Goal: Task Accomplishment & Management: Use online tool/utility

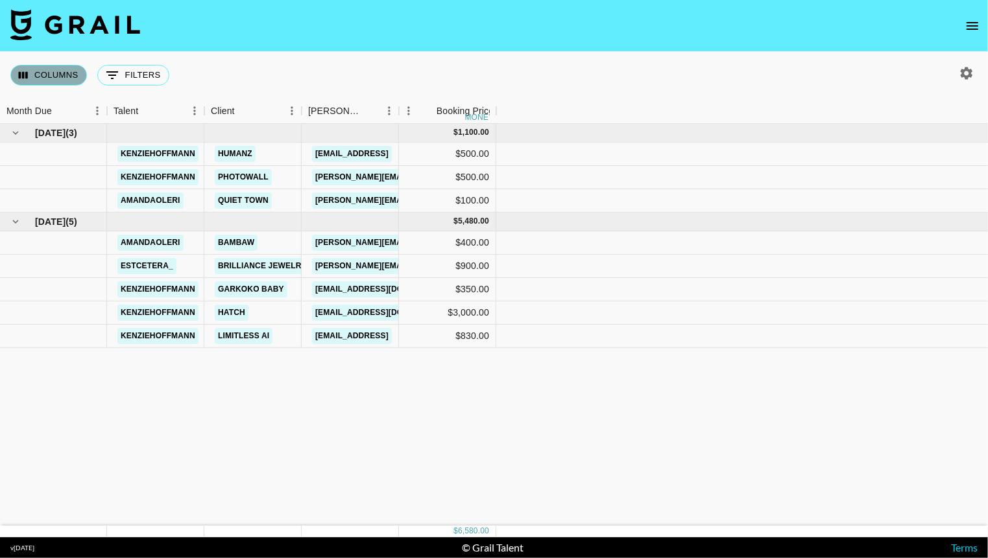
click at [42, 70] on button "Columns" at bounding box center [48, 75] width 77 height 21
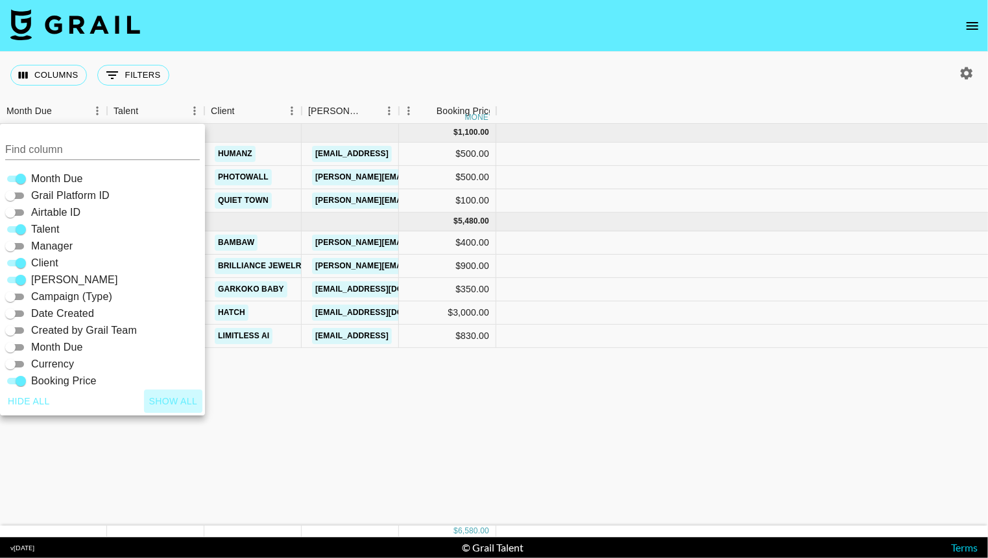
click at [169, 405] on button "Show all" at bounding box center [173, 402] width 59 height 24
checkbox input "true"
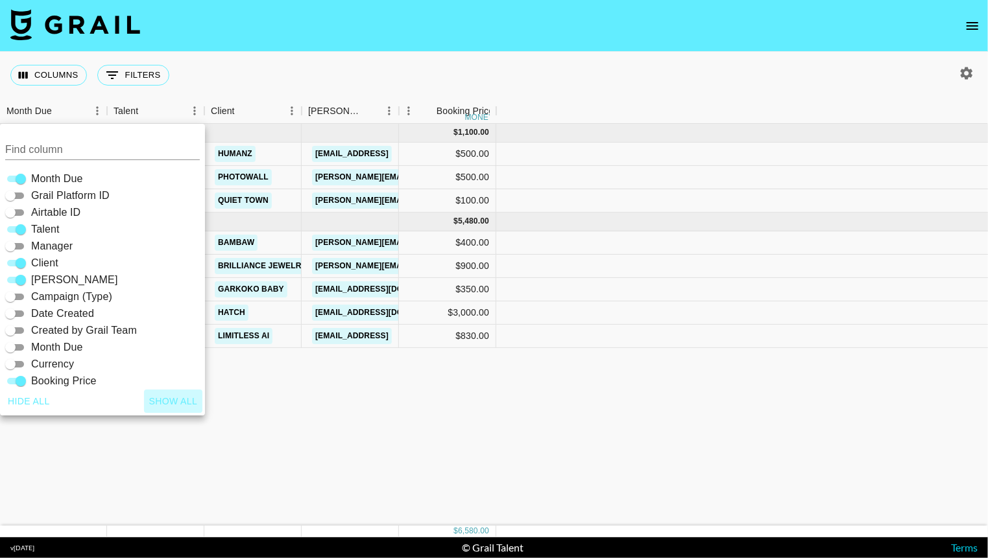
checkbox input "true"
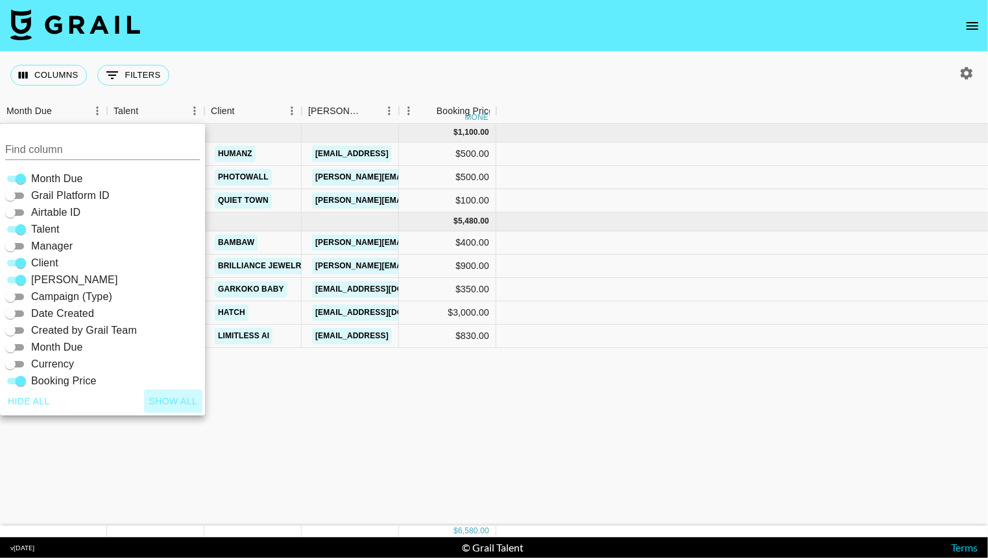
checkbox input "true"
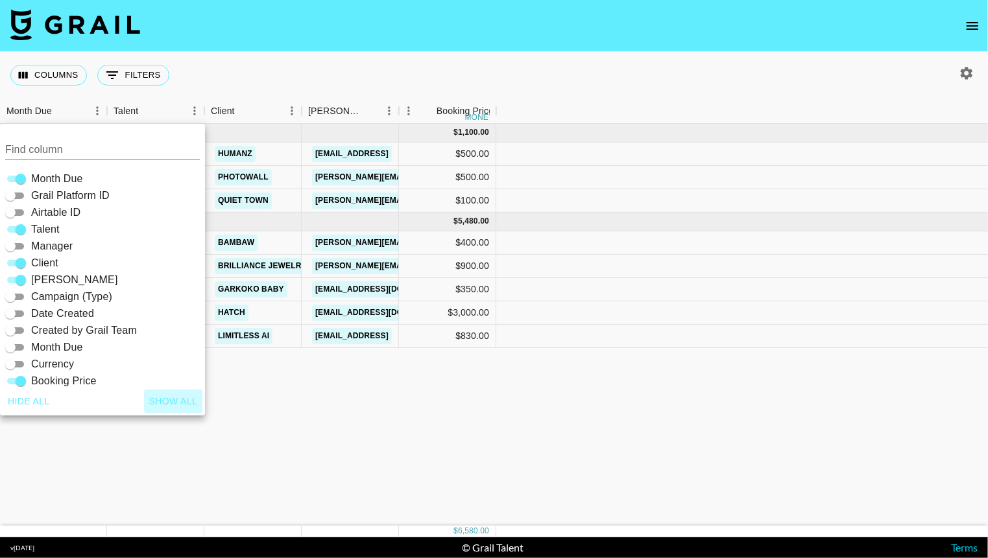
checkbox input "true"
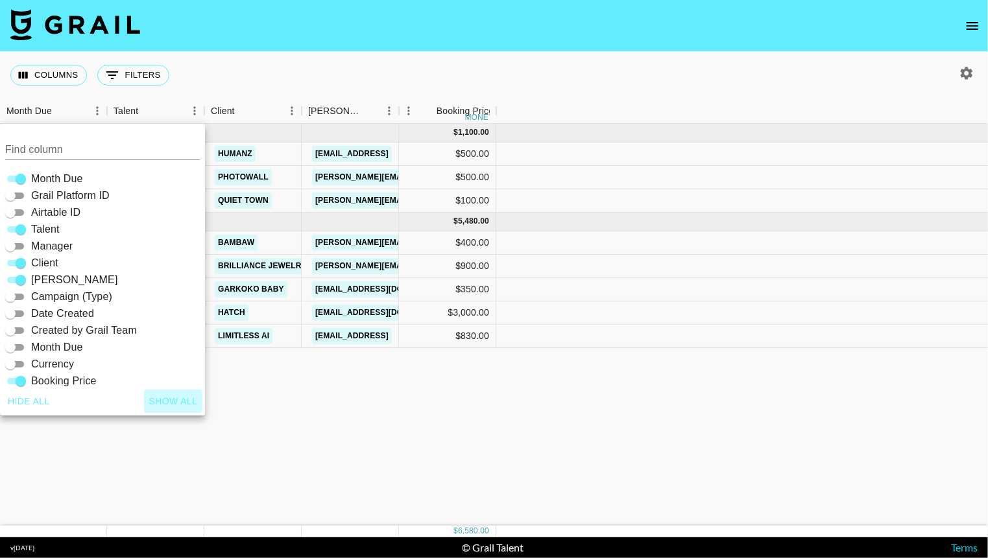
checkbox input "true"
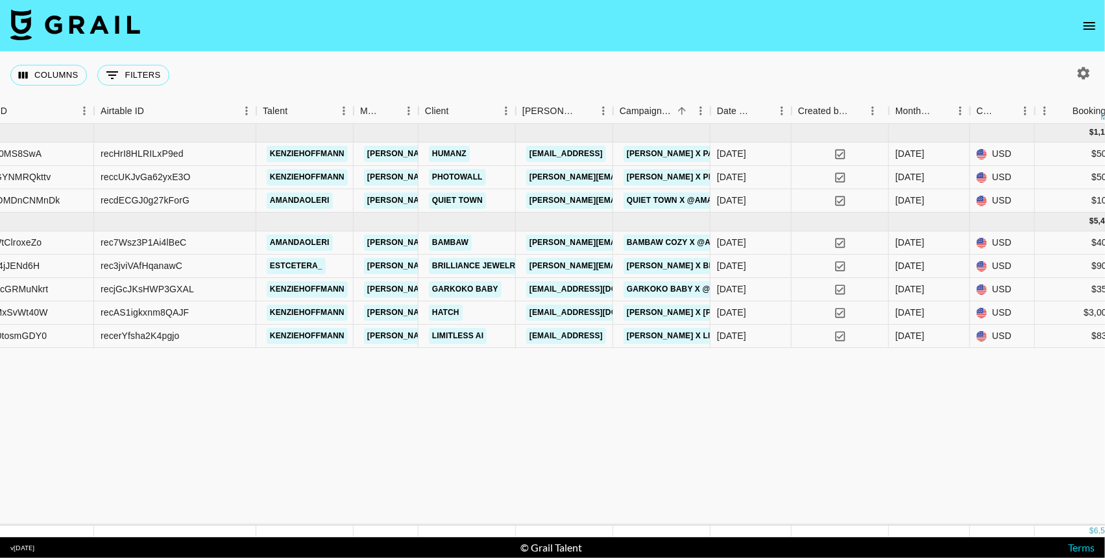
scroll to position [0, 173]
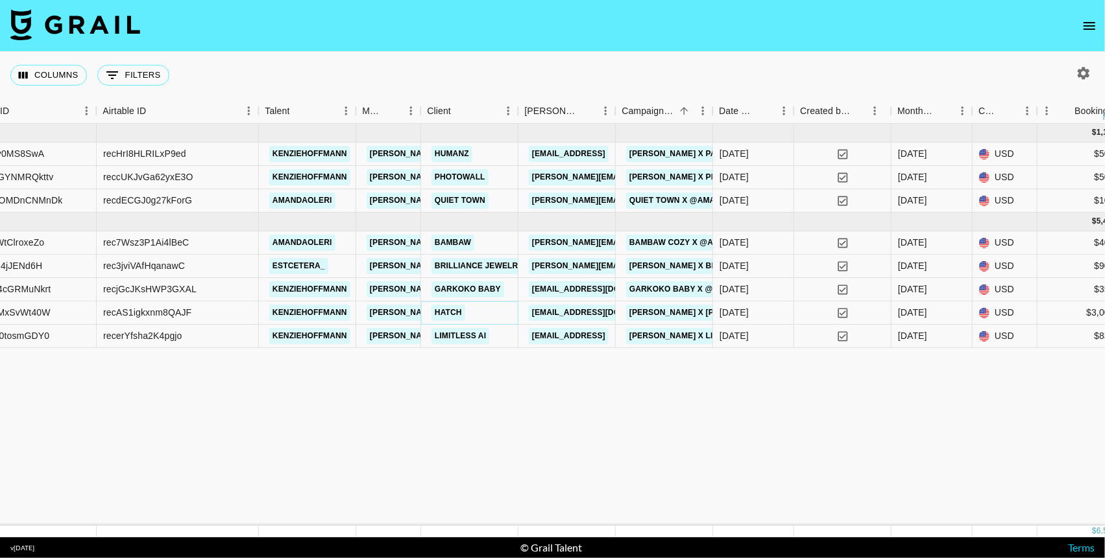
click at [450, 311] on link "Hatch" at bounding box center [448, 313] width 34 height 16
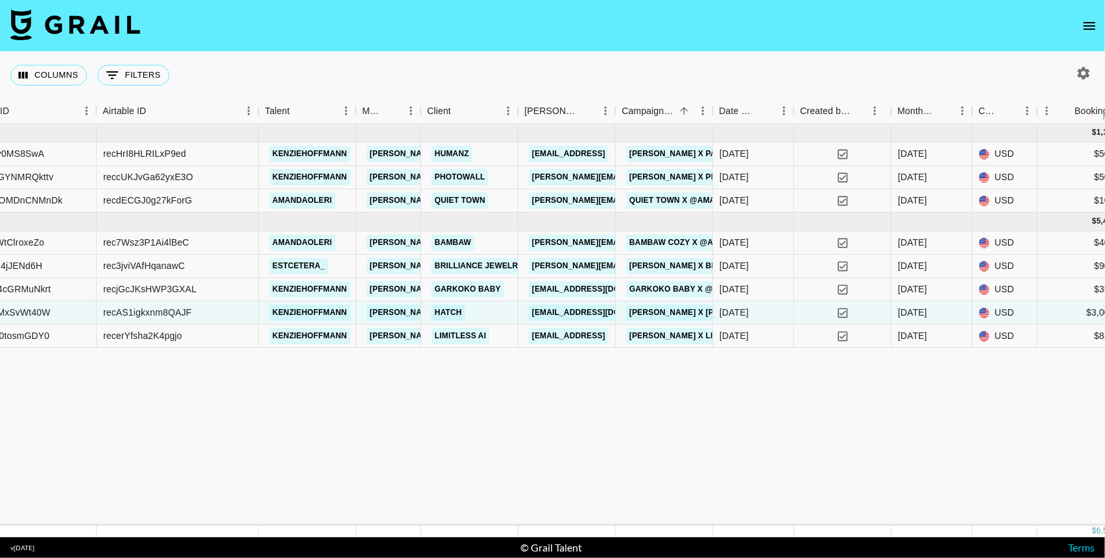
click at [987, 70] on icon "button" at bounding box center [1083, 73] width 12 height 12
select select "May '25"
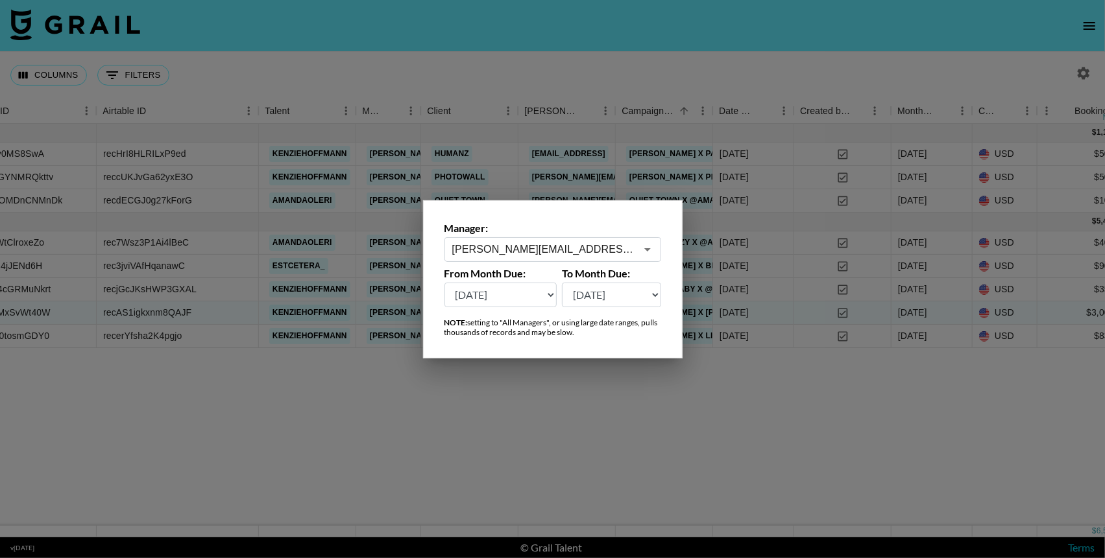
click at [647, 248] on icon "Open" at bounding box center [647, 249] width 6 height 3
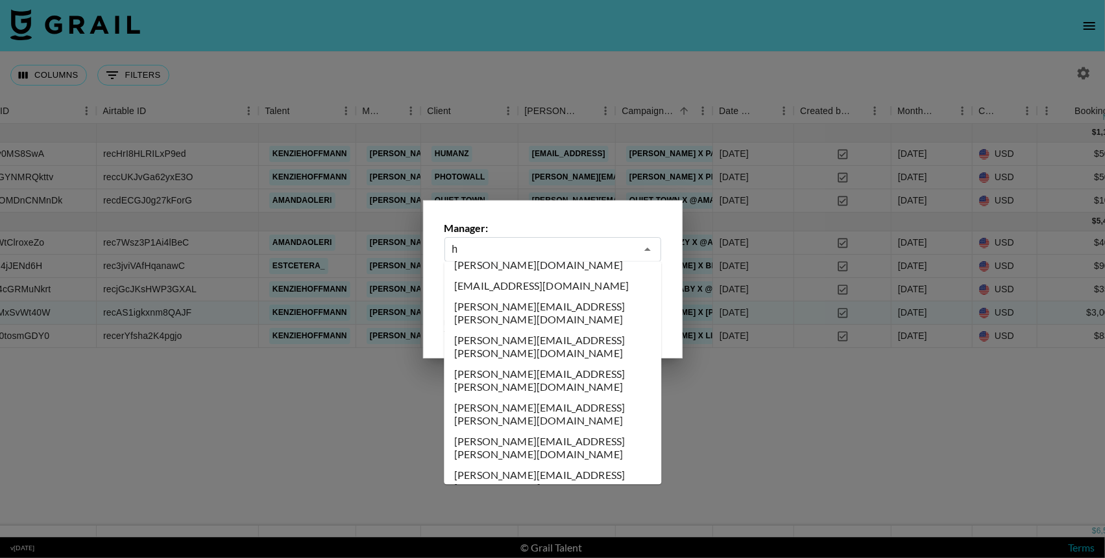
scroll to position [0, 0]
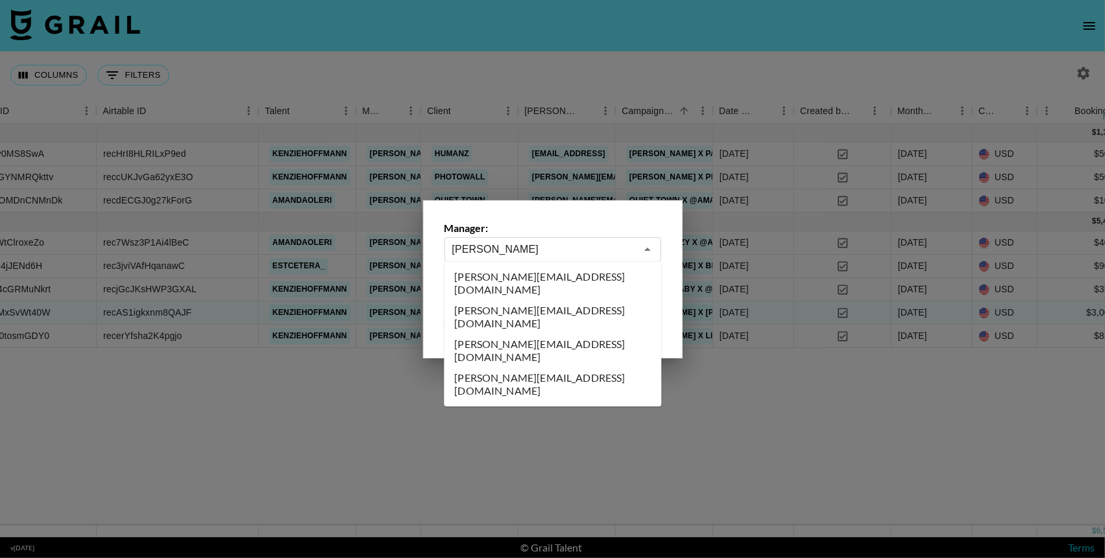
click at [609, 334] on li "hannah@grail-talent.com" at bounding box center [552, 351] width 217 height 34
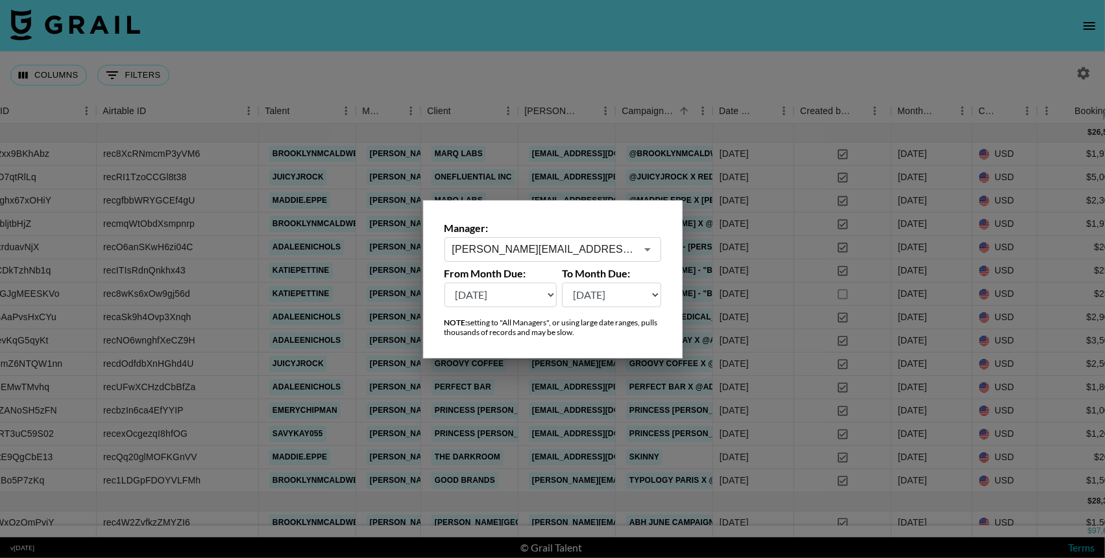
type input "hannah@grail-talent.com"
click at [686, 35] on div at bounding box center [552, 279] width 1105 height 558
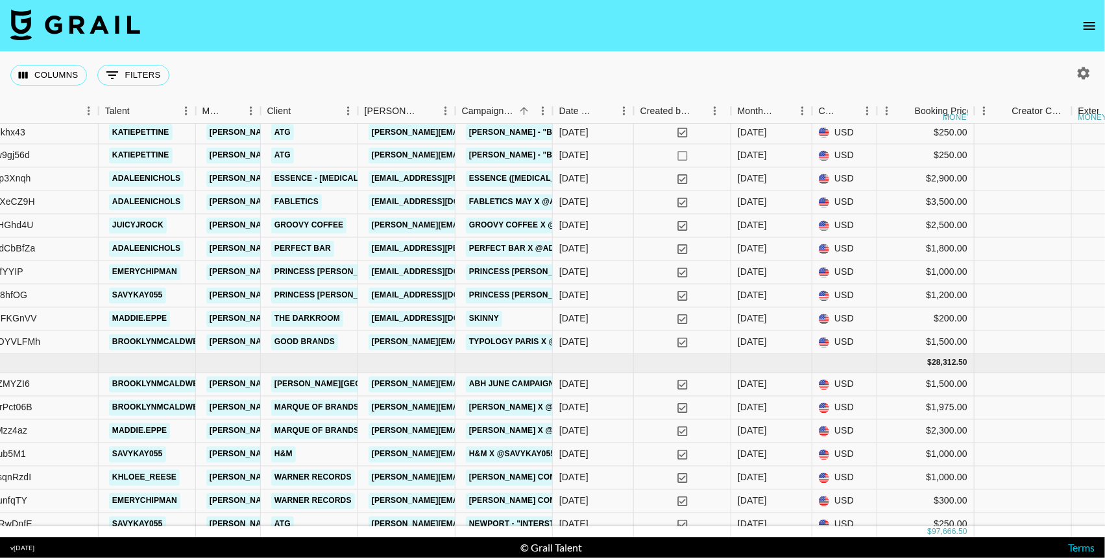
scroll to position [145, 333]
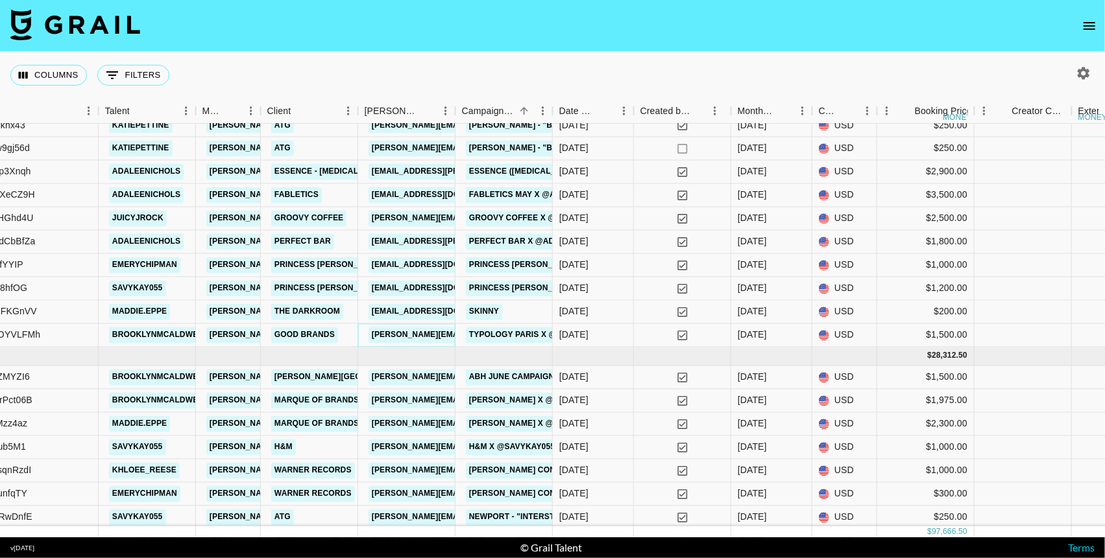
click at [424, 331] on link "morgan.hizar@typology.com" at bounding box center [507, 336] width 278 height 16
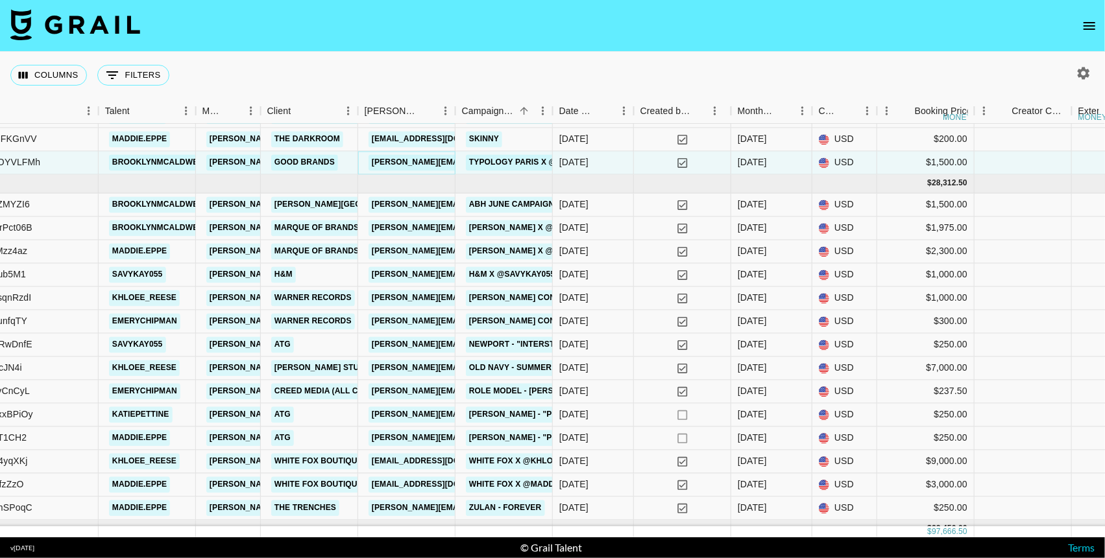
scroll to position [335, 333]
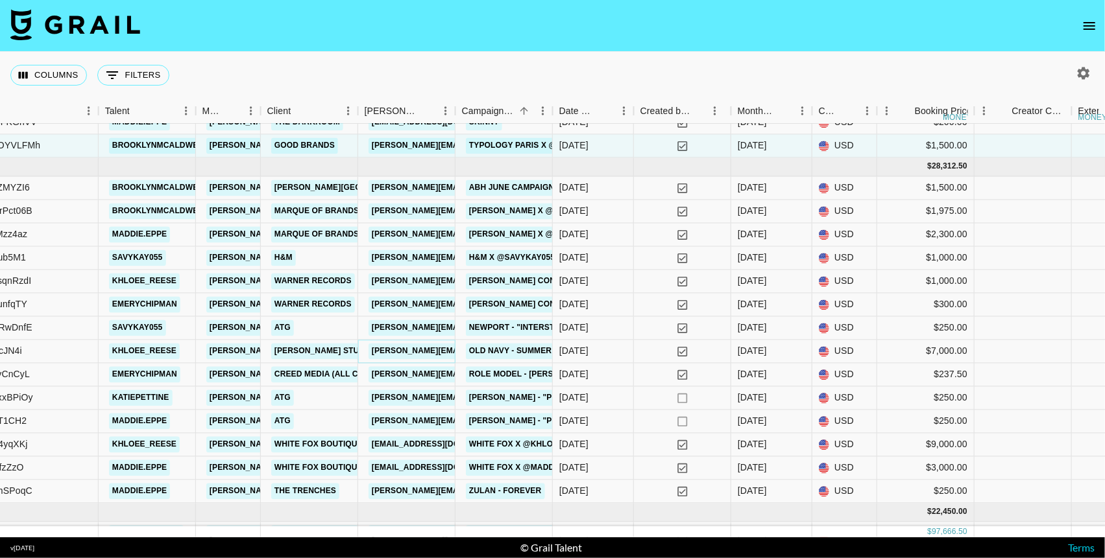
click at [422, 351] on link "casey@walkup.studio" at bounding box center [507, 352] width 278 height 16
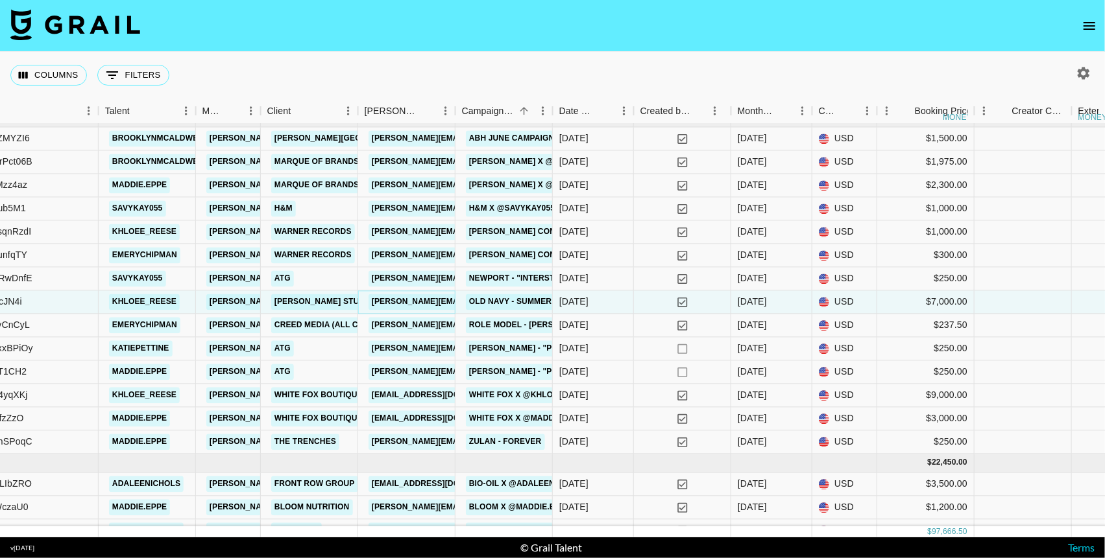
scroll to position [387, 333]
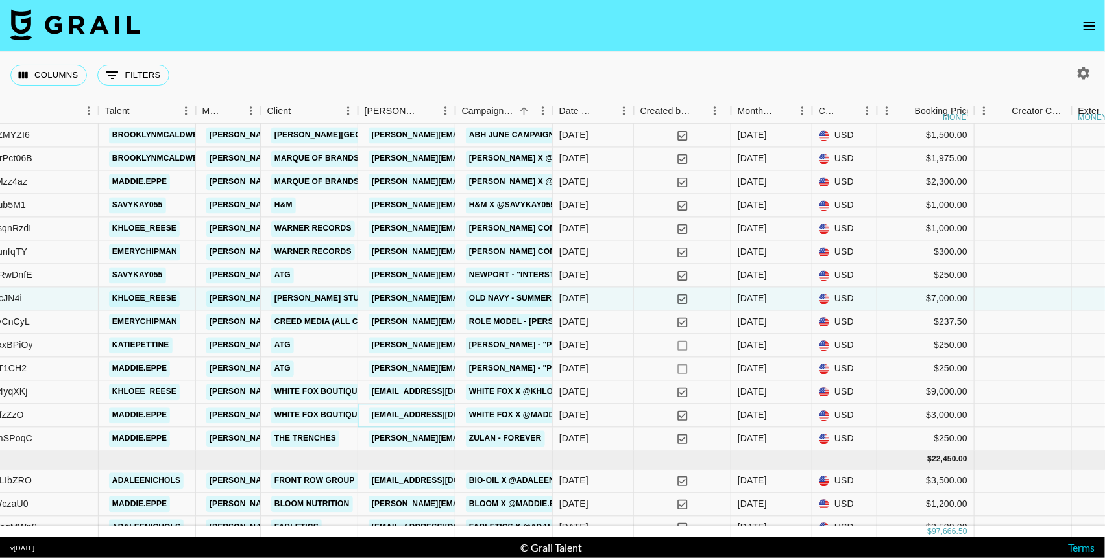
click at [440, 416] on link "pr@whitefoxboutique.com" at bounding box center [440, 416] width 145 height 16
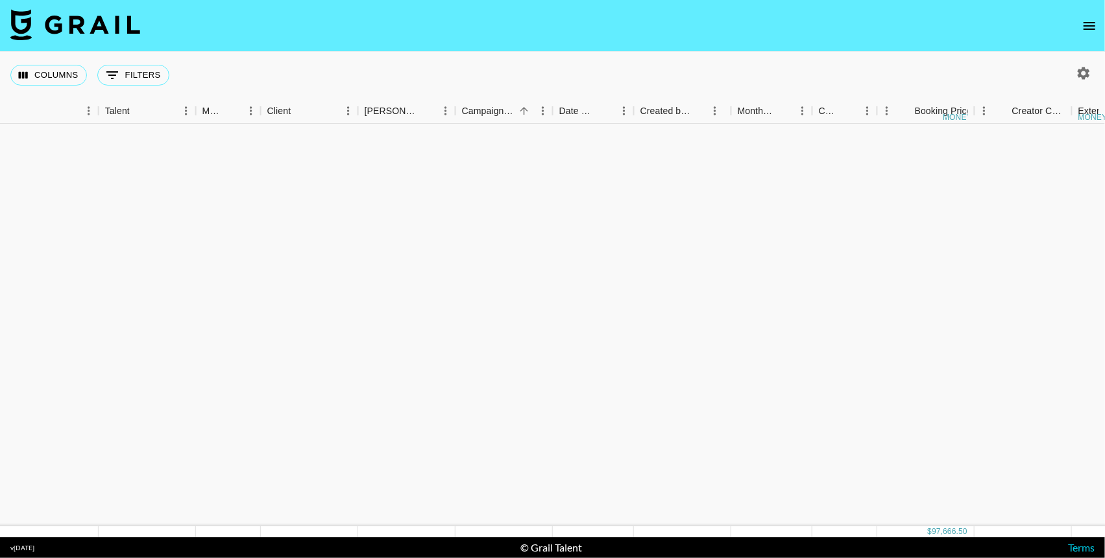
scroll to position [0, 333]
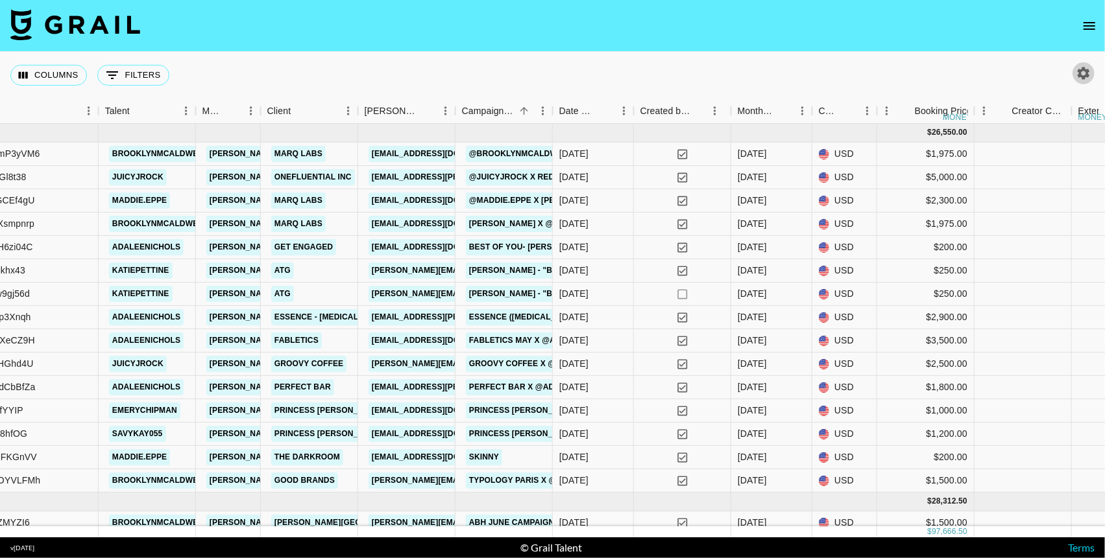
click at [987, 69] on icon "button" at bounding box center [1083, 73] width 12 height 12
select select "May '25"
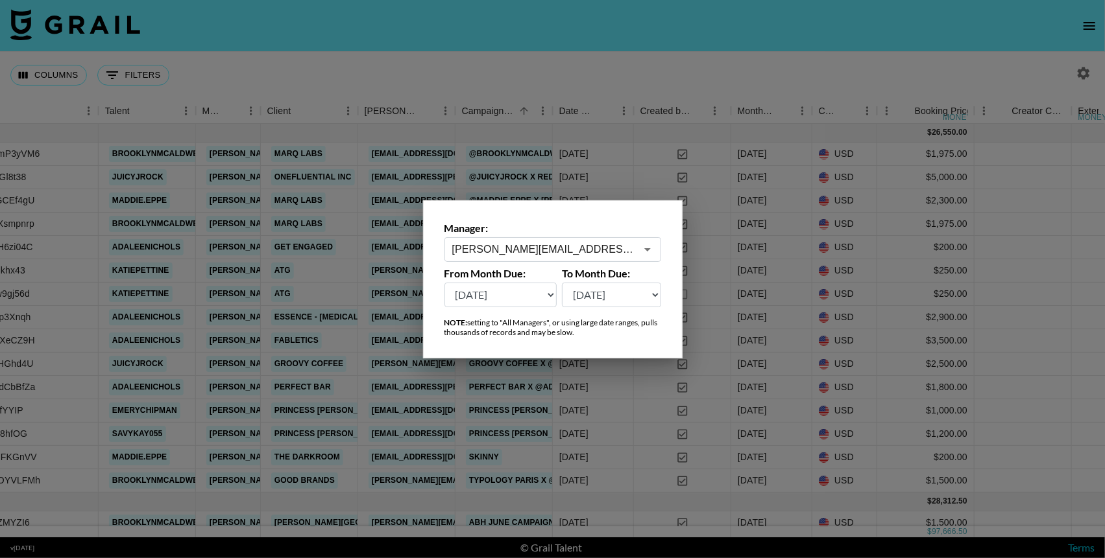
click at [643, 253] on icon "Open" at bounding box center [648, 250] width 16 height 16
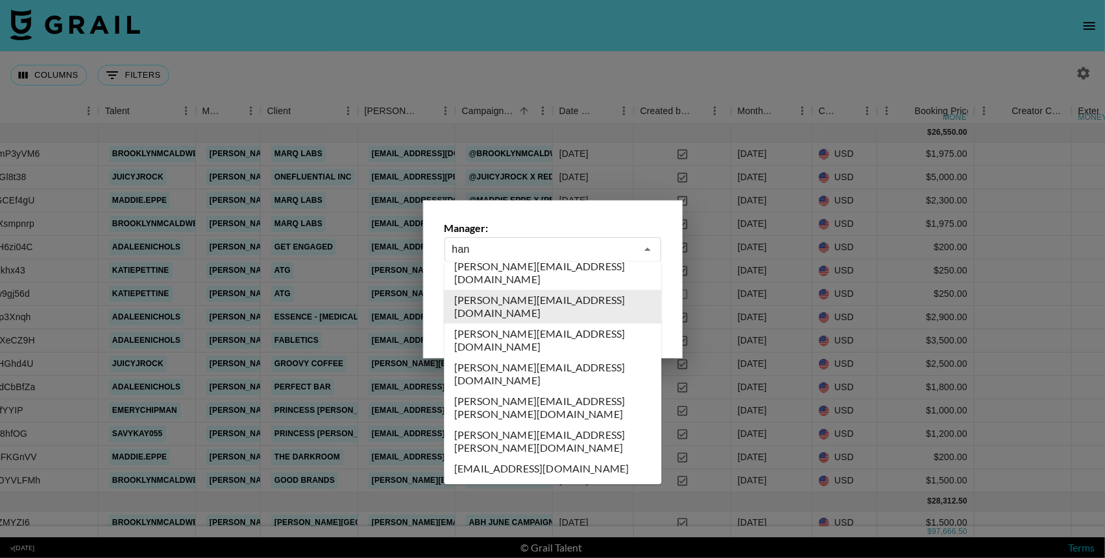
scroll to position [0, 0]
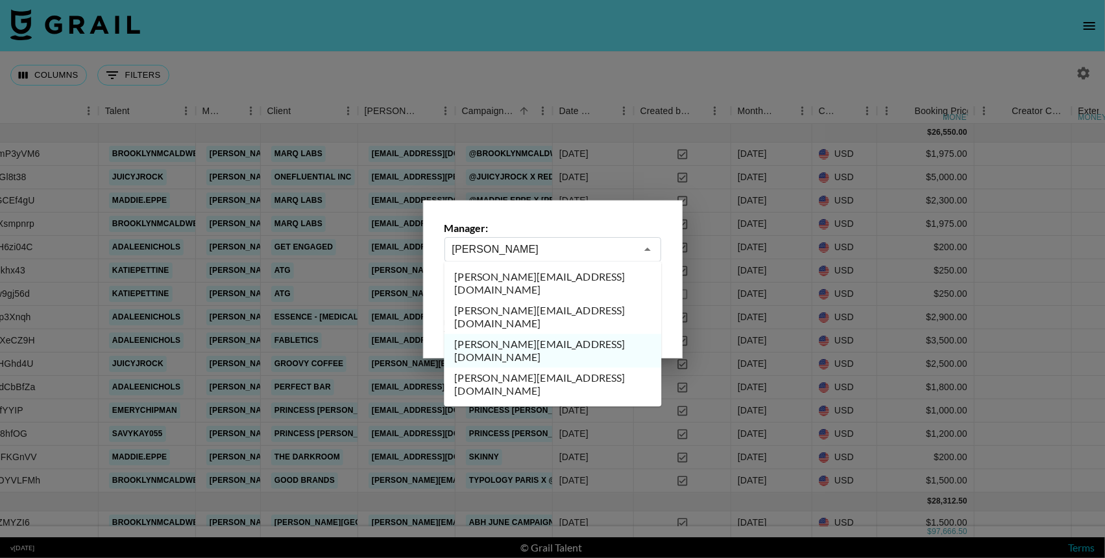
click at [538, 368] on li "hannahjayne@grail-talent.com" at bounding box center [552, 385] width 217 height 34
type input "hannahjayne@grail-talent.com"
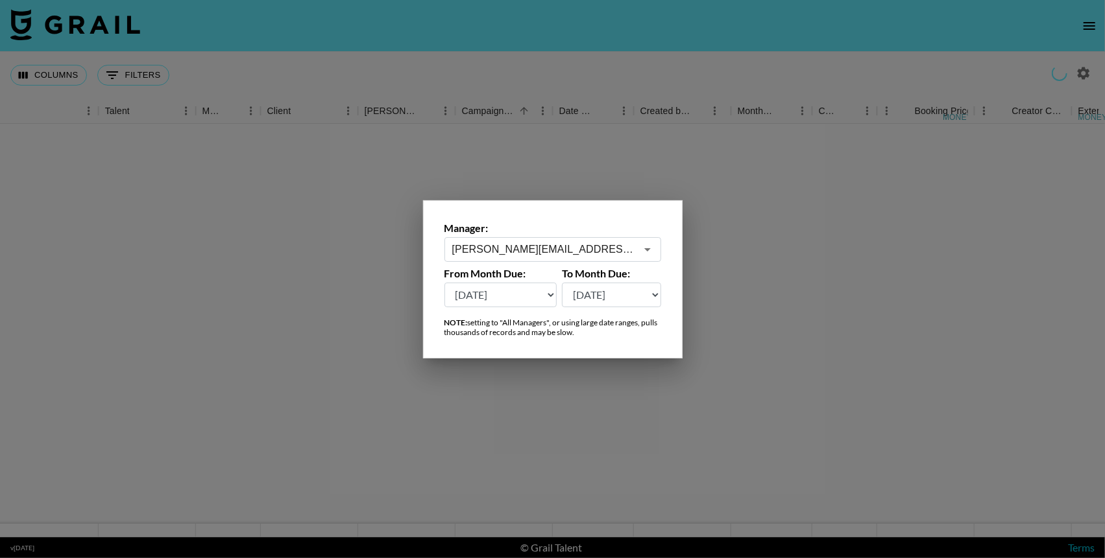
click at [645, 246] on icon "Open" at bounding box center [648, 250] width 16 height 16
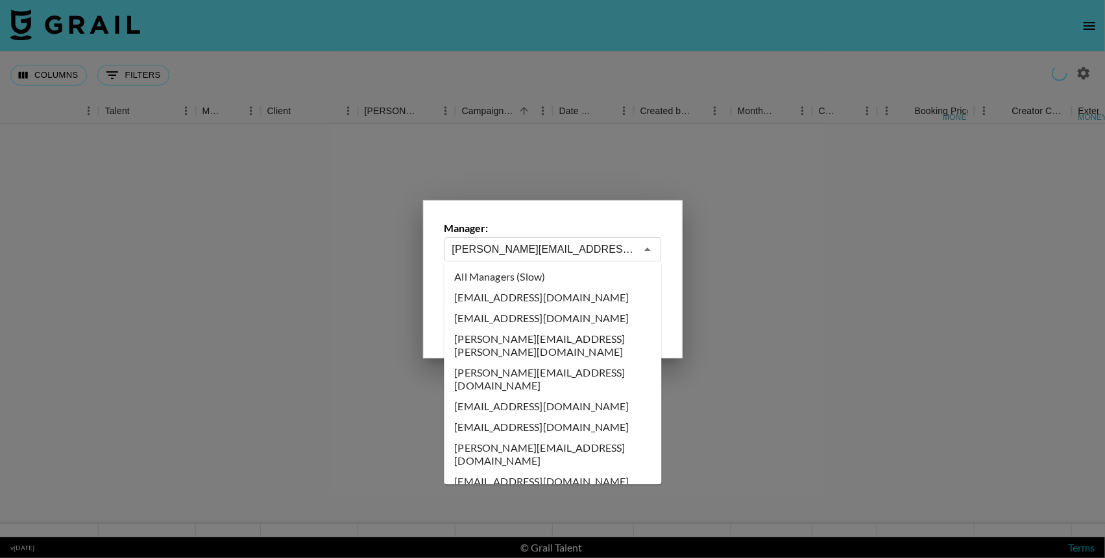
scroll to position [3018, 0]
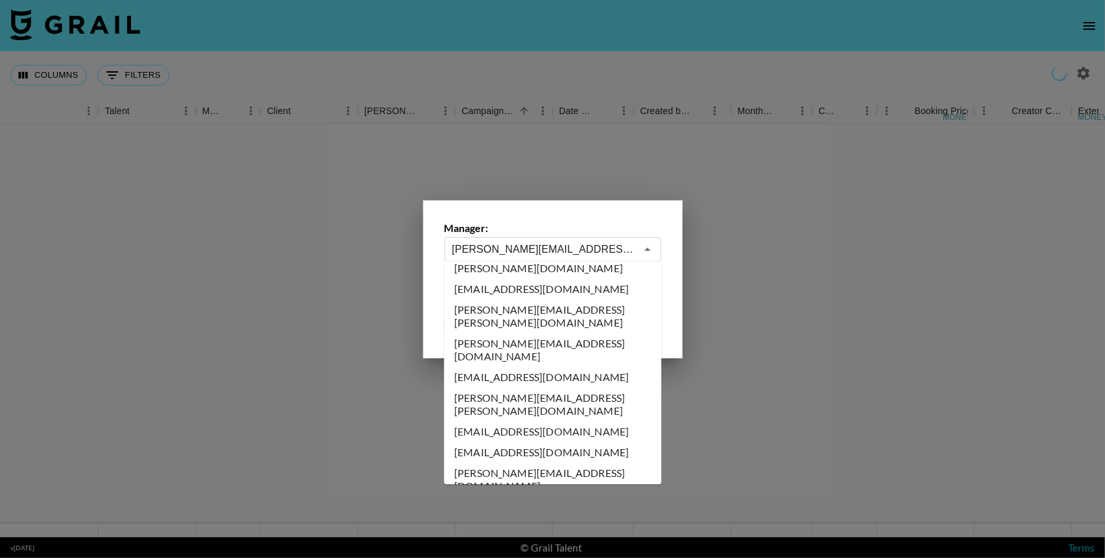
drag, startPoint x: 607, startPoint y: 247, endPoint x: 551, endPoint y: 191, distance: 79.3
click at [551, 191] on div "Manager: hannahjayne@grail-talent.com ​ From Month Due: Aug '26 Jul '26 Jun '26…" at bounding box center [552, 279] width 1105 height 558
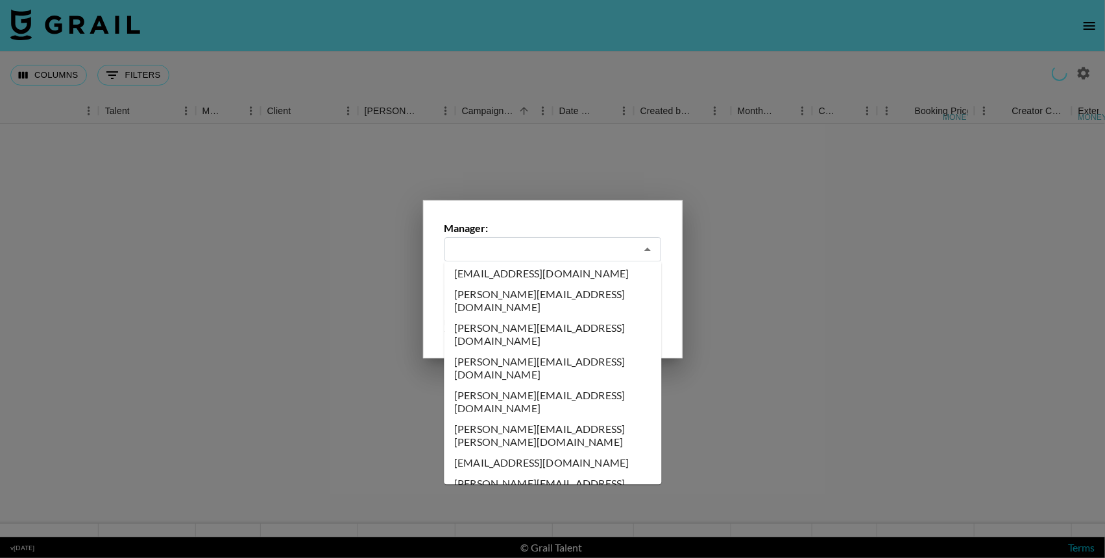
scroll to position [152, 0]
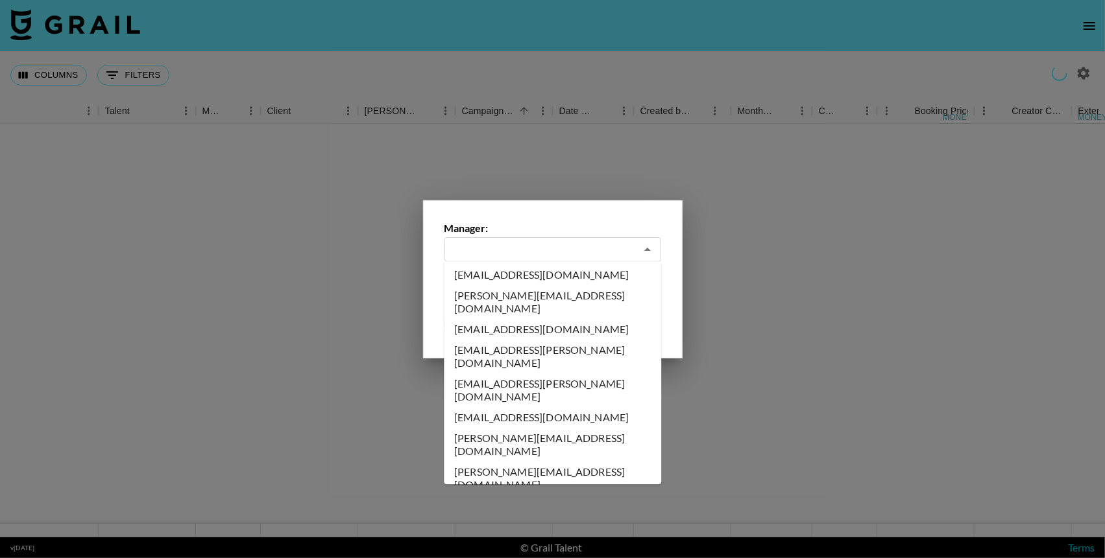
click at [536, 319] on li "aicha.bah@grail-talent.com" at bounding box center [552, 329] width 217 height 21
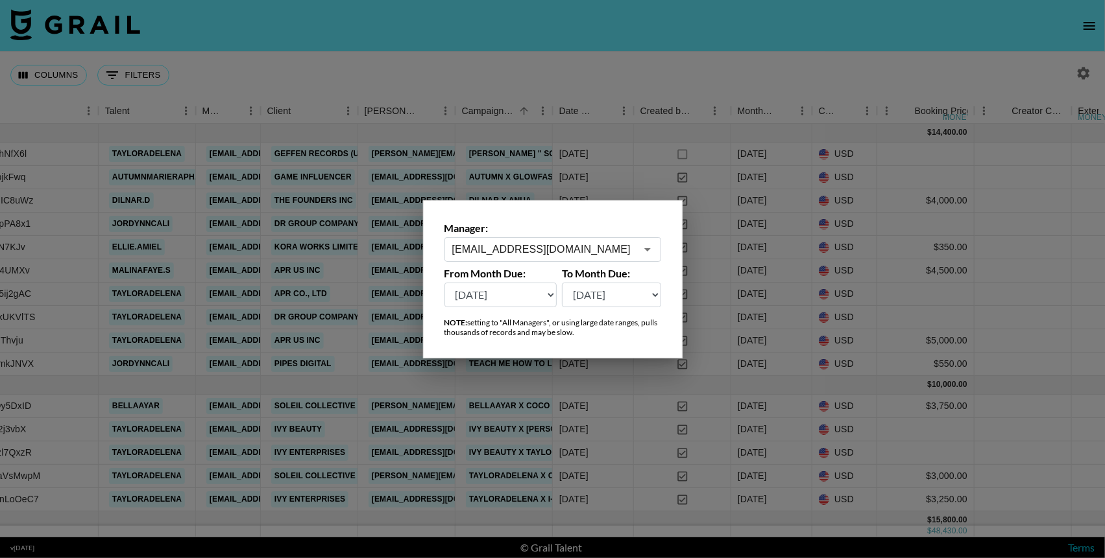
type input "aicha.bah@grail-talent.com"
click at [680, 60] on div at bounding box center [552, 279] width 1105 height 558
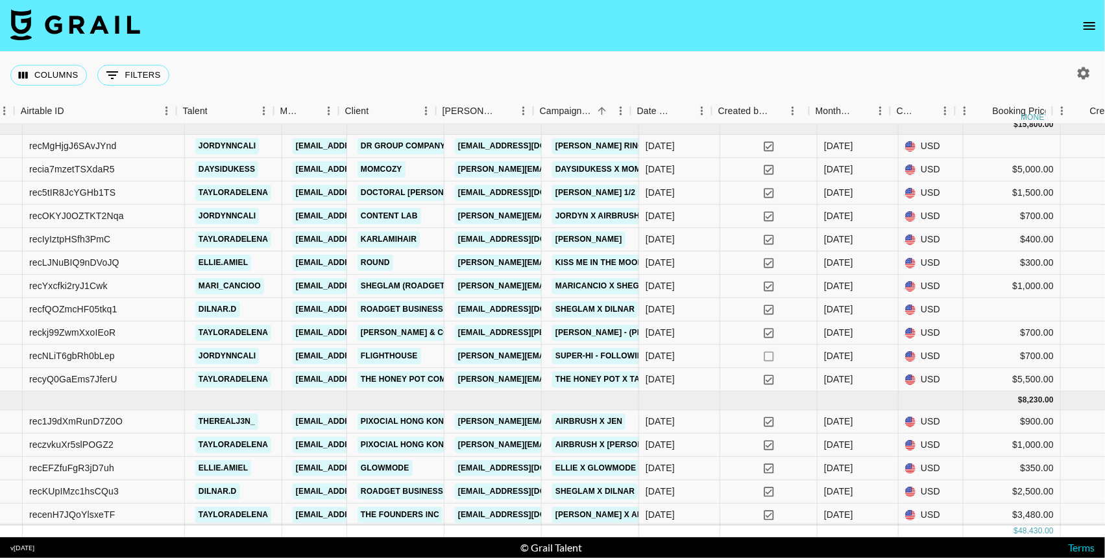
scroll to position [395, 255]
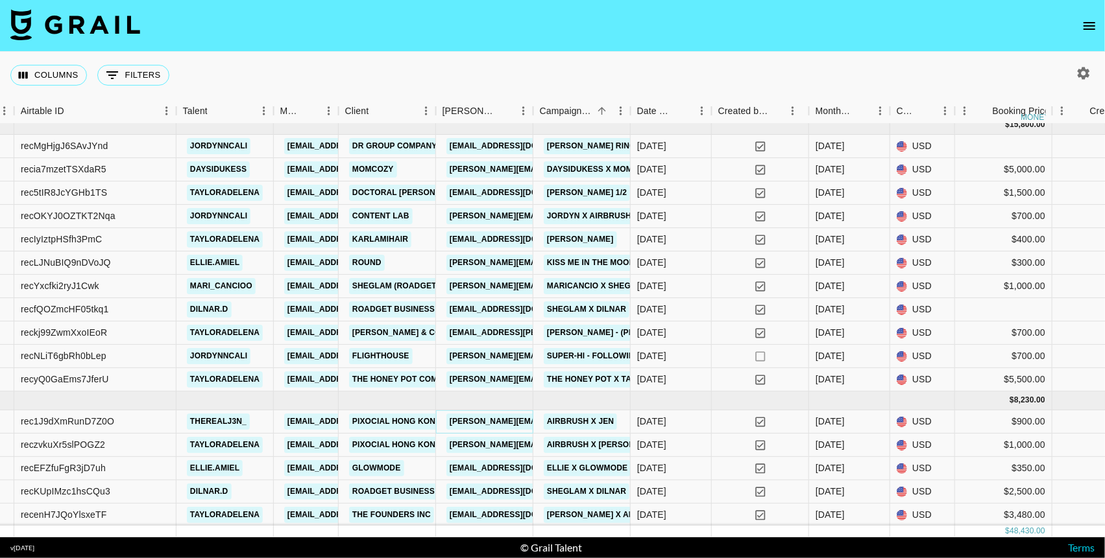
click at [501, 422] on link "katherine.chan@pixocial.com" at bounding box center [585, 422] width 278 height 16
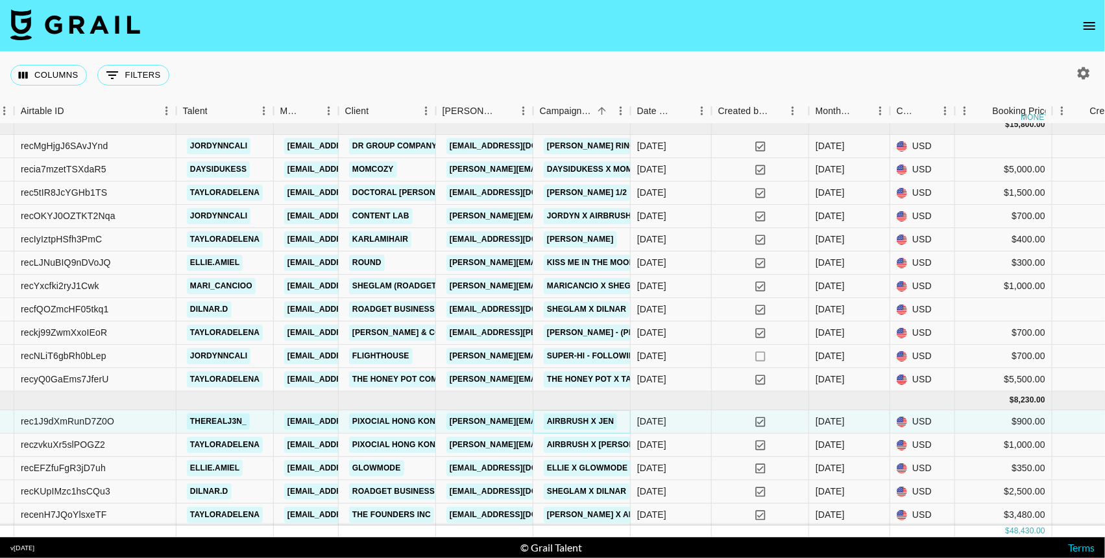
click at [574, 424] on link "Airbrush x Jen" at bounding box center [580, 422] width 73 height 16
click at [422, 416] on link "Pixocial Hong Kong Limited" at bounding box center [414, 422] width 130 height 16
click at [987, 77] on icon "button" at bounding box center [1083, 73] width 12 height 12
select select "May '25"
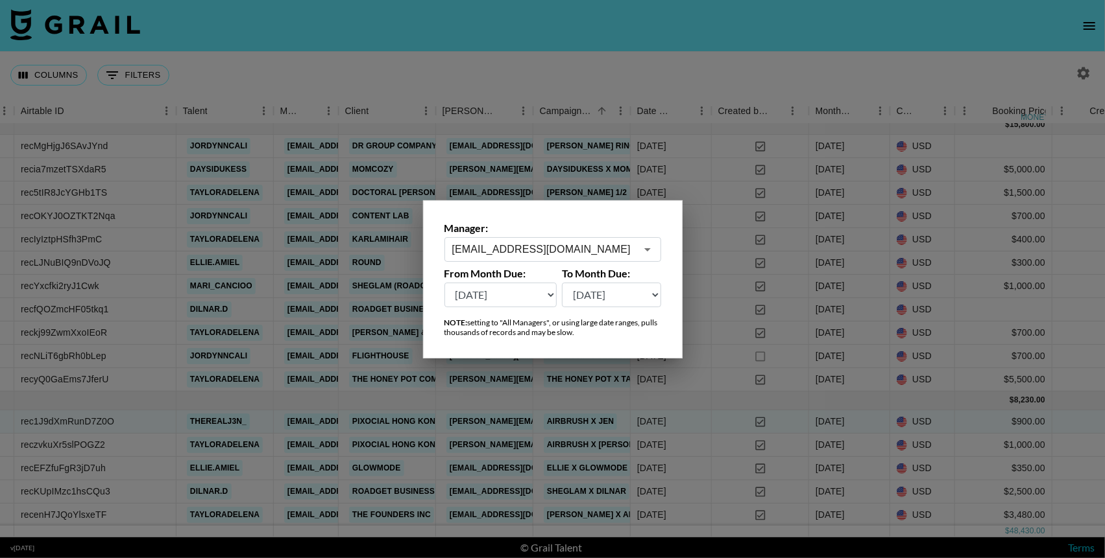
click at [658, 241] on div "aicha.bah@grail-talent.com ​" at bounding box center [552, 249] width 217 height 25
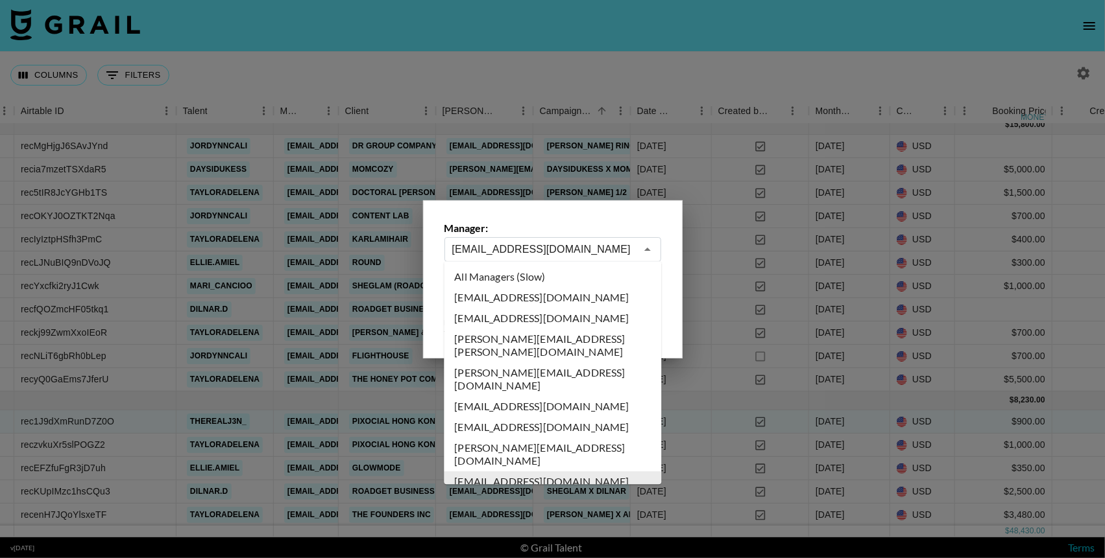
click at [647, 246] on icon "Close" at bounding box center [648, 250] width 16 height 16
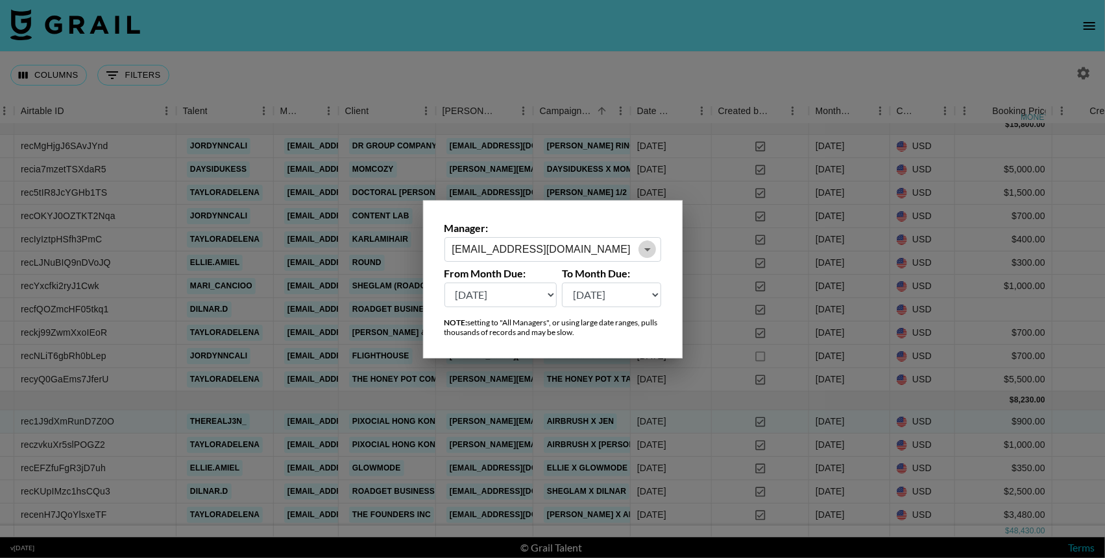
click at [647, 246] on icon "Open" at bounding box center [648, 250] width 16 height 16
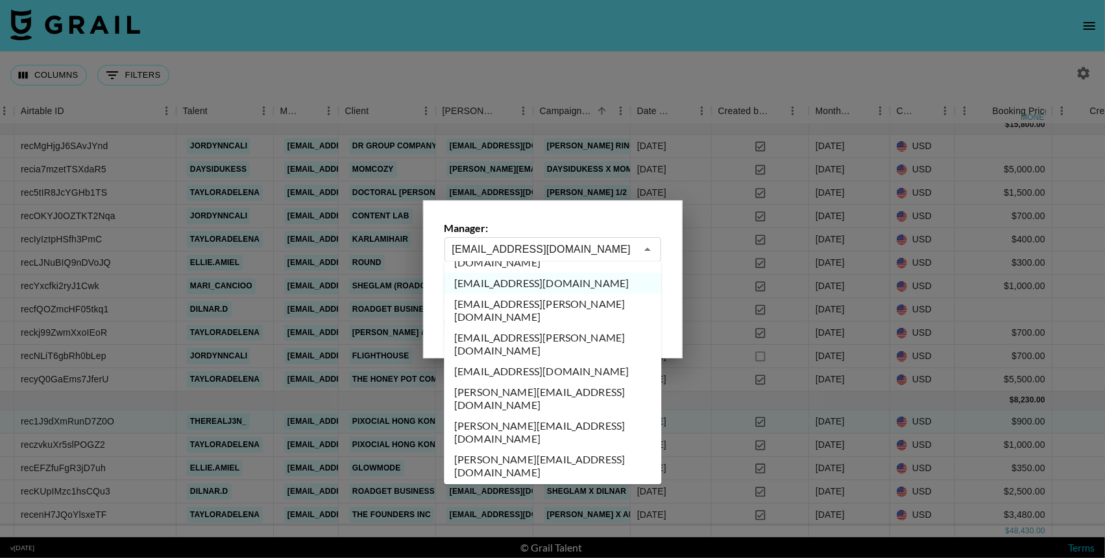
scroll to position [274, 0]
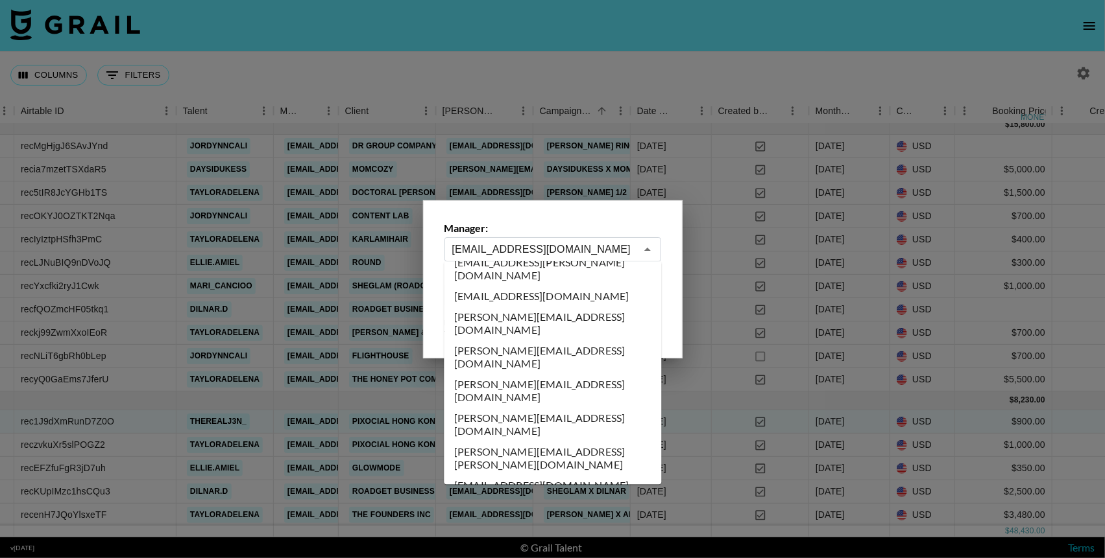
click at [569, 475] on li "allymannix@grail-talent.com" at bounding box center [552, 485] width 217 height 21
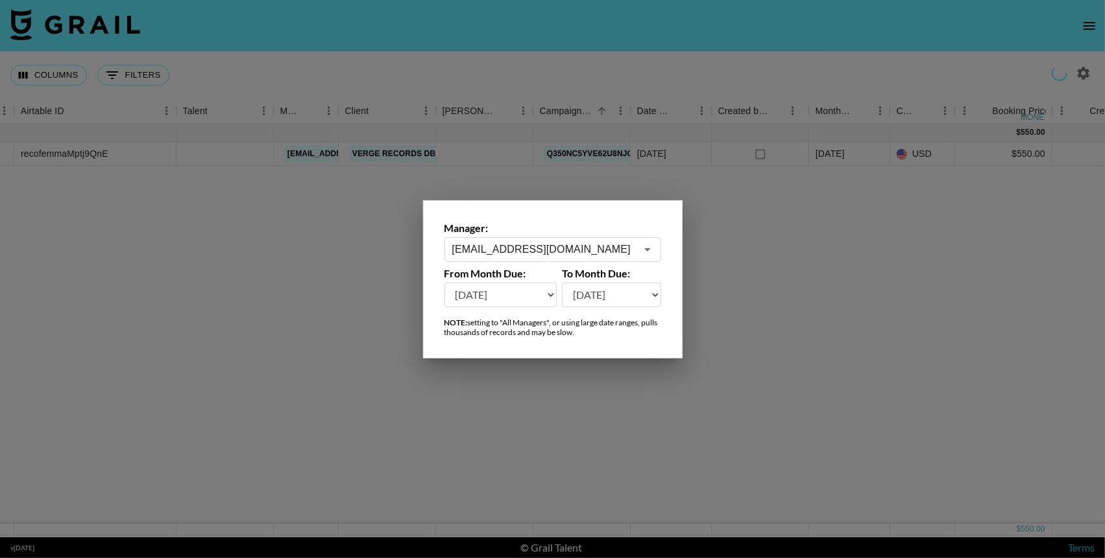
scroll to position [0, 255]
click at [645, 246] on icon "Open" at bounding box center [648, 250] width 16 height 16
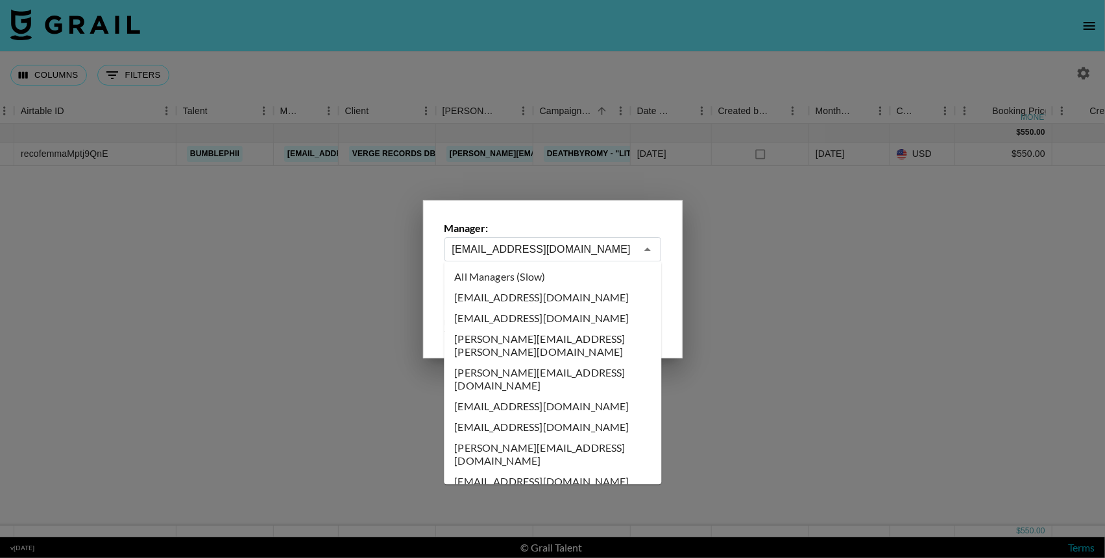
scroll to position [156, 0]
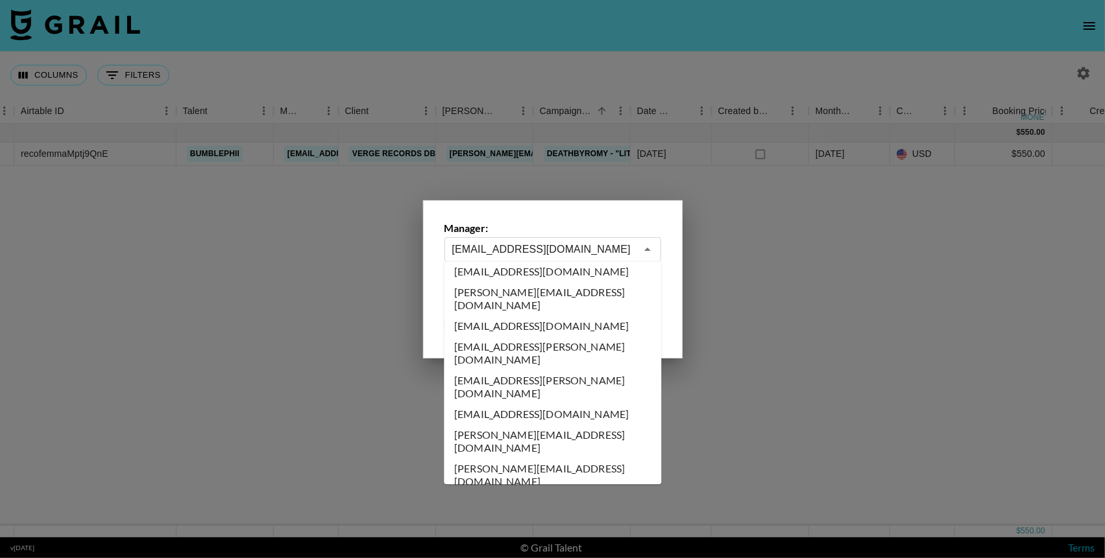
click at [570, 459] on li "alexia@grail-talent.com" at bounding box center [552, 476] width 217 height 34
type input "alexia@grail-talent.com"
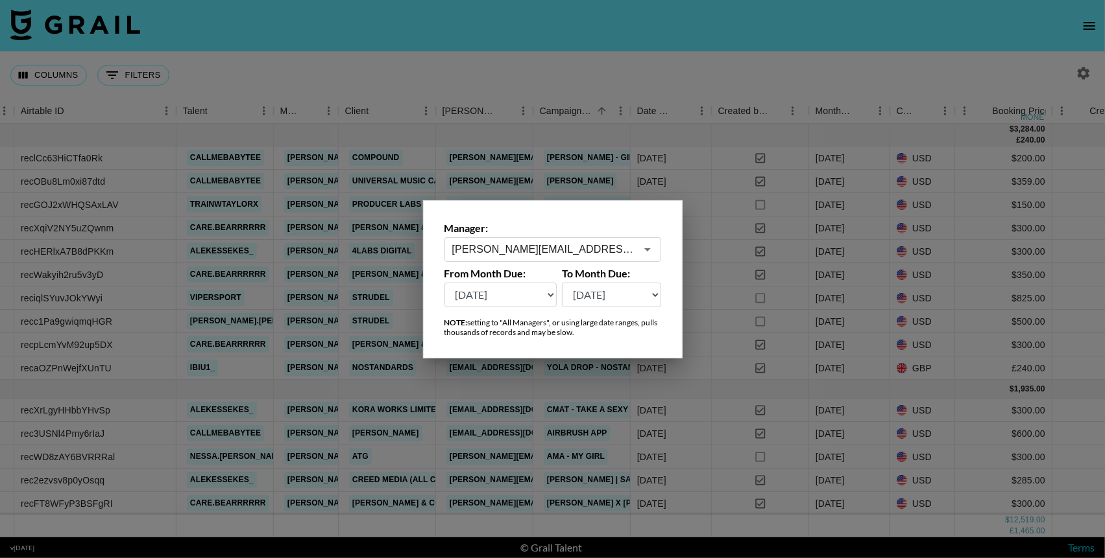
click at [638, 43] on div at bounding box center [552, 279] width 1105 height 558
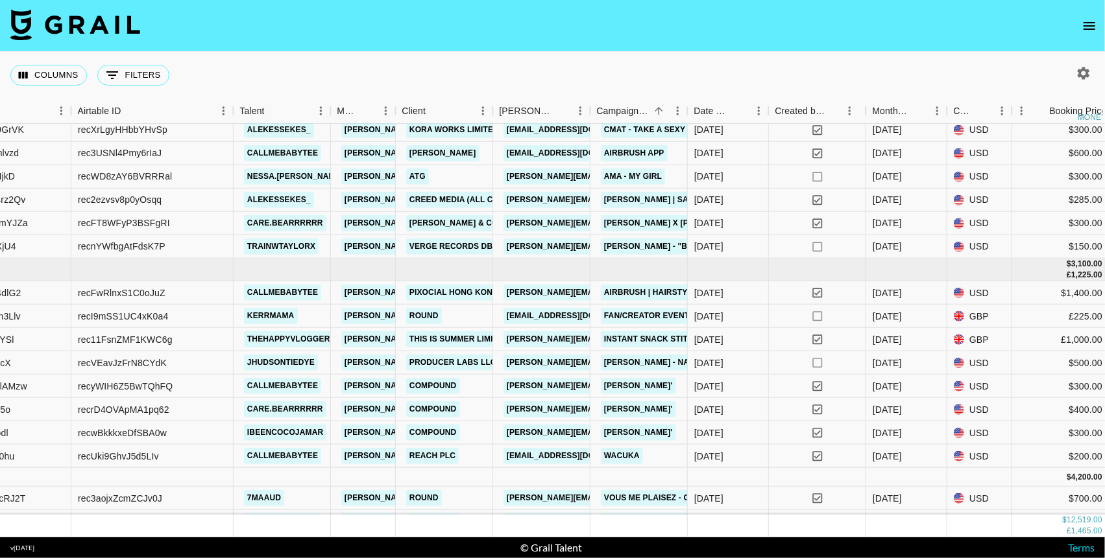
scroll to position [344, 198]
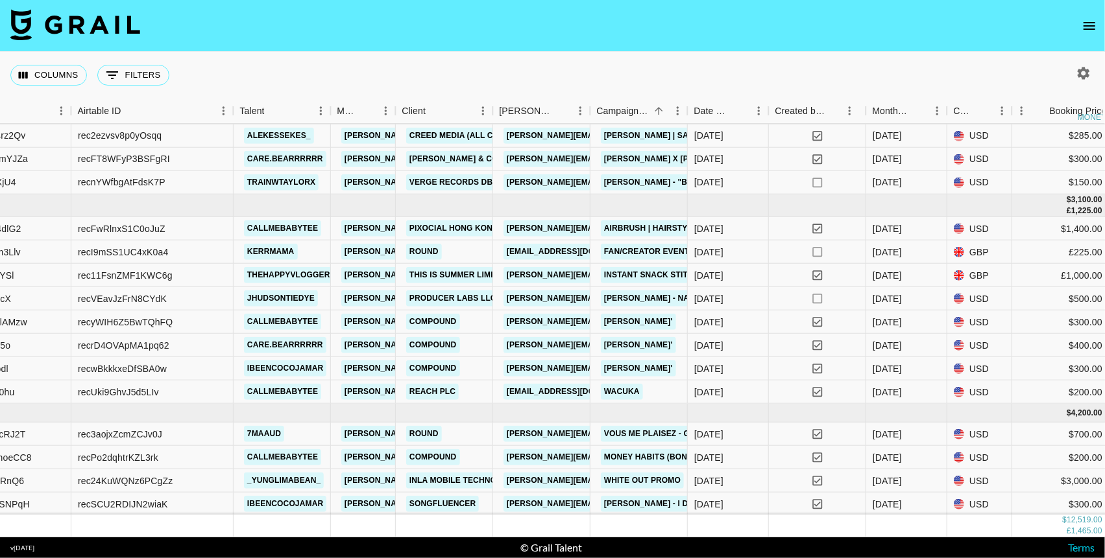
click at [987, 78] on icon "button" at bounding box center [1083, 74] width 16 height 16
select select "May '25"
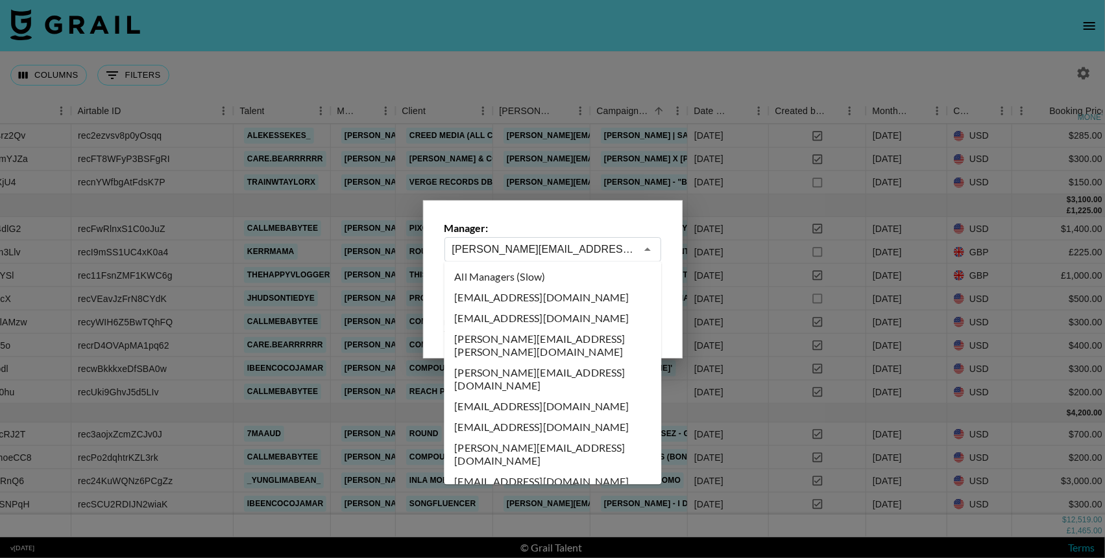
click at [619, 248] on input "alexia@grail-talent.com" at bounding box center [544, 249] width 184 height 15
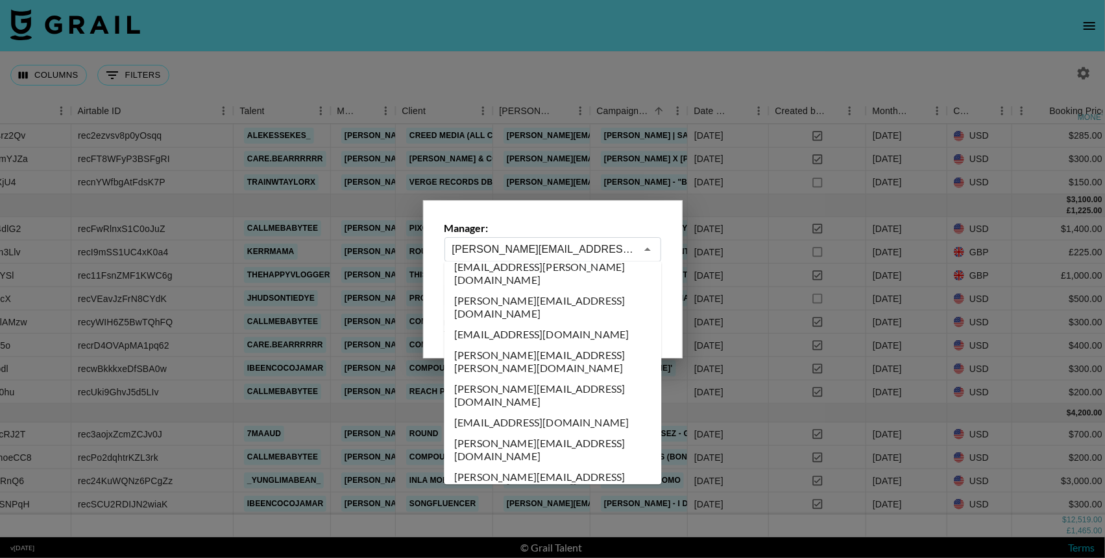
scroll to position [826, 0]
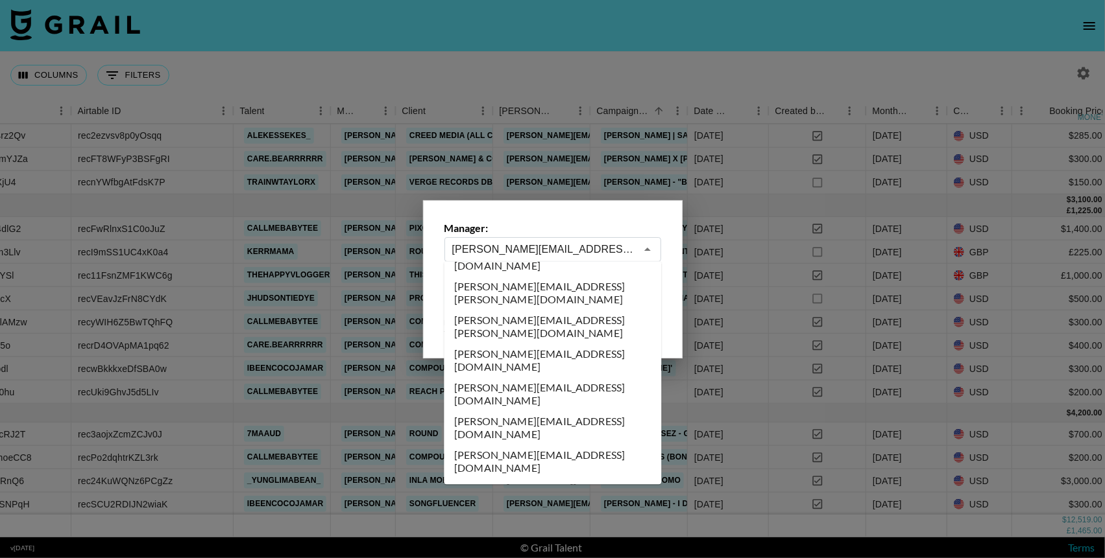
type input "avery.holt@grail-talent.com"
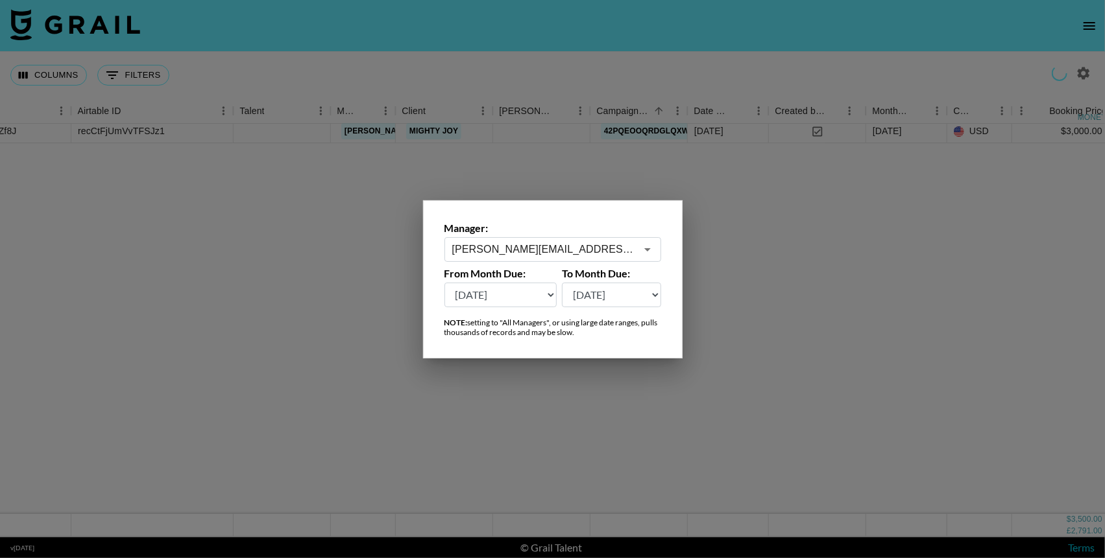
scroll to position [0, 198]
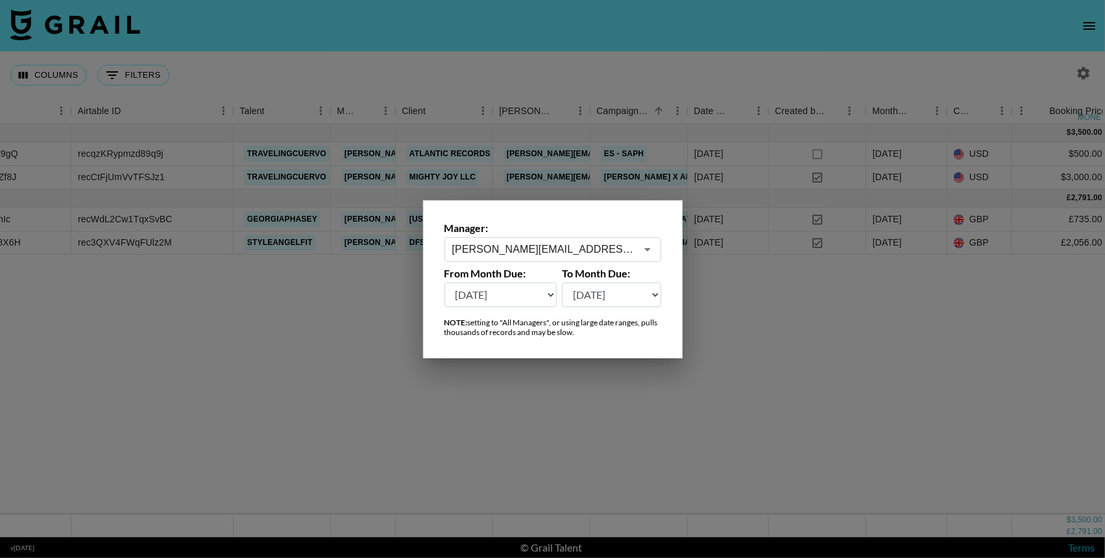
click at [708, 74] on div at bounding box center [552, 279] width 1105 height 558
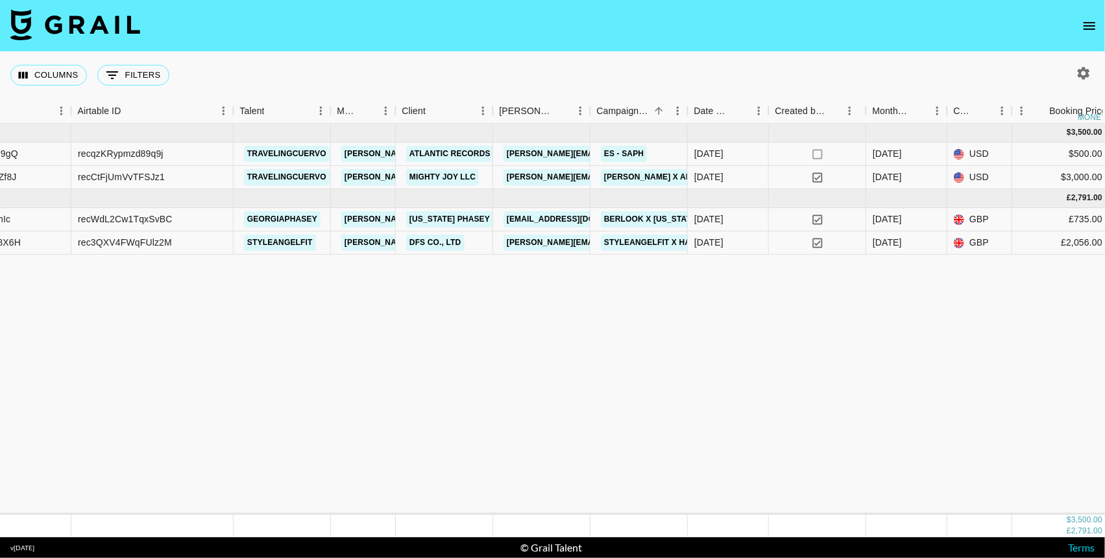
click at [987, 69] on icon "button" at bounding box center [1083, 73] width 12 height 12
select select "May '25"
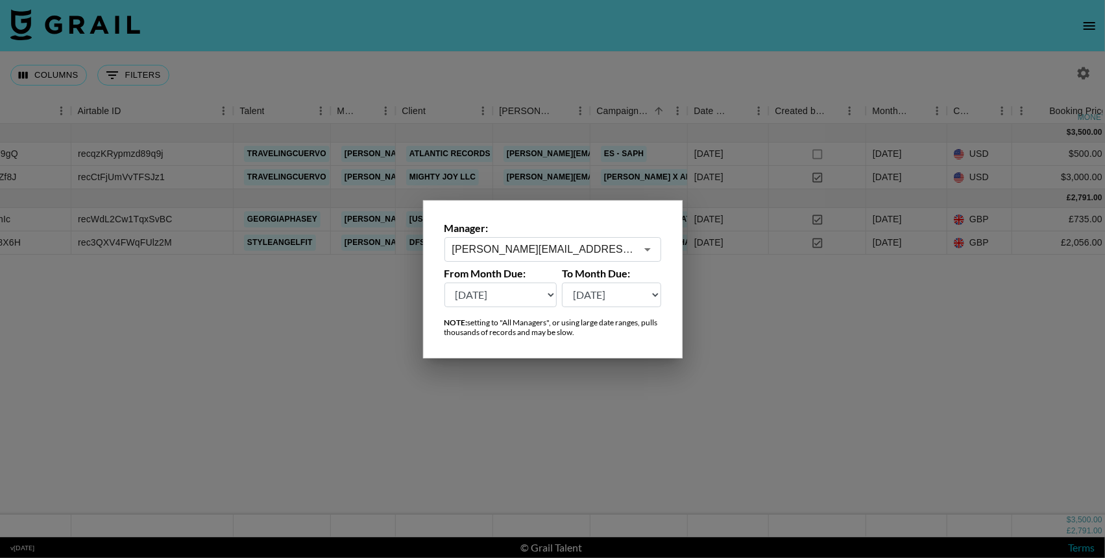
click at [610, 248] on input "avery.holt@grail-talent.com" at bounding box center [544, 249] width 184 height 15
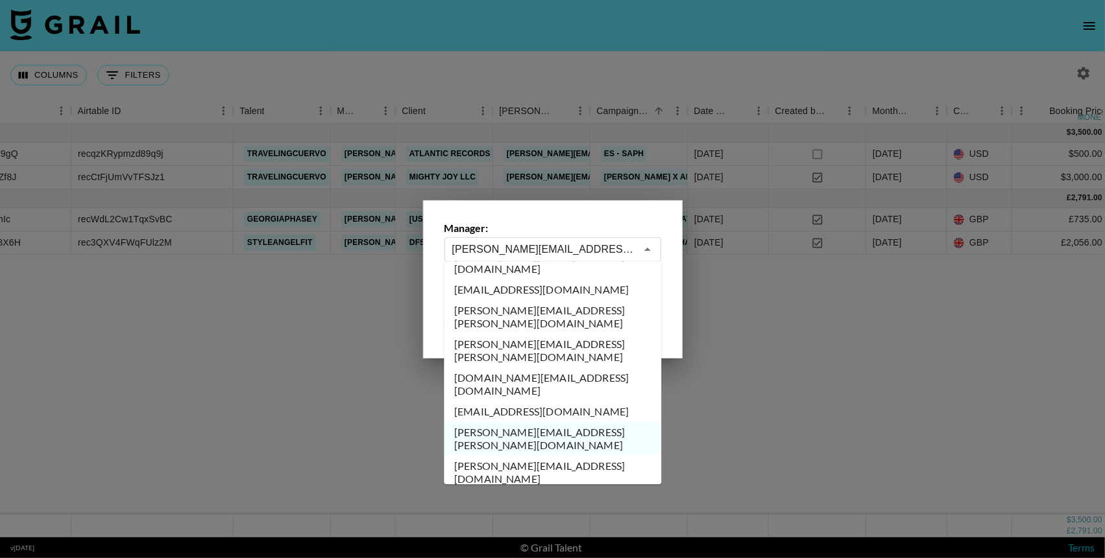
scroll to position [1359, 0]
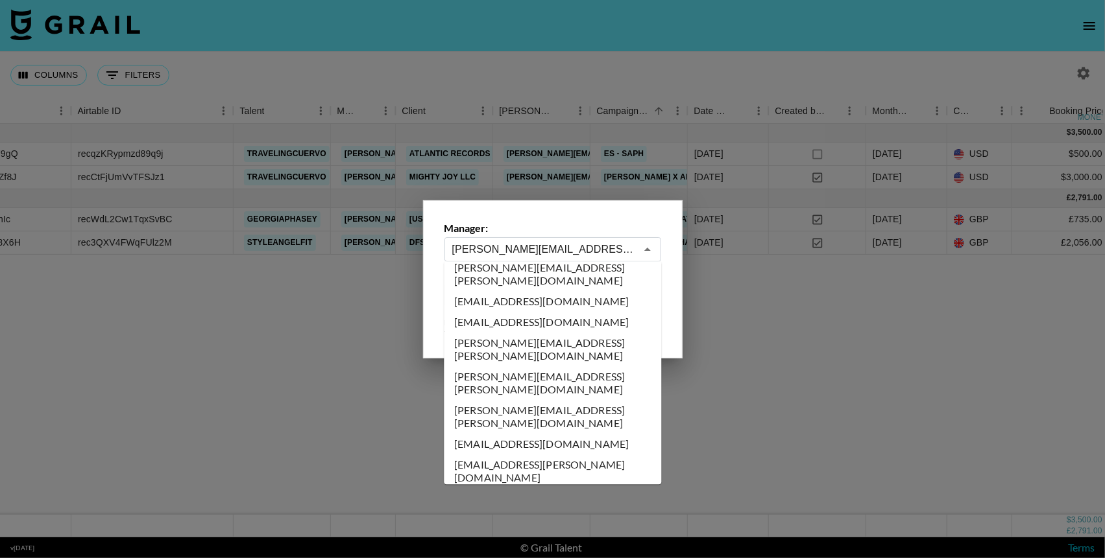
type input "charlie@grail-talent.com"
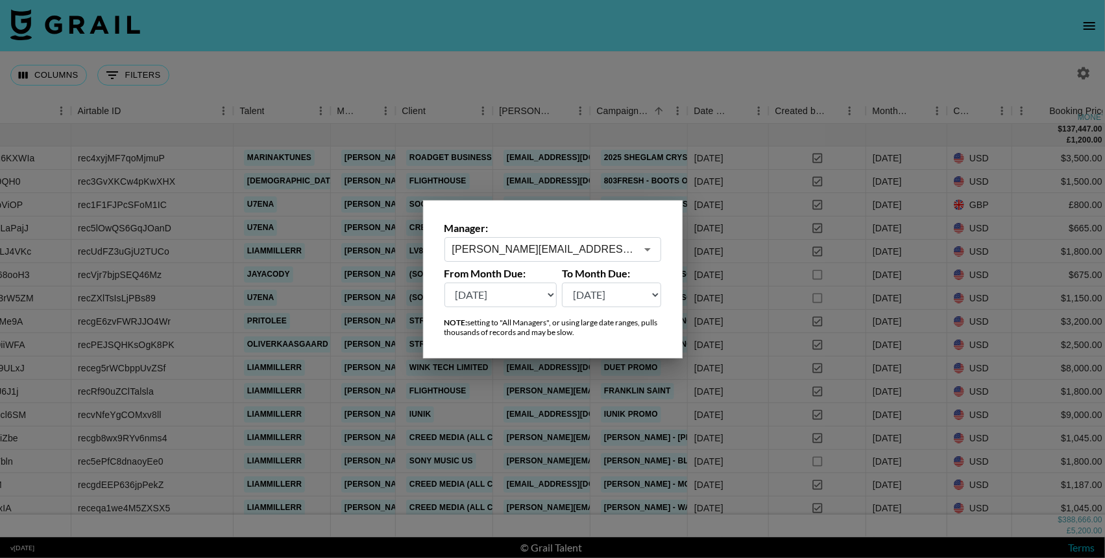
click at [714, 67] on div at bounding box center [552, 279] width 1105 height 558
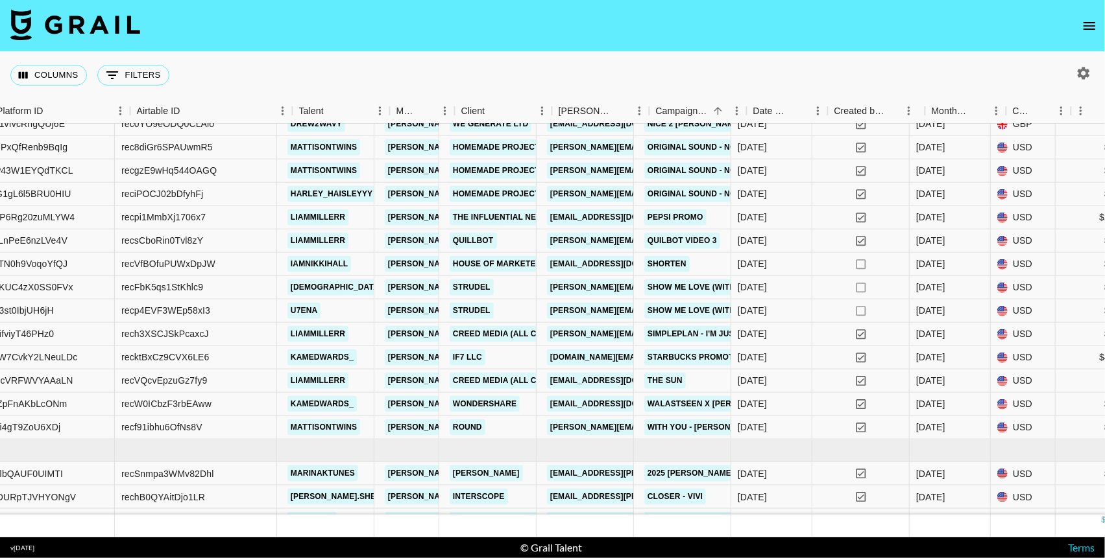
scroll to position [524, 205]
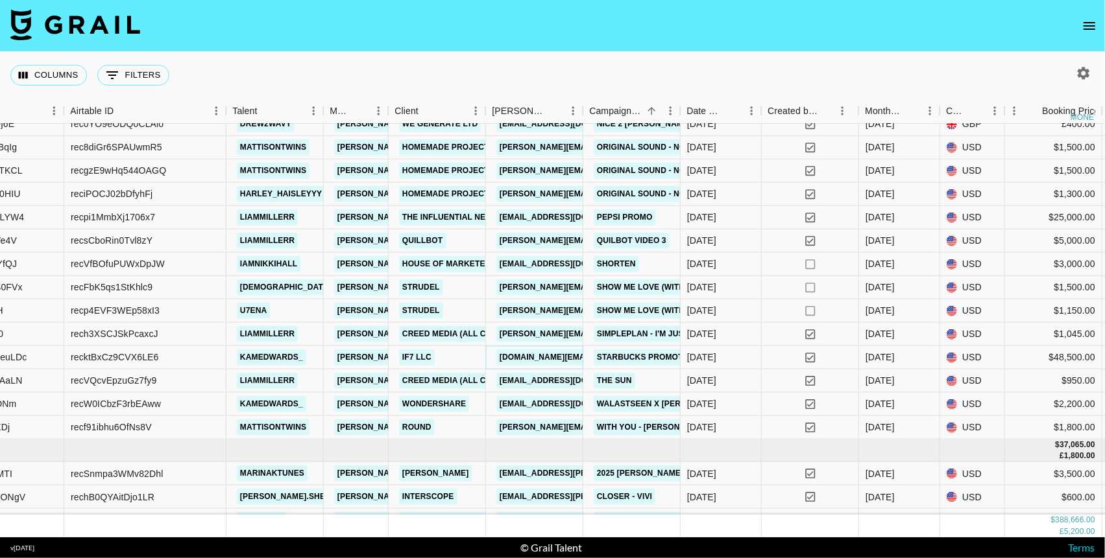
click at [545, 355] on link "matt.gold@if7.co" at bounding box center [601, 358] width 210 height 16
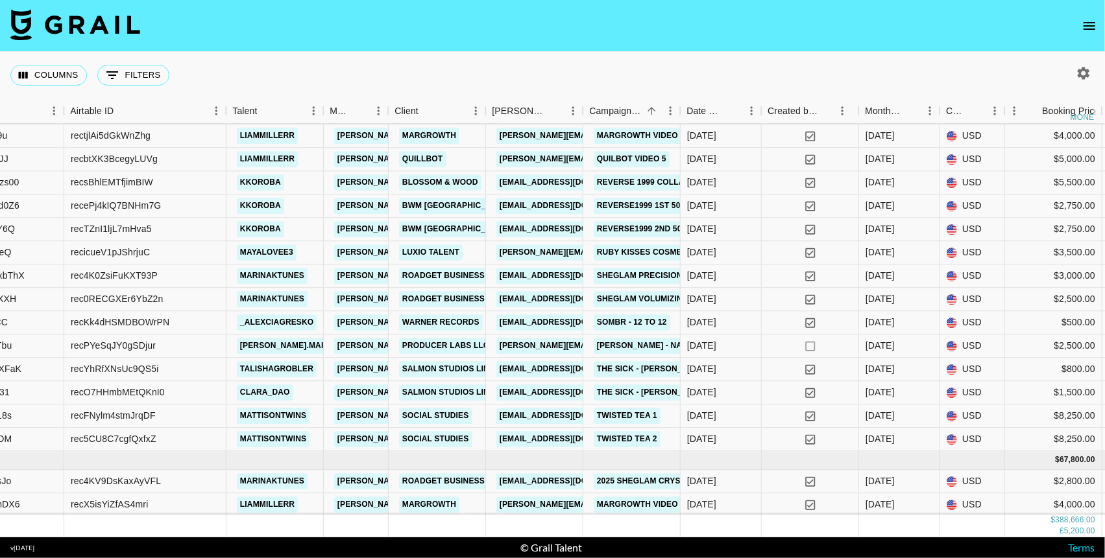
scroll to position [2735, 205]
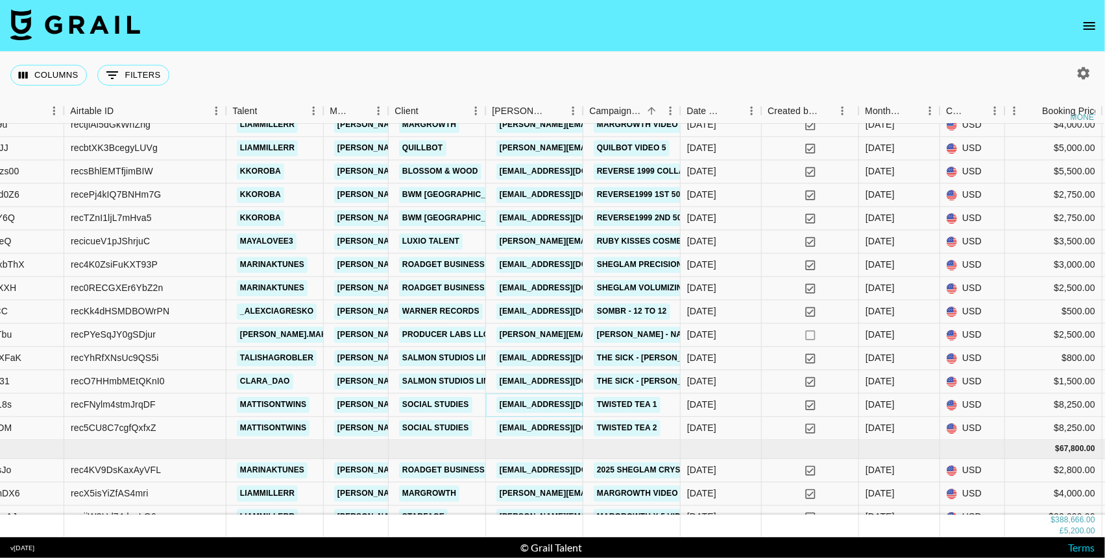
click at [560, 403] on link "lauren@socialstudies.io" at bounding box center [568, 405] width 145 height 16
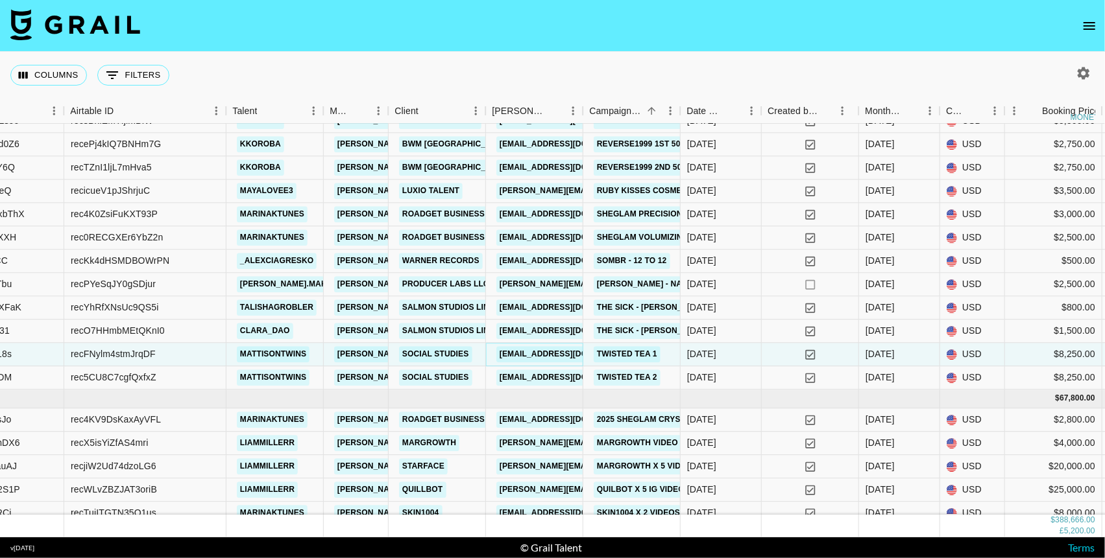
scroll to position [2819, 205]
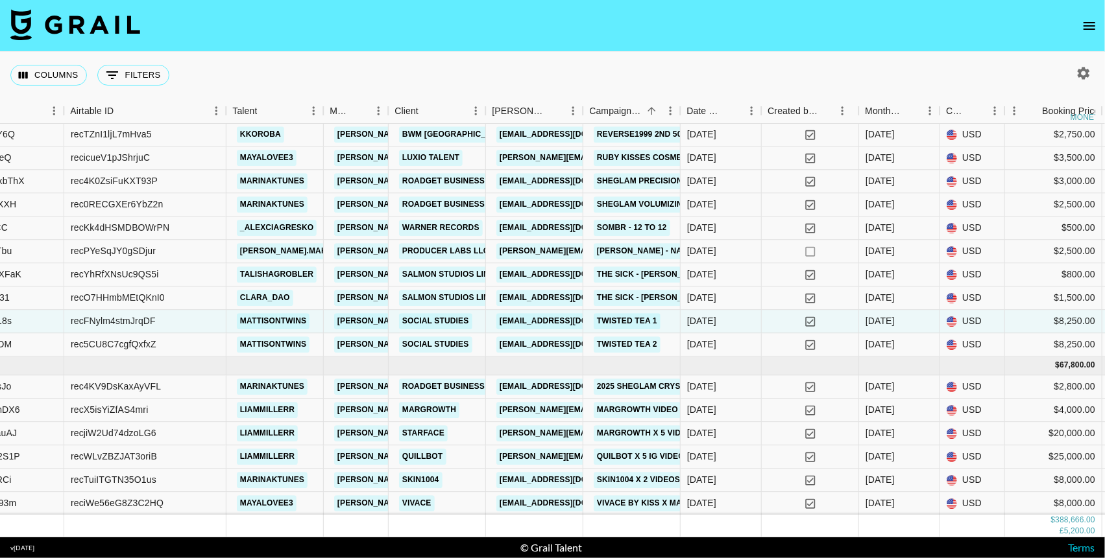
click at [987, 69] on icon "button" at bounding box center [1083, 74] width 16 height 16
select select "May '25"
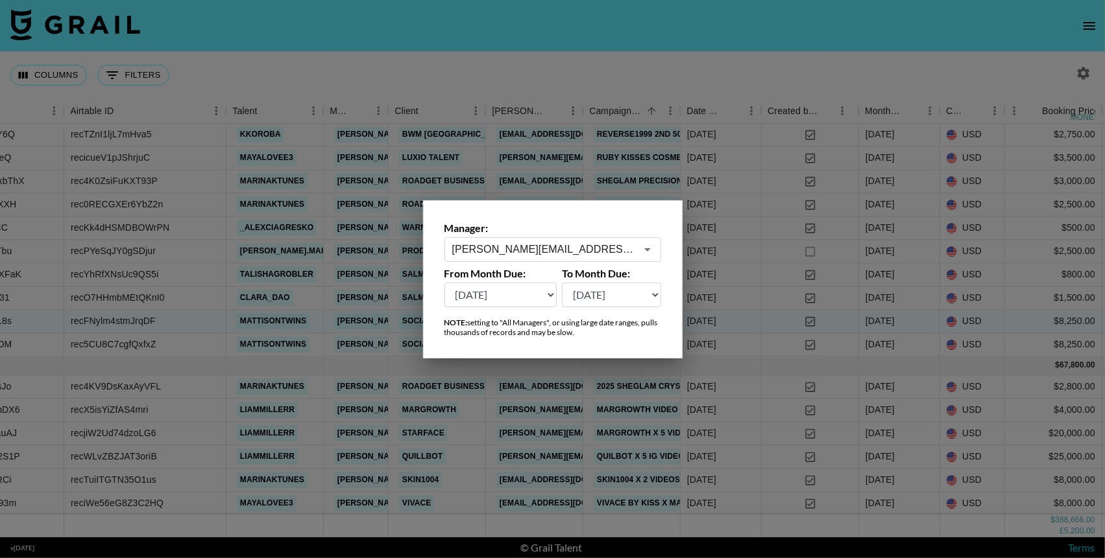
click at [642, 255] on icon "Open" at bounding box center [648, 250] width 16 height 16
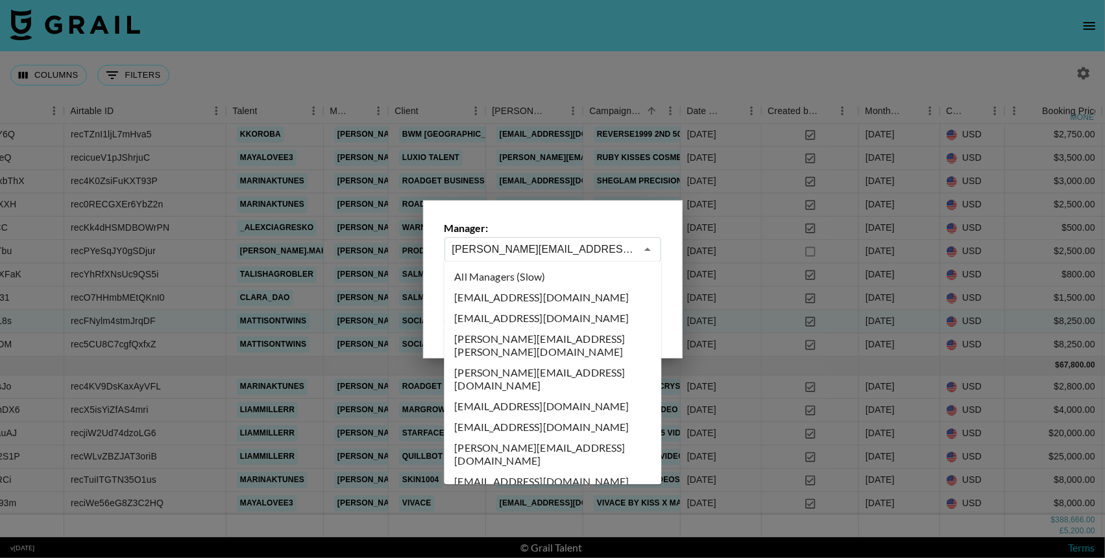
scroll to position [1255, 0]
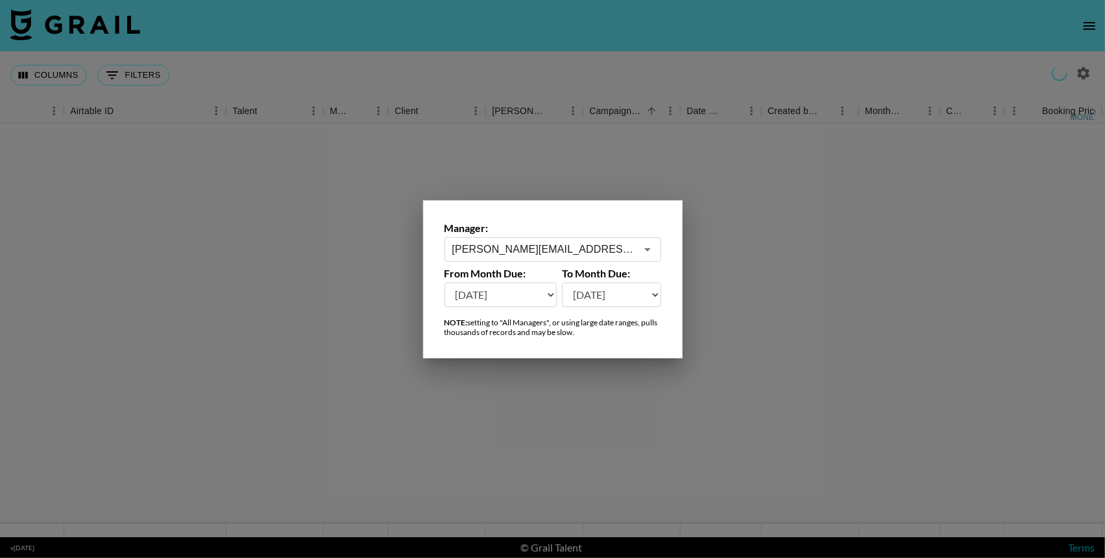
scroll to position [0, 205]
click at [645, 256] on icon "Open" at bounding box center [648, 250] width 16 height 16
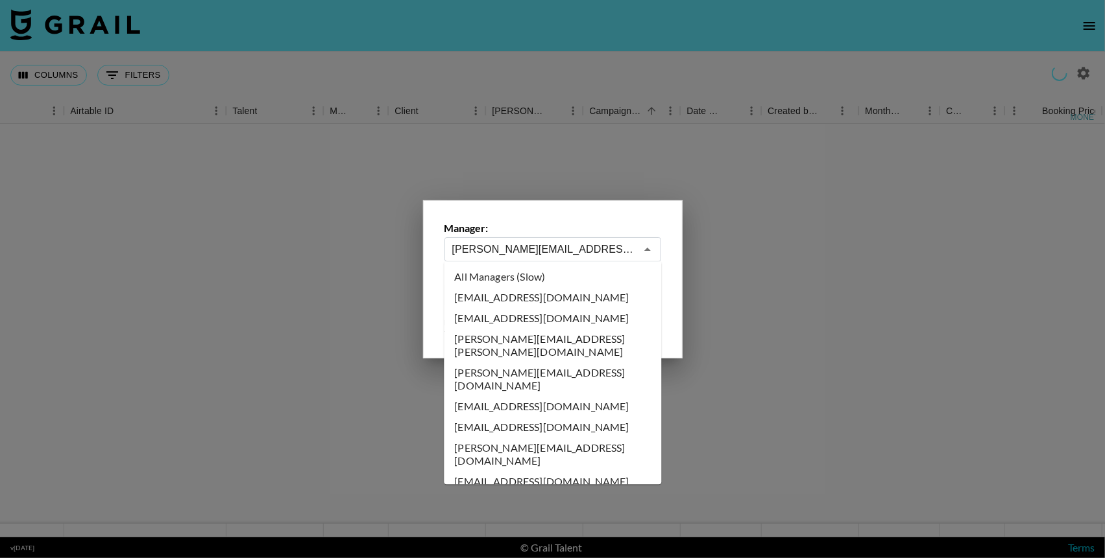
scroll to position [1130, 0]
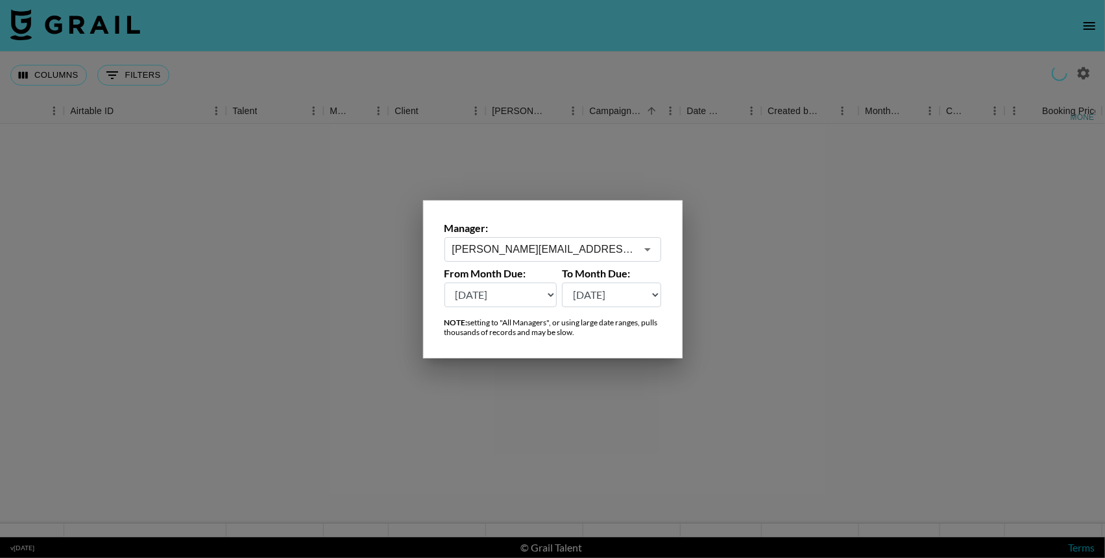
click at [643, 255] on icon "Open" at bounding box center [648, 250] width 16 height 16
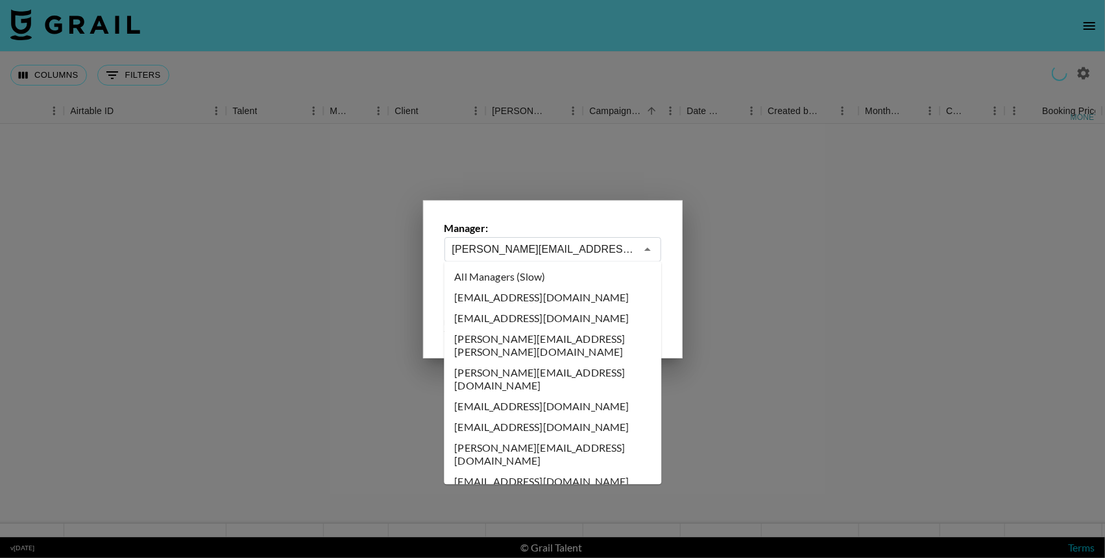
scroll to position [1006, 0]
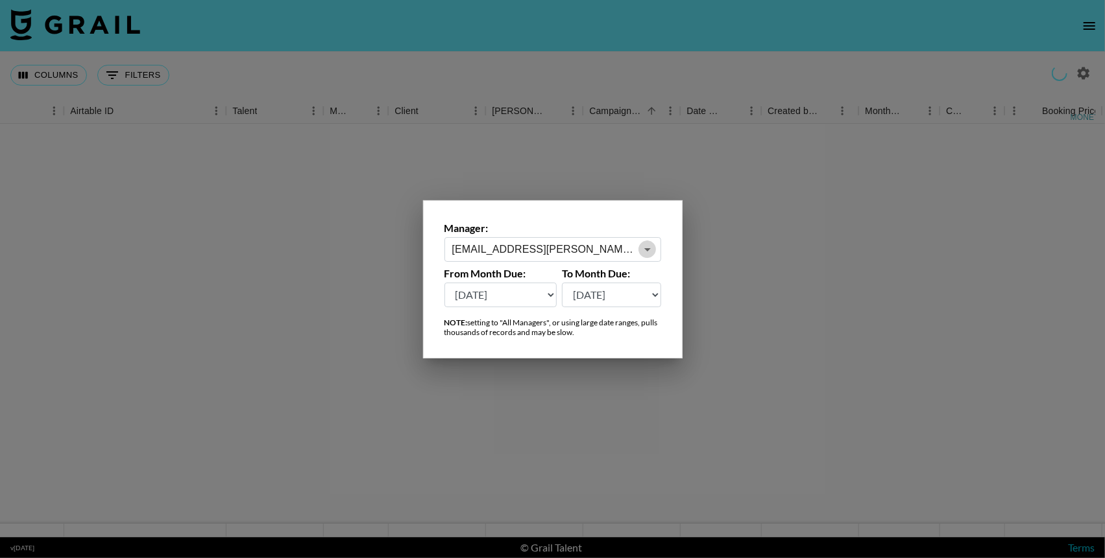
click at [647, 250] on icon "Open" at bounding box center [647, 249] width 6 height 3
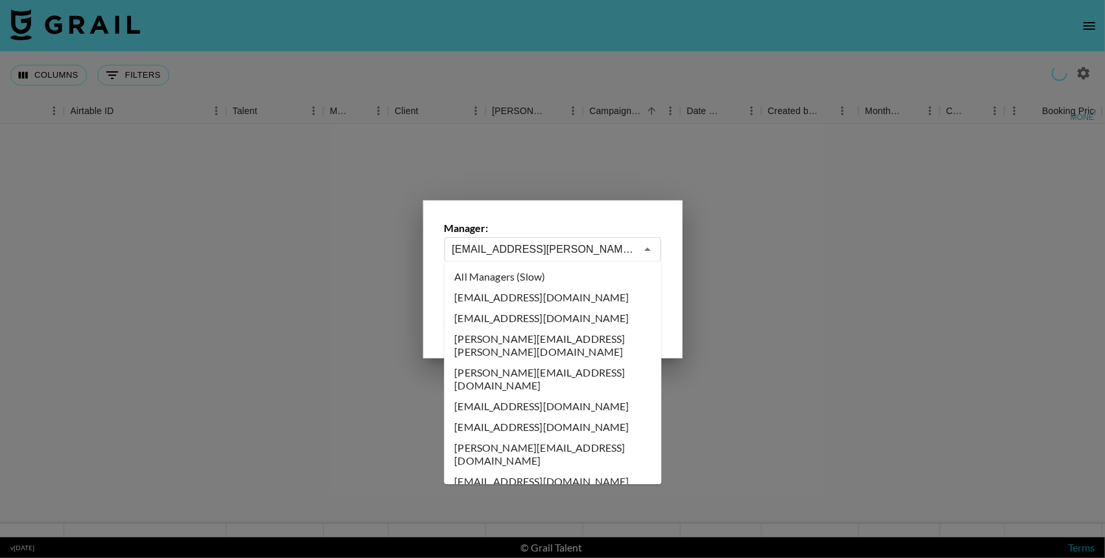
scroll to position [881, 0]
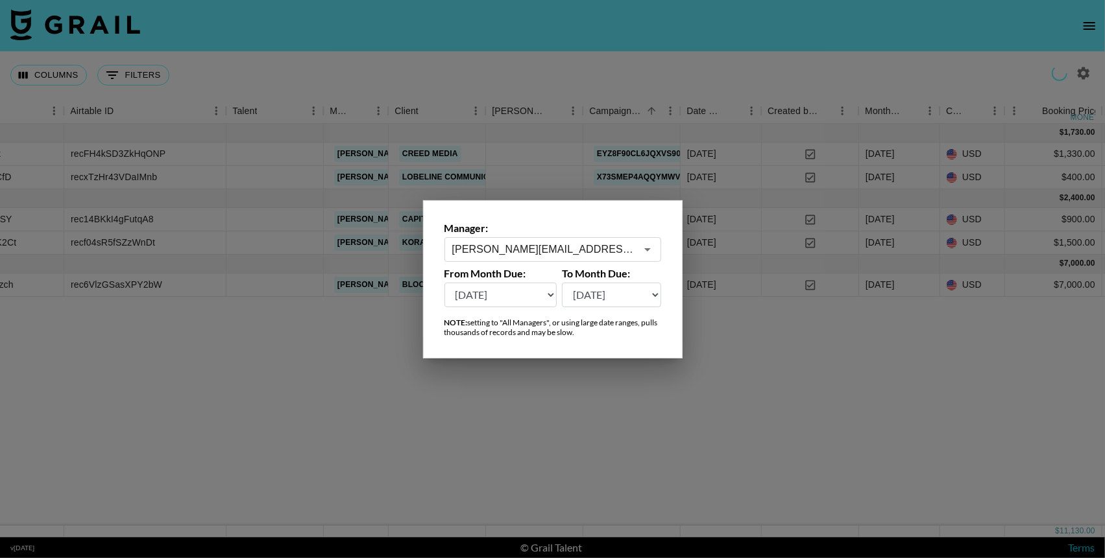
click at [647, 251] on icon "Open" at bounding box center [648, 250] width 16 height 16
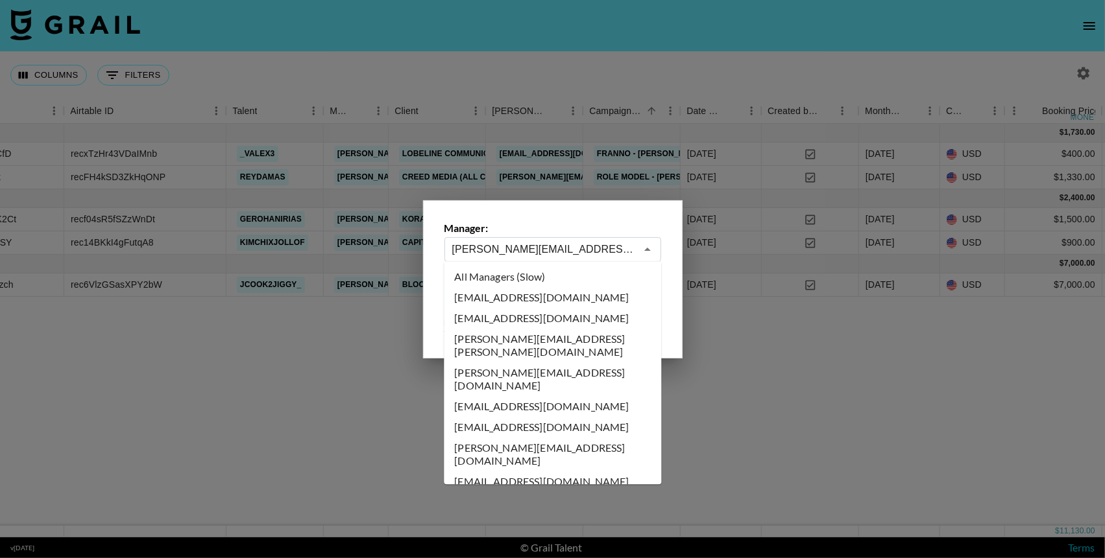
scroll to position [798, 0]
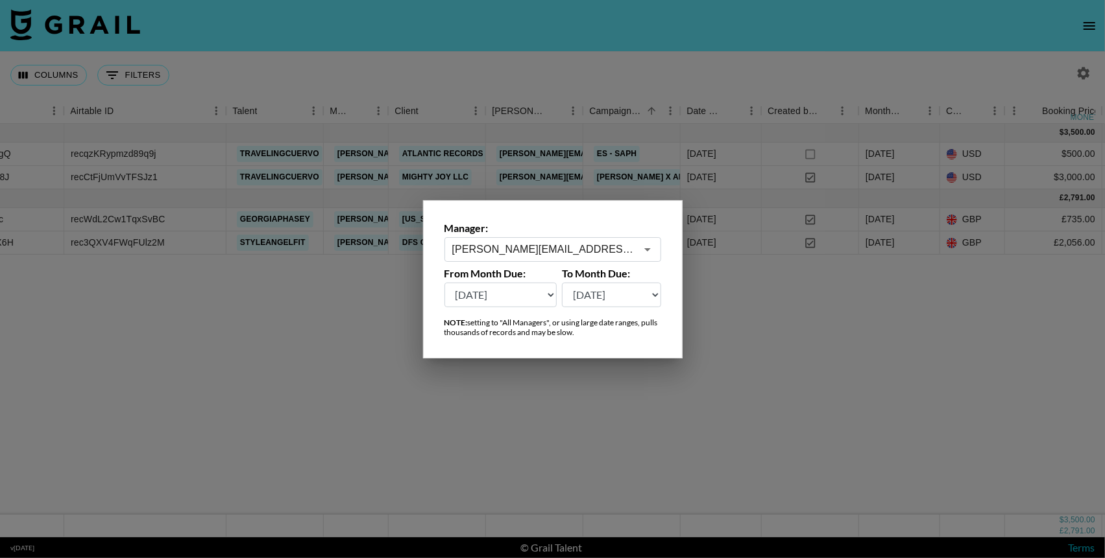
click at [644, 252] on icon "Open" at bounding box center [648, 250] width 16 height 16
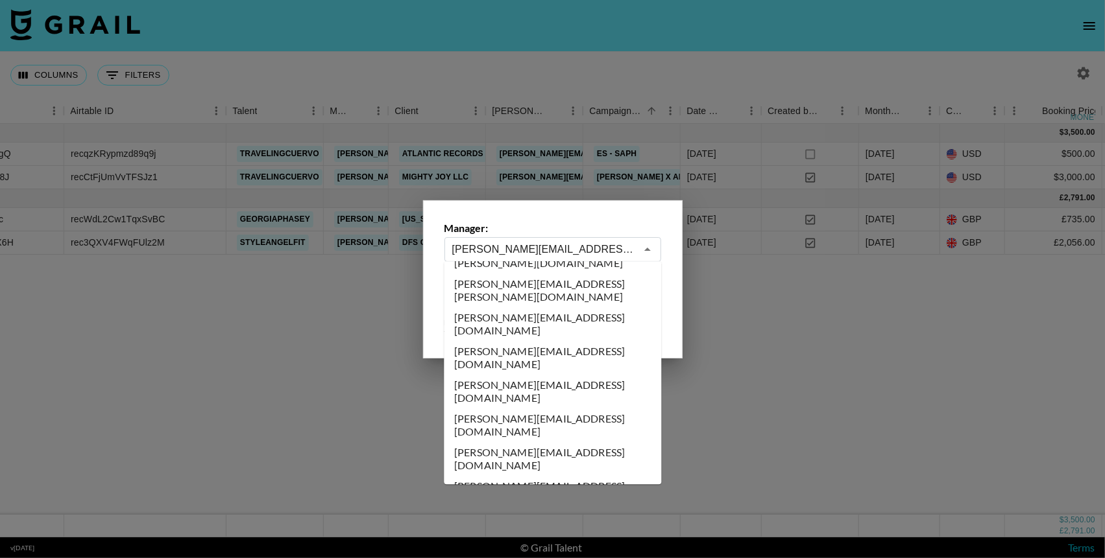
scroll to position [904, 0]
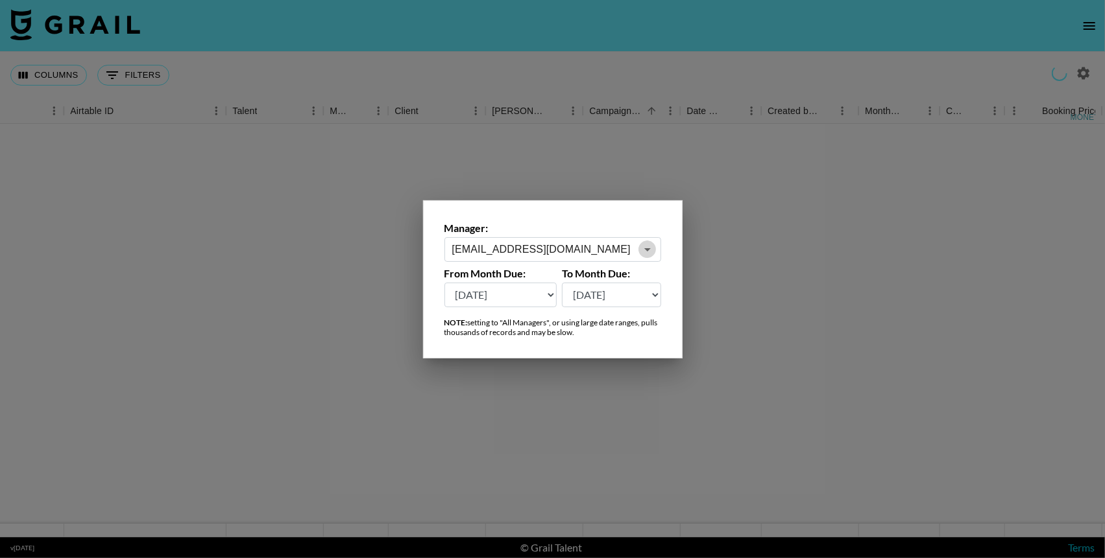
click at [648, 254] on icon "Open" at bounding box center [648, 250] width 16 height 16
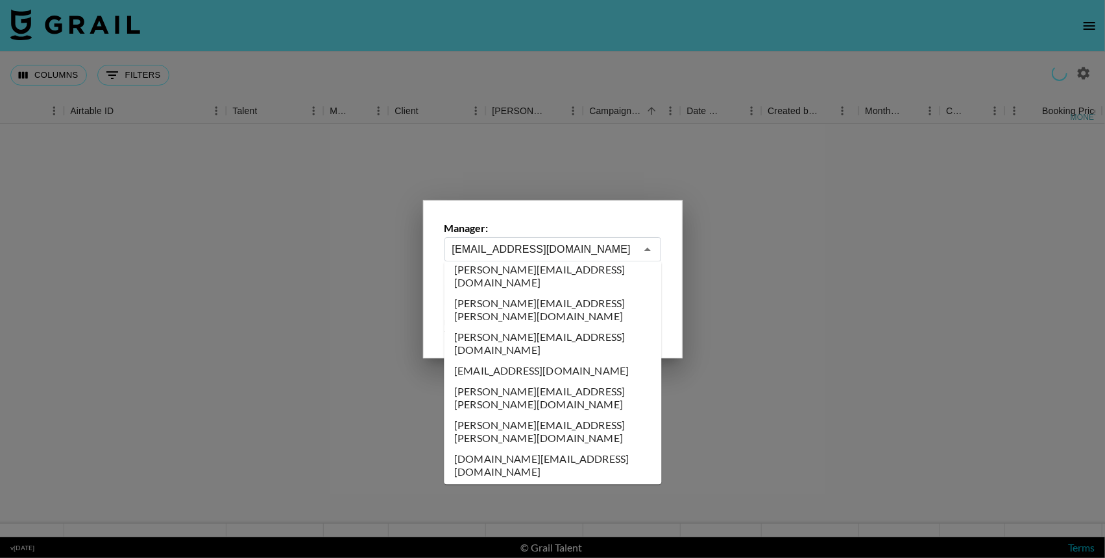
scroll to position [1092, 0]
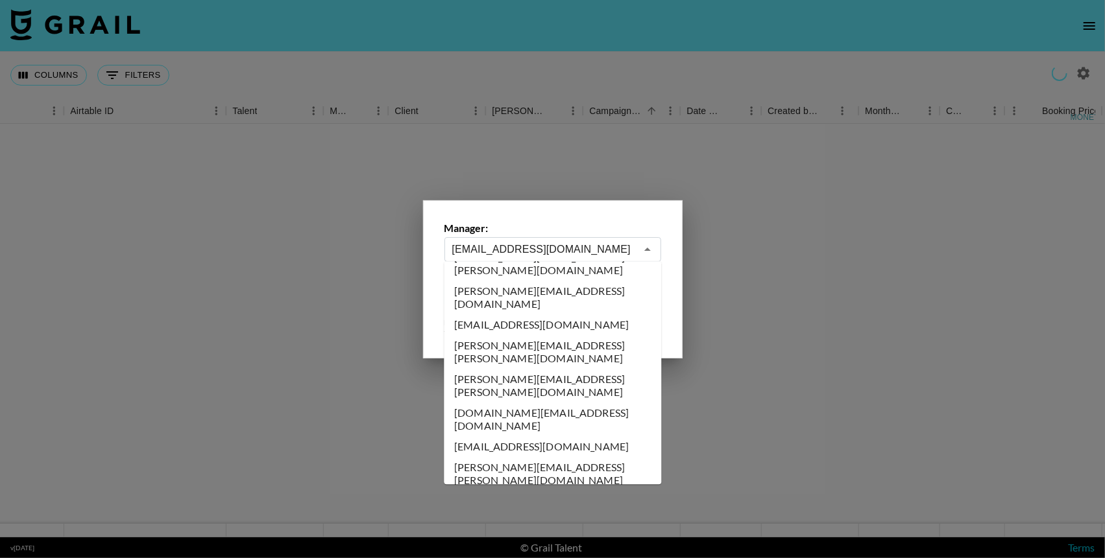
type input "brianna.gorski@grail-talent.com"
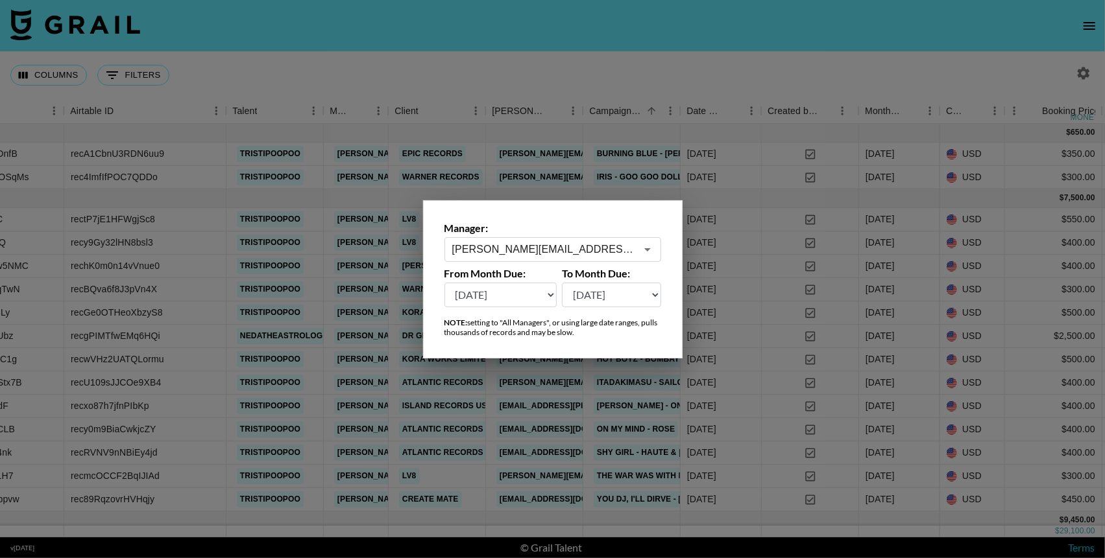
click at [704, 45] on div at bounding box center [552, 279] width 1105 height 558
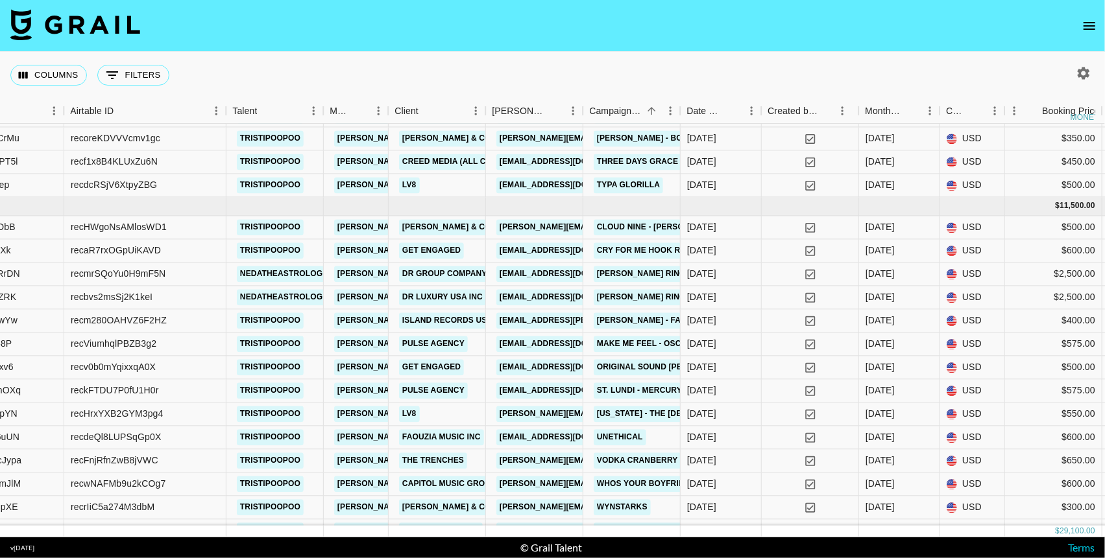
scroll to position [792, 205]
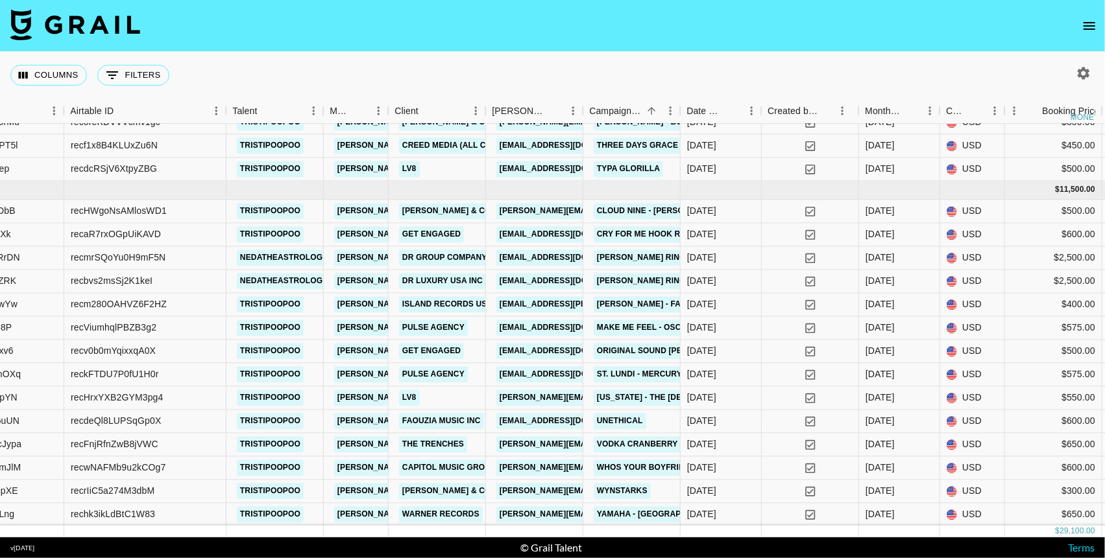
click at [987, 77] on icon "button" at bounding box center [1083, 73] width 12 height 12
select select "May '25"
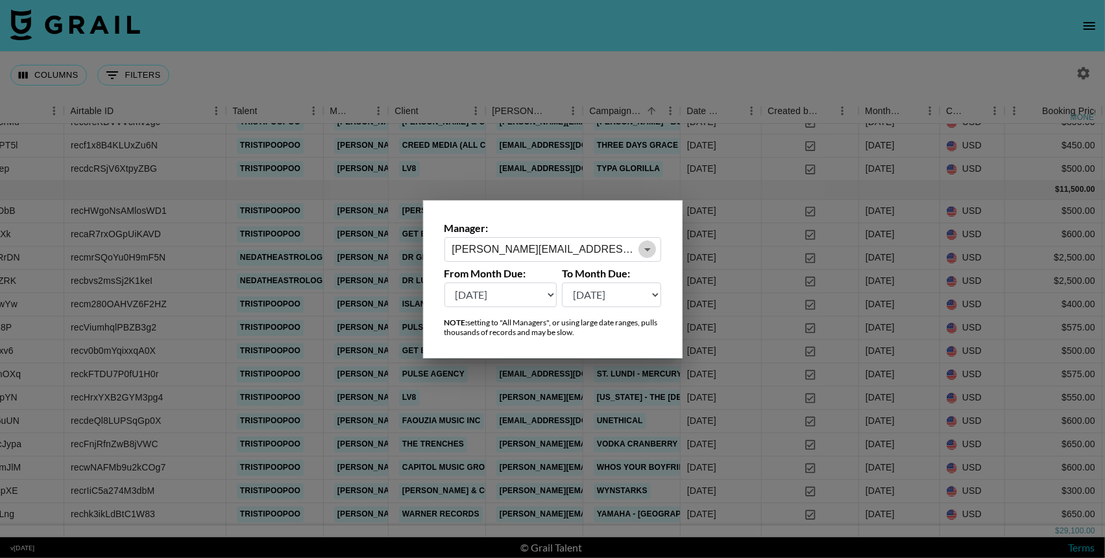
click at [646, 252] on icon "Open" at bounding box center [648, 250] width 16 height 16
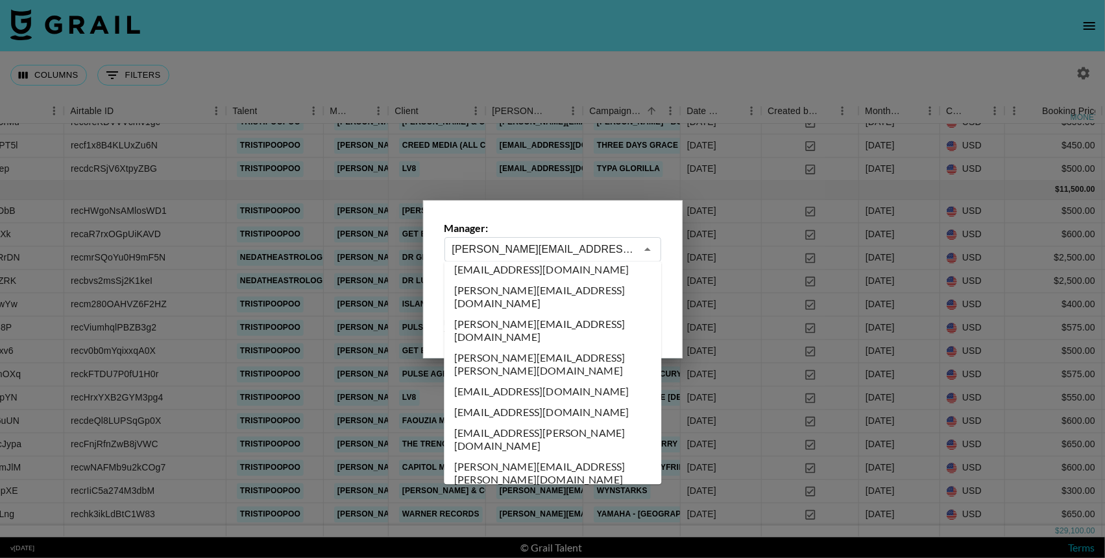
scroll to position [3121, 0]
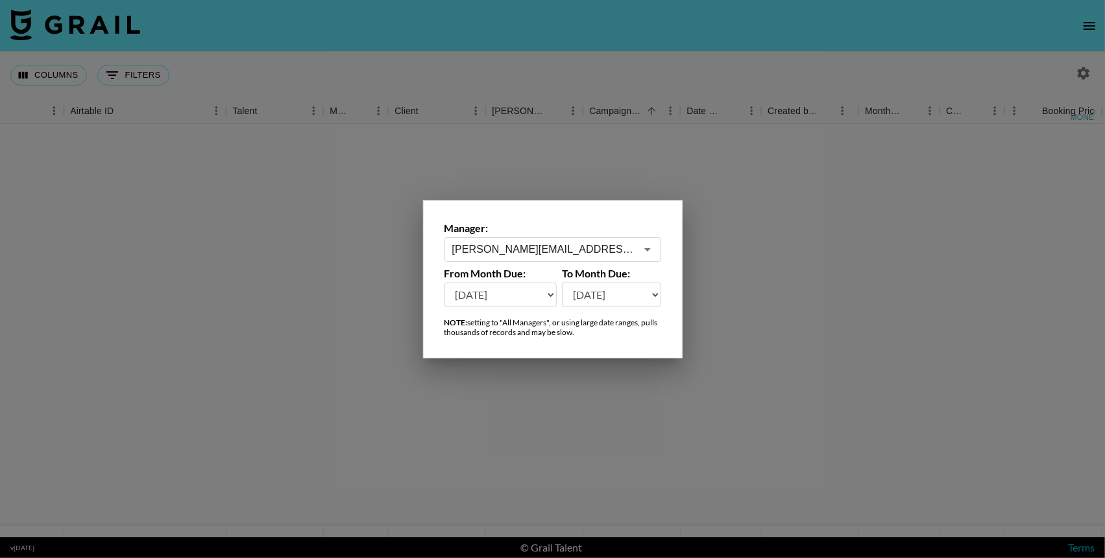
scroll to position [0, 205]
click at [646, 252] on icon "Open" at bounding box center [648, 250] width 16 height 16
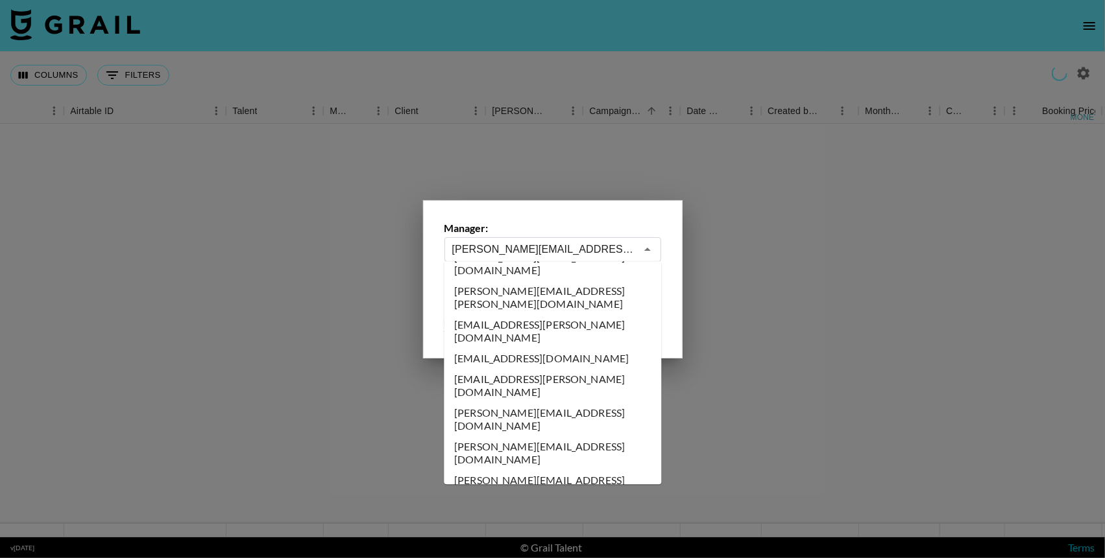
scroll to position [3892, 0]
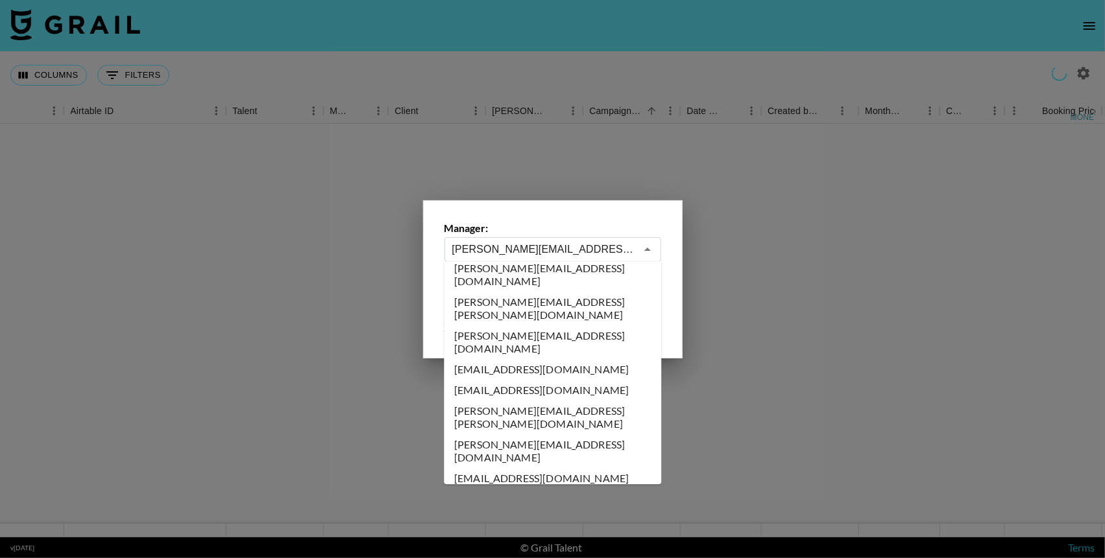
type input "joseff@grail-talent.com"
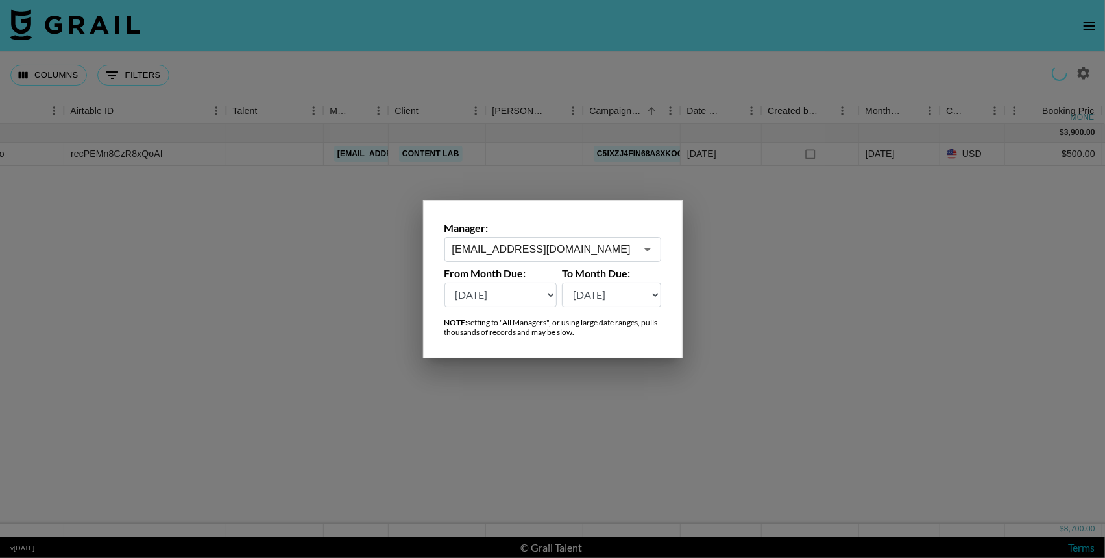
click at [645, 253] on icon "Open" at bounding box center [648, 250] width 16 height 16
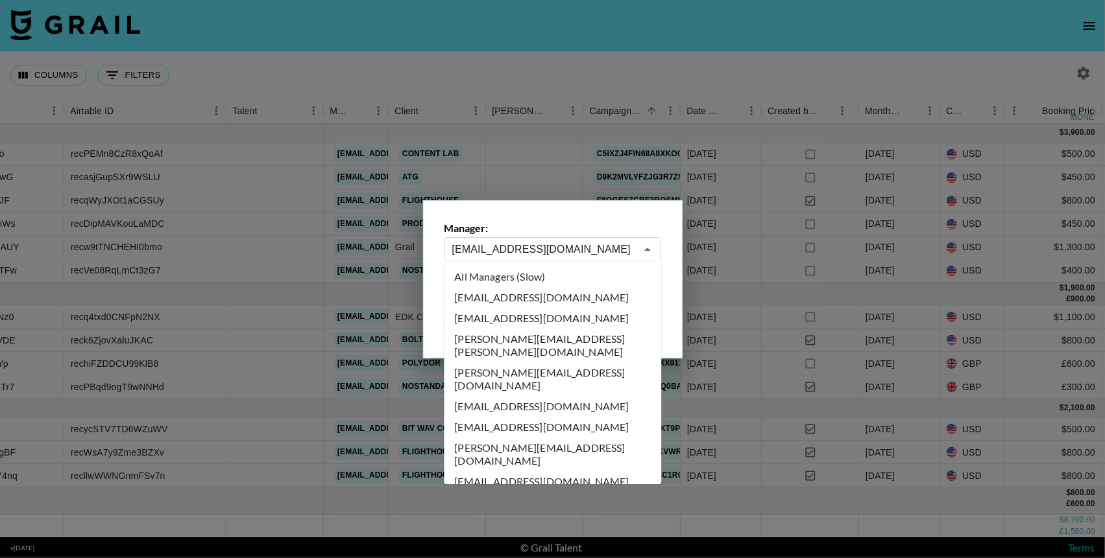
scroll to position [3745, 0]
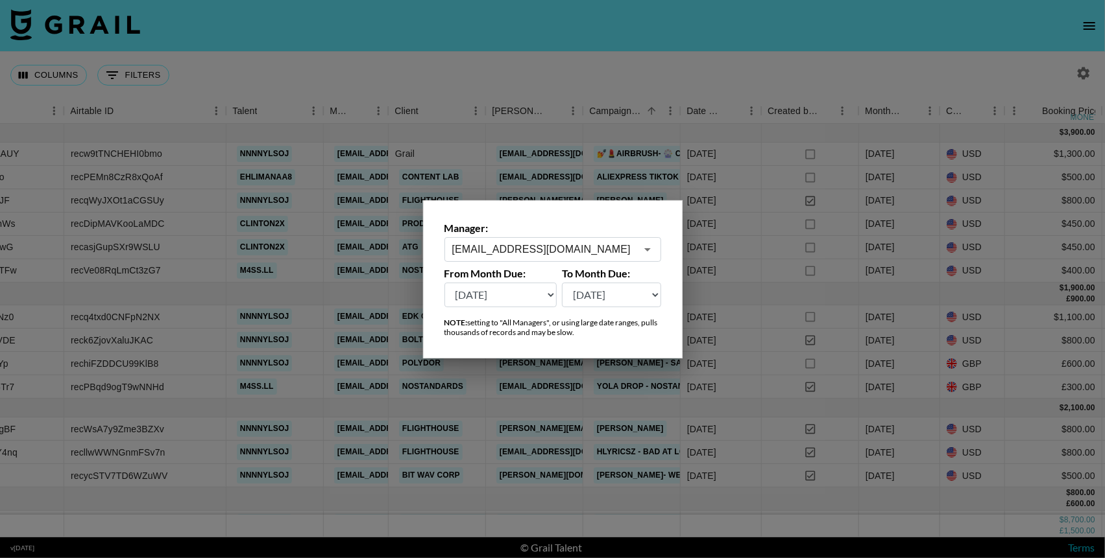
click at [723, 42] on div at bounding box center [552, 279] width 1105 height 558
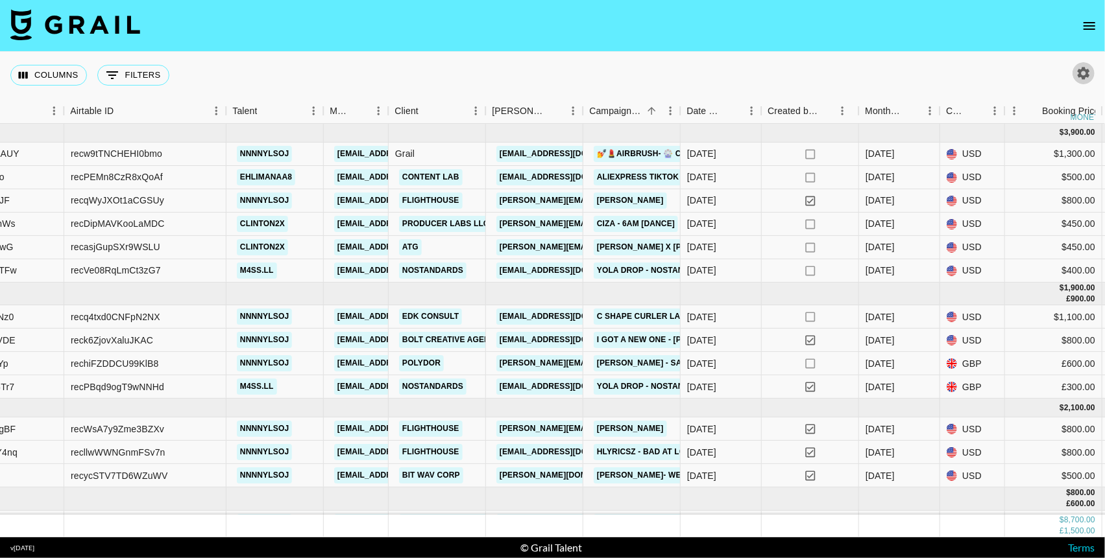
click at [987, 64] on button "button" at bounding box center [1083, 73] width 22 height 22
select select "May '25"
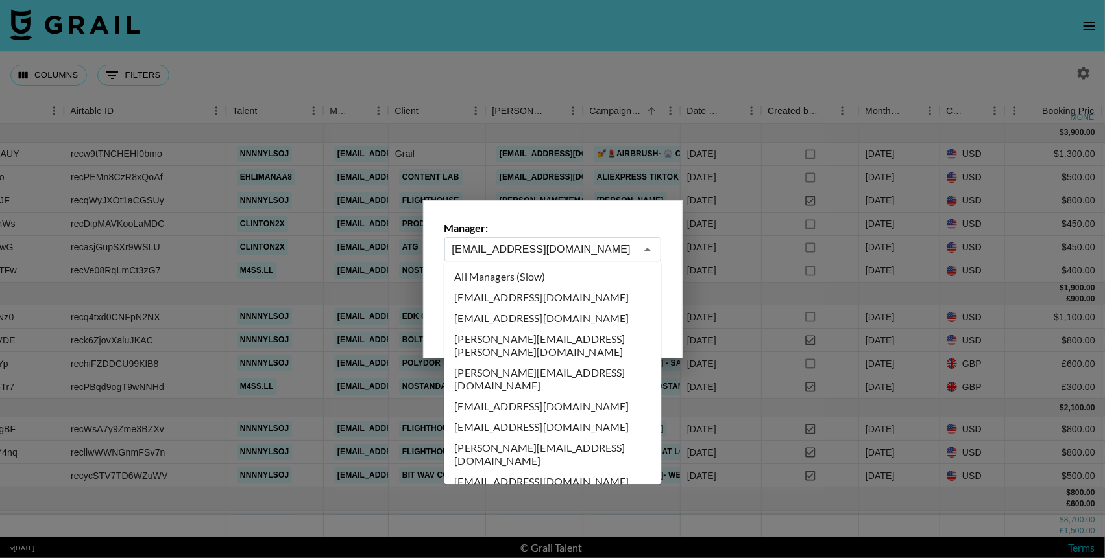
click at [625, 250] on input "joseff@grail-talent.com" at bounding box center [544, 249] width 184 height 15
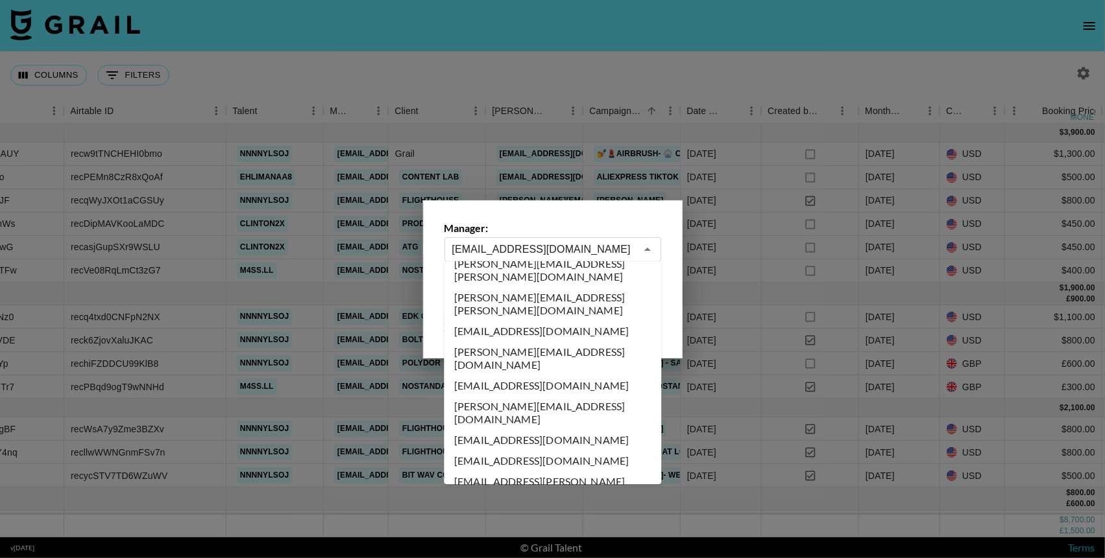
scroll to position [6785, 0]
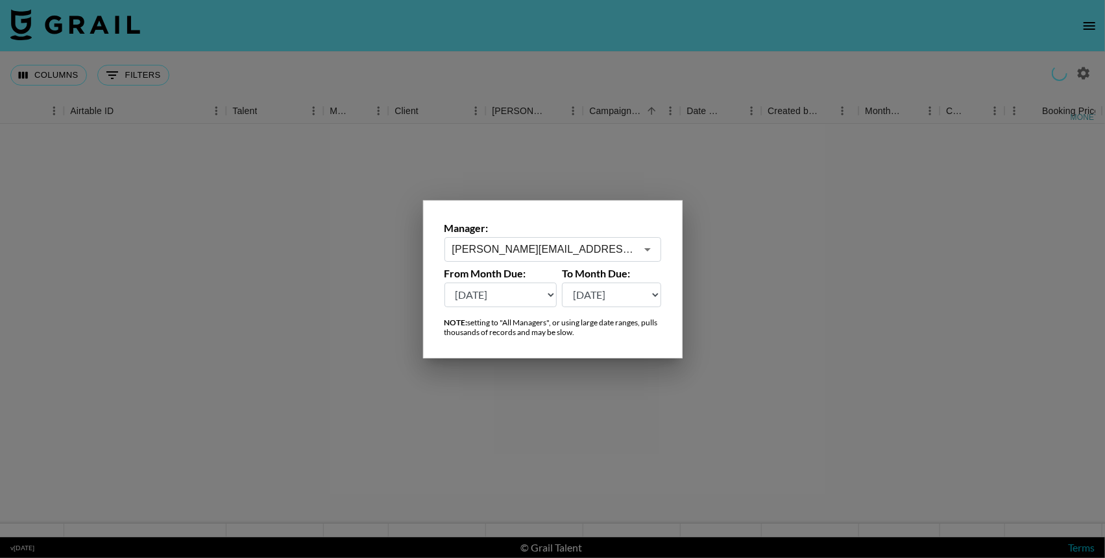
click at [646, 254] on icon "Open" at bounding box center [648, 250] width 16 height 16
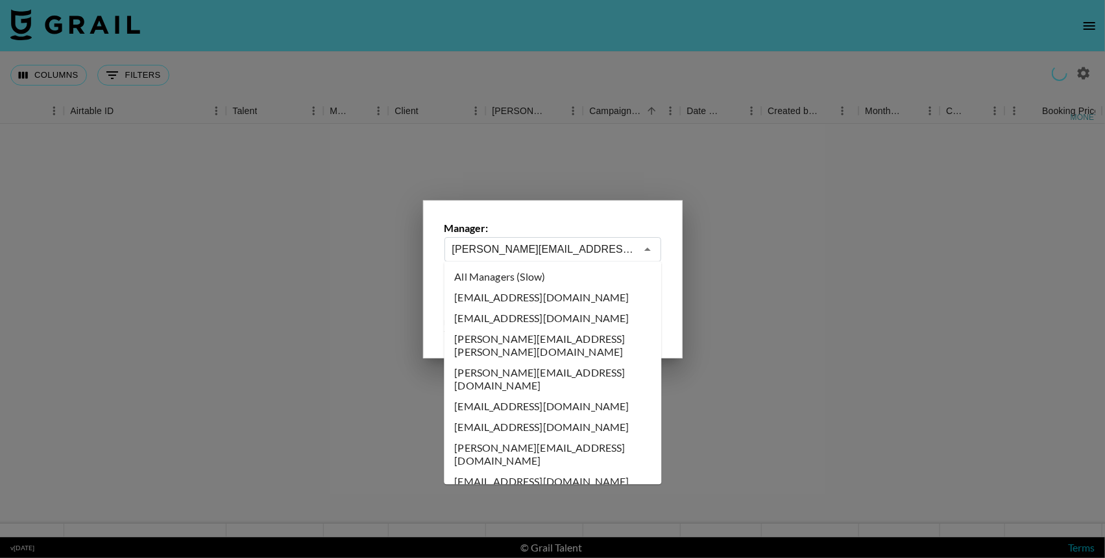
scroll to position [6670, 0]
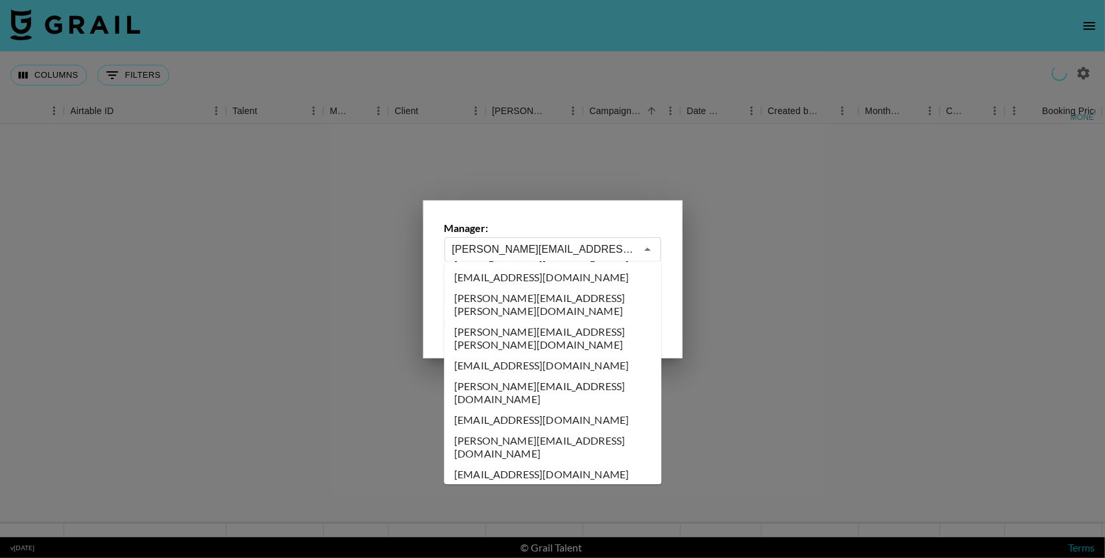
type input "se@grail-talent.com"
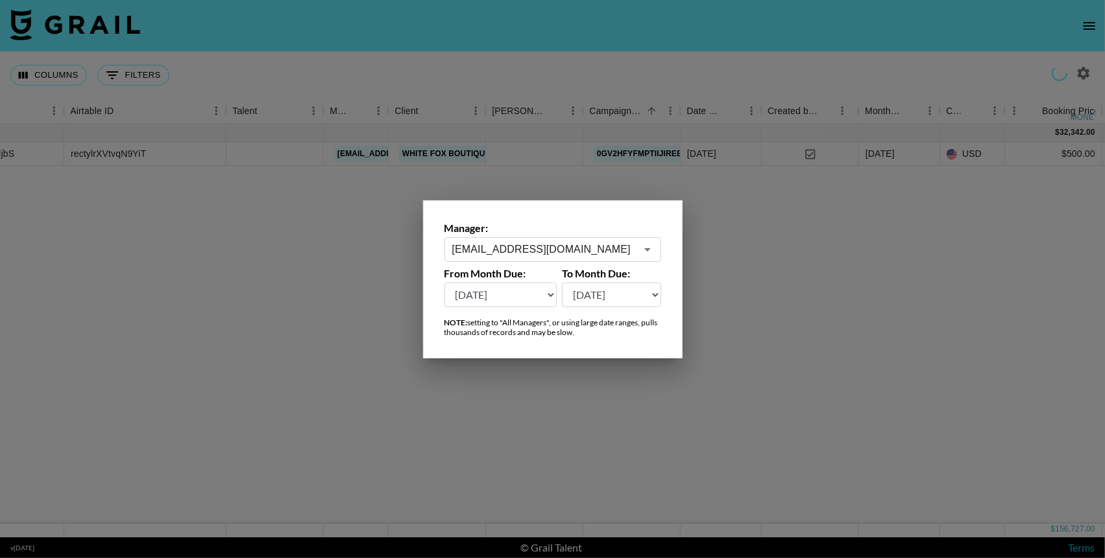
click at [645, 250] on icon "Open" at bounding box center [648, 250] width 16 height 16
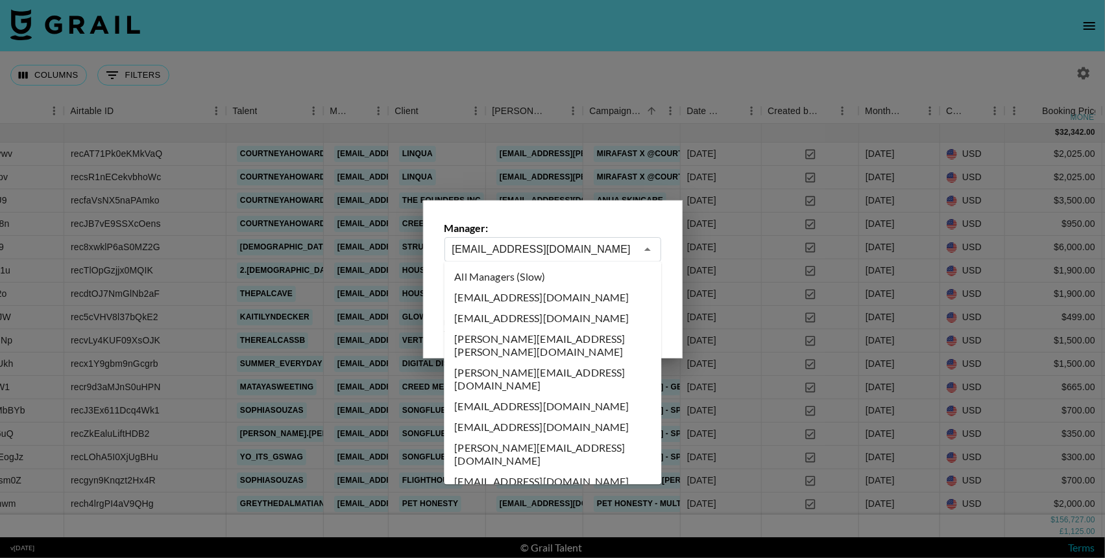
scroll to position [6504, 0]
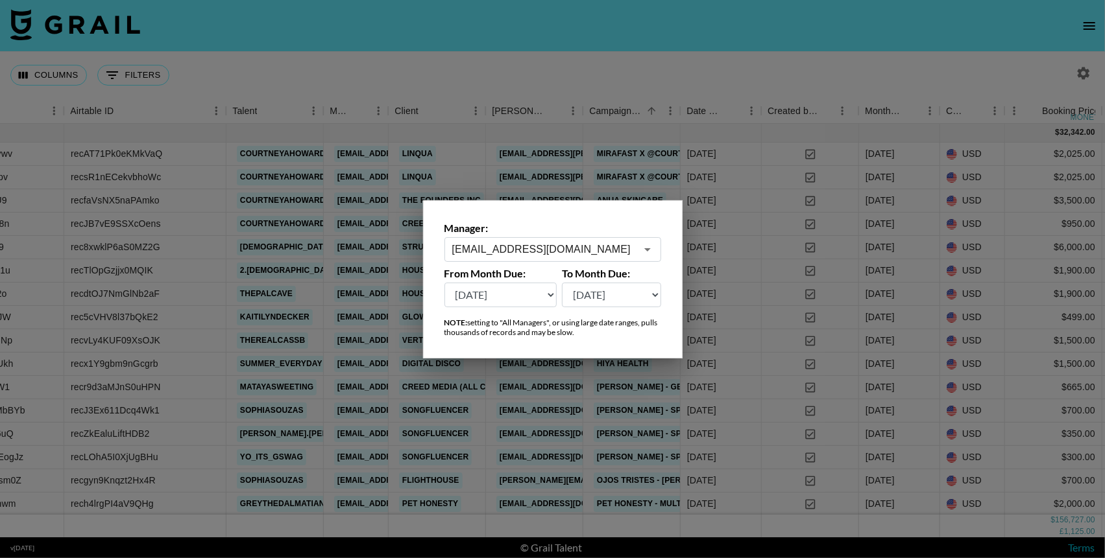
click at [699, 44] on div at bounding box center [552, 279] width 1105 height 558
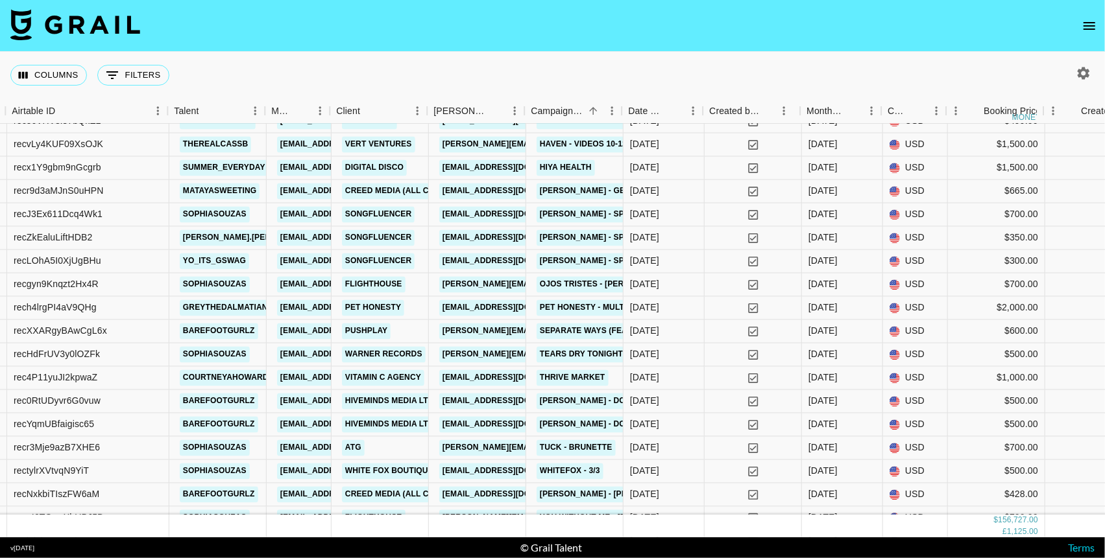
scroll to position [196, 268]
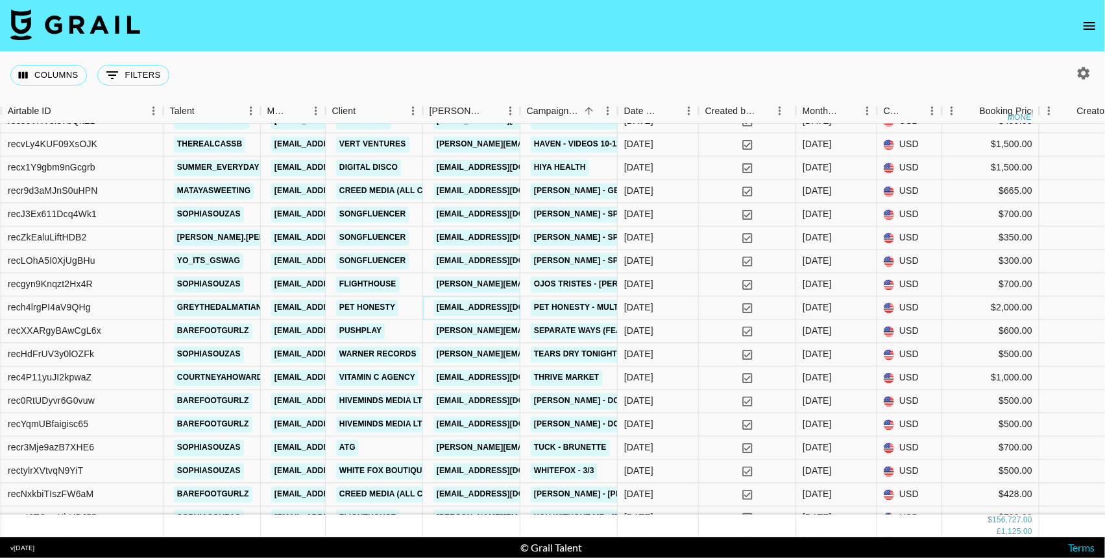
click at [488, 306] on link "grace@pethonesty.com" at bounding box center [505, 308] width 145 height 16
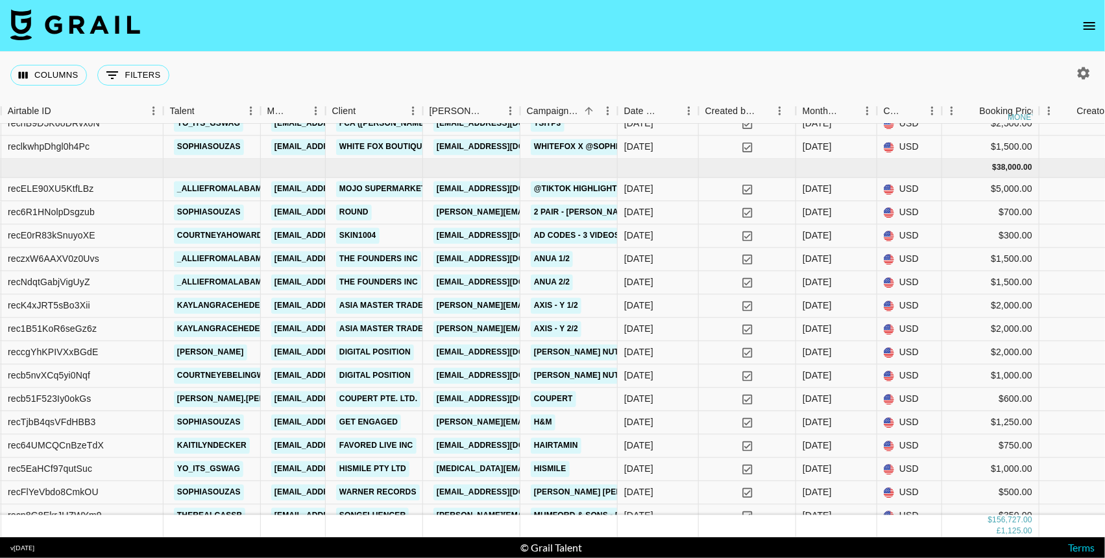
scroll to position [1823, 268]
click at [468, 349] on link "eberk@digitalposition.com" at bounding box center [505, 352] width 145 height 16
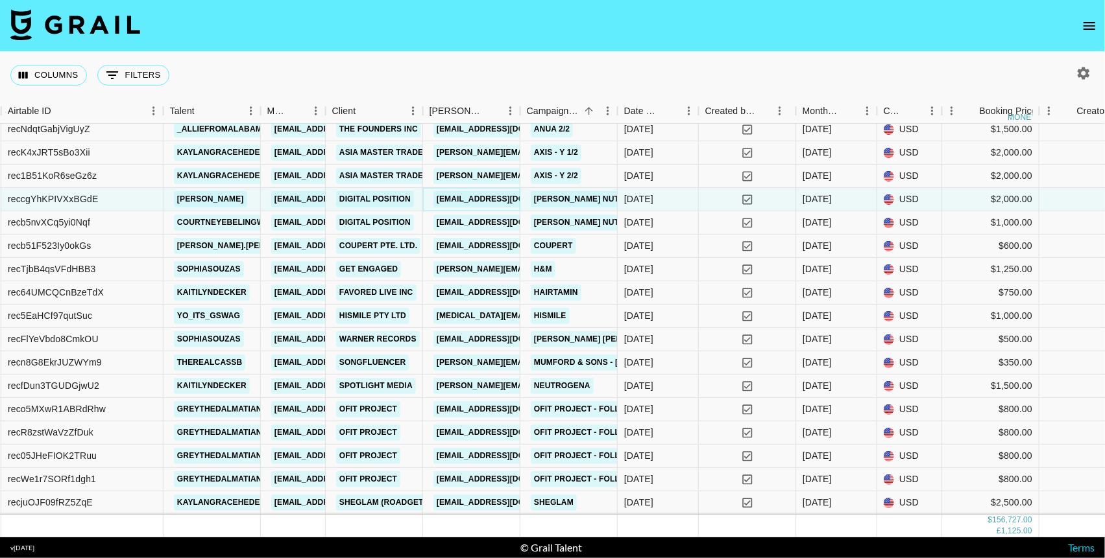
scroll to position [2002, 268]
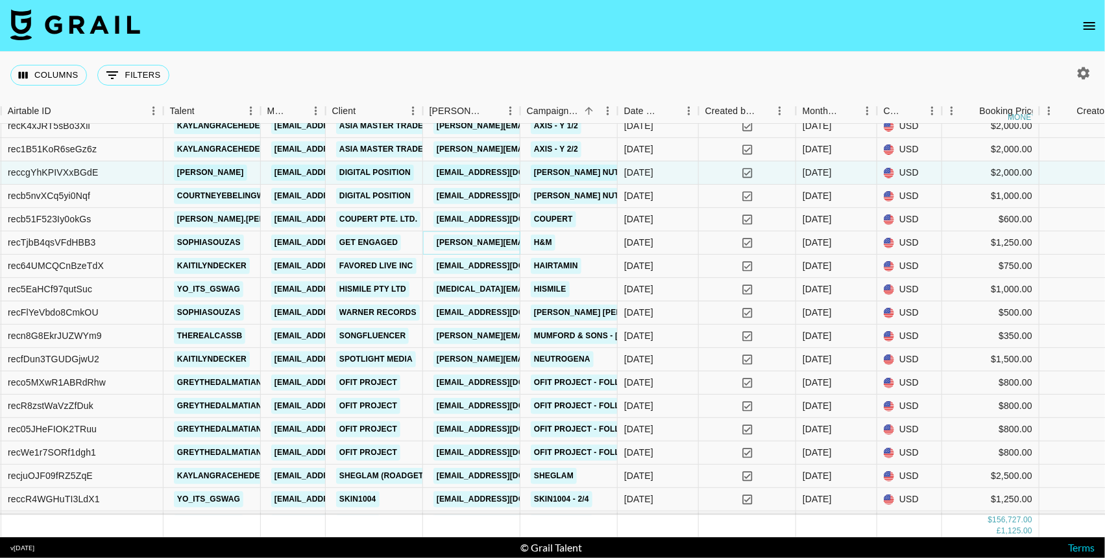
click at [483, 241] on link "courtney@getengagedmedia.com" at bounding box center [538, 243] width 211 height 16
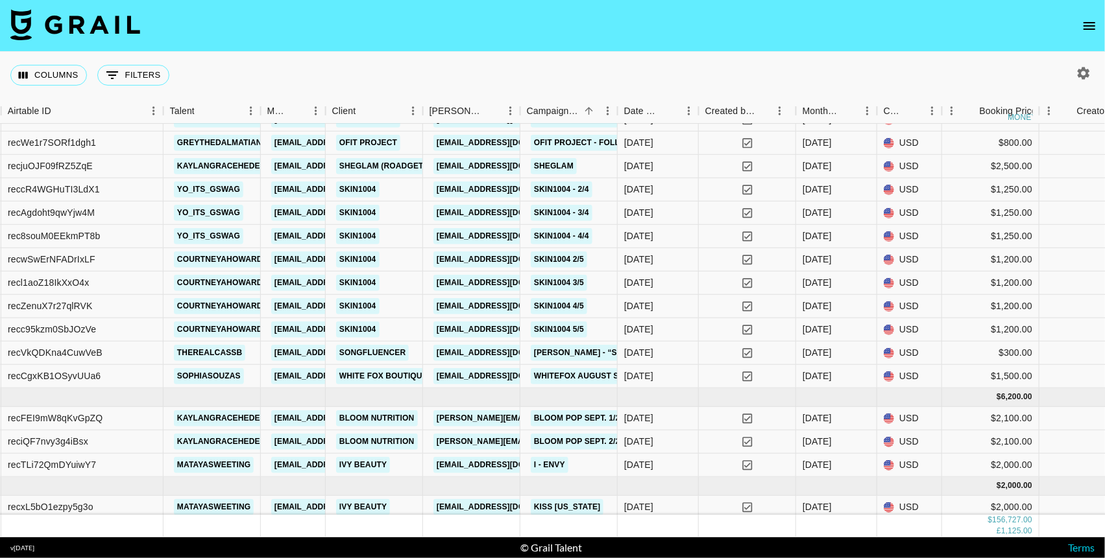
scroll to position [2316, 268]
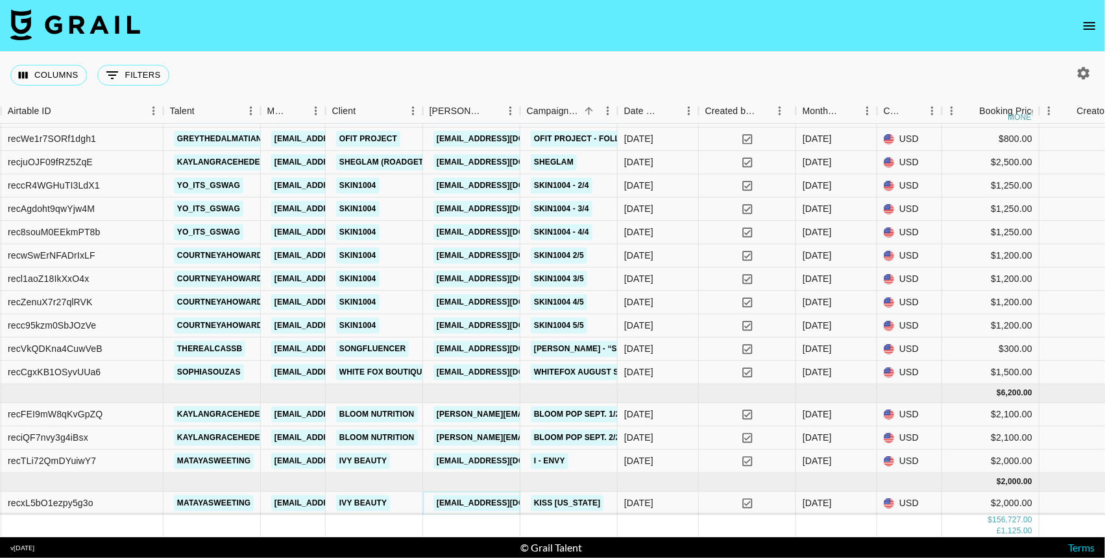
click at [488, 502] on link "hayoo@ivyent.com" at bounding box center [505, 504] width 145 height 16
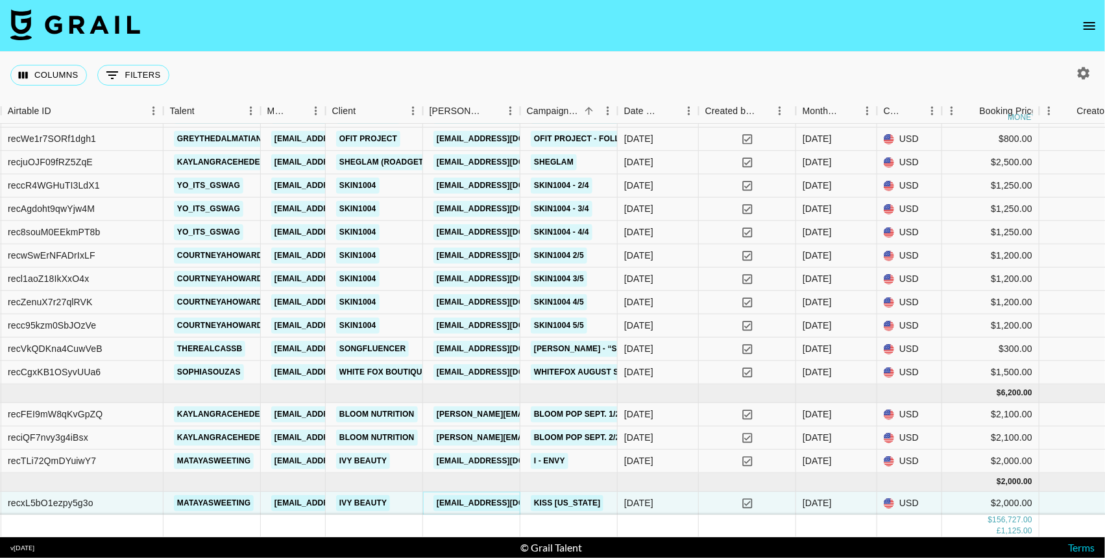
scroll to position [2316, 268]
click at [987, 82] on button "button" at bounding box center [1083, 73] width 22 height 22
select select "May '25"
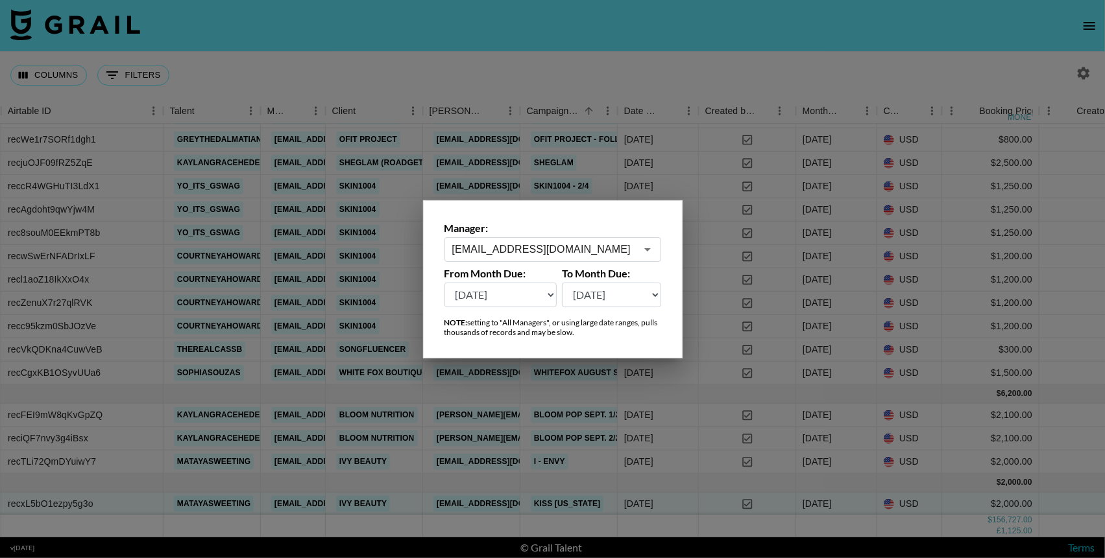
click at [656, 244] on div "se@grail-talent.com ​" at bounding box center [552, 249] width 217 height 25
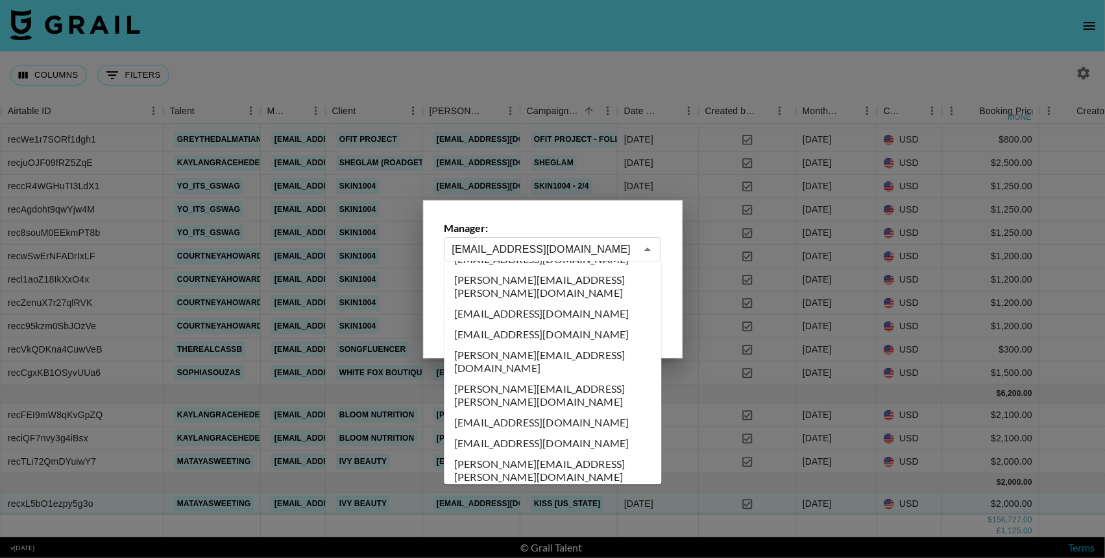
scroll to position [7422, 0]
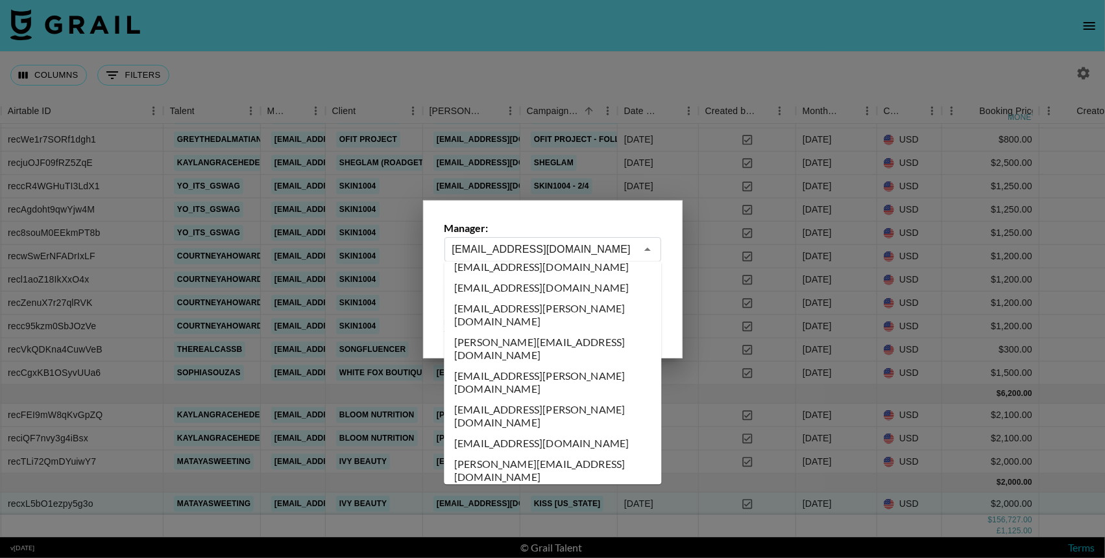
type input "yana.klimko@grail-talent.com"
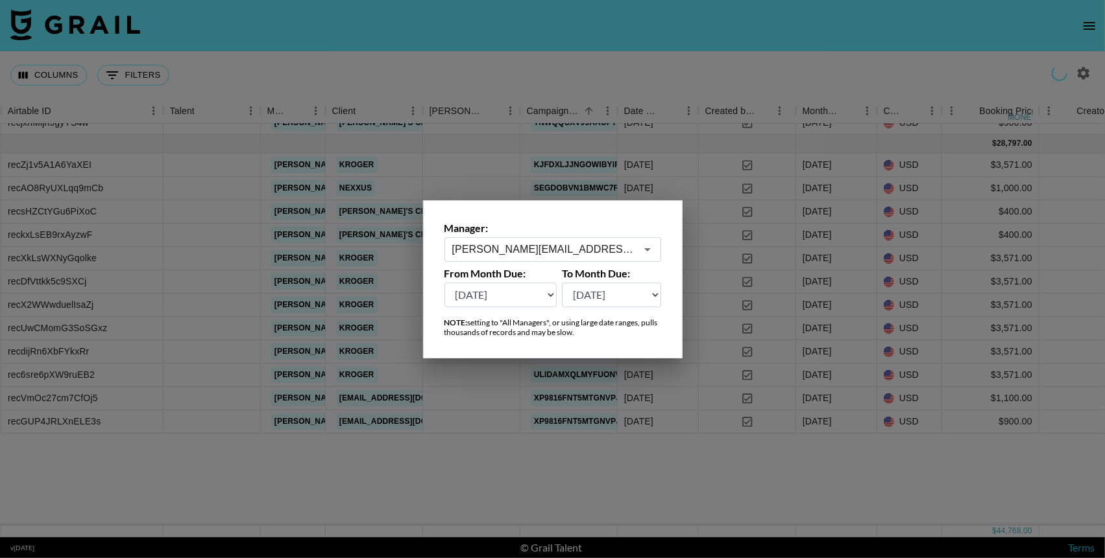
scroll to position [0, 268]
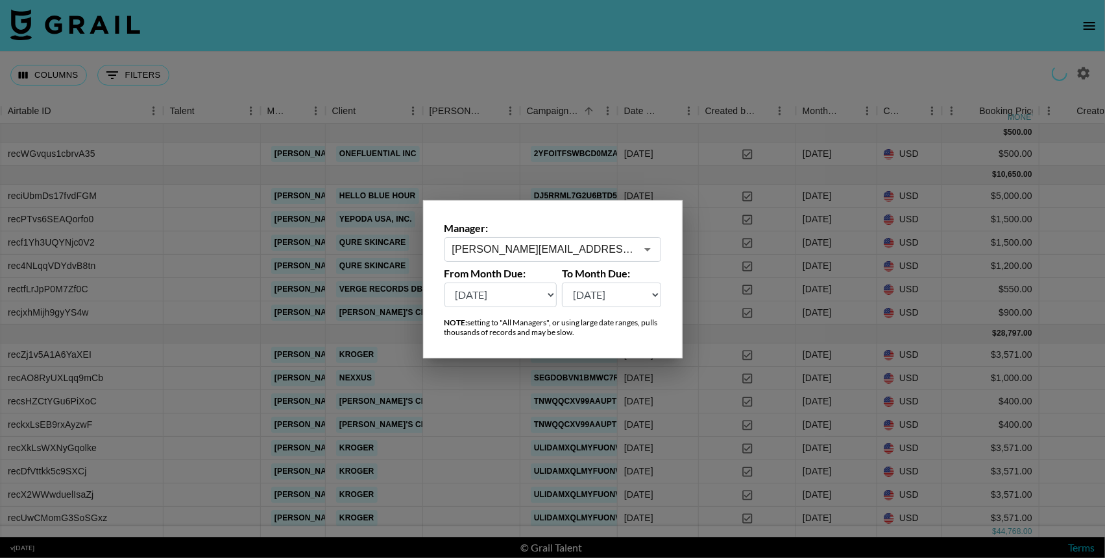
click at [649, 248] on icon "Open" at bounding box center [647, 249] width 6 height 3
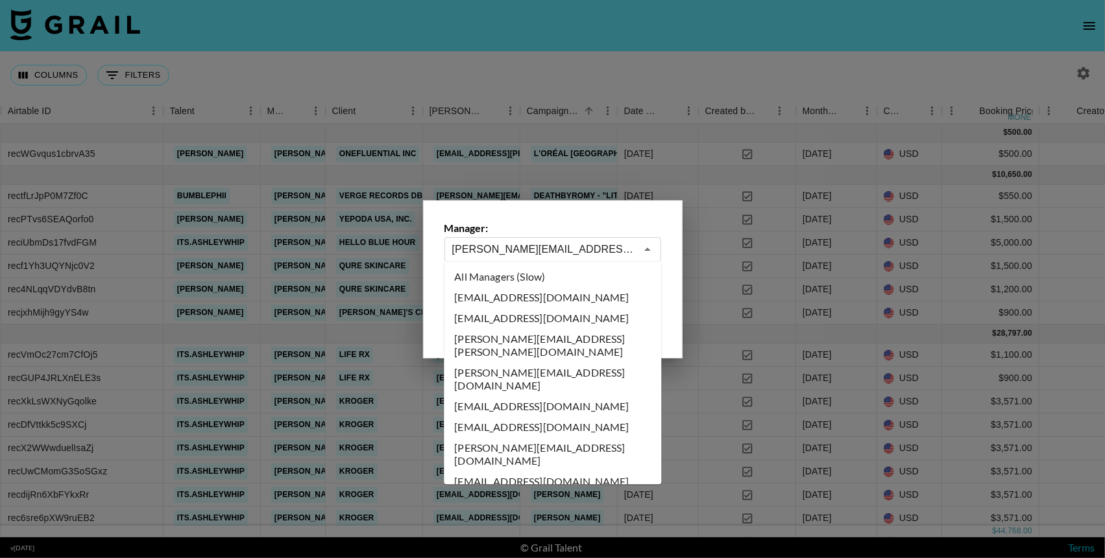
scroll to position [7356, 0]
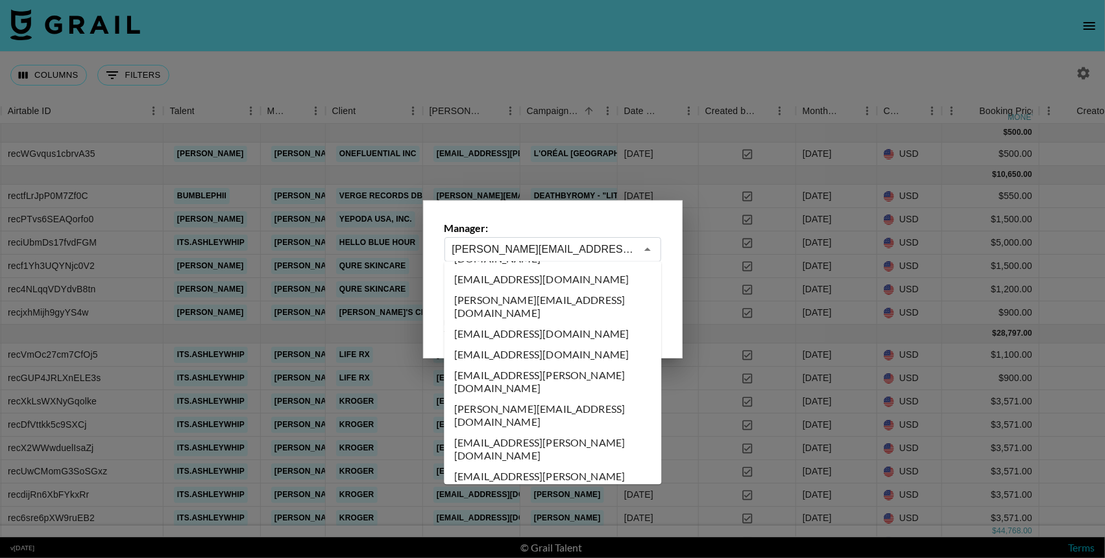
click at [666, 53] on div at bounding box center [552, 279] width 1105 height 558
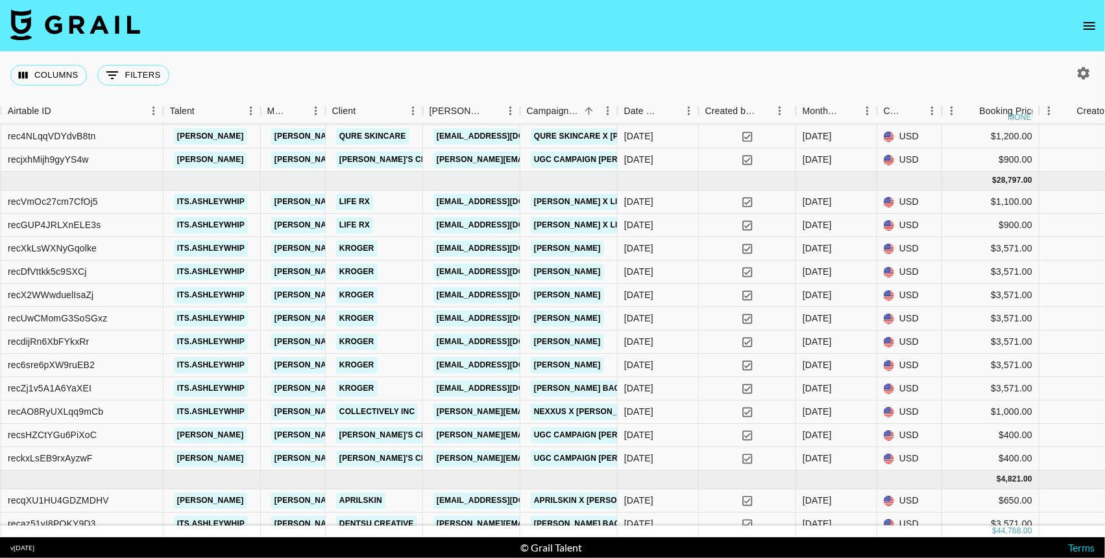
scroll to position [185, 268]
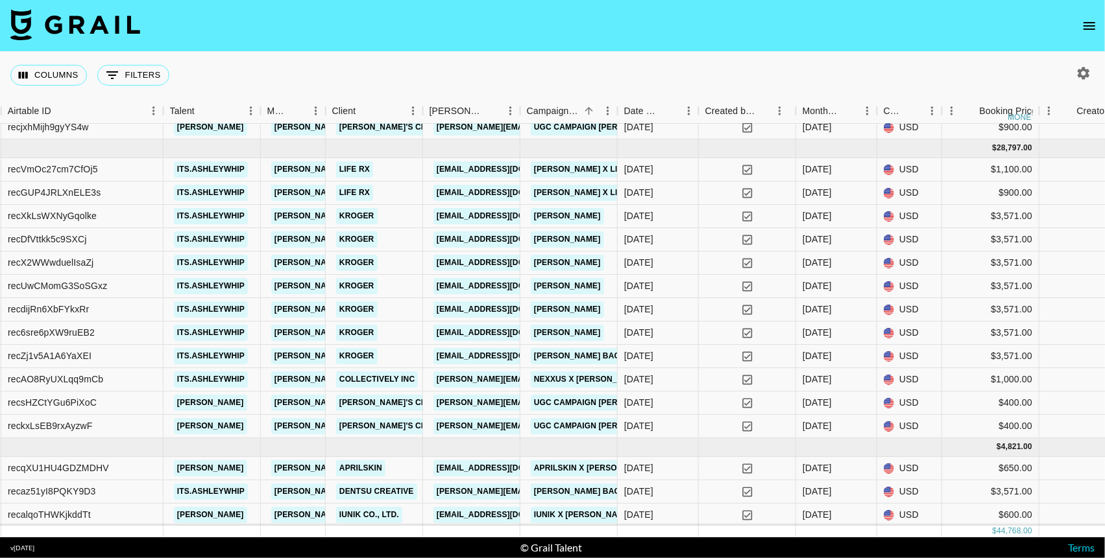
click at [987, 67] on button "button" at bounding box center [1083, 73] width 22 height 22
select select "May '25"
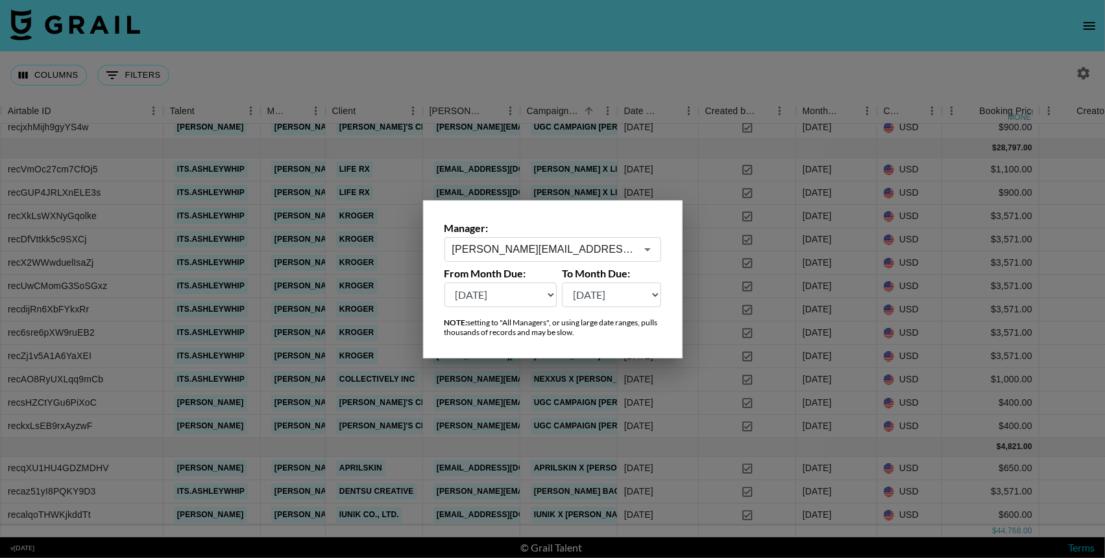
click at [654, 248] on icon "Open" at bounding box center [648, 250] width 16 height 16
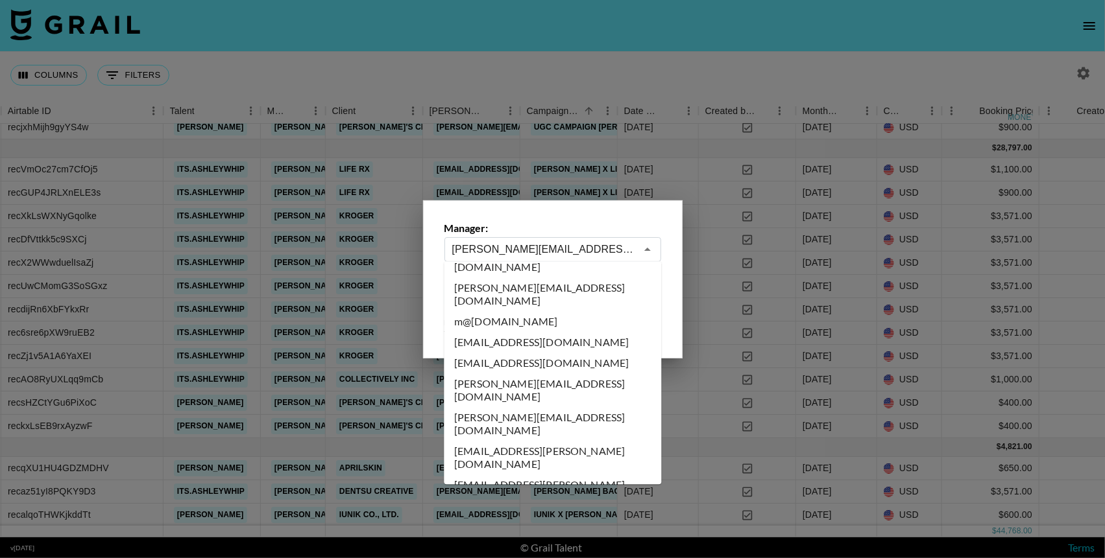
scroll to position [6988, 0]
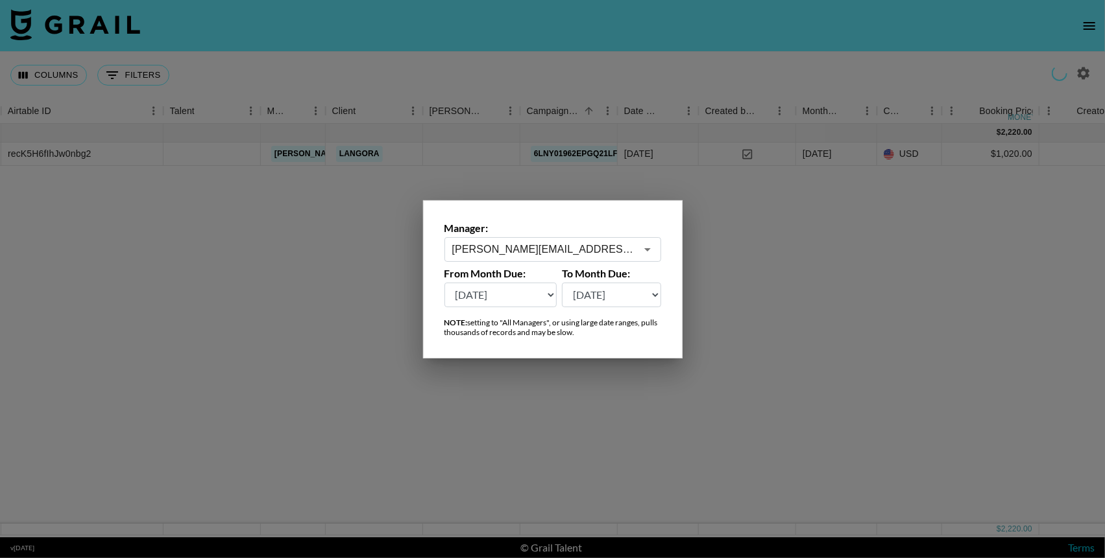
scroll to position [0, 268]
click at [647, 252] on icon "Open" at bounding box center [648, 250] width 16 height 16
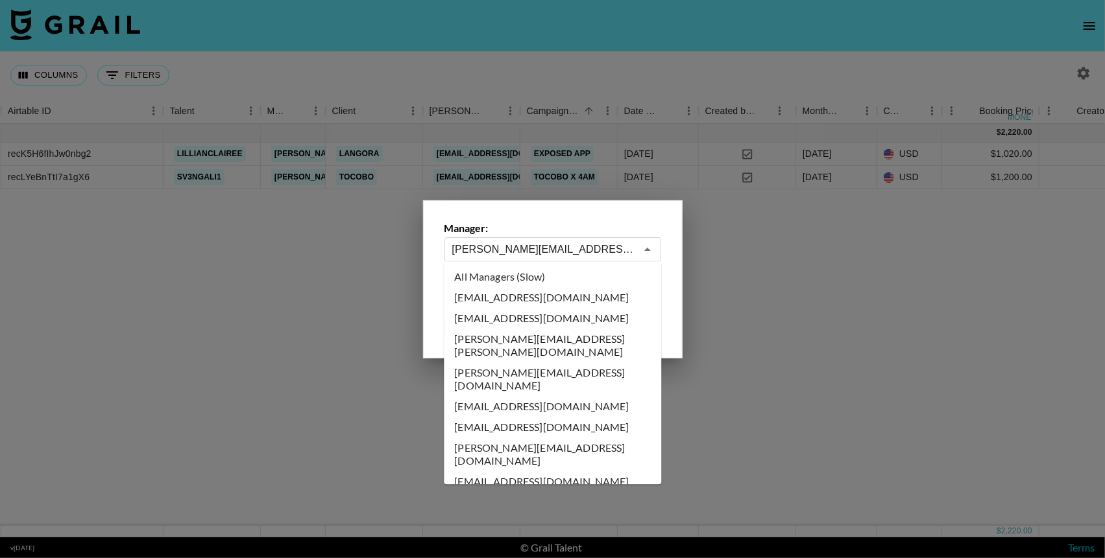
scroll to position [6857, 0]
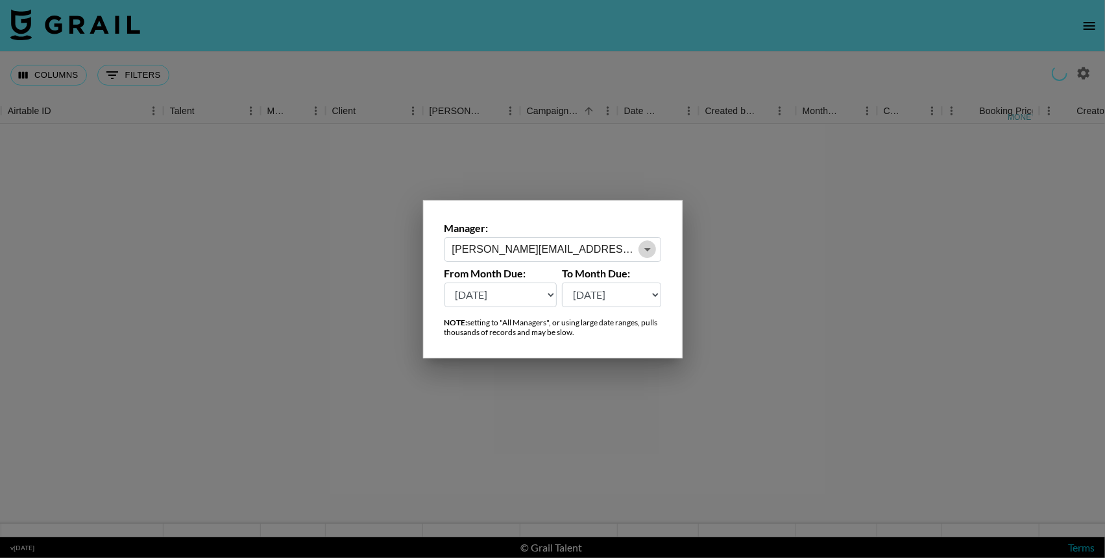
click at [647, 243] on icon "Open" at bounding box center [648, 250] width 16 height 16
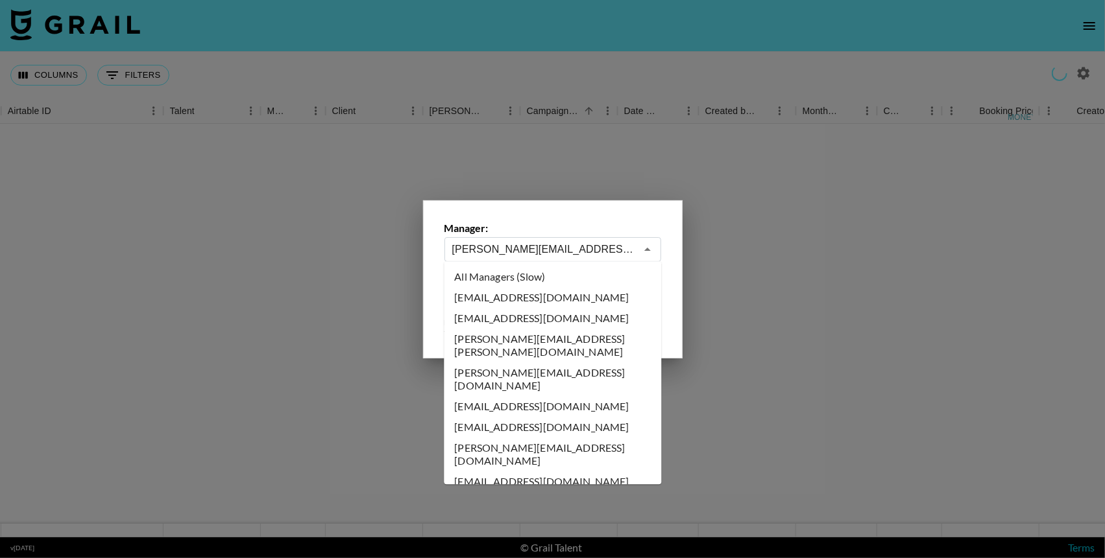
scroll to position [6711, 0]
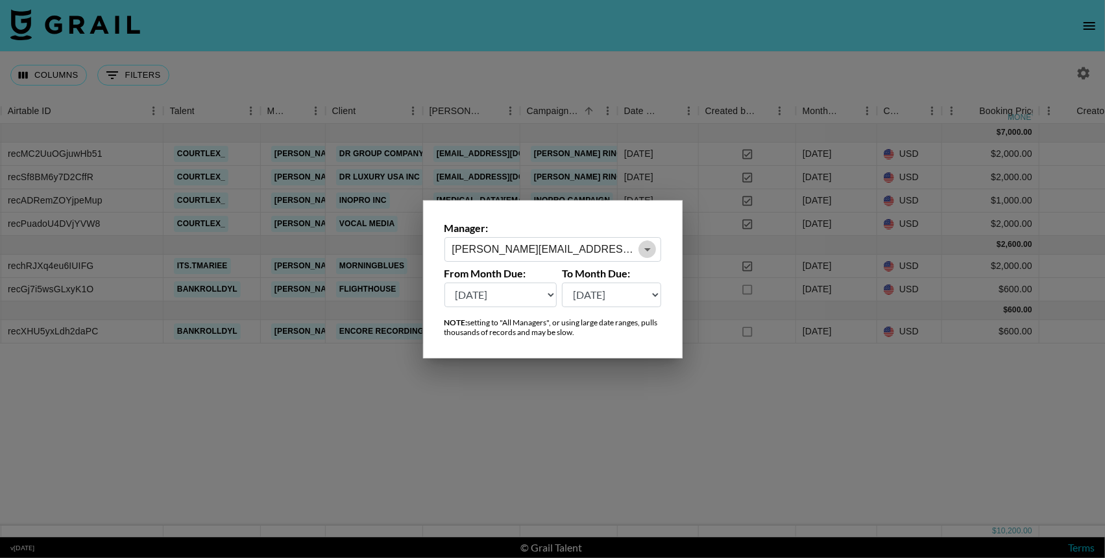
click at [647, 248] on icon "Open" at bounding box center [647, 249] width 6 height 3
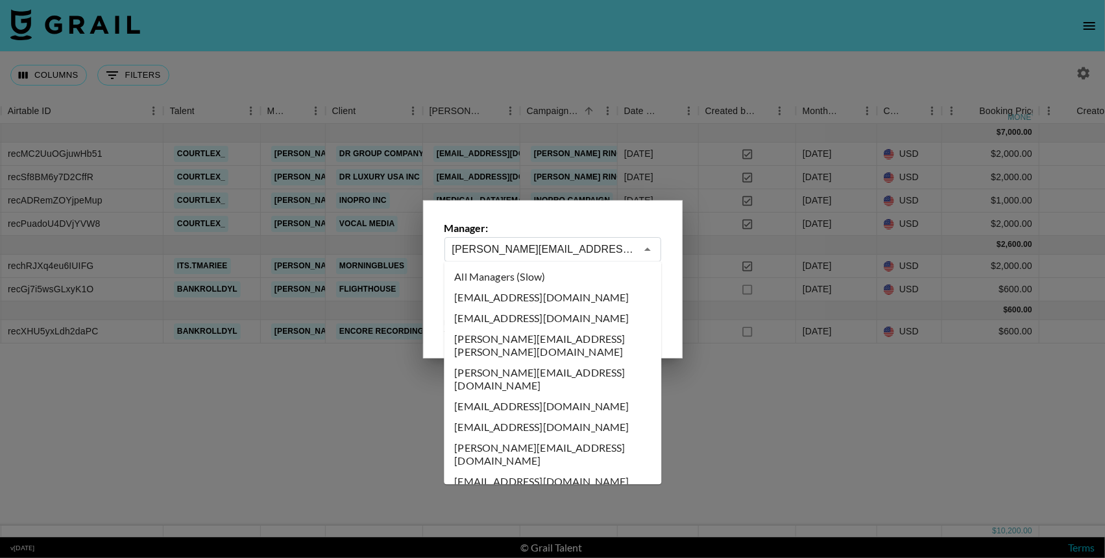
scroll to position [6546, 0]
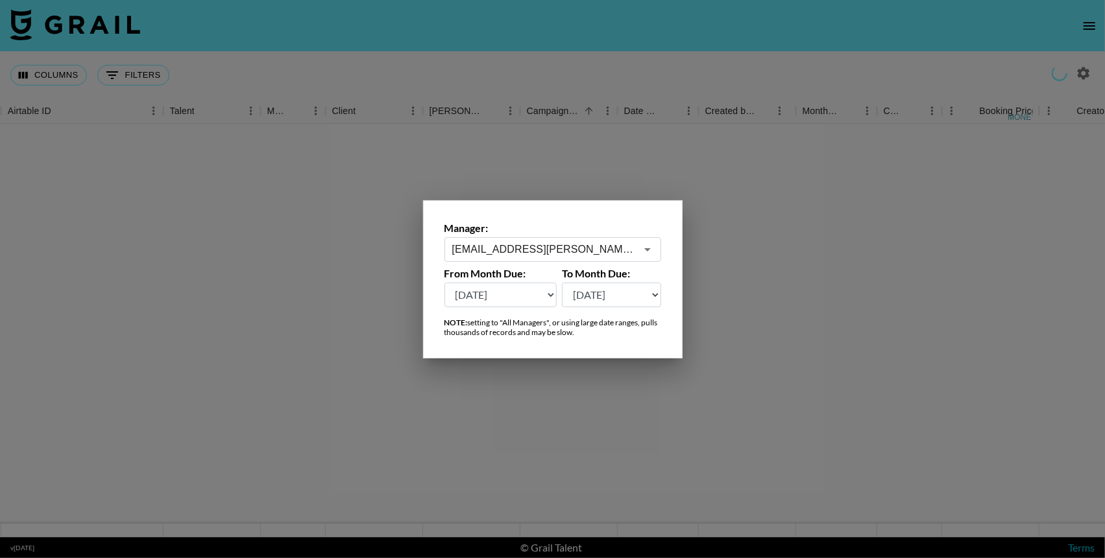
click at [645, 248] on icon "Open" at bounding box center [647, 249] width 6 height 3
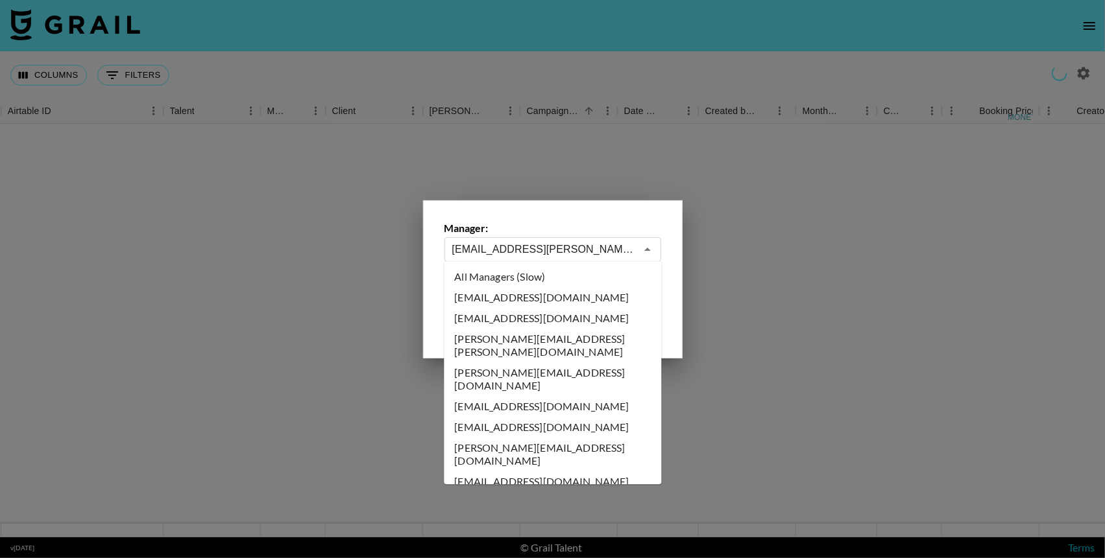
scroll to position [6400, 0]
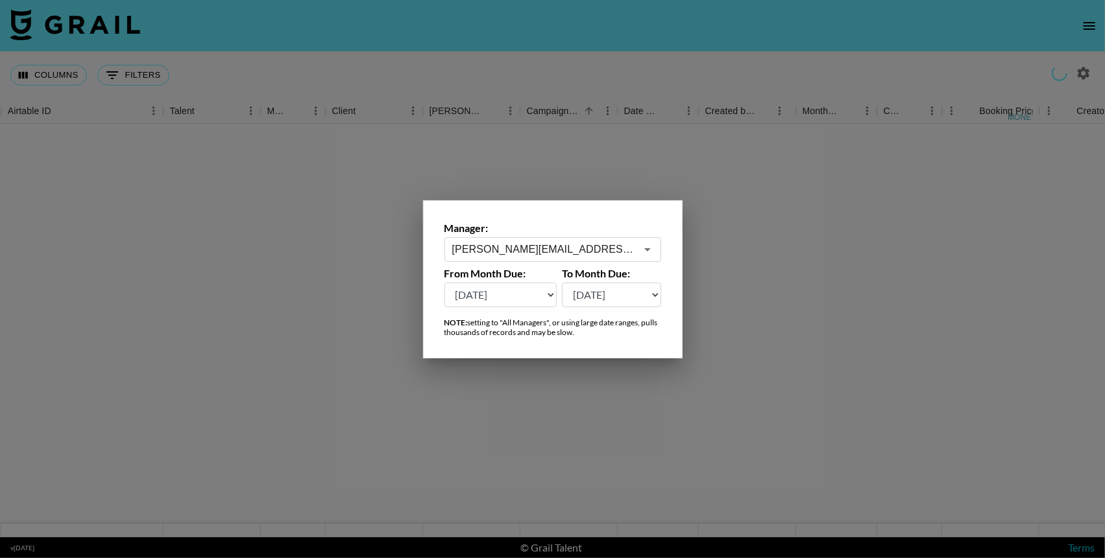
click at [645, 254] on icon "Open" at bounding box center [648, 250] width 16 height 16
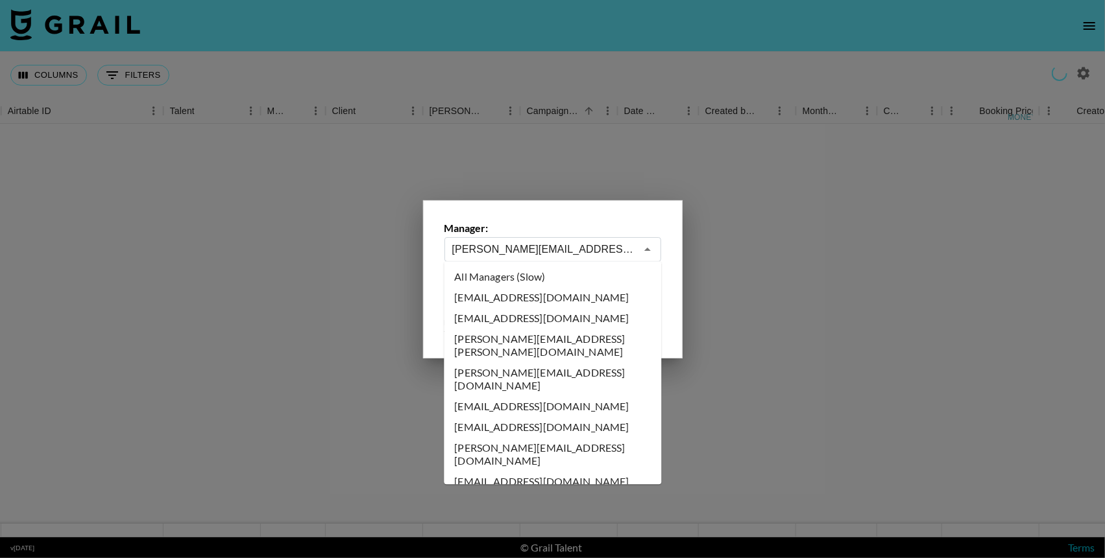
scroll to position [6276, 0]
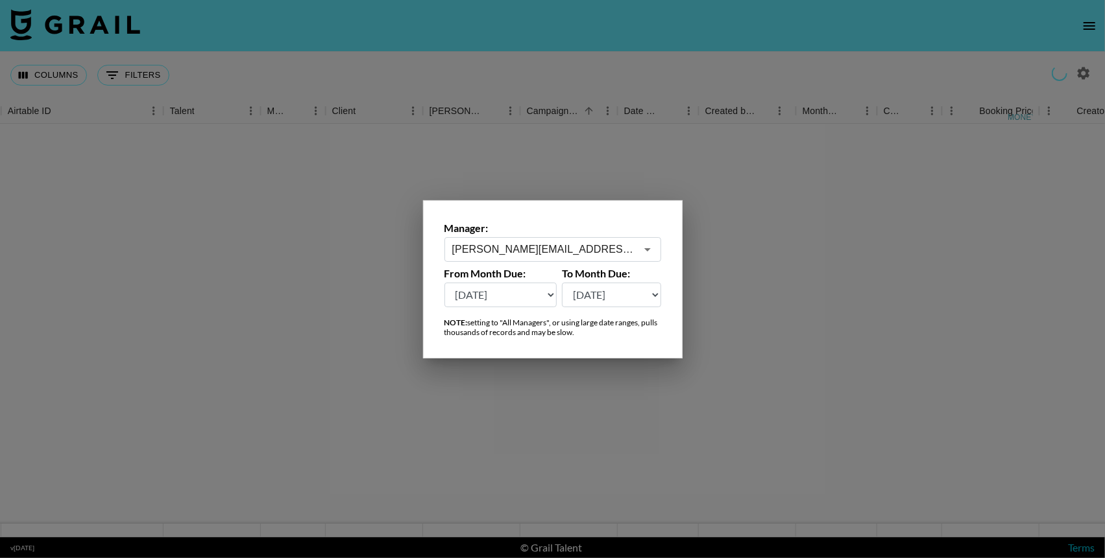
click at [648, 256] on icon "Open" at bounding box center [648, 250] width 16 height 16
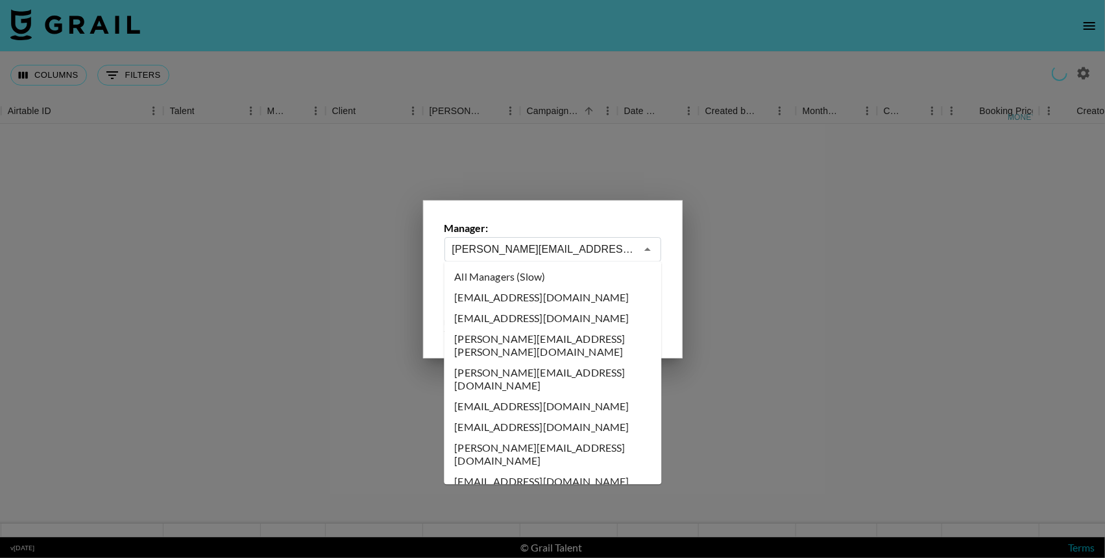
scroll to position [6172, 0]
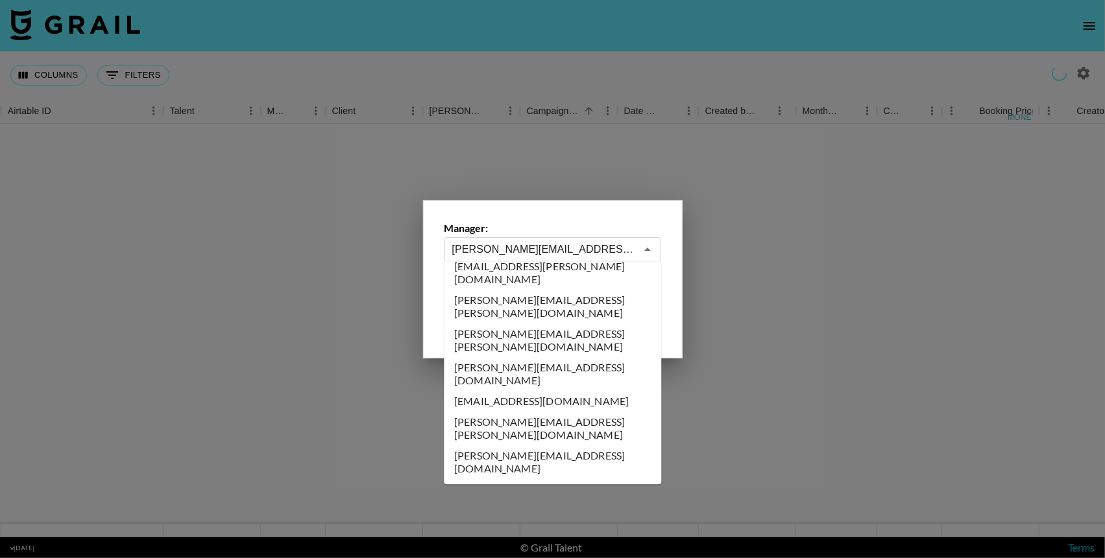
type input "raffa@grail-talent.com"
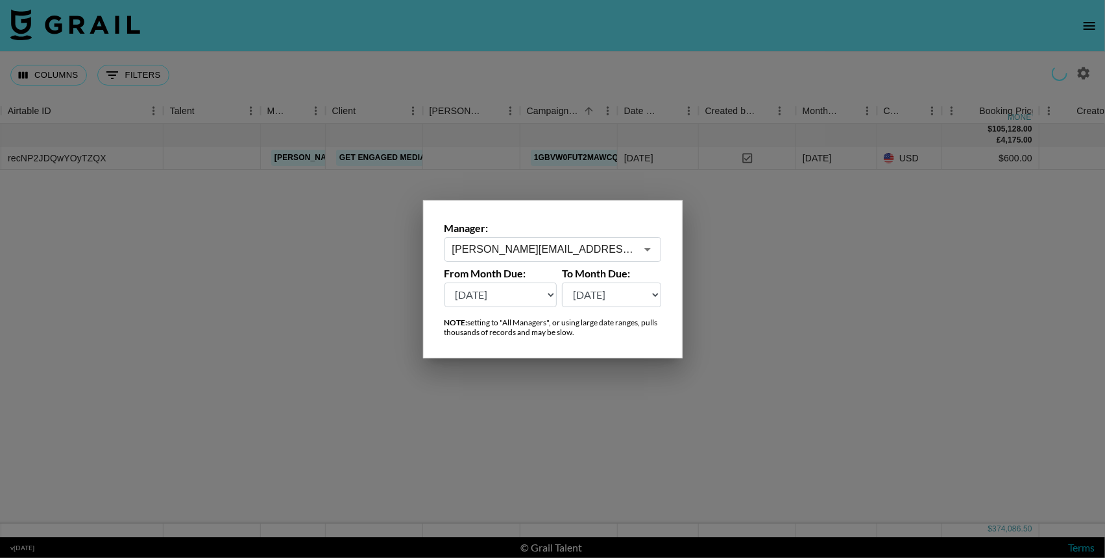
click at [649, 246] on icon "Open" at bounding box center [648, 250] width 16 height 16
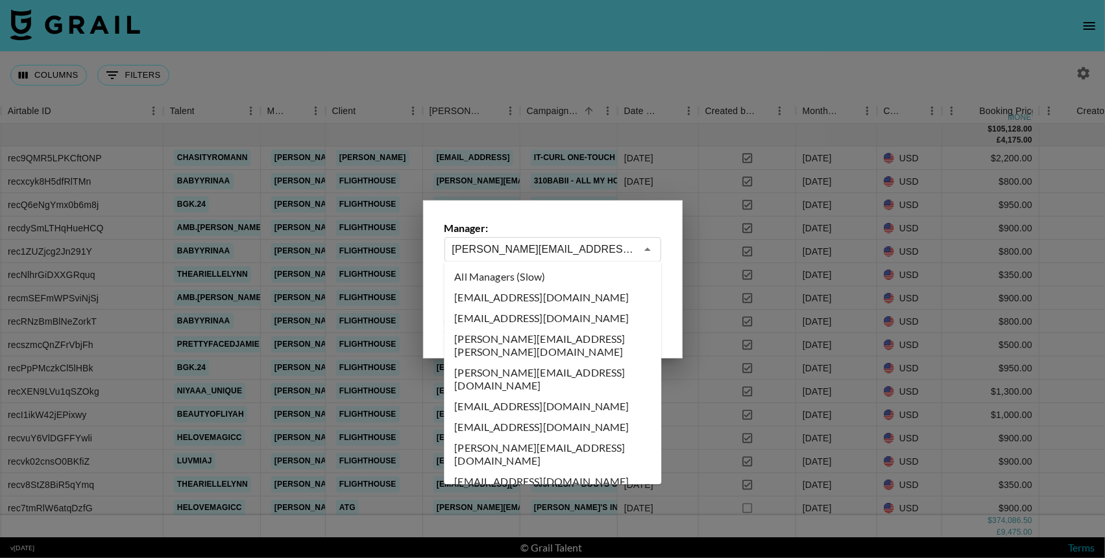
scroll to position [6089, 0]
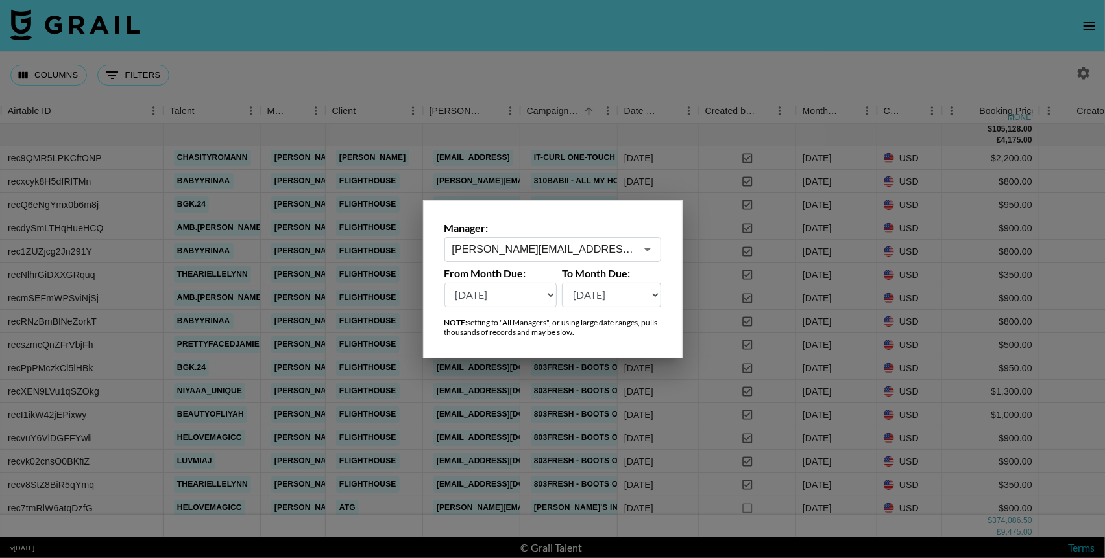
click at [694, 40] on div at bounding box center [552, 279] width 1105 height 558
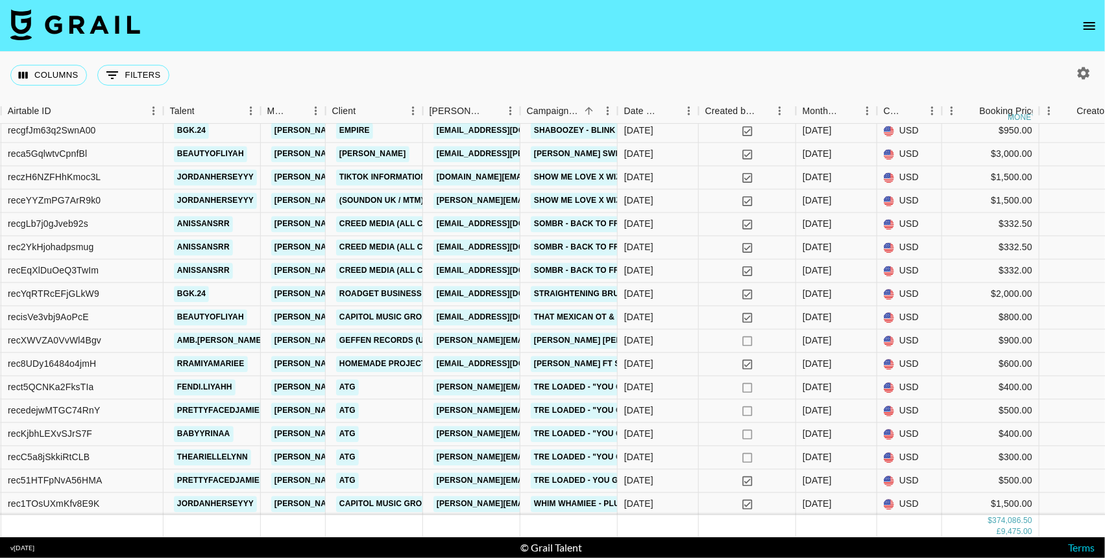
scroll to position [4320, 268]
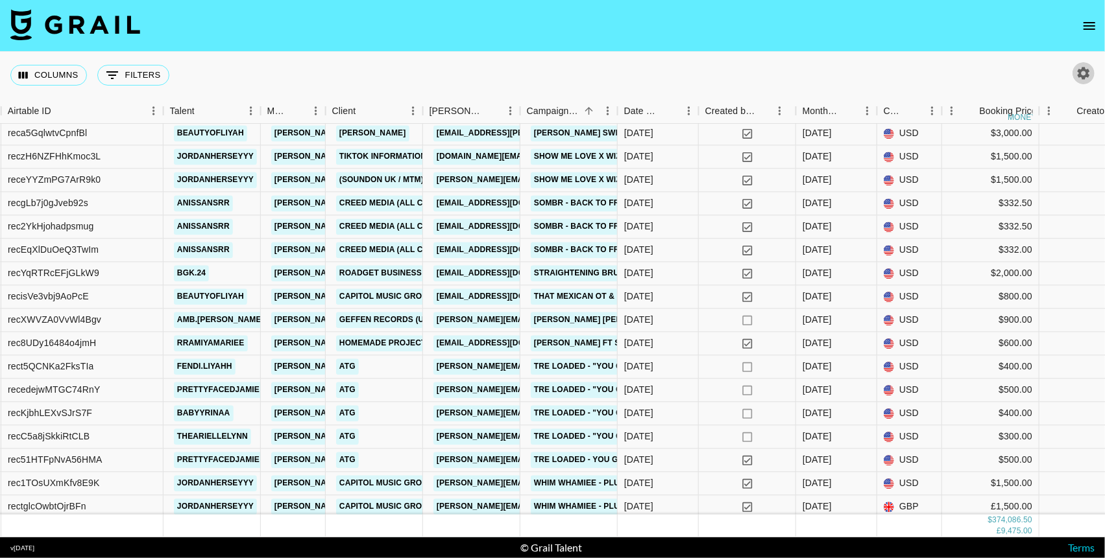
click at [987, 67] on icon "button" at bounding box center [1083, 74] width 16 height 16
select select "May '25"
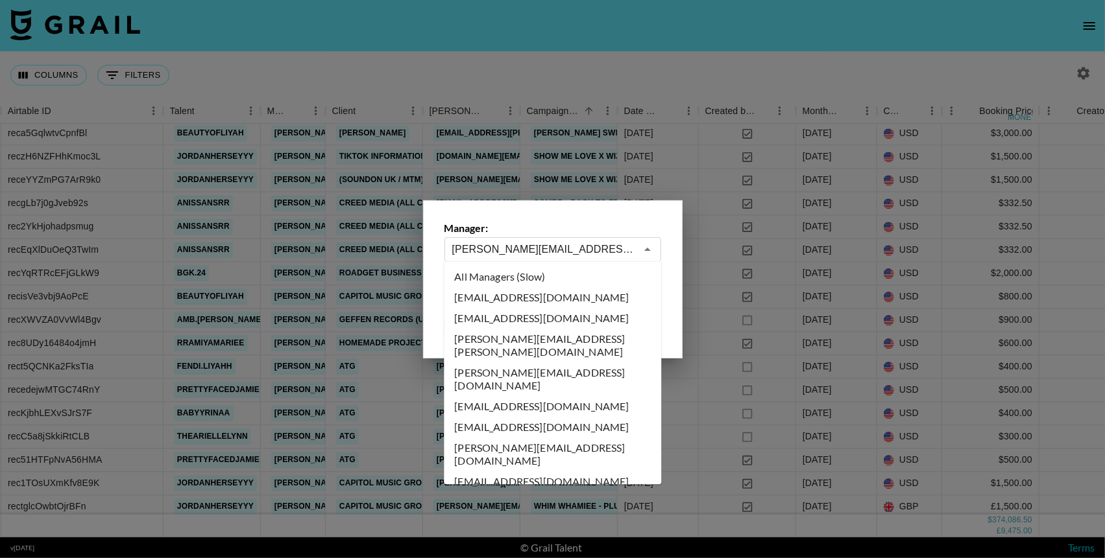
click at [612, 246] on input "raffa@grail-talent.com" at bounding box center [544, 249] width 184 height 15
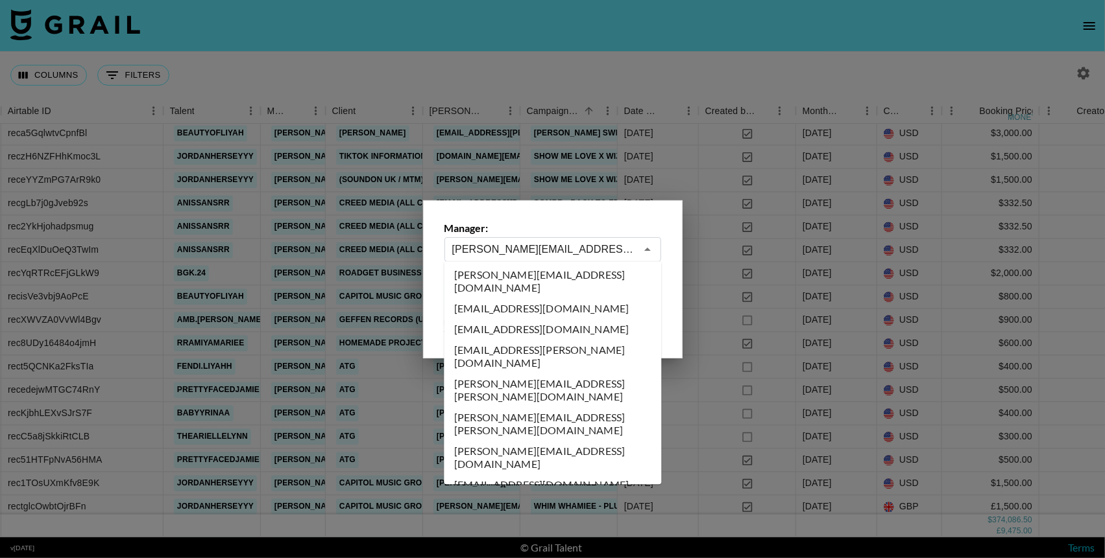
type input "pete@grail-talent.com"
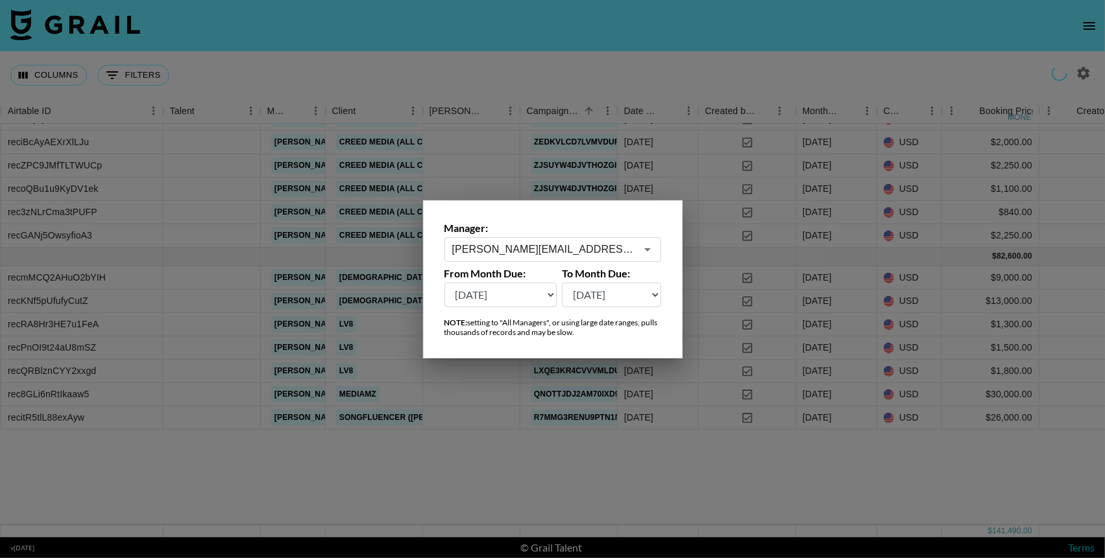
scroll to position [0, 268]
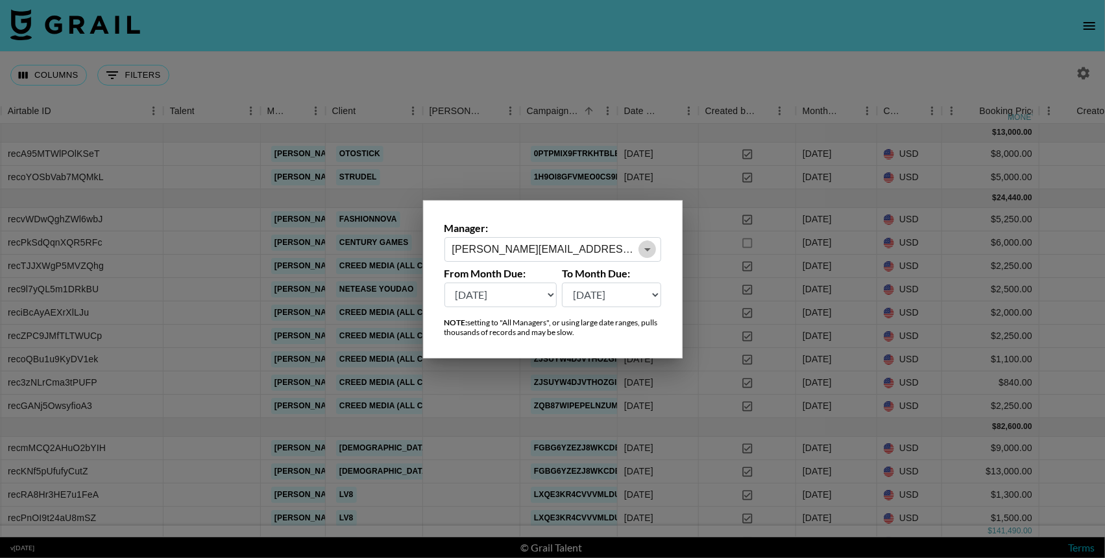
click at [647, 246] on icon "Open" at bounding box center [648, 250] width 16 height 16
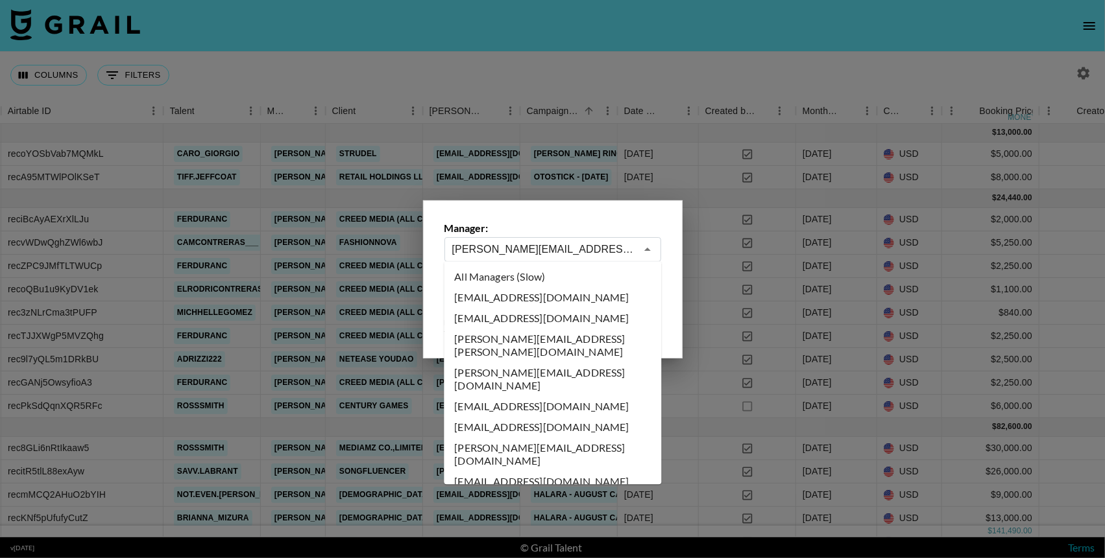
scroll to position [5965, 0]
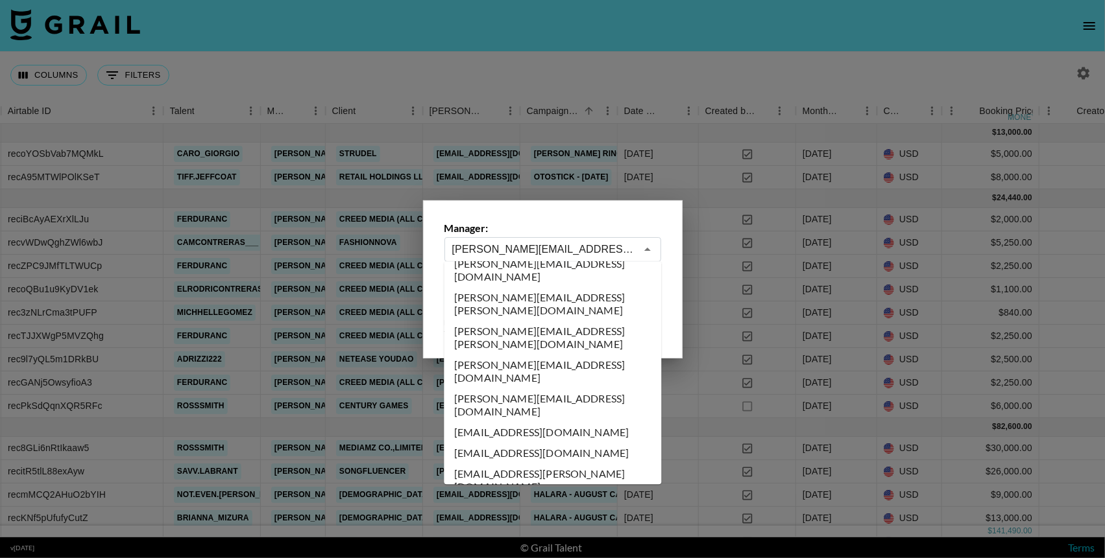
click at [647, 65] on div at bounding box center [552, 279] width 1105 height 558
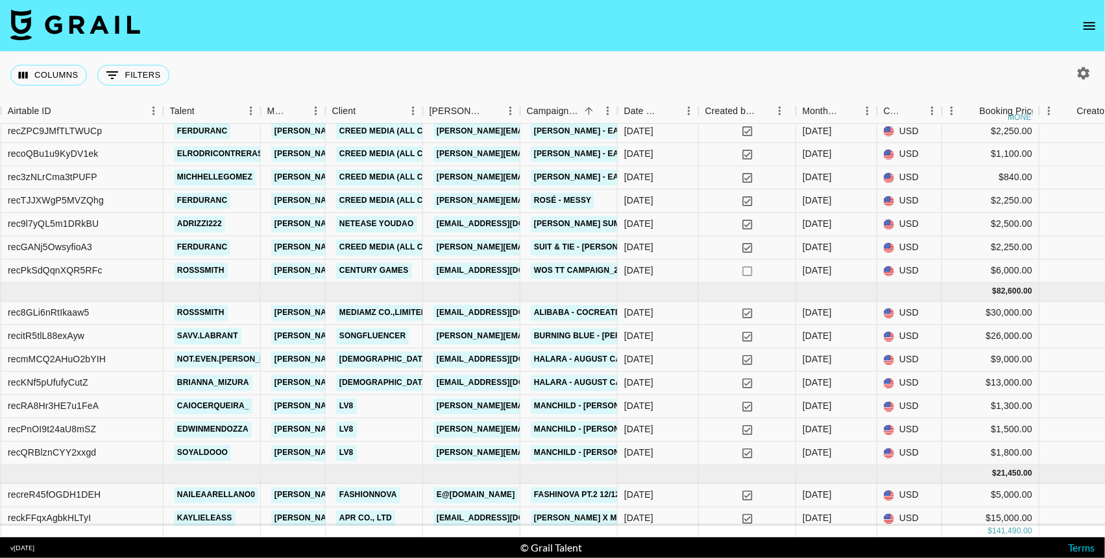
scroll to position [162, 268]
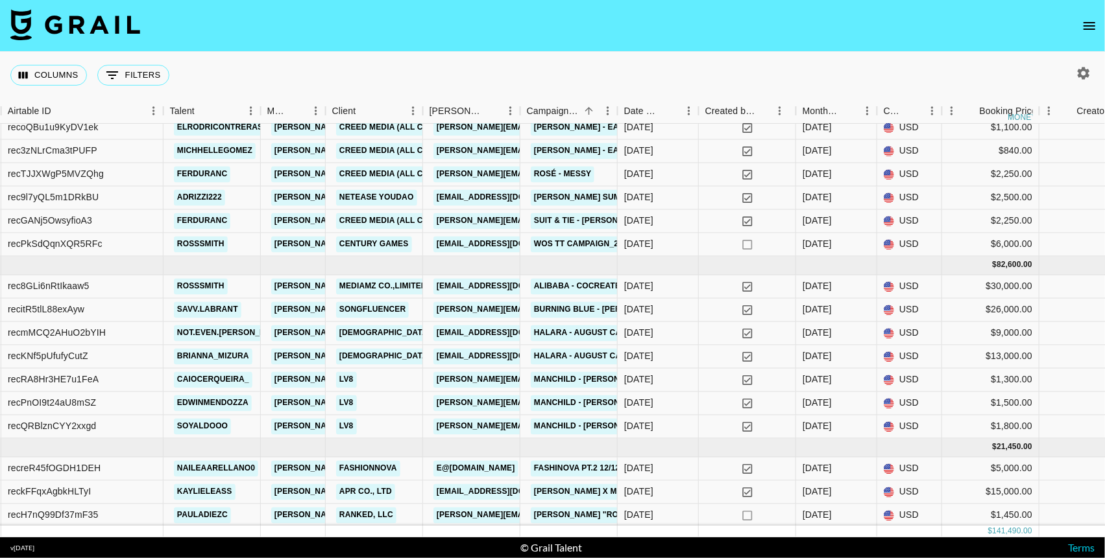
click at [987, 66] on icon "button" at bounding box center [1083, 74] width 16 height 16
select select "May '25"
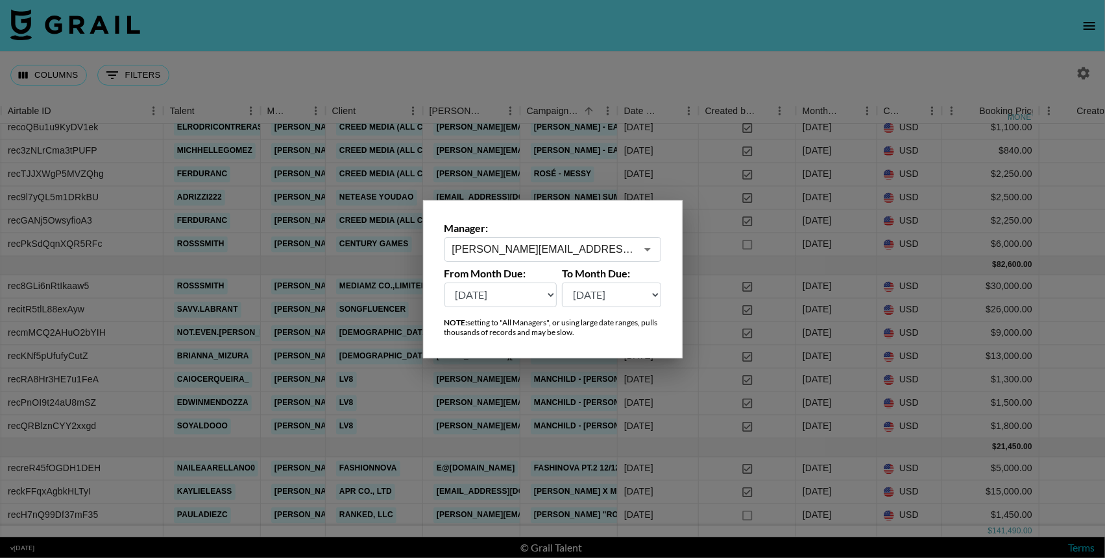
click at [627, 245] on input "pete@grail-talent.com" at bounding box center [544, 249] width 184 height 15
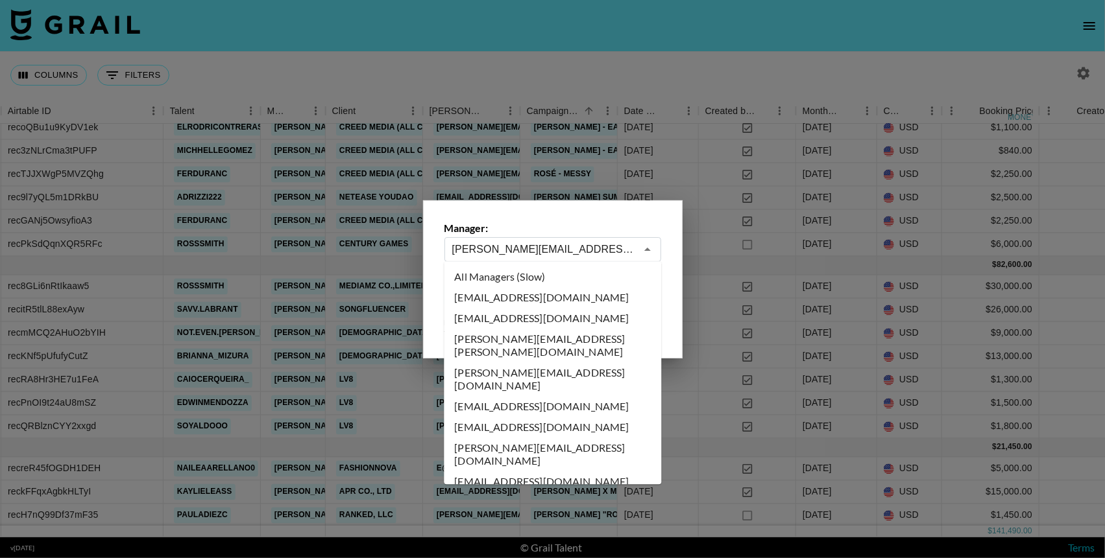
scroll to position [5965, 0]
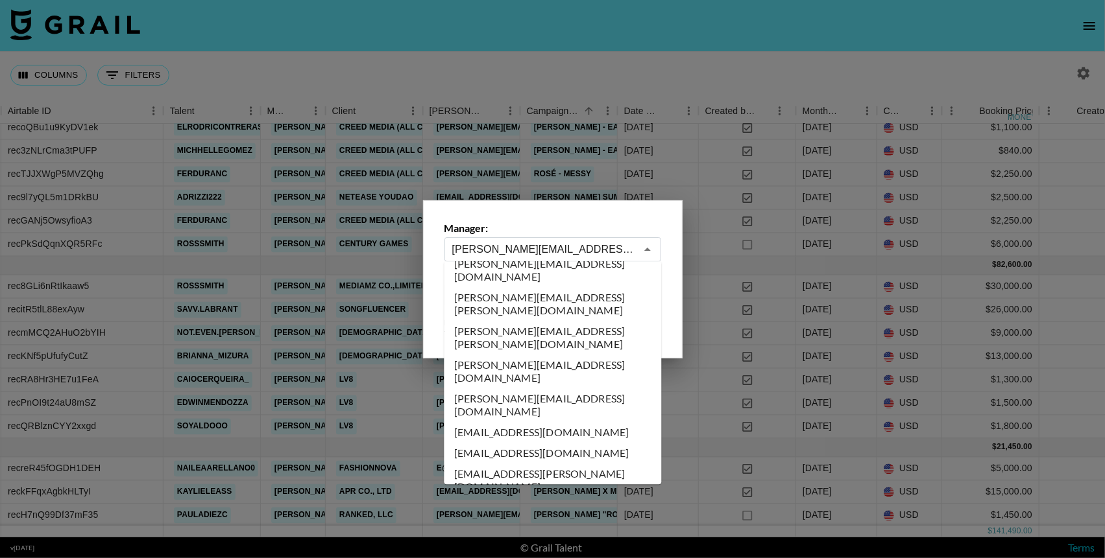
type input "paige@grail-talent.com"
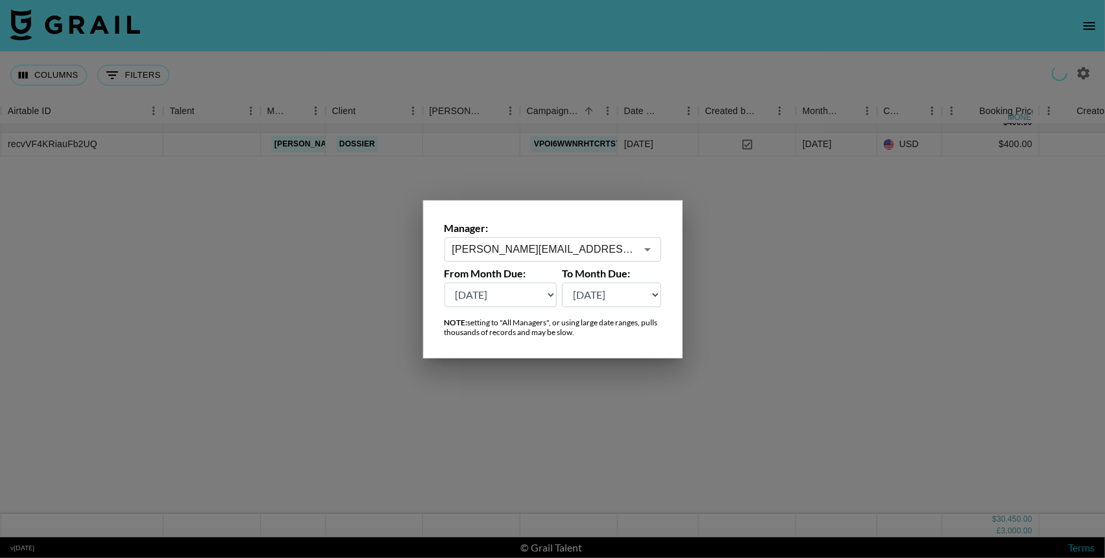
scroll to position [0, 268]
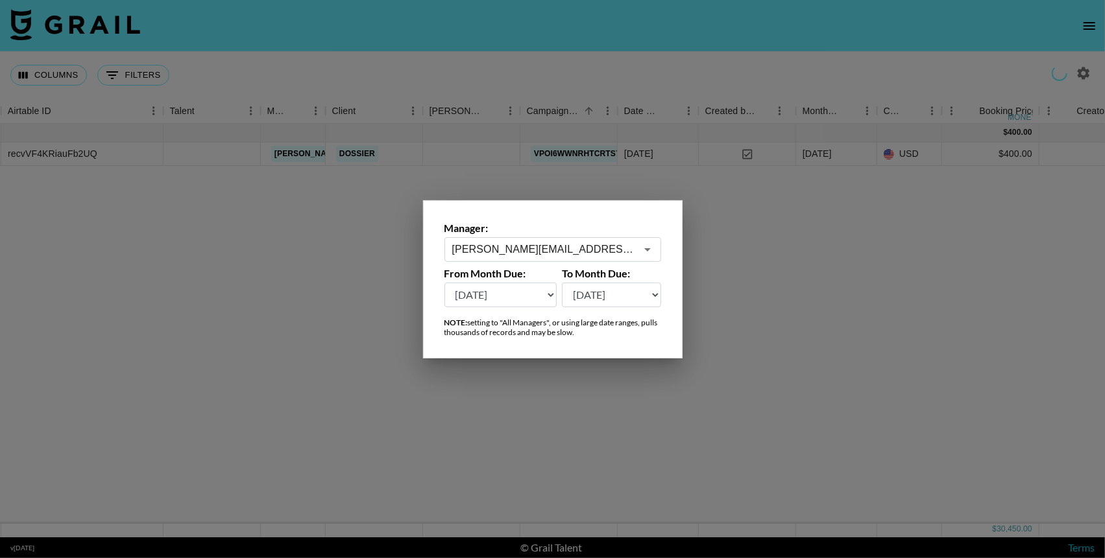
click at [645, 246] on icon "Open" at bounding box center [648, 250] width 16 height 16
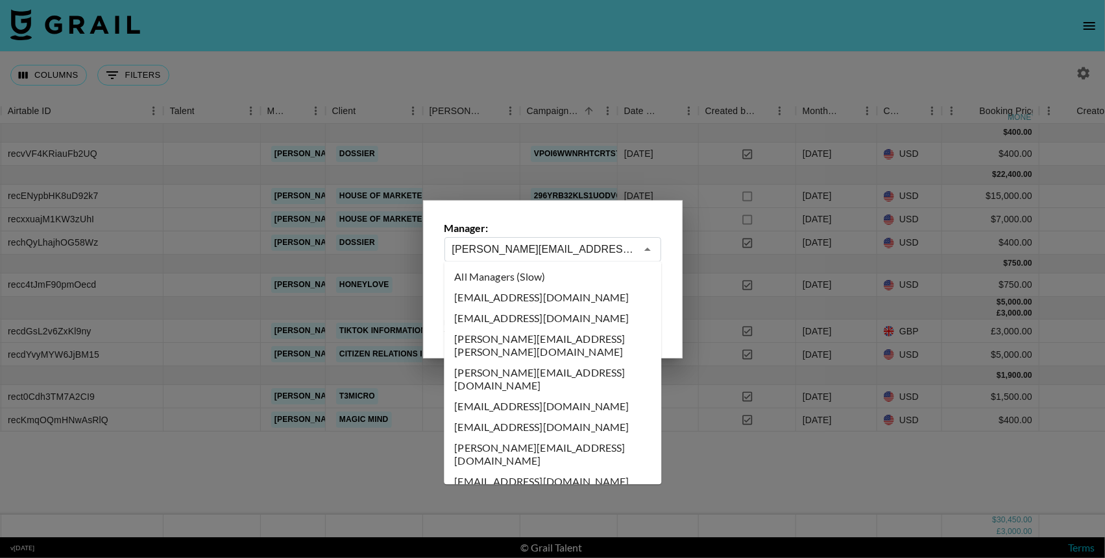
scroll to position [5881, 0]
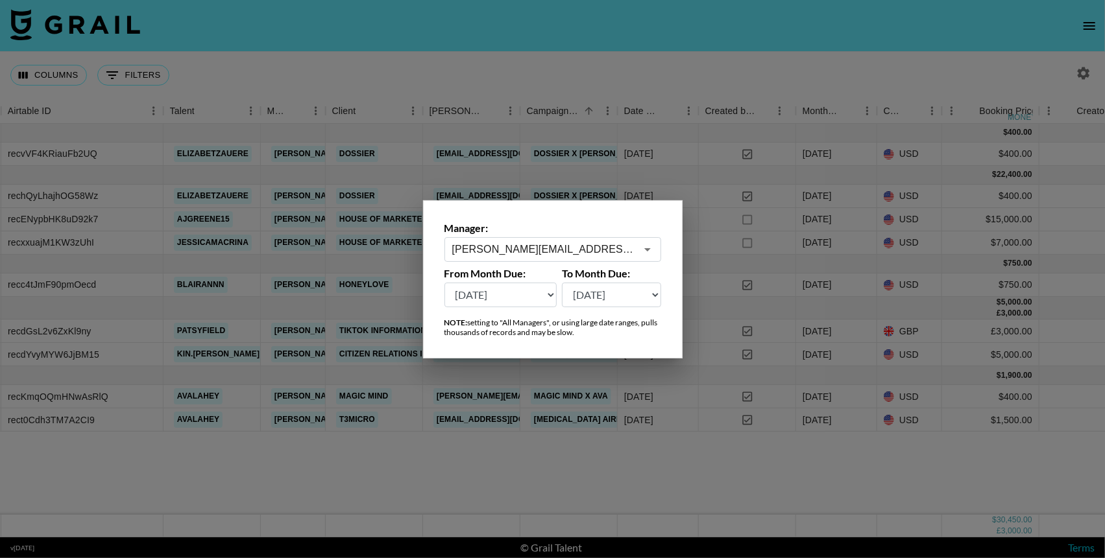
click at [654, 75] on div at bounding box center [552, 279] width 1105 height 558
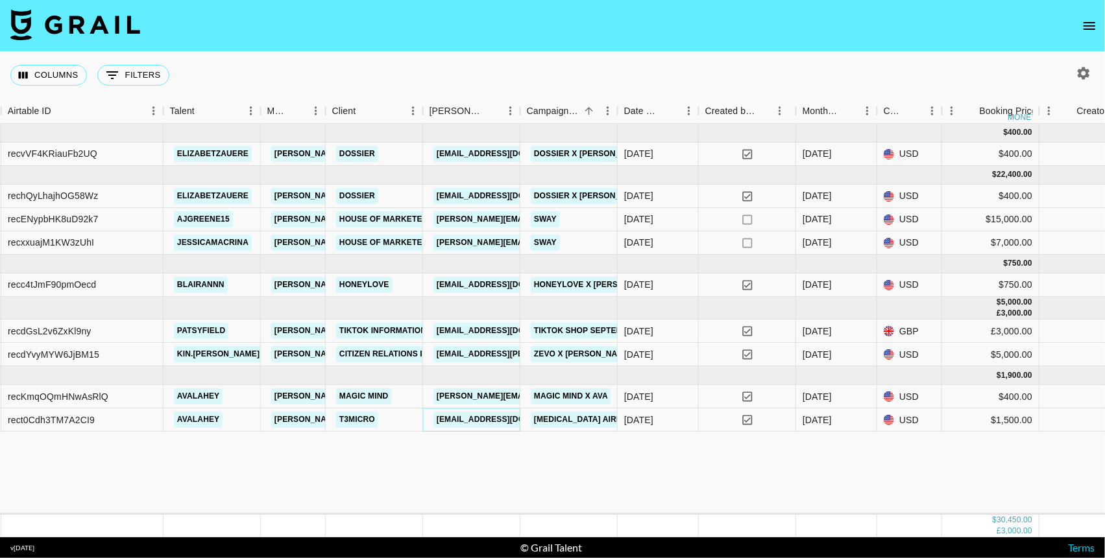
click at [473, 416] on link "AMathews@t3micro.com" at bounding box center [505, 420] width 145 height 16
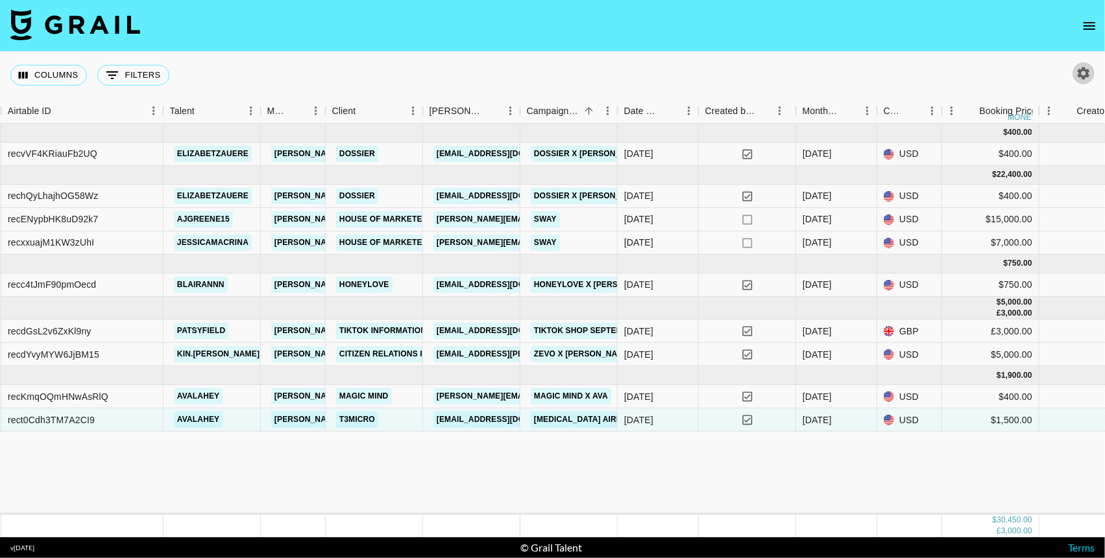
click at [987, 68] on icon "button" at bounding box center [1083, 73] width 12 height 12
select select "May '25"
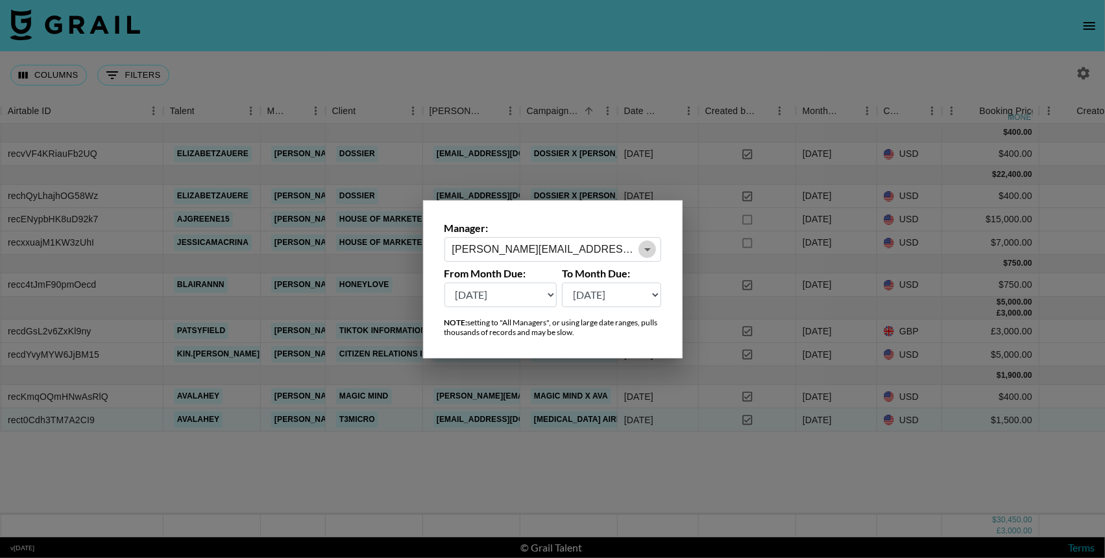
click at [647, 246] on icon "Open" at bounding box center [648, 250] width 16 height 16
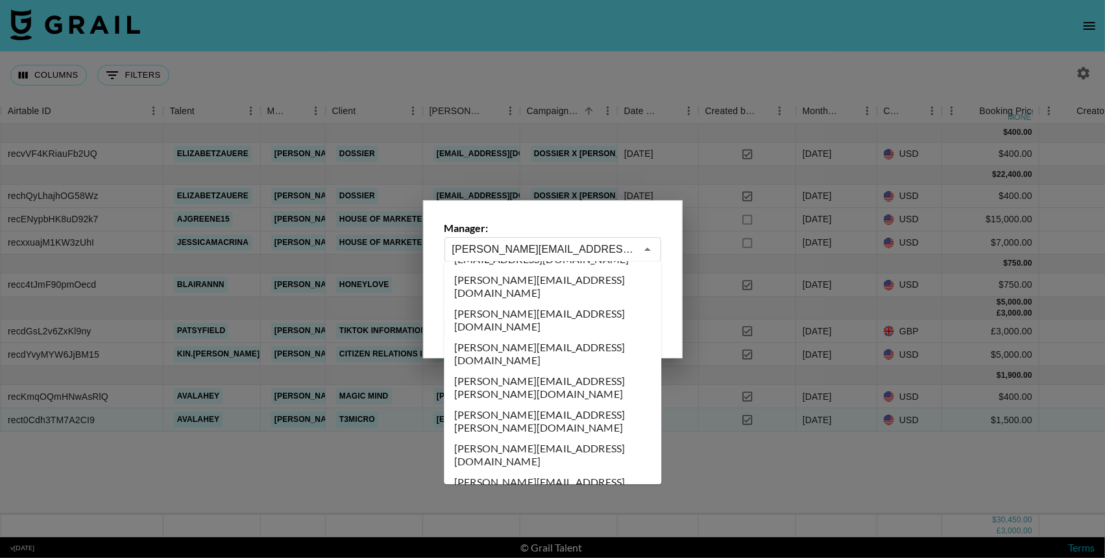
type input "ollie@grail-talent.com"
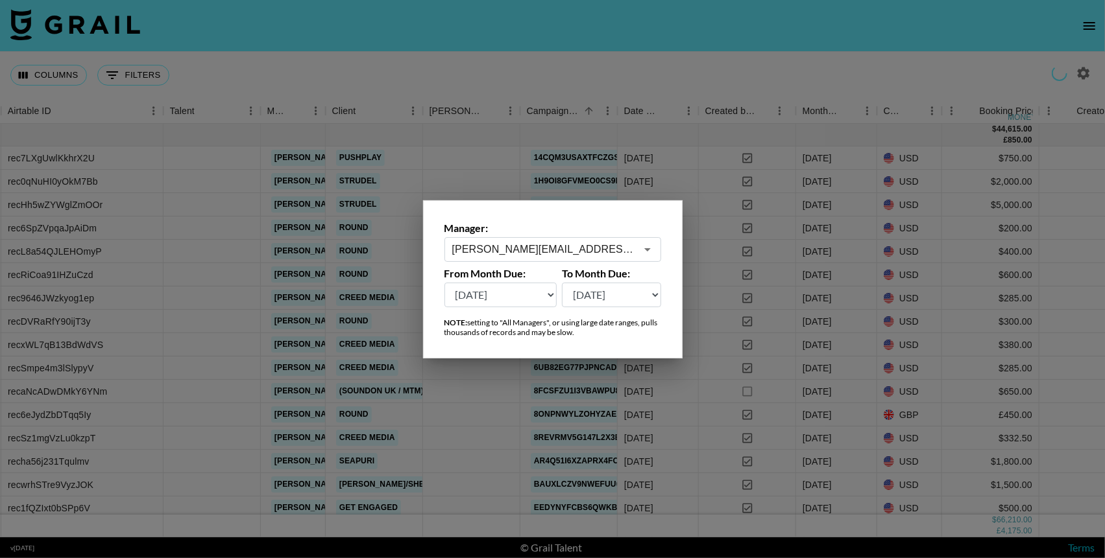
click at [647, 248] on icon "Open" at bounding box center [648, 250] width 16 height 16
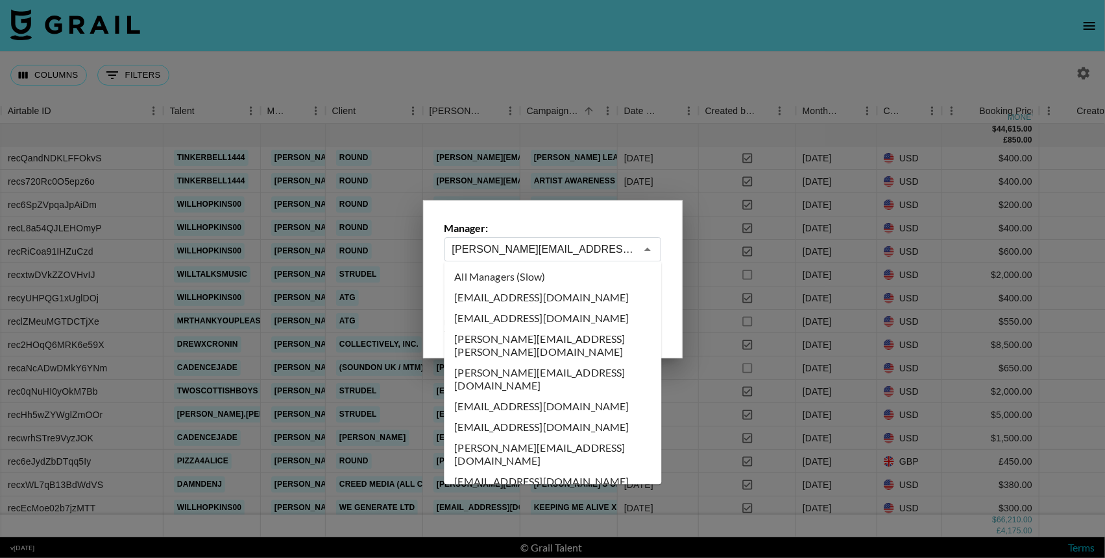
scroll to position [5777, 0]
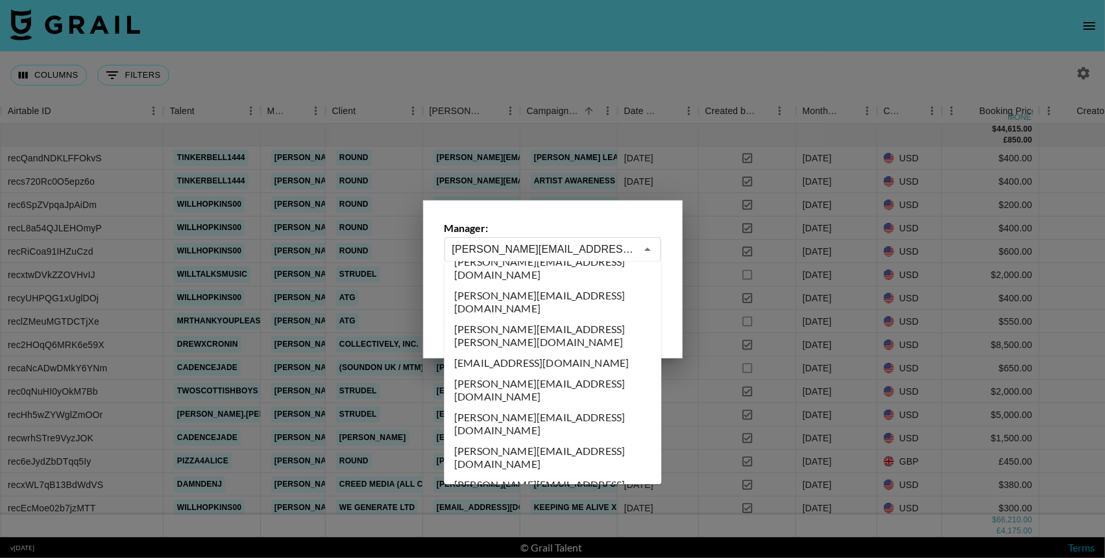
click at [614, 58] on div at bounding box center [552, 279] width 1105 height 558
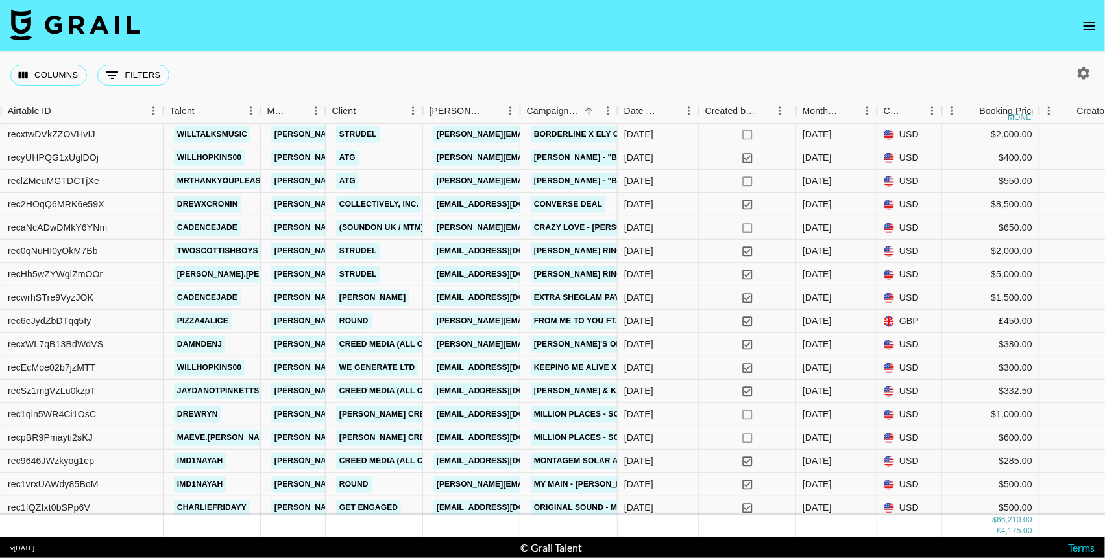
scroll to position [616, 268]
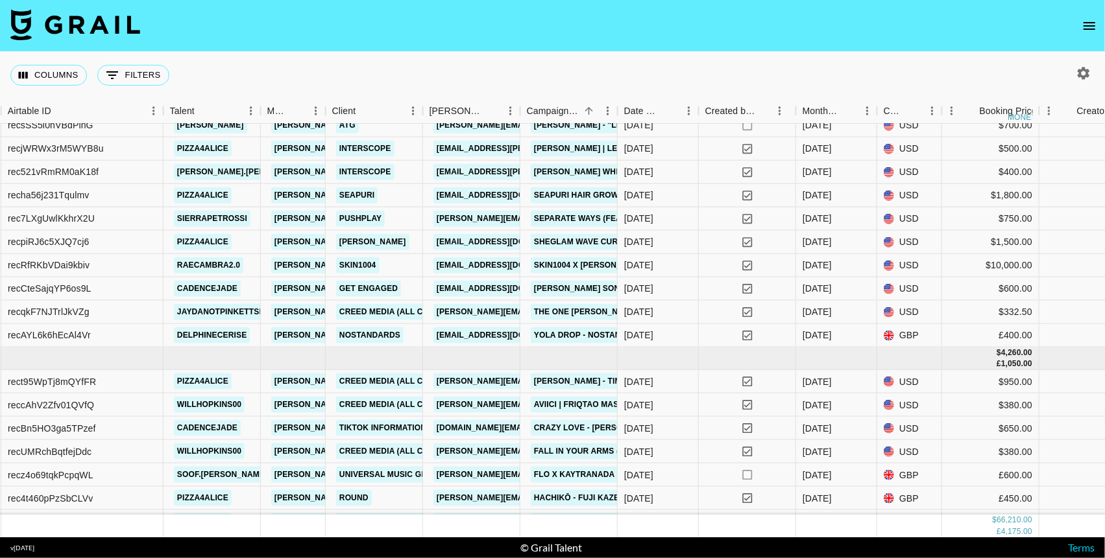
click at [987, 75] on icon "button" at bounding box center [1083, 74] width 16 height 16
select select "May '25"
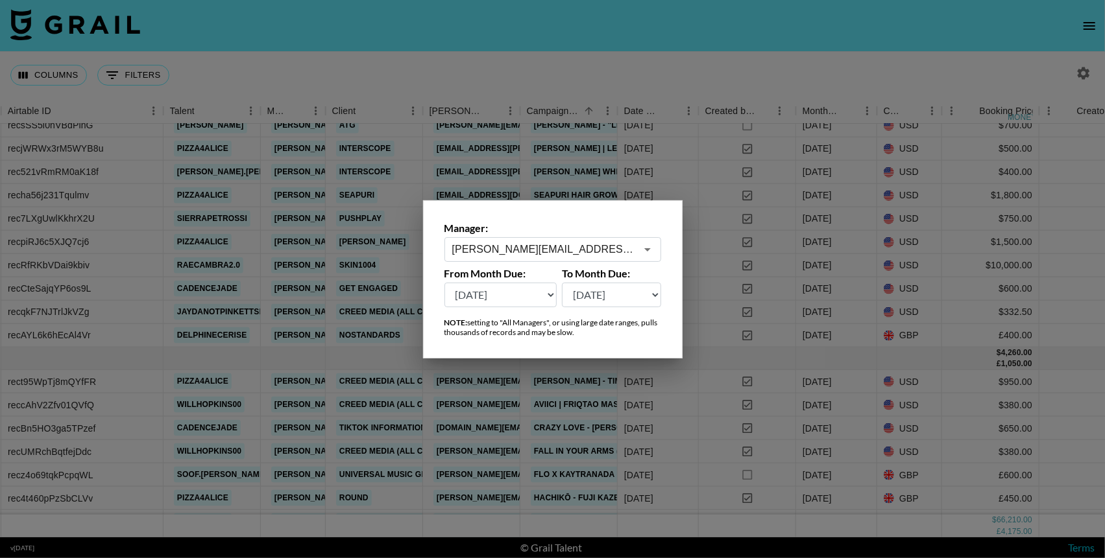
click at [653, 250] on icon "Open" at bounding box center [648, 250] width 16 height 16
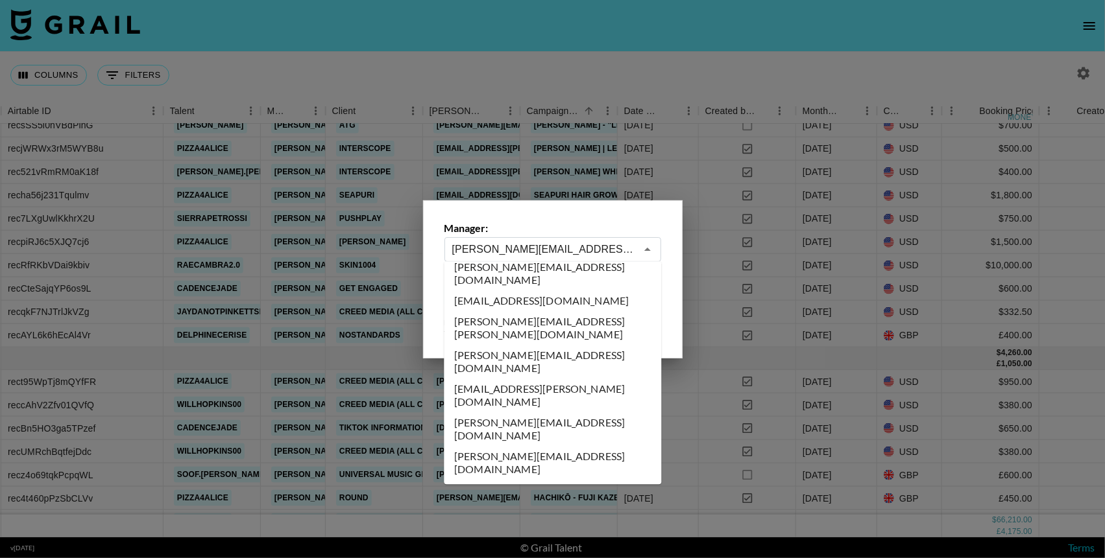
scroll to position [6277, 0]
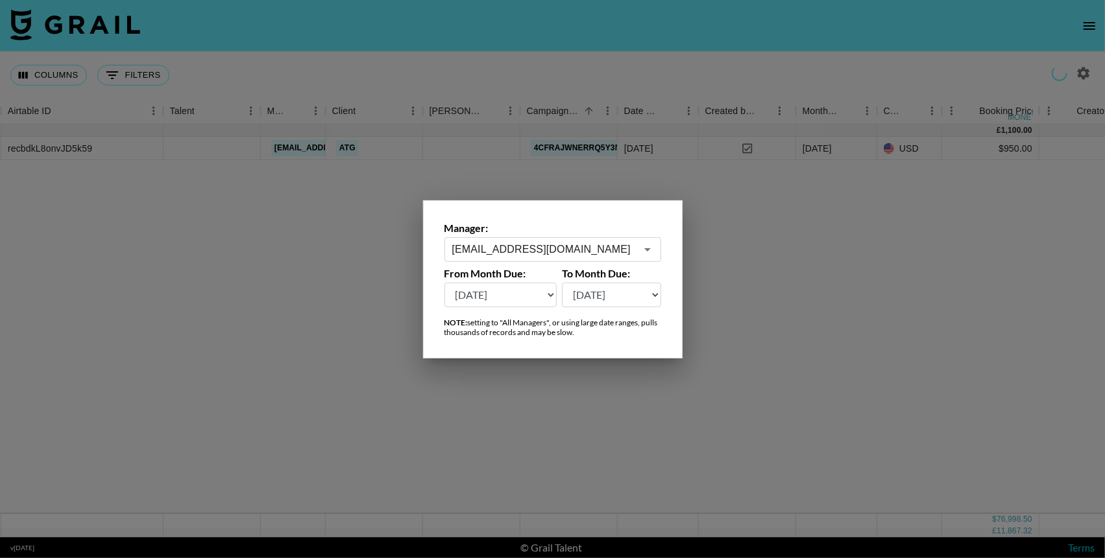
scroll to position [0, 268]
click at [649, 246] on icon "Open" at bounding box center [648, 250] width 16 height 16
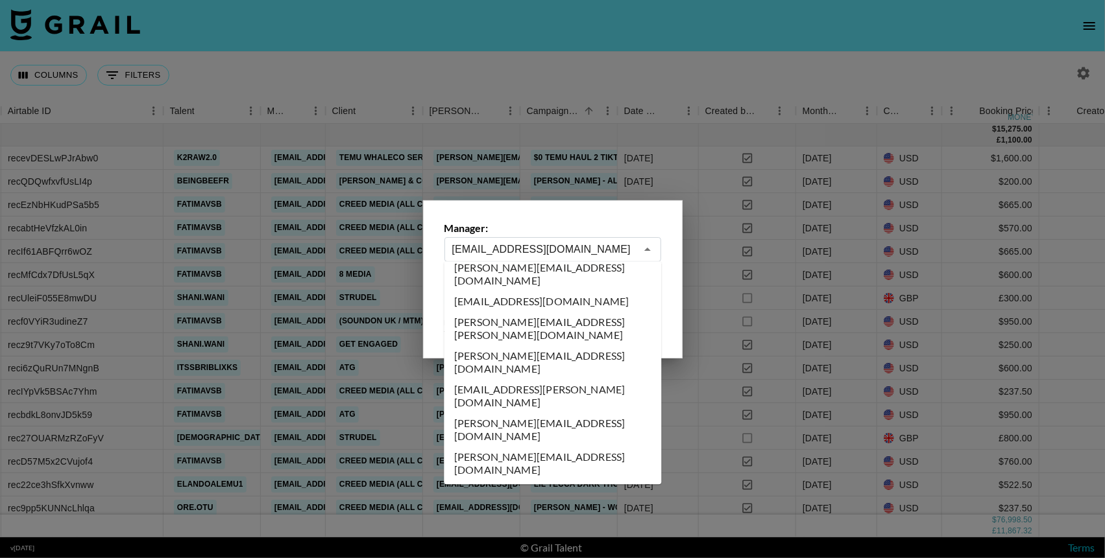
scroll to position [6276, 0]
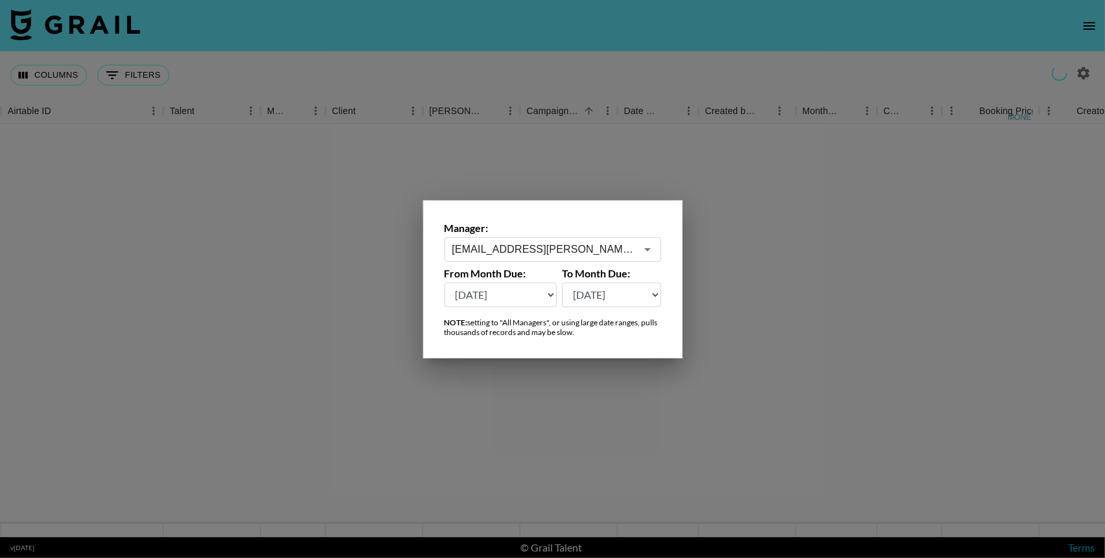
click at [651, 245] on icon "Open" at bounding box center [648, 250] width 16 height 16
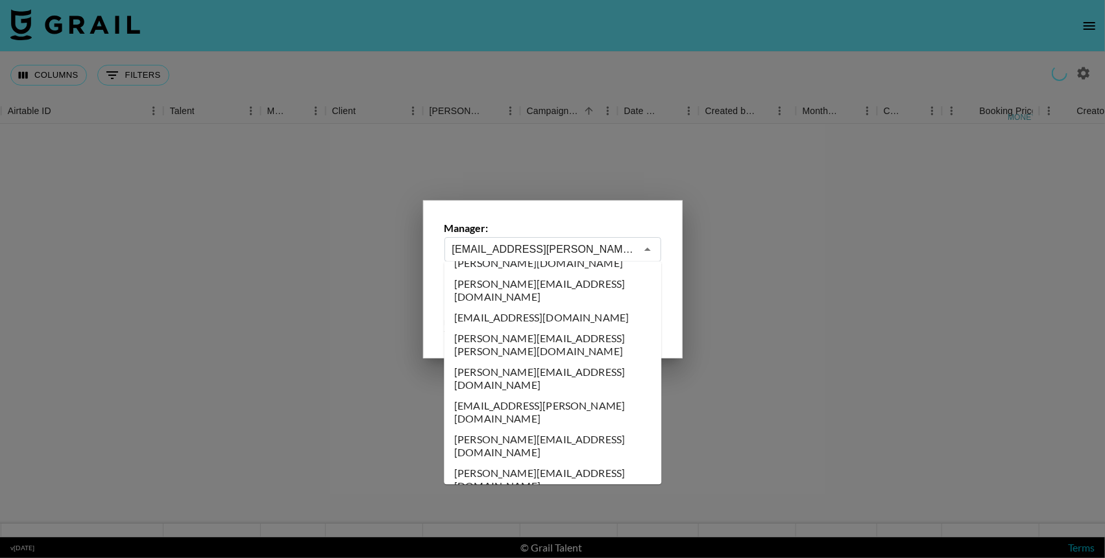
scroll to position [6261, 0]
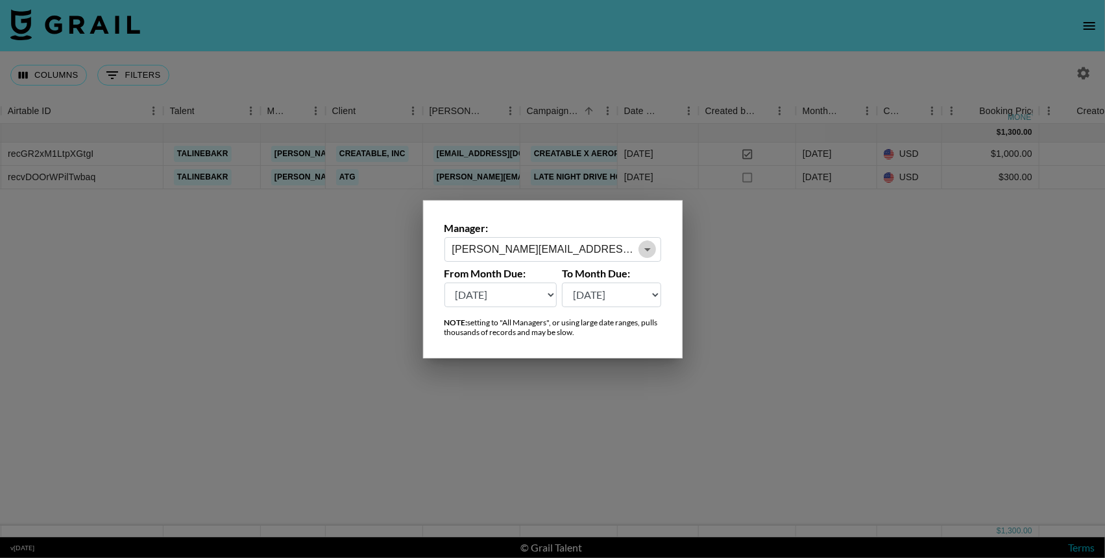
click at [648, 248] on icon "Open" at bounding box center [647, 249] width 6 height 3
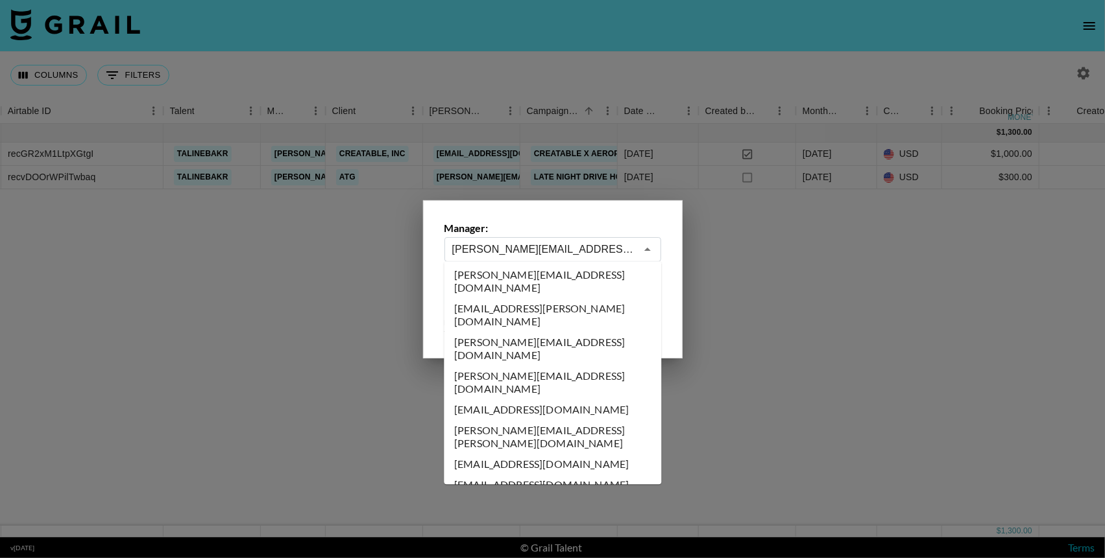
scroll to position [6355, 0]
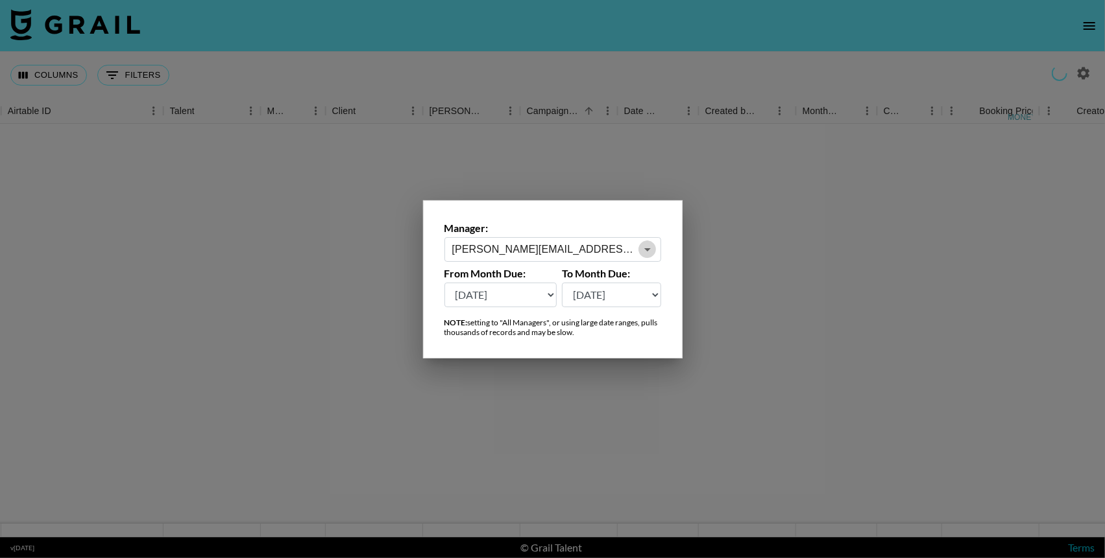
click at [649, 246] on icon "Open" at bounding box center [648, 250] width 16 height 16
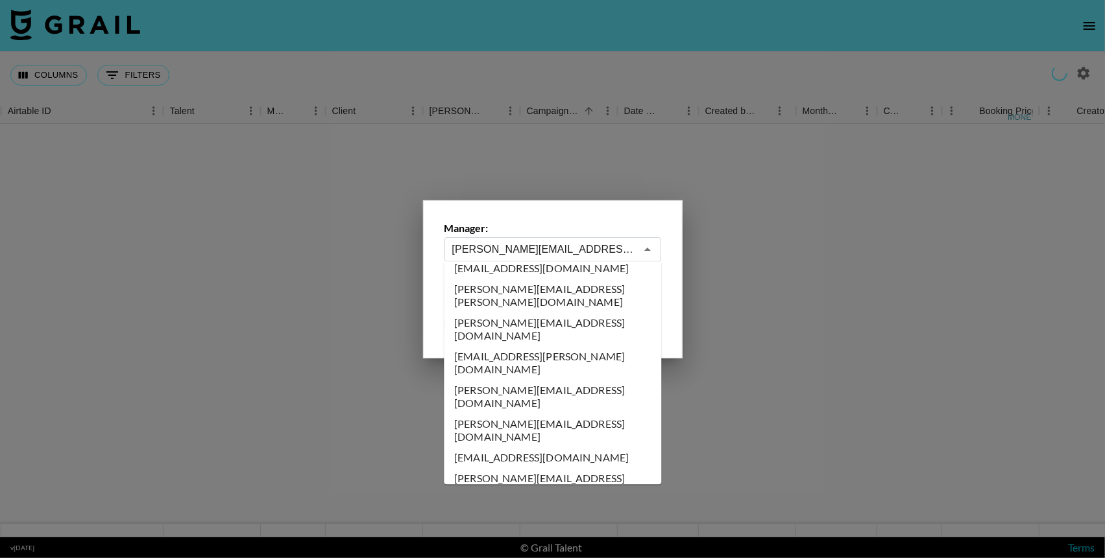
scroll to position [6309, 0]
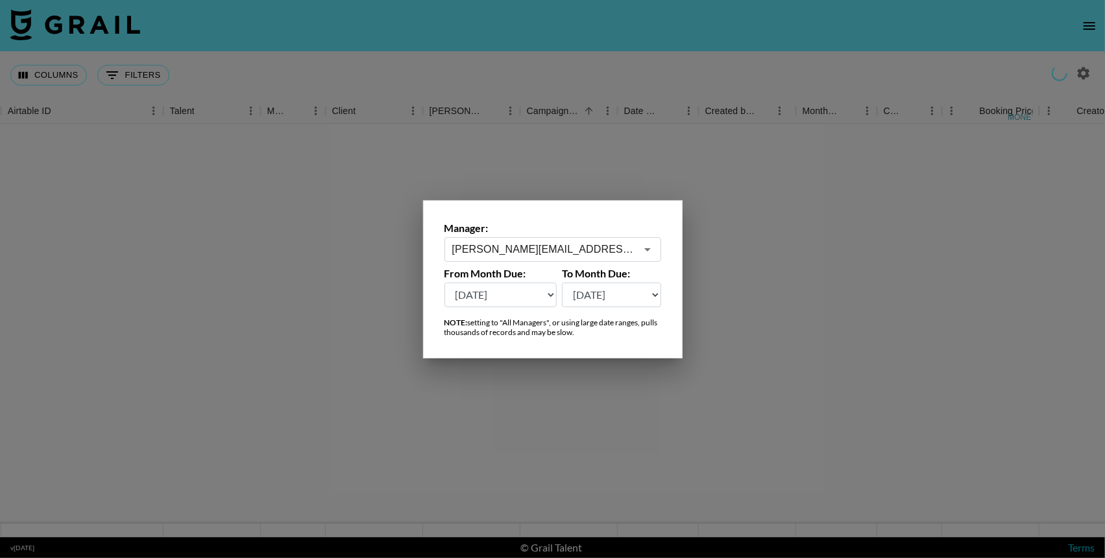
click at [649, 250] on icon "Open" at bounding box center [648, 250] width 16 height 16
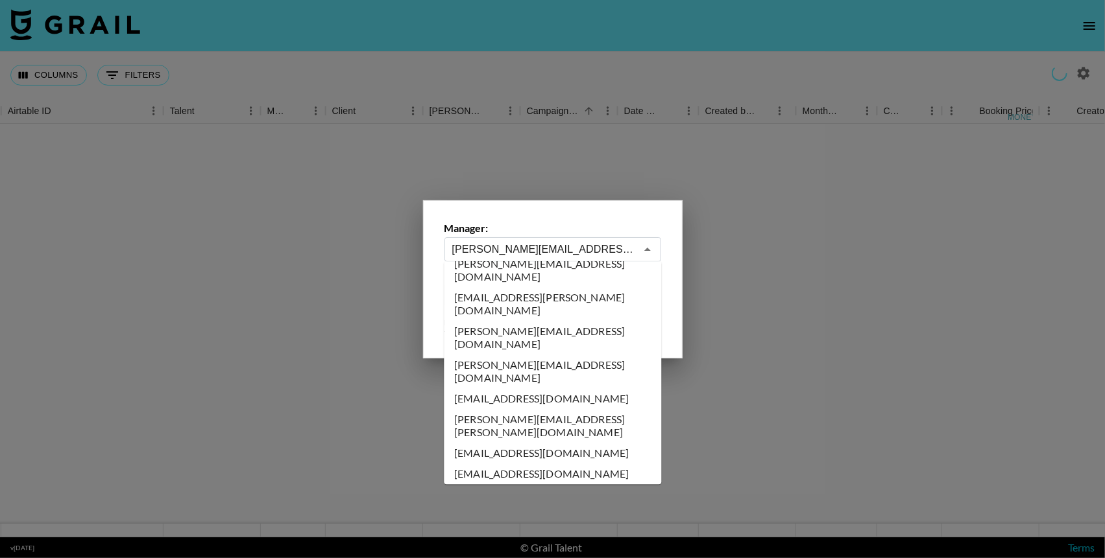
scroll to position [6385, 0]
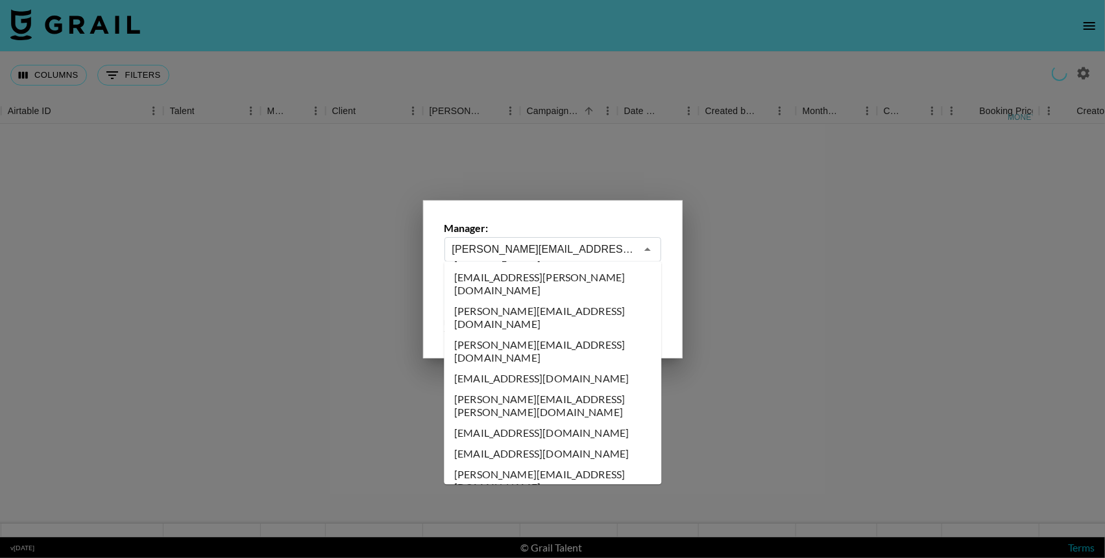
type input "roniaquino@grail-talent.com"
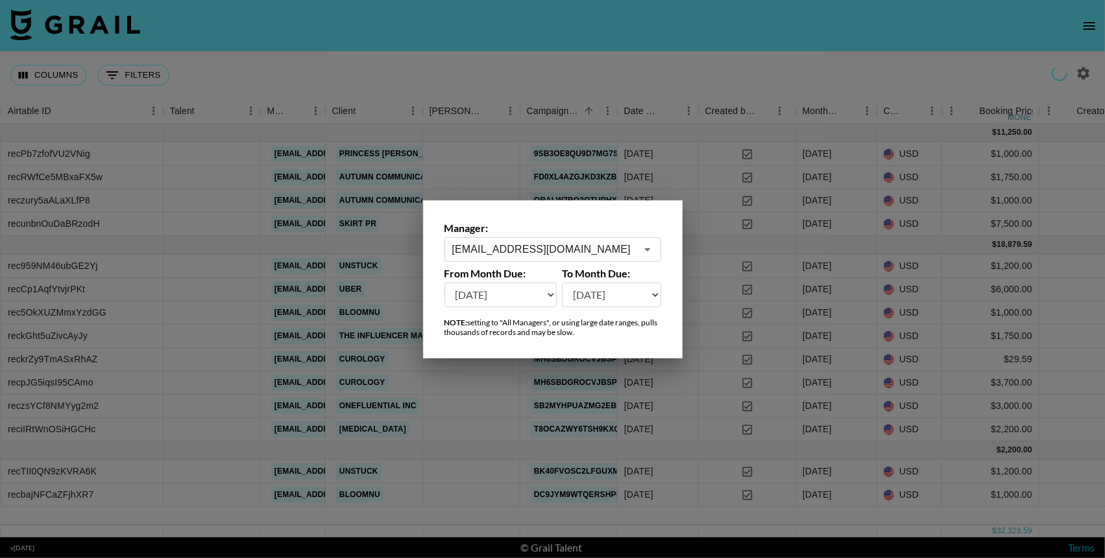
click at [647, 252] on icon "Open" at bounding box center [648, 250] width 16 height 16
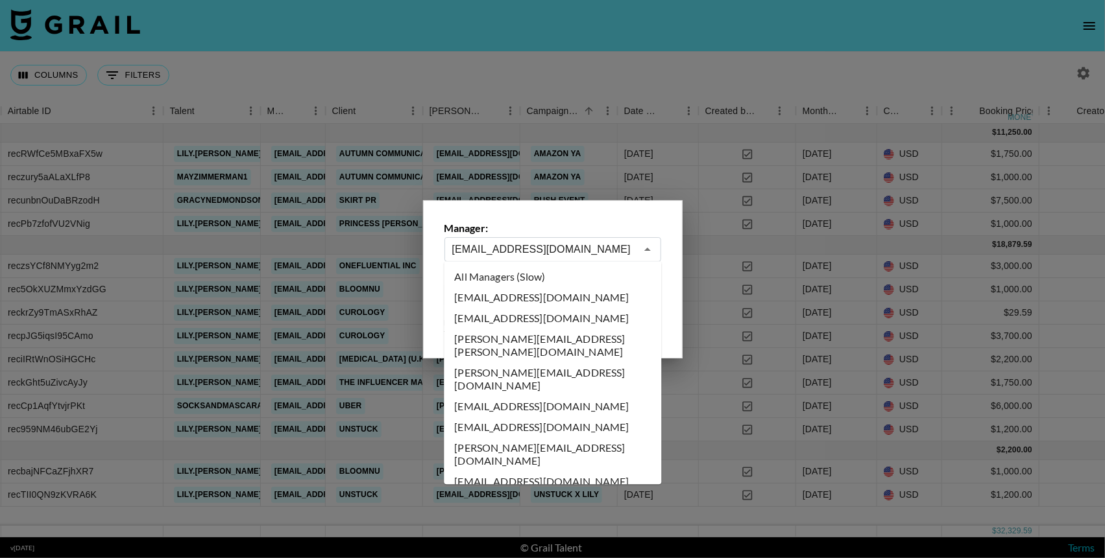
scroll to position [6296, 0]
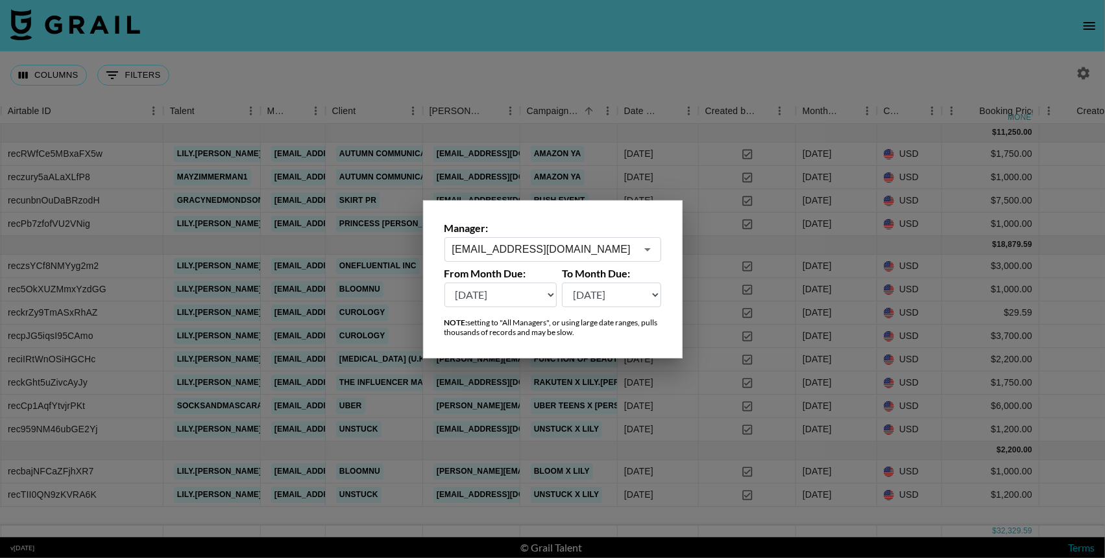
click at [681, 43] on div at bounding box center [552, 279] width 1105 height 558
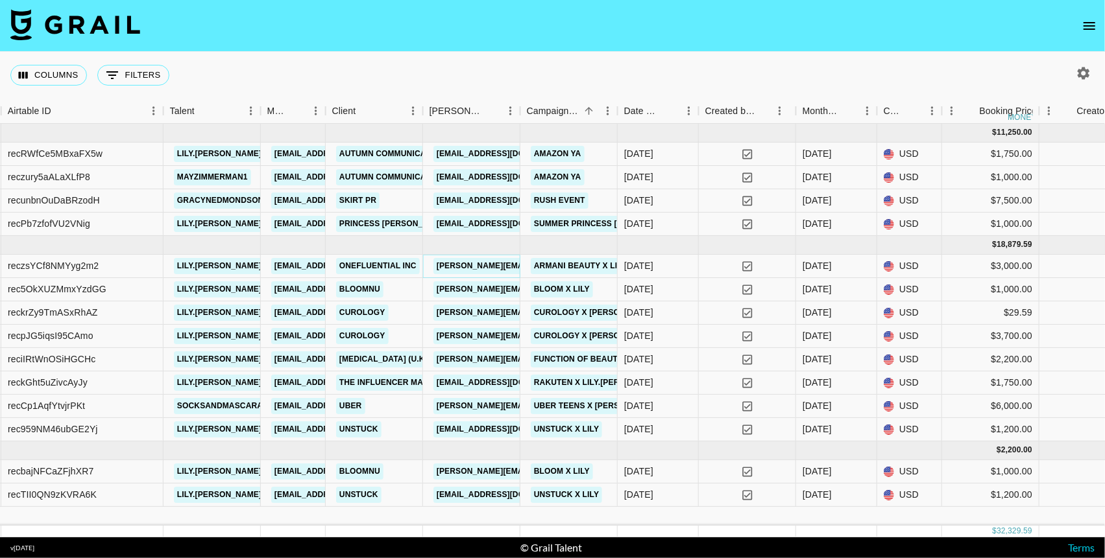
click at [498, 263] on link "louis.spanos@onefluential.com" at bounding box center [572, 266] width 278 height 16
click at [987, 73] on icon "button" at bounding box center [1083, 73] width 12 height 12
select select "May '25"
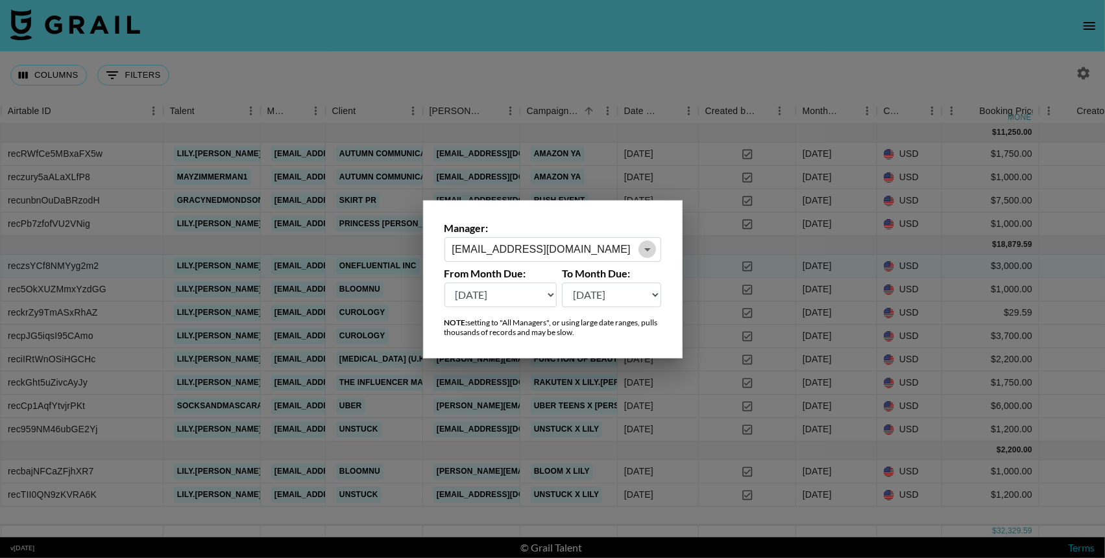
click at [642, 254] on icon "Open" at bounding box center [648, 250] width 16 height 16
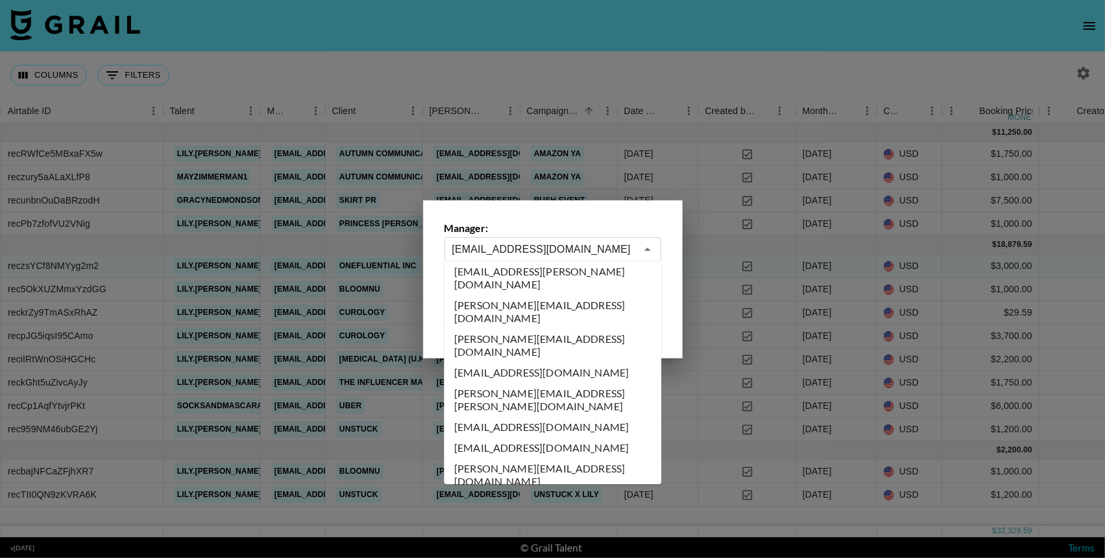
scroll to position [6410, 0]
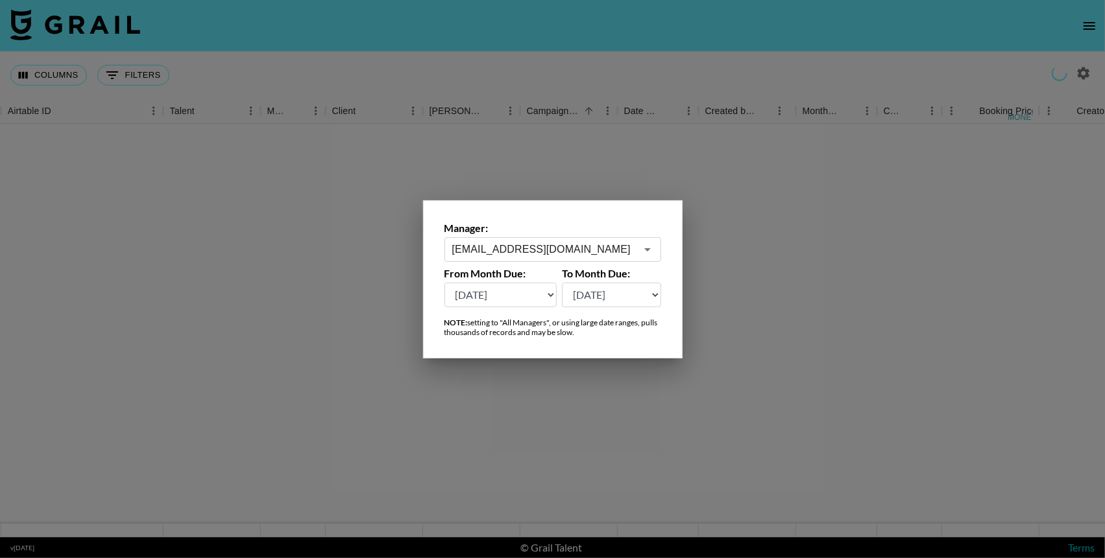
click at [649, 250] on icon "Open" at bounding box center [648, 250] width 16 height 16
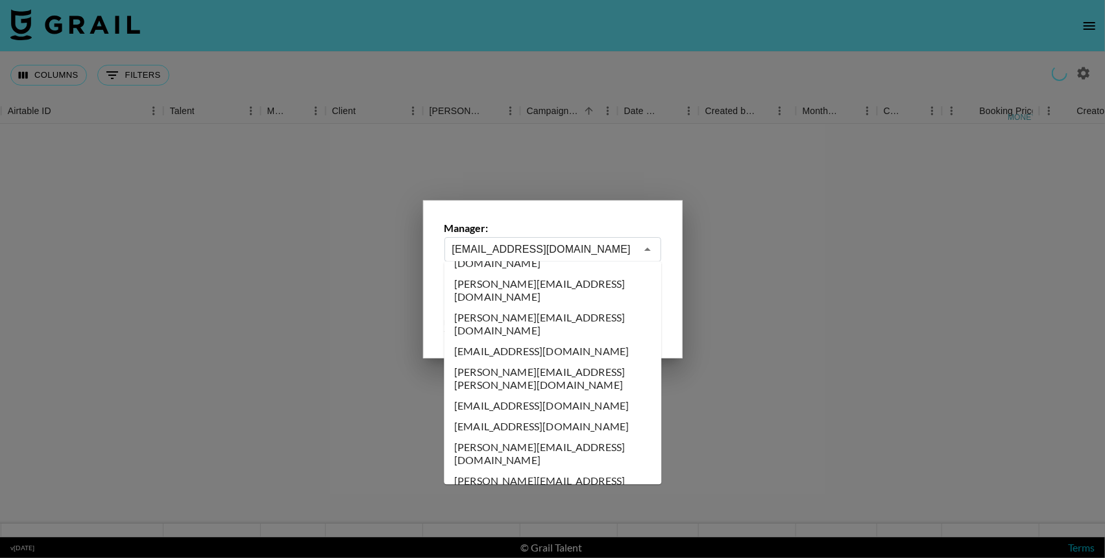
scroll to position [6420, 0]
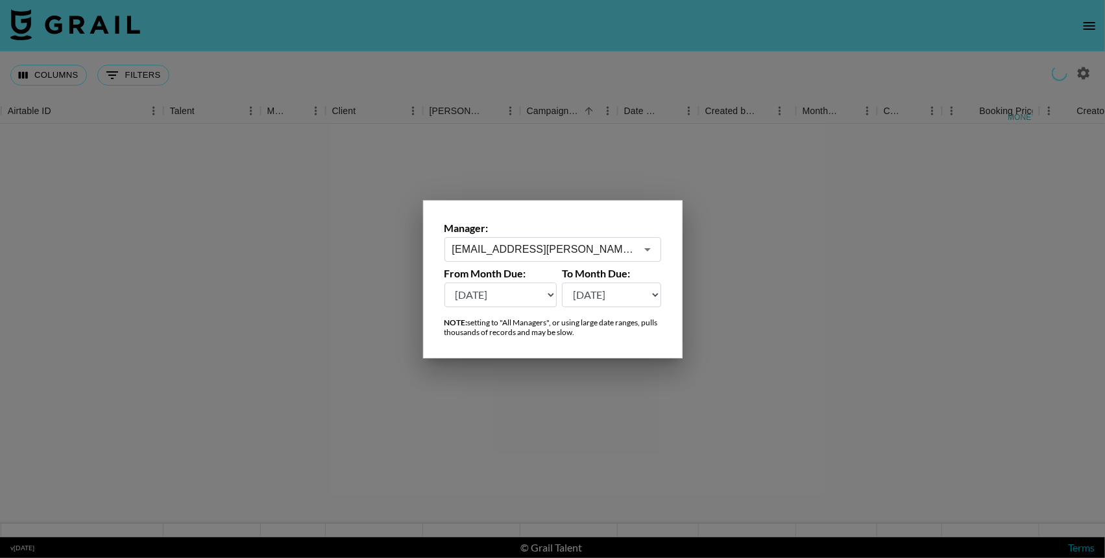
click at [649, 250] on icon "Open" at bounding box center [648, 250] width 16 height 16
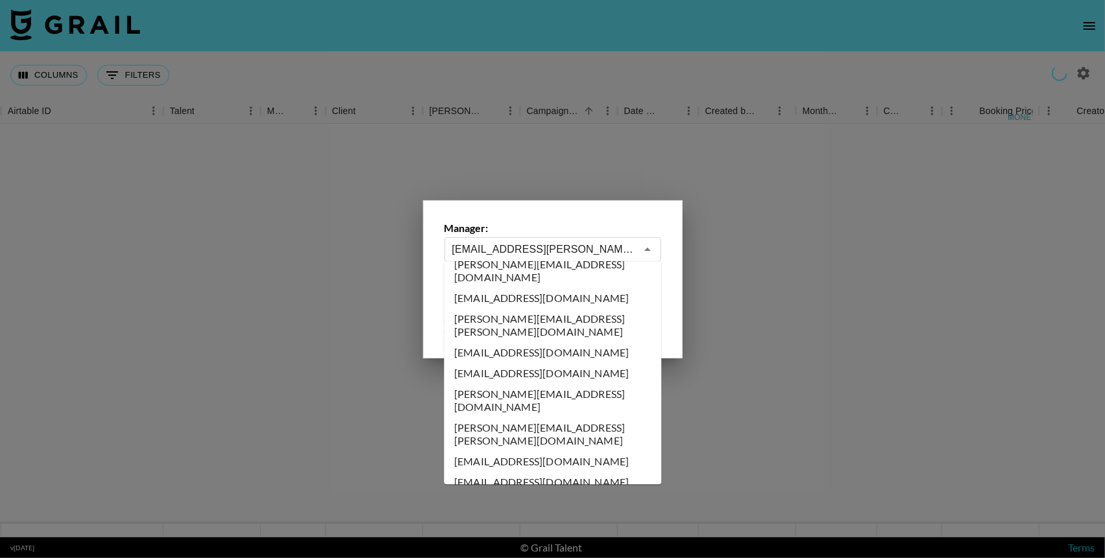
scroll to position [6468, 0]
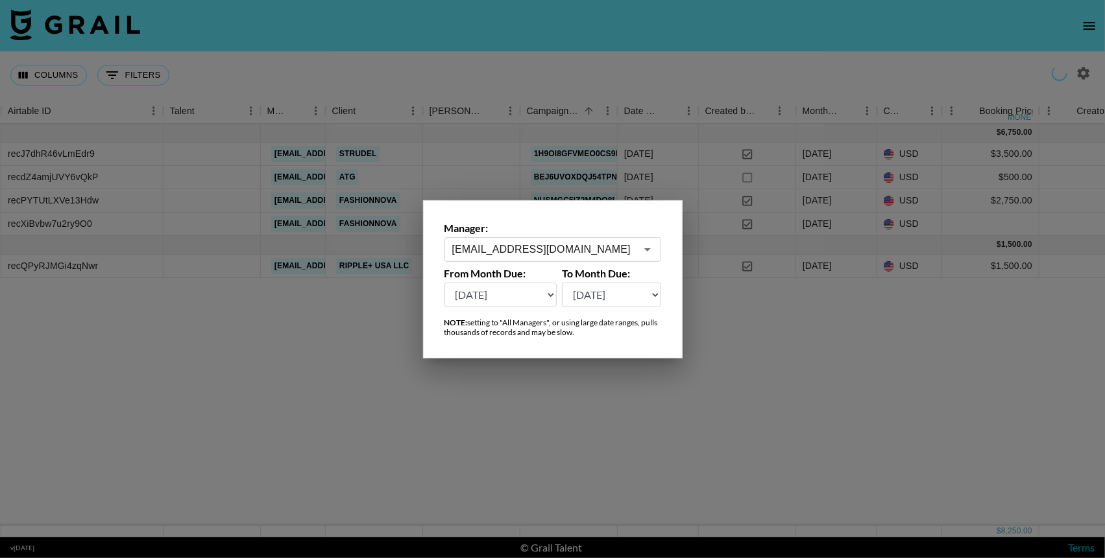
click at [649, 250] on icon "Open" at bounding box center [648, 250] width 16 height 16
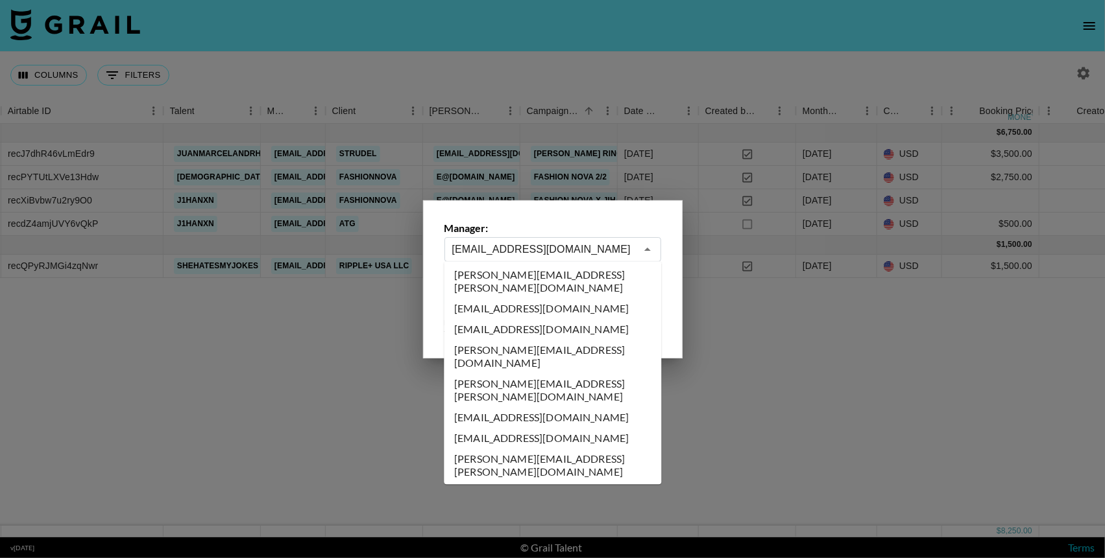
scroll to position [6510, 0]
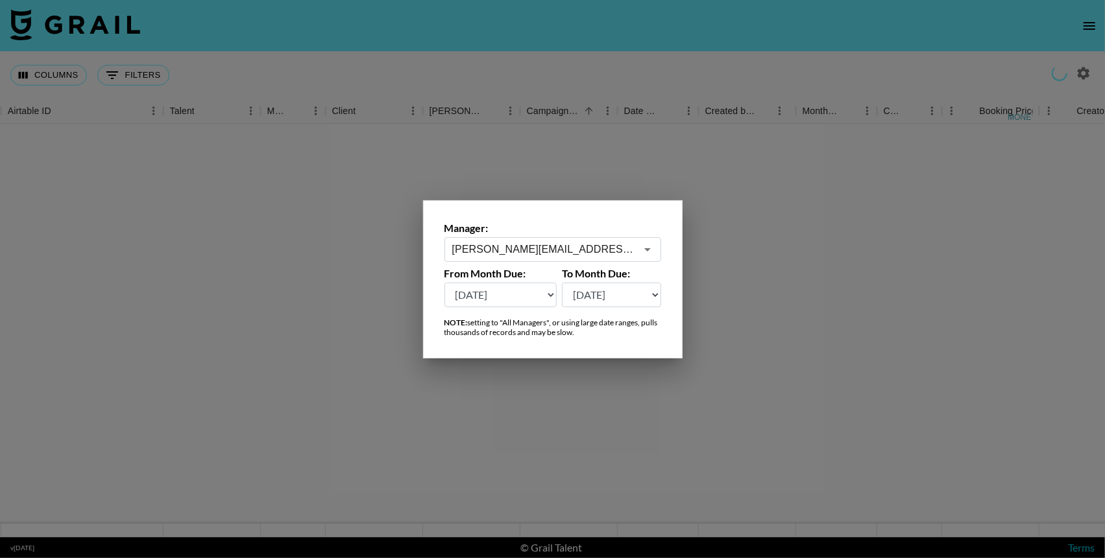
click at [650, 249] on icon "Open" at bounding box center [648, 250] width 16 height 16
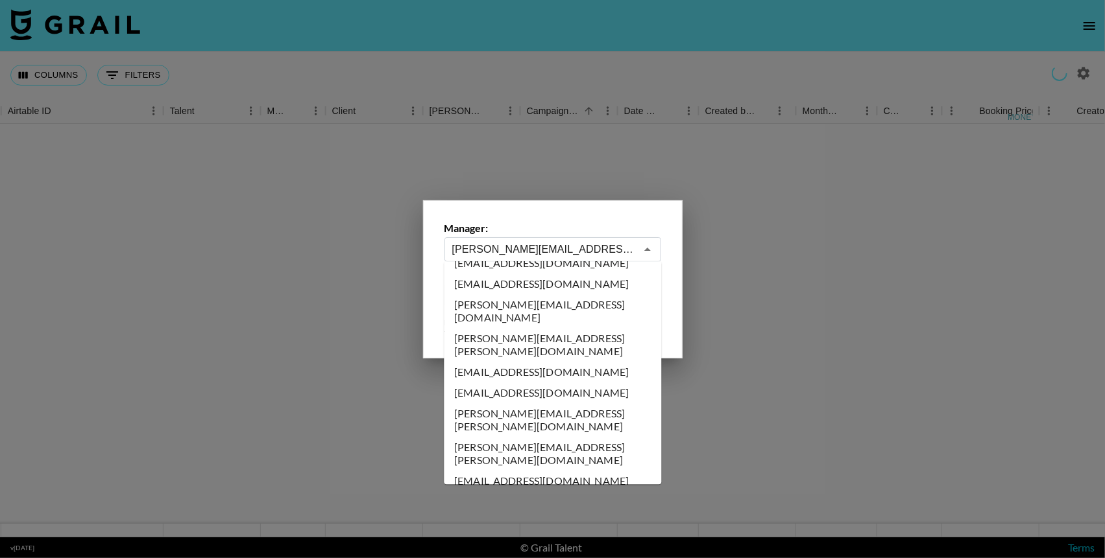
scroll to position [6560, 0]
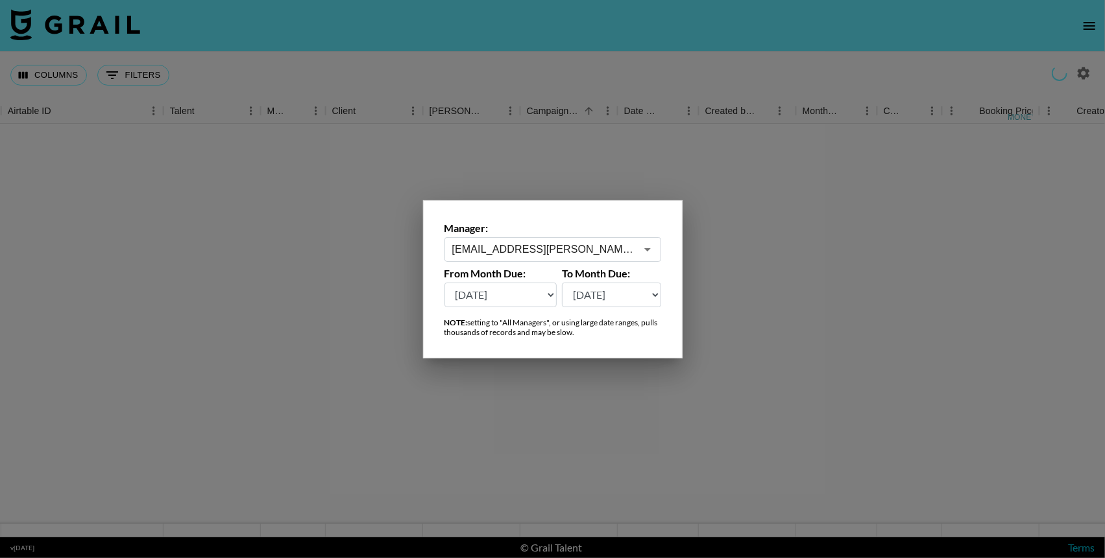
click at [647, 250] on icon "Open" at bounding box center [647, 249] width 6 height 3
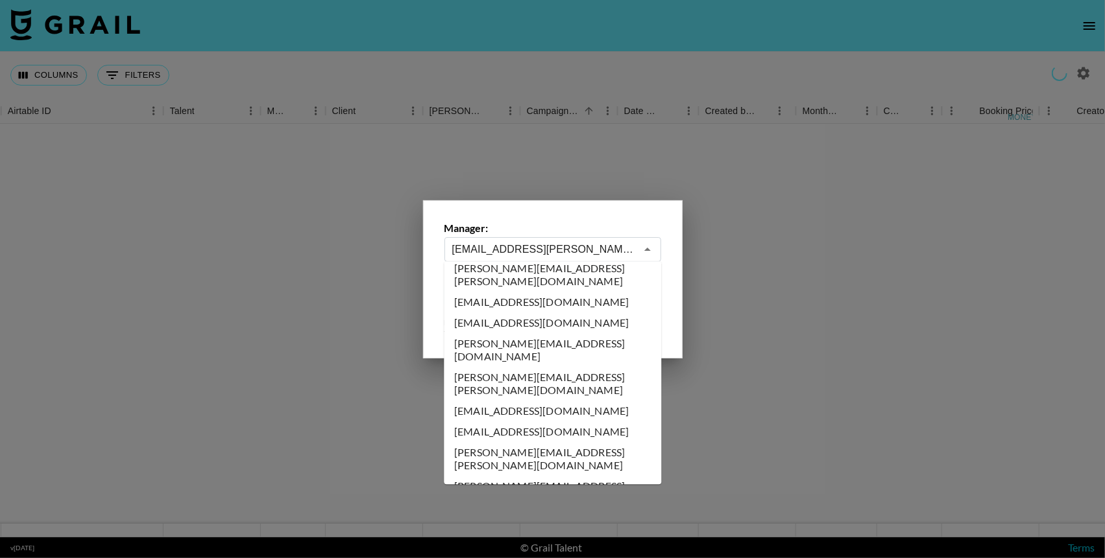
scroll to position [6516, 0]
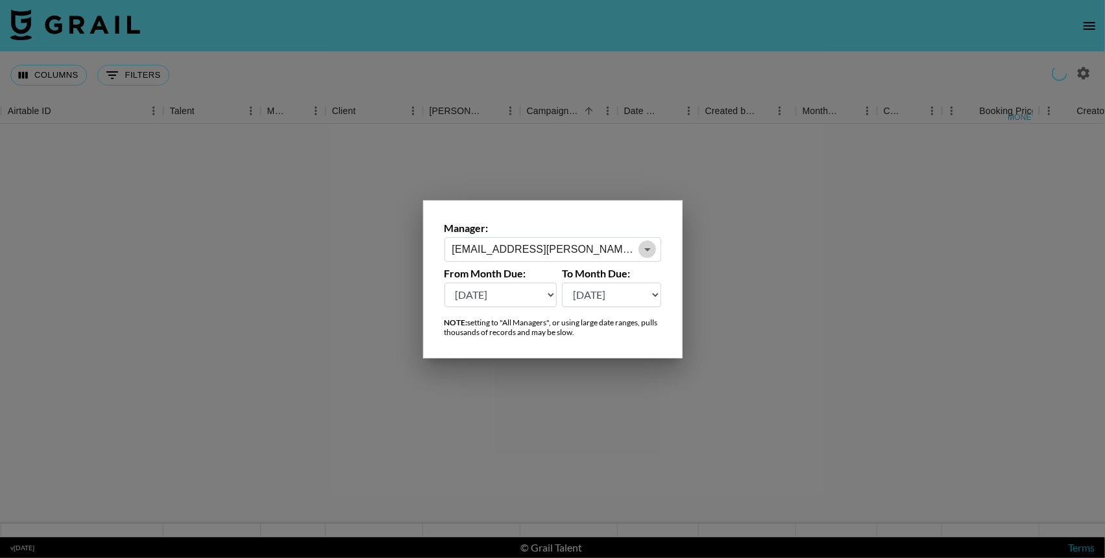
click at [643, 248] on icon "Open" at bounding box center [648, 250] width 16 height 16
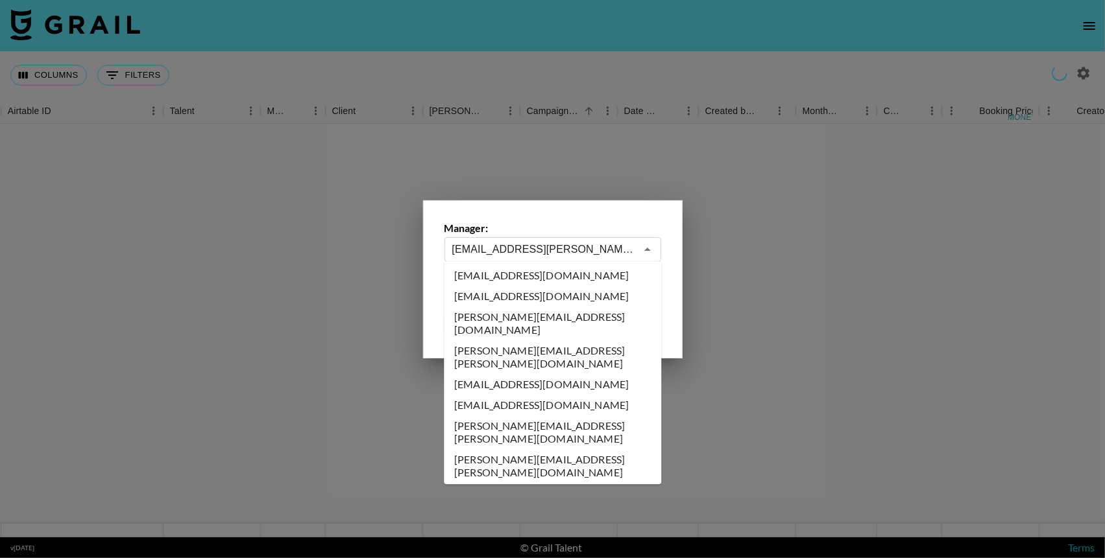
scroll to position [6543, 0]
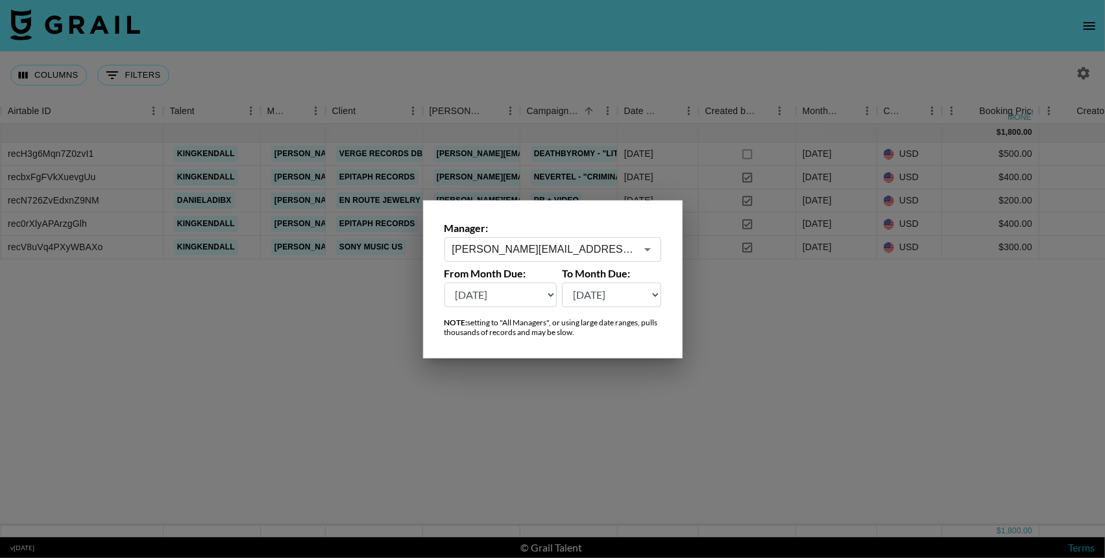
click at [647, 247] on icon "Open" at bounding box center [648, 250] width 16 height 16
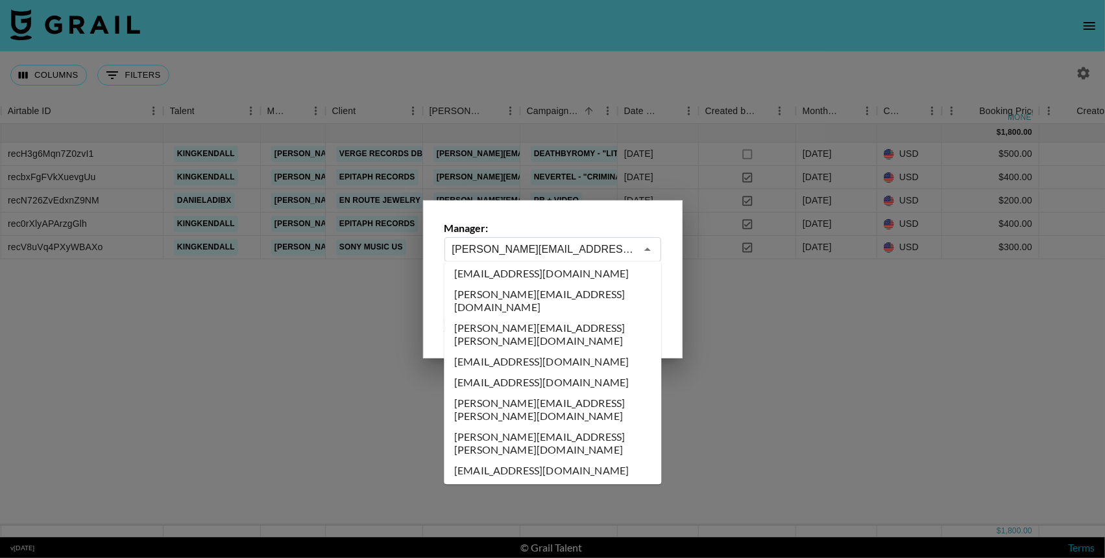
scroll to position [6576, 0]
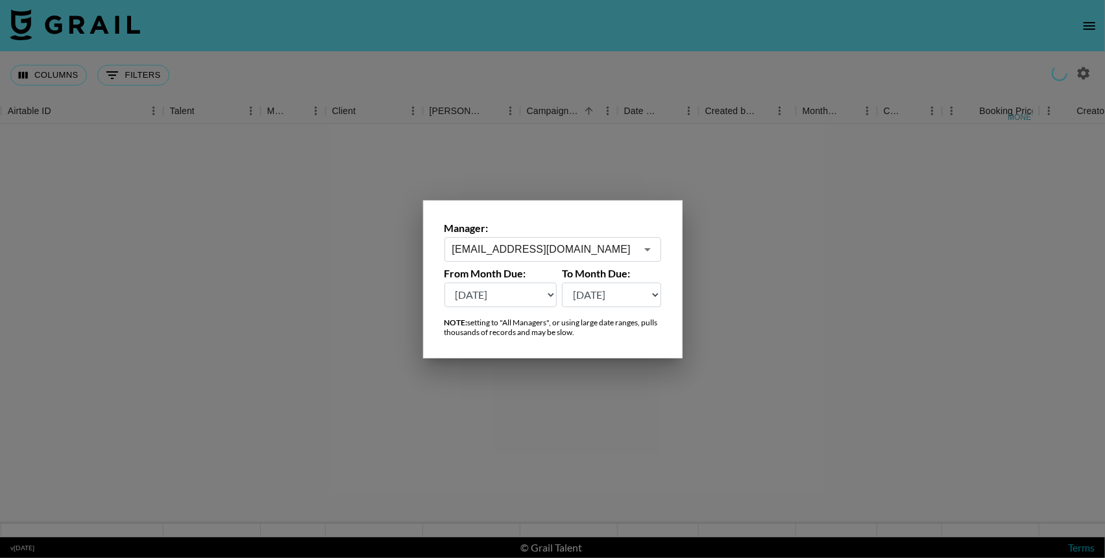
click at [649, 248] on icon "Open" at bounding box center [647, 249] width 6 height 3
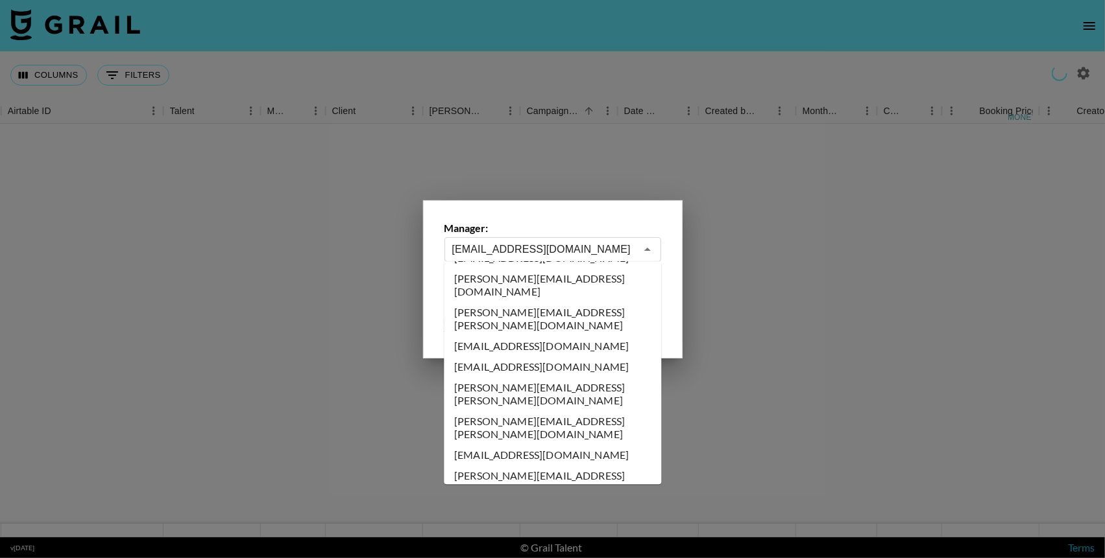
scroll to position [6589, 0]
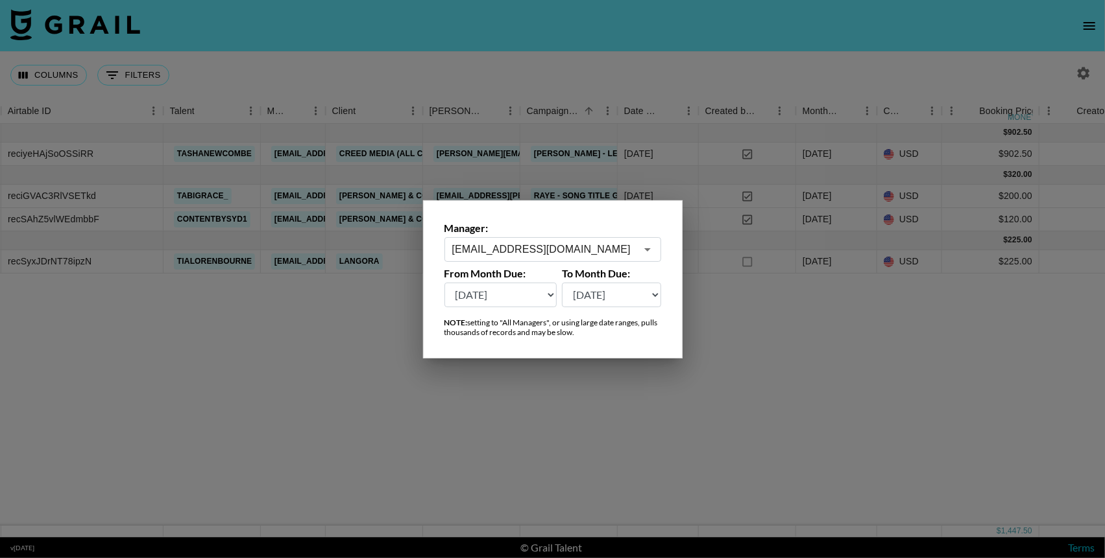
click at [644, 248] on icon "Open" at bounding box center [647, 249] width 6 height 3
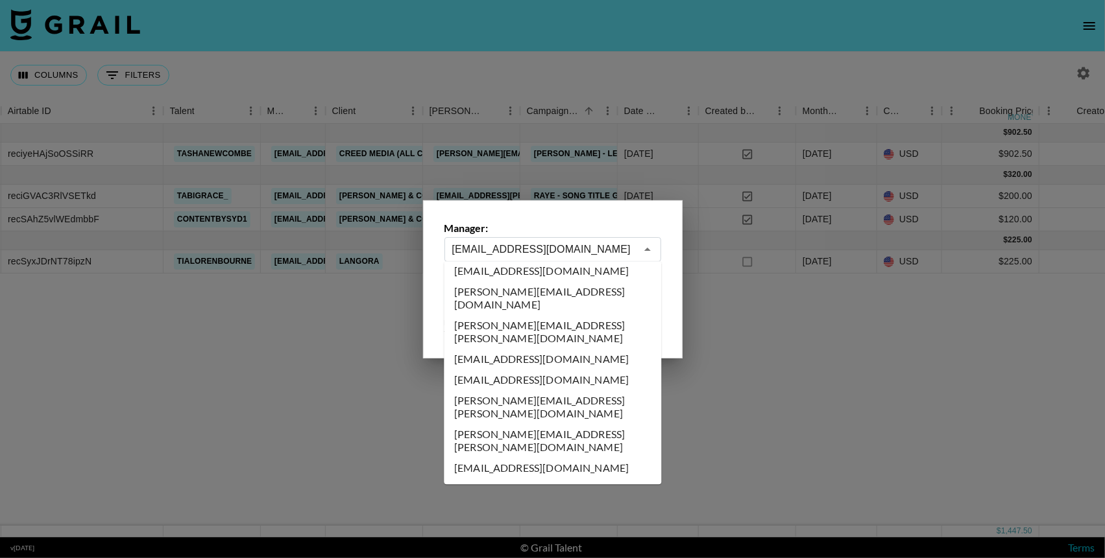
scroll to position [6575, 0]
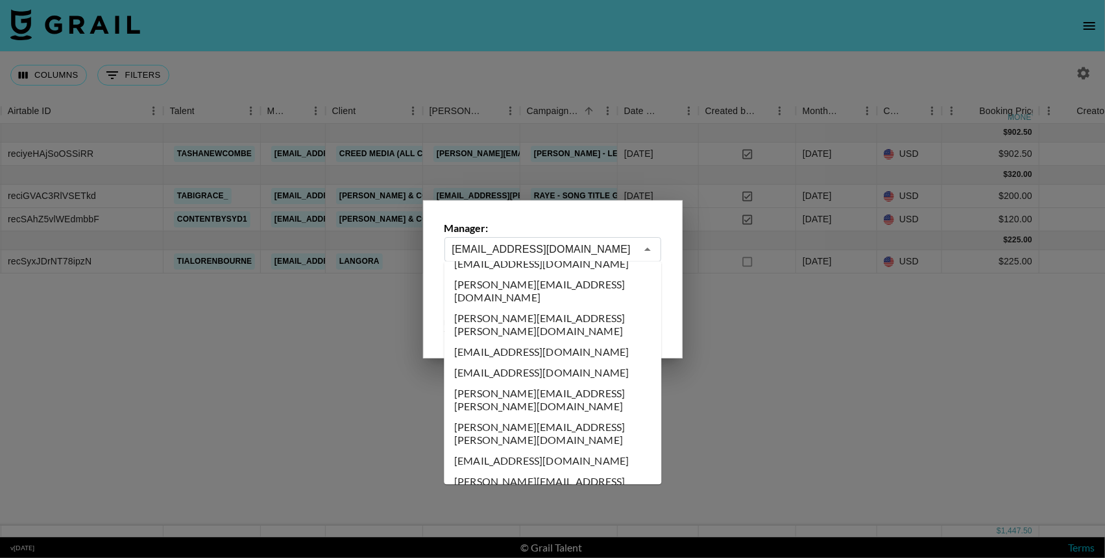
type input "se@grail-talent.com"
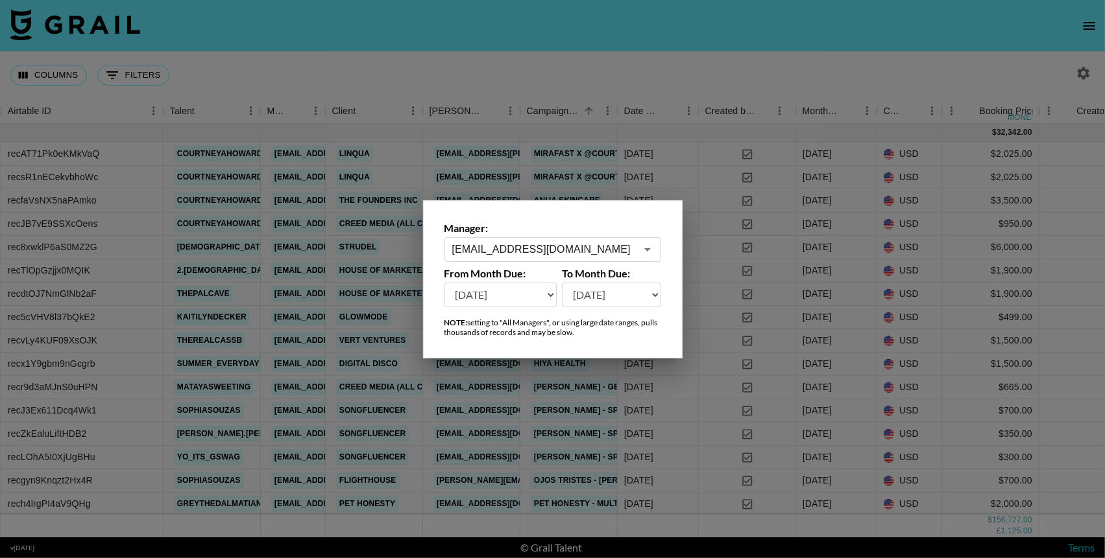
click at [706, 75] on div at bounding box center [552, 279] width 1105 height 558
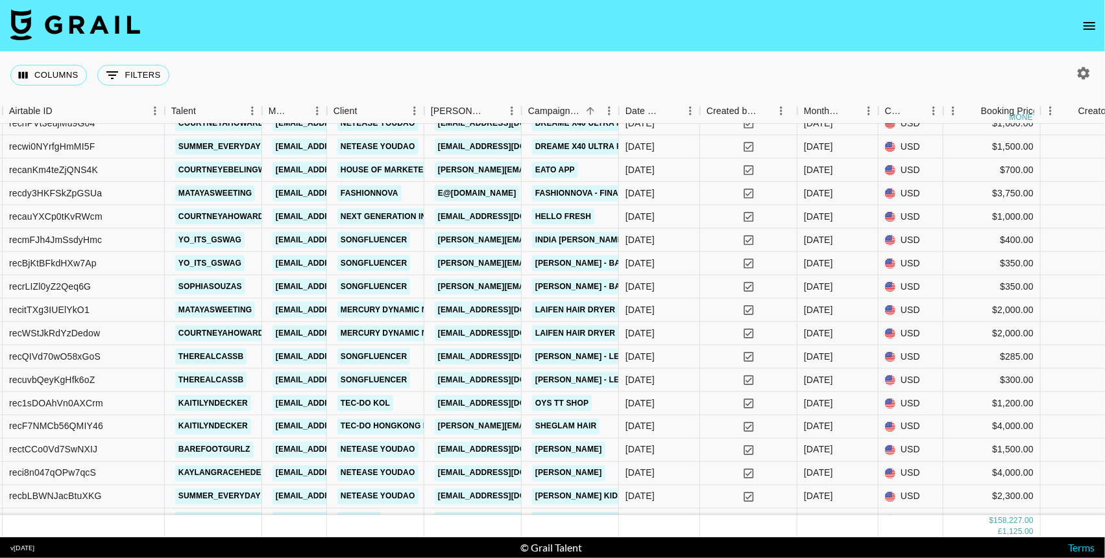
scroll to position [959, 267]
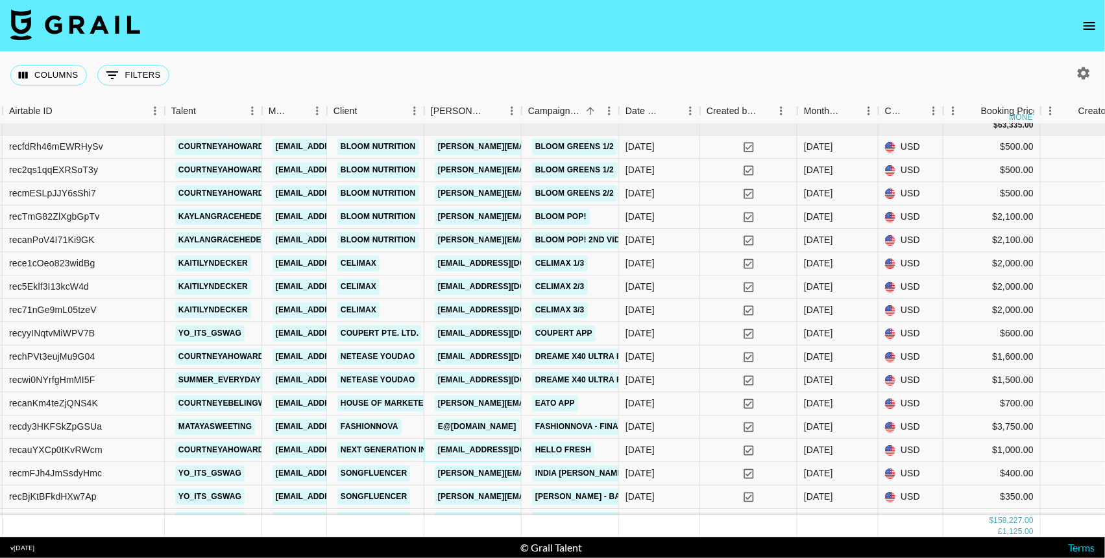
click at [498, 452] on link "alec@nextgenerationinfluencers.com" at bounding box center [507, 450] width 145 height 16
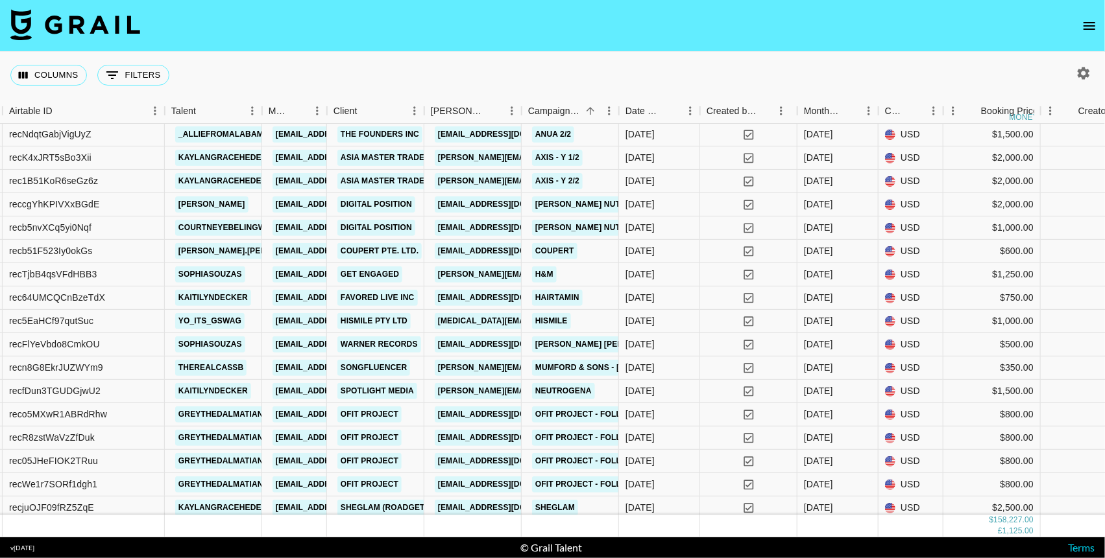
scroll to position [1962, 267]
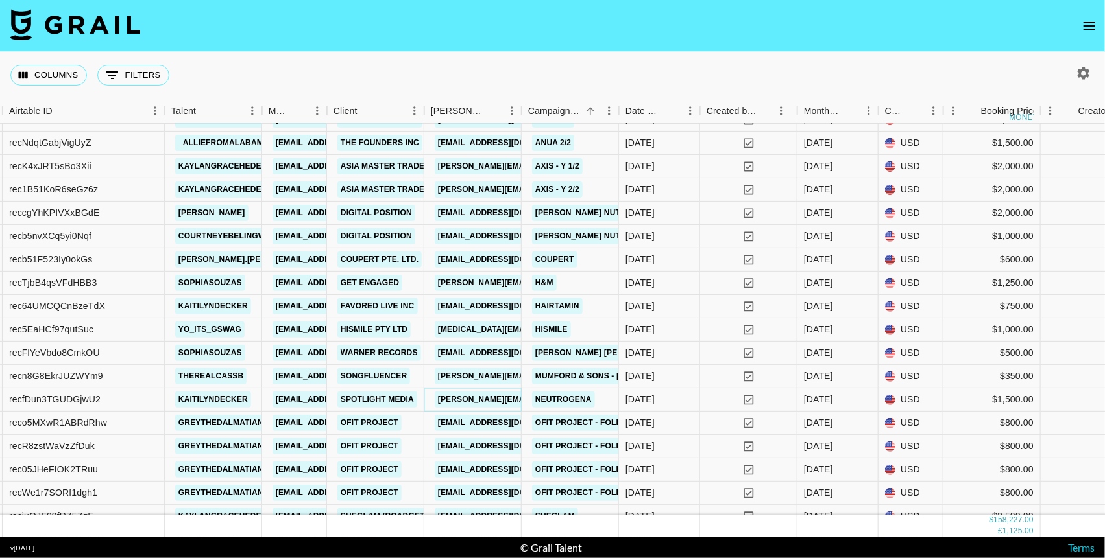
click at [481, 396] on link "heather@tryspotlight.co" at bounding box center [540, 400] width 211 height 16
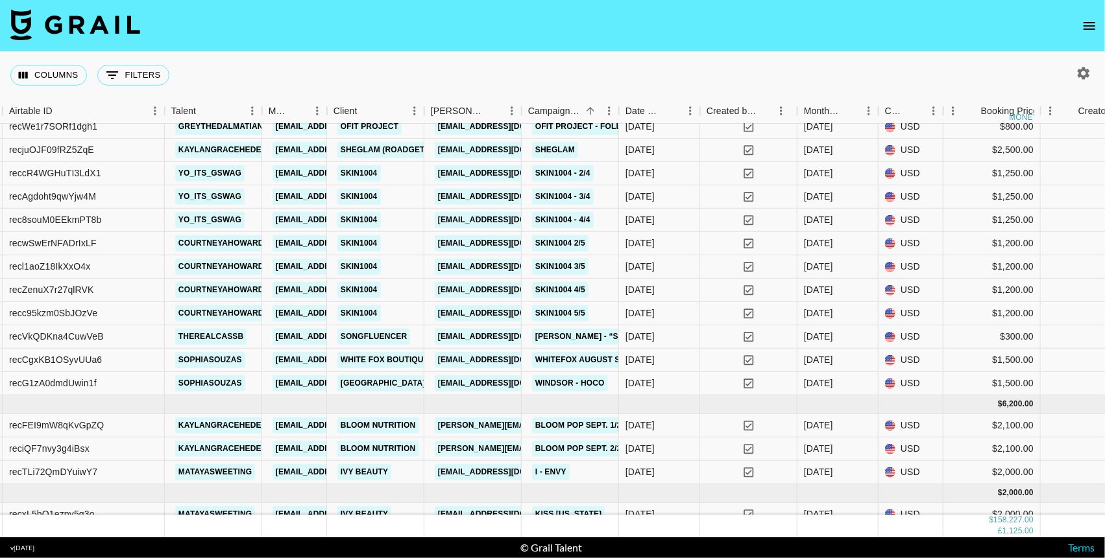
scroll to position [2340, 267]
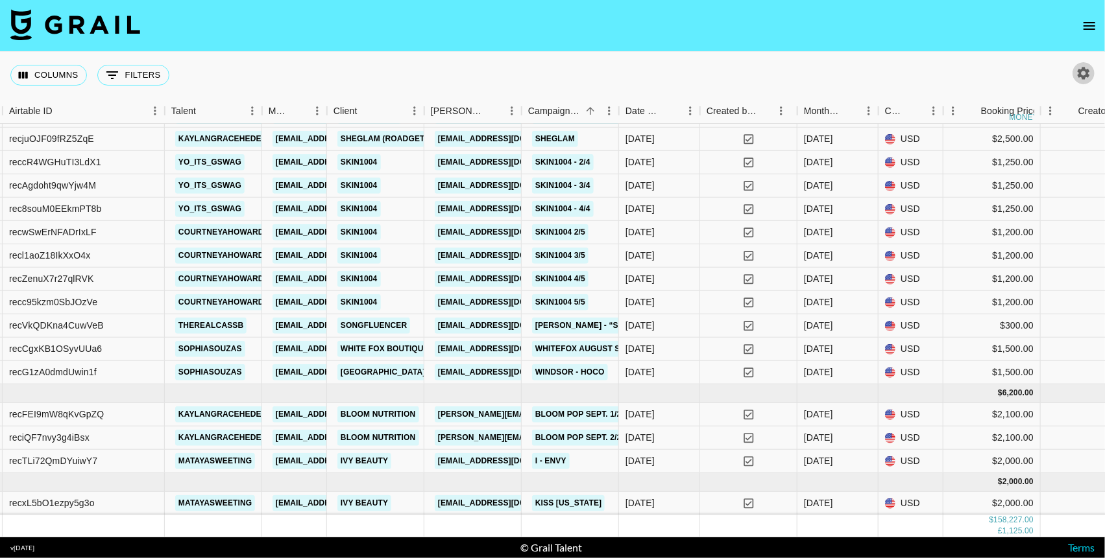
click at [987, 73] on icon "button" at bounding box center [1083, 74] width 16 height 16
select select "May '25"
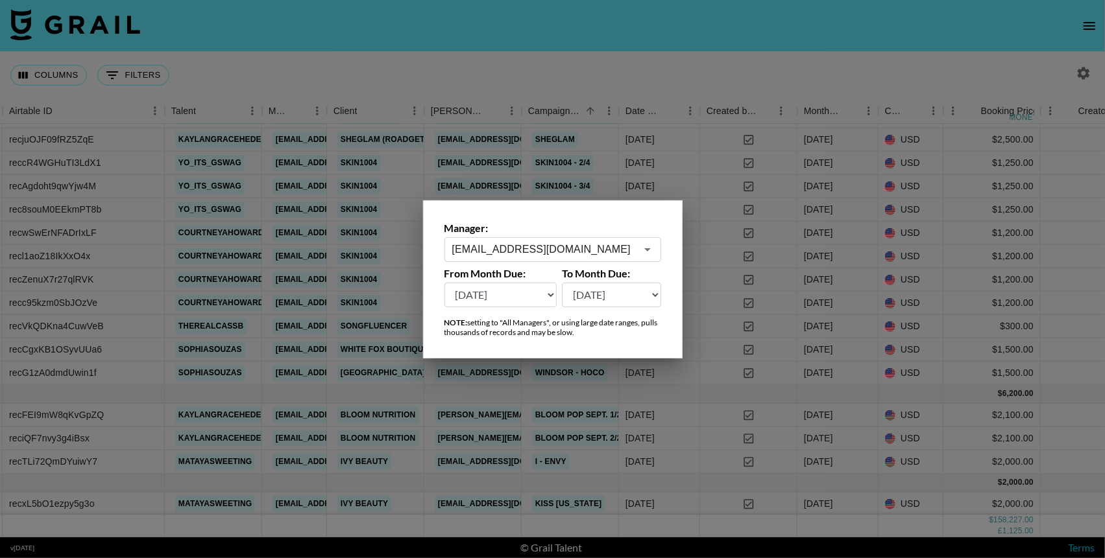
click at [652, 244] on icon "Open" at bounding box center [648, 250] width 16 height 16
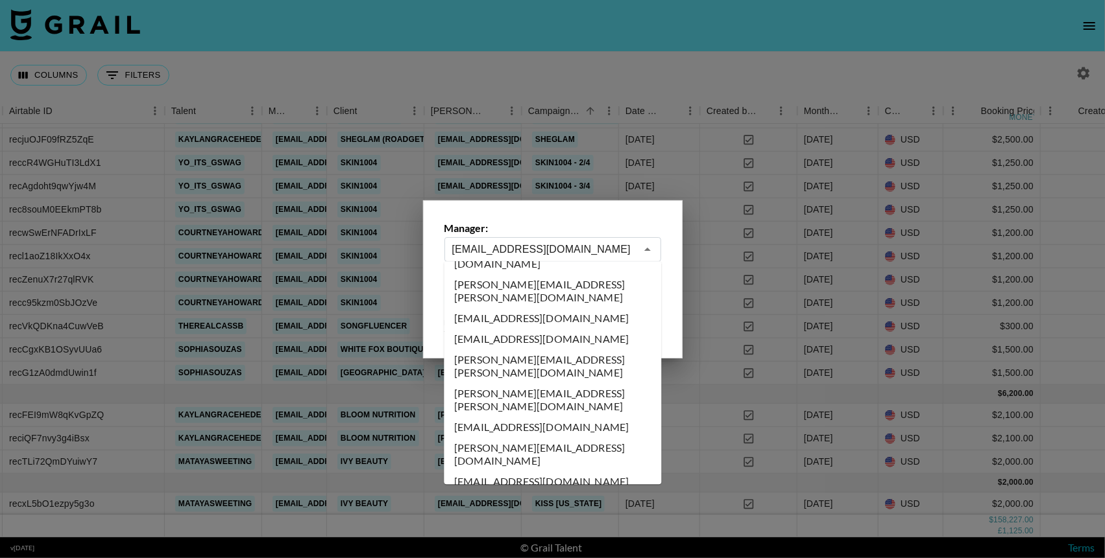
scroll to position [6612, 0]
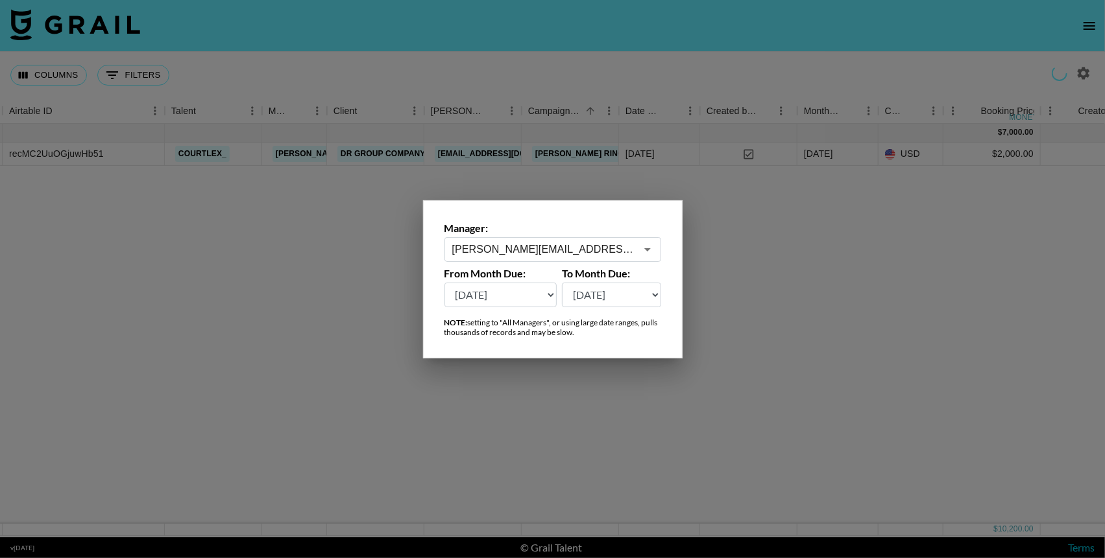
scroll to position [0, 267]
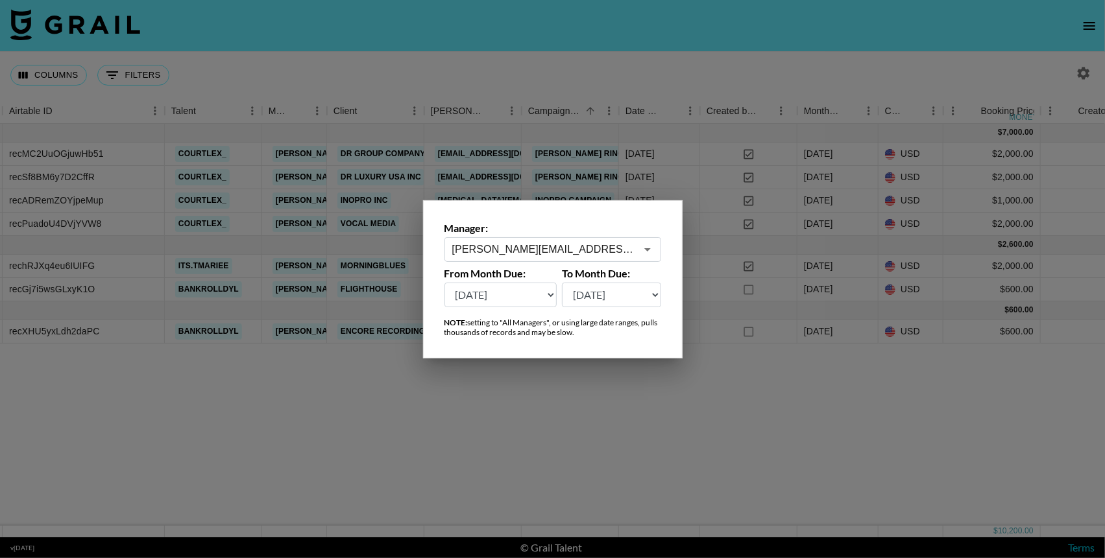
click at [645, 249] on icon "Open" at bounding box center [647, 249] width 6 height 3
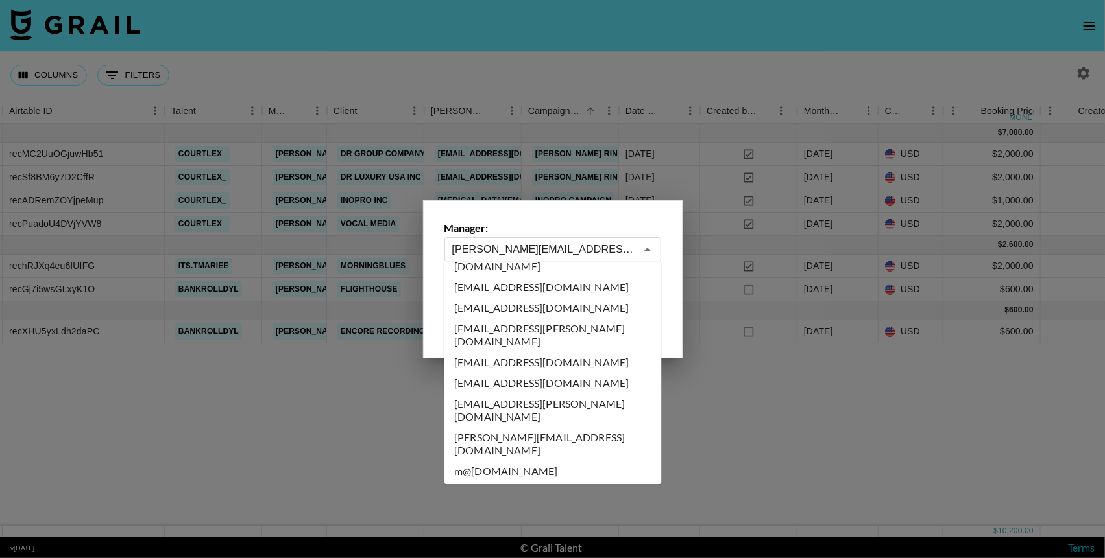
scroll to position [6966, 0]
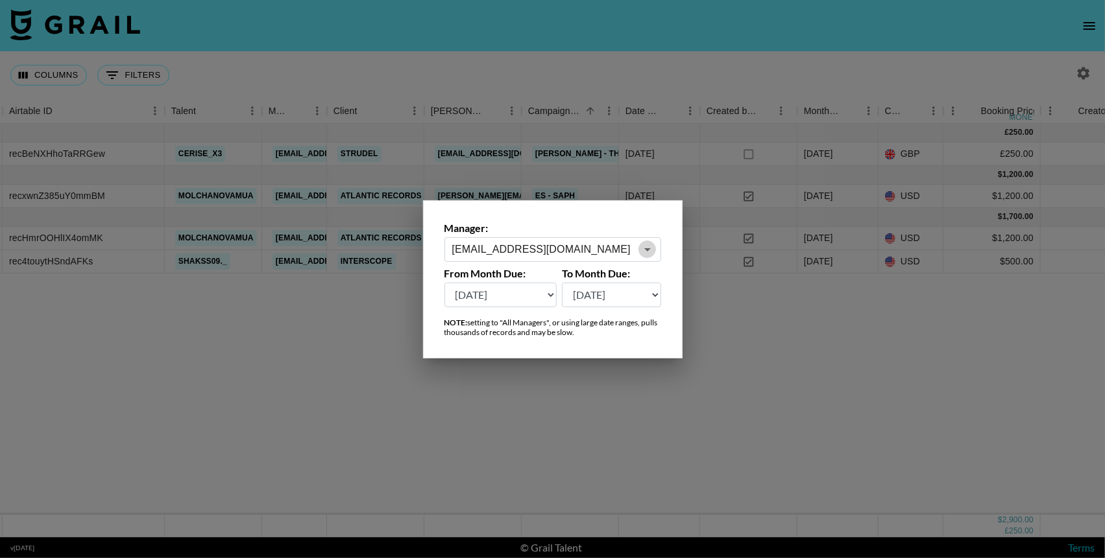
click at [648, 248] on icon "Open" at bounding box center [647, 249] width 6 height 3
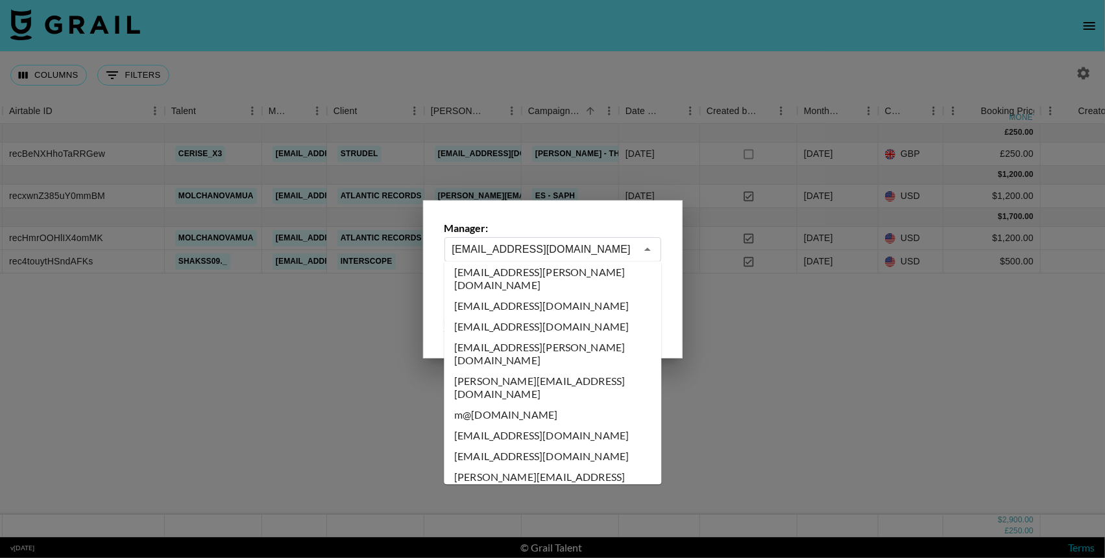
scroll to position [6916, 0]
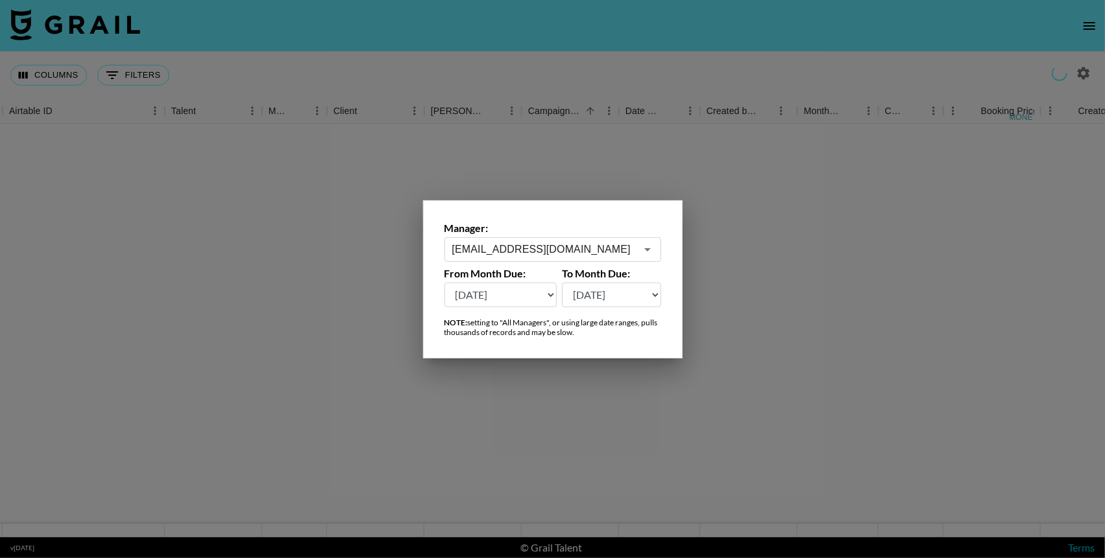
click at [649, 248] on icon "Open" at bounding box center [648, 250] width 16 height 16
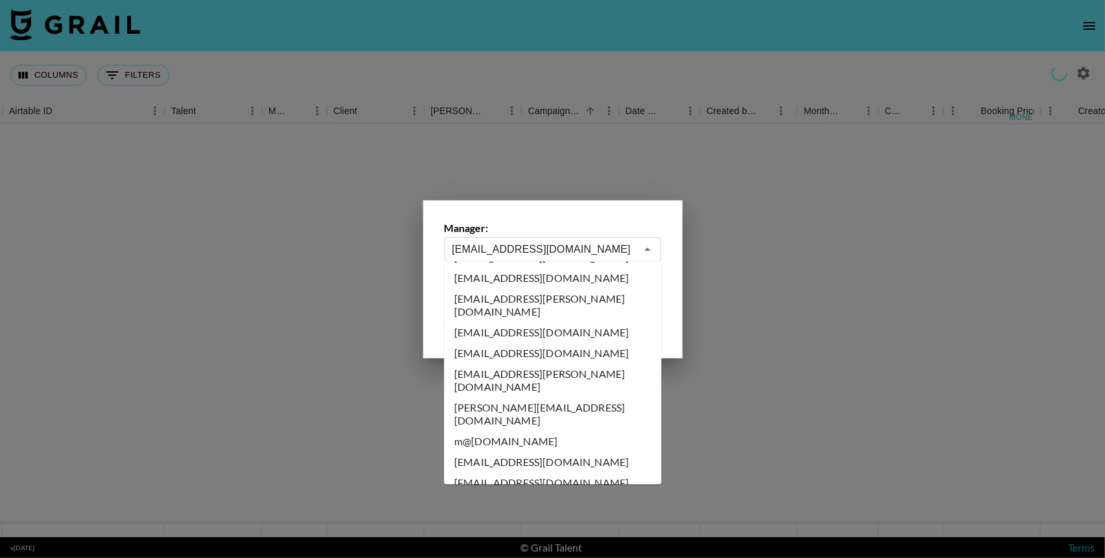
scroll to position [6897, 0]
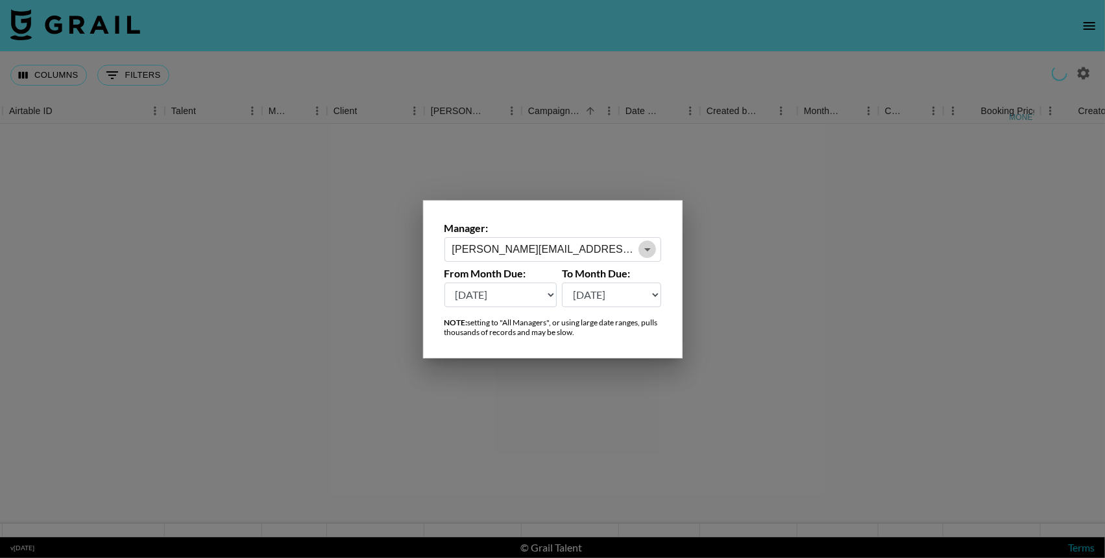
click at [643, 251] on icon "Open" at bounding box center [648, 250] width 16 height 16
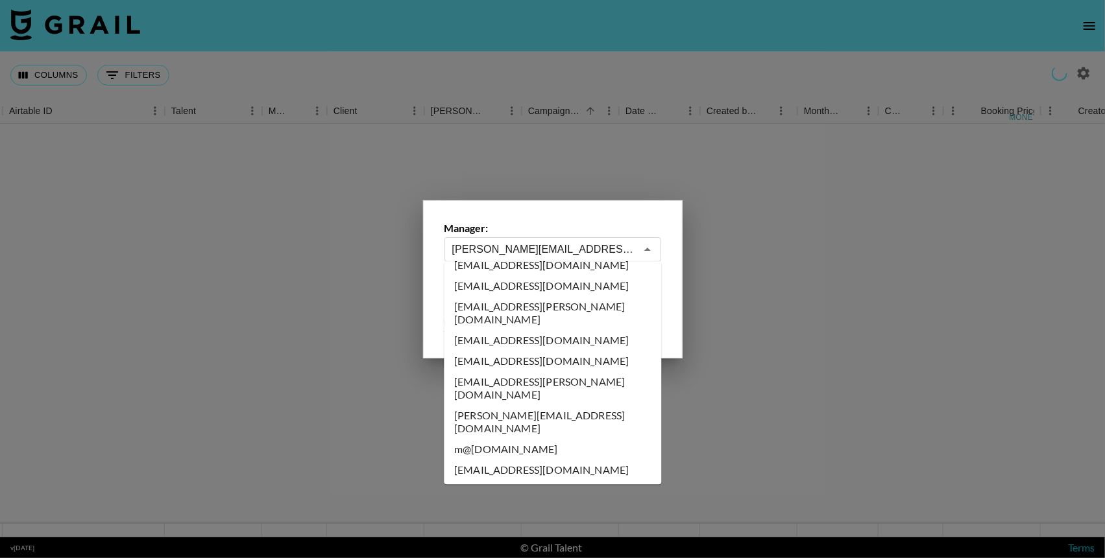
scroll to position [6885, 0]
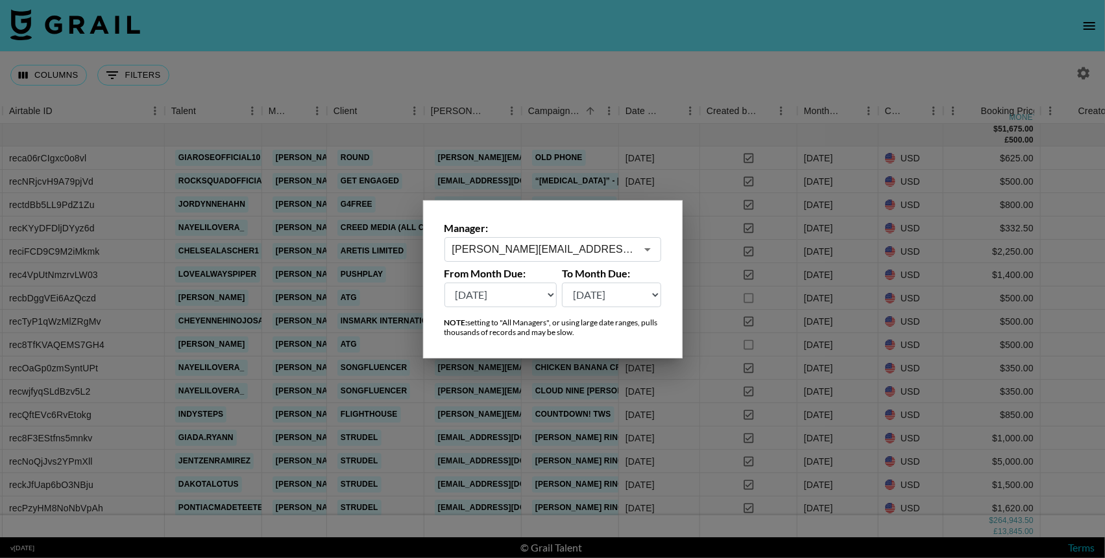
click at [647, 248] on icon "Open" at bounding box center [647, 249] width 6 height 3
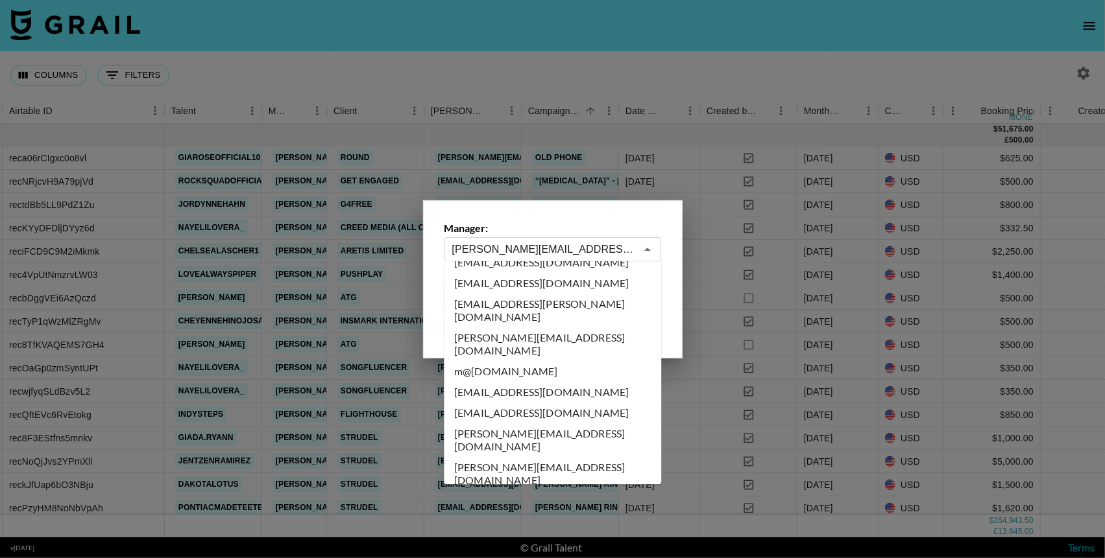
scroll to position [6966, 0]
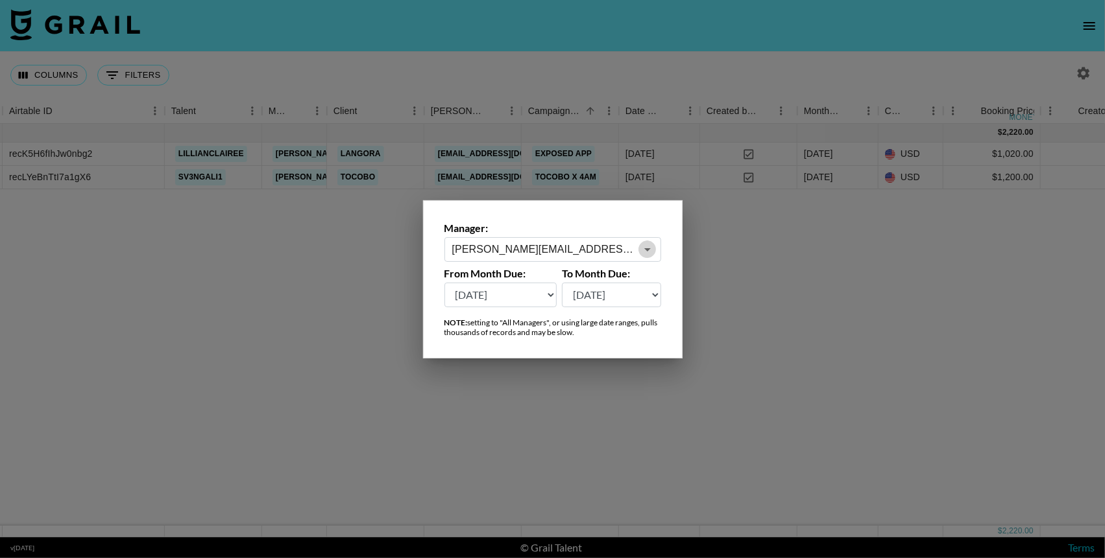
click at [647, 250] on icon "Open" at bounding box center [647, 249] width 6 height 3
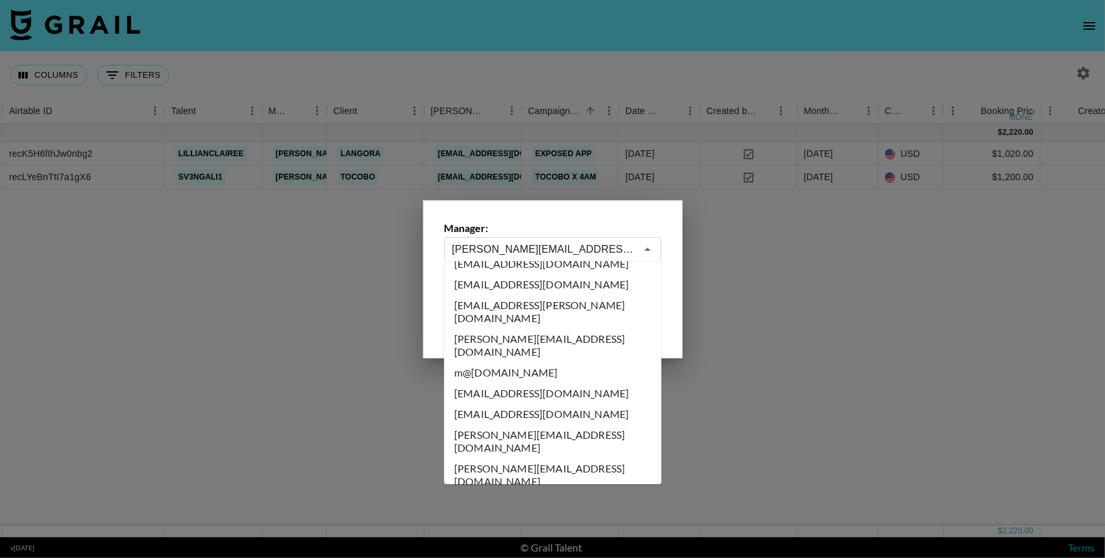
scroll to position [6973, 0]
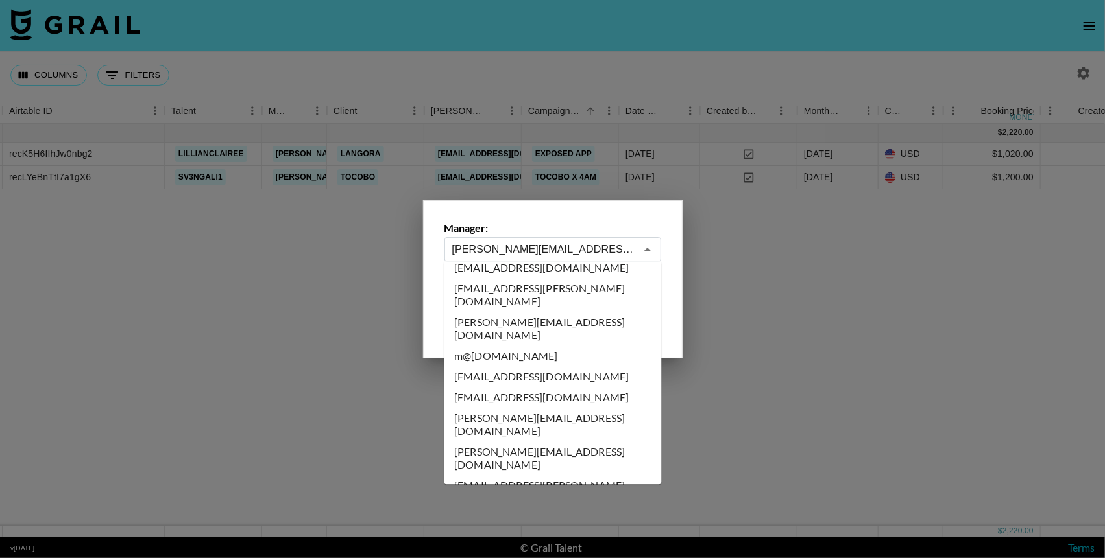
type input "taz@grail-talent.com"
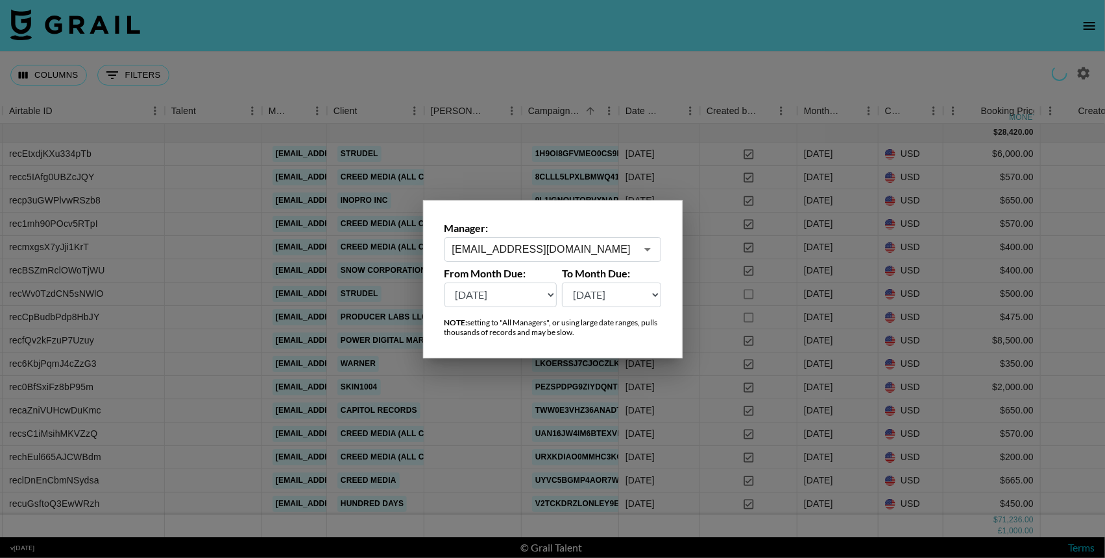
click at [651, 251] on icon "Open" at bounding box center [648, 250] width 16 height 16
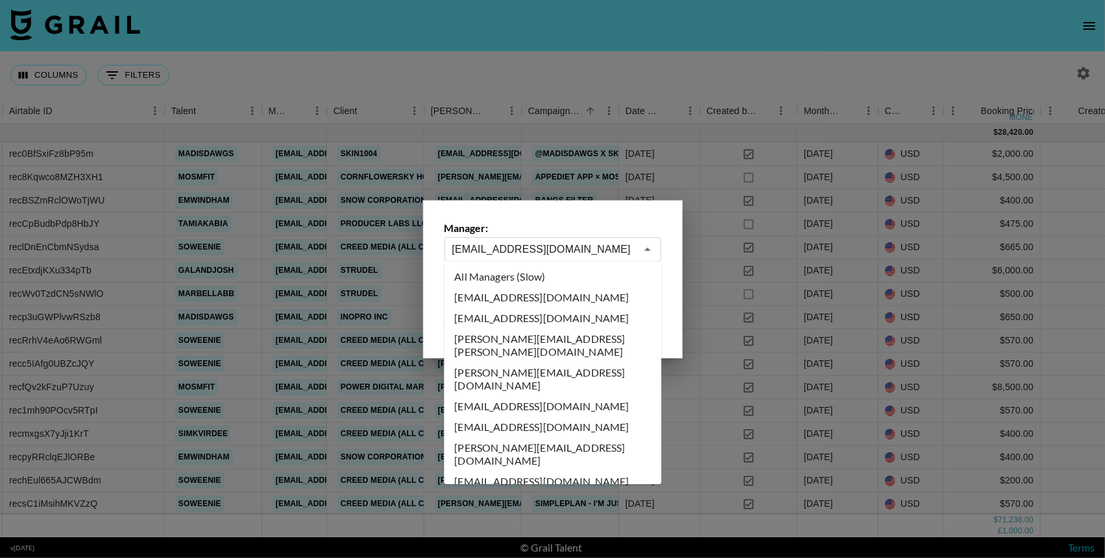
scroll to position [6919, 0]
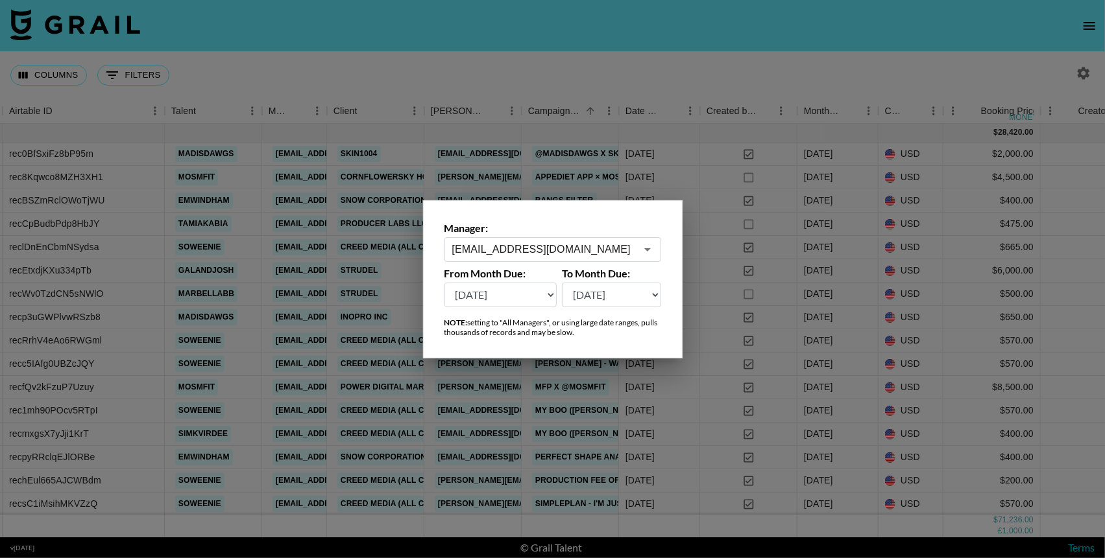
click at [678, 54] on div at bounding box center [552, 279] width 1105 height 558
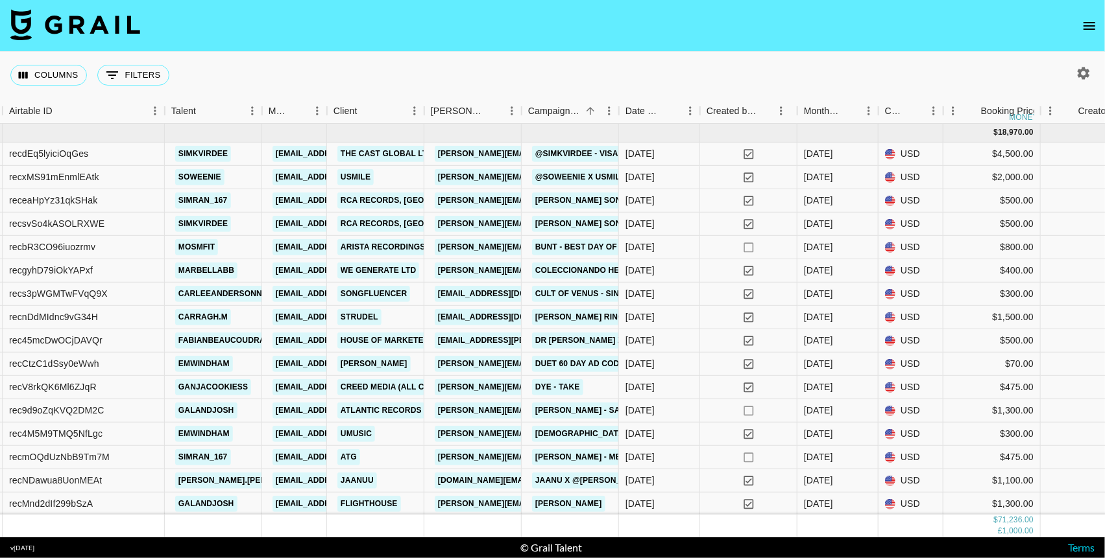
scroll to position [855, 267]
click at [498, 339] on link "camila.andrea@houseofmarketers.com" at bounding box center [540, 340] width 211 height 16
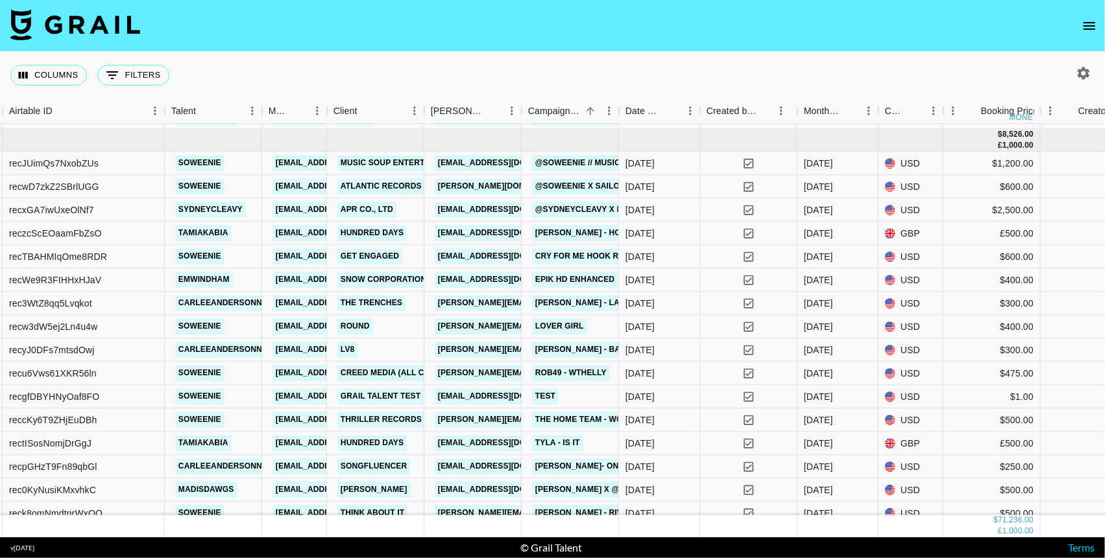
scroll to position [1369, 267]
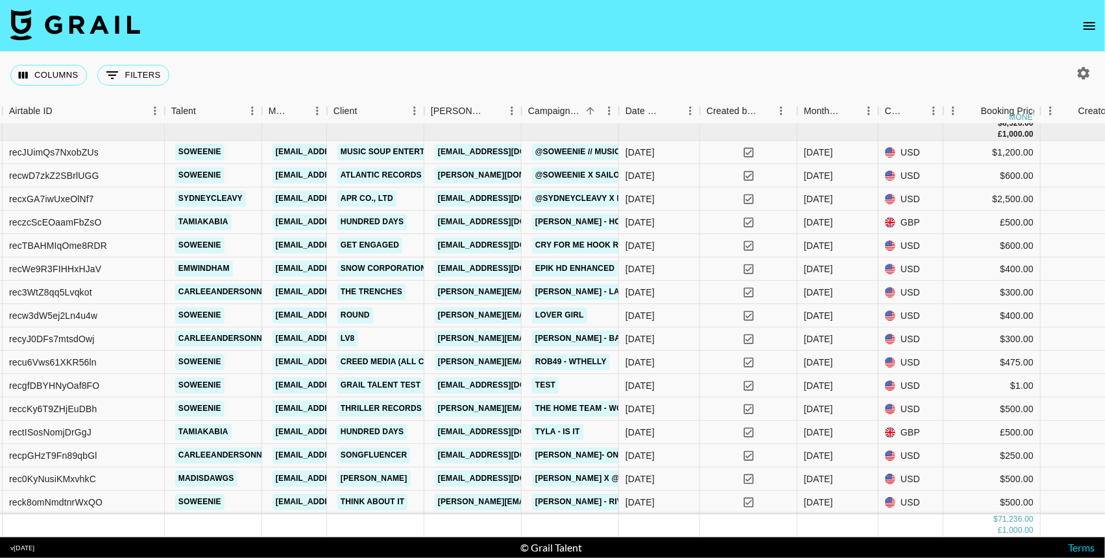
click at [987, 82] on button "button" at bounding box center [1083, 73] width 22 height 22
select select "May '25"
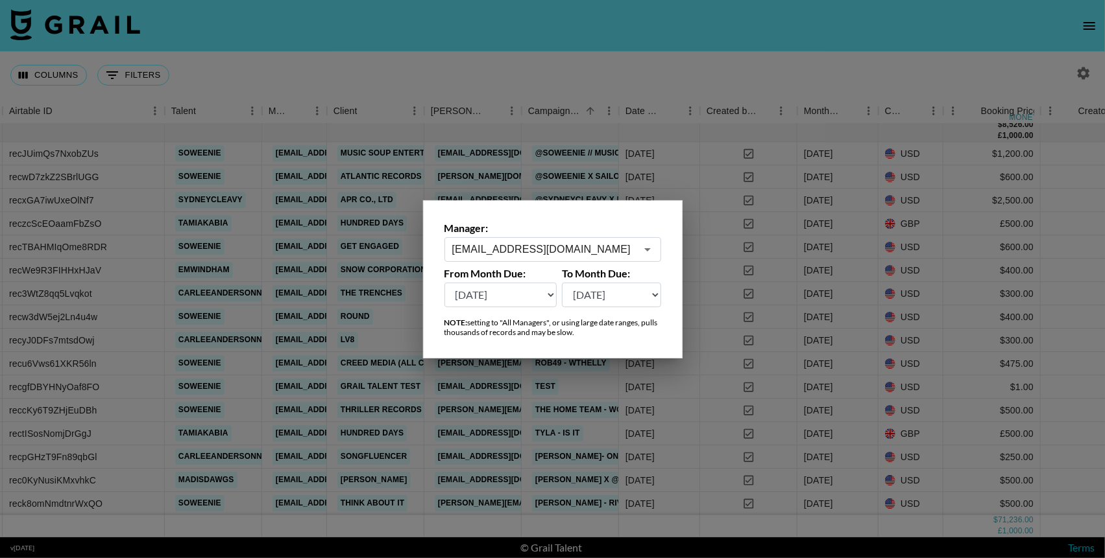
click at [649, 245] on icon "Open" at bounding box center [648, 250] width 16 height 16
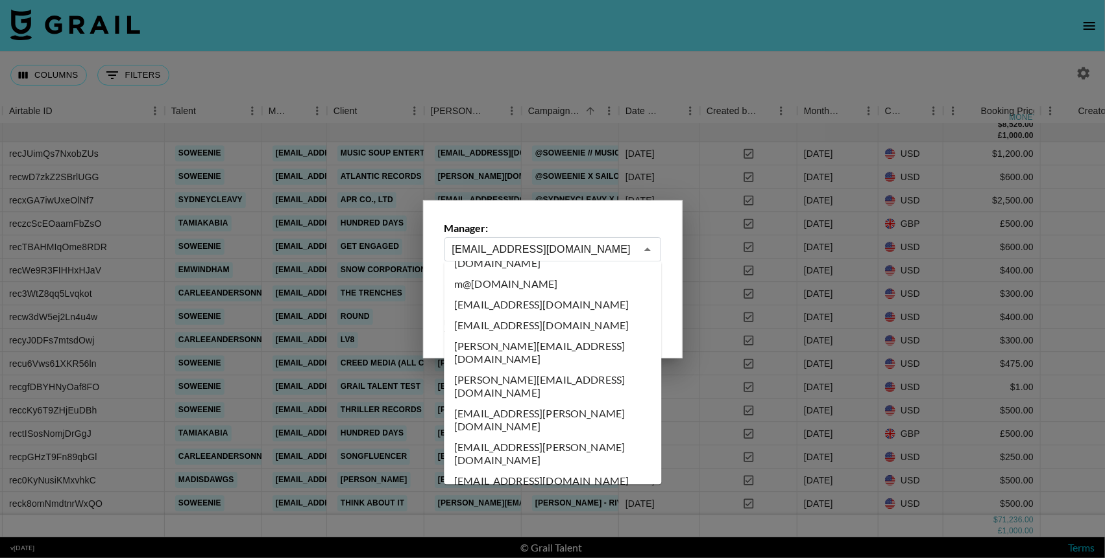
scroll to position [7064, 0]
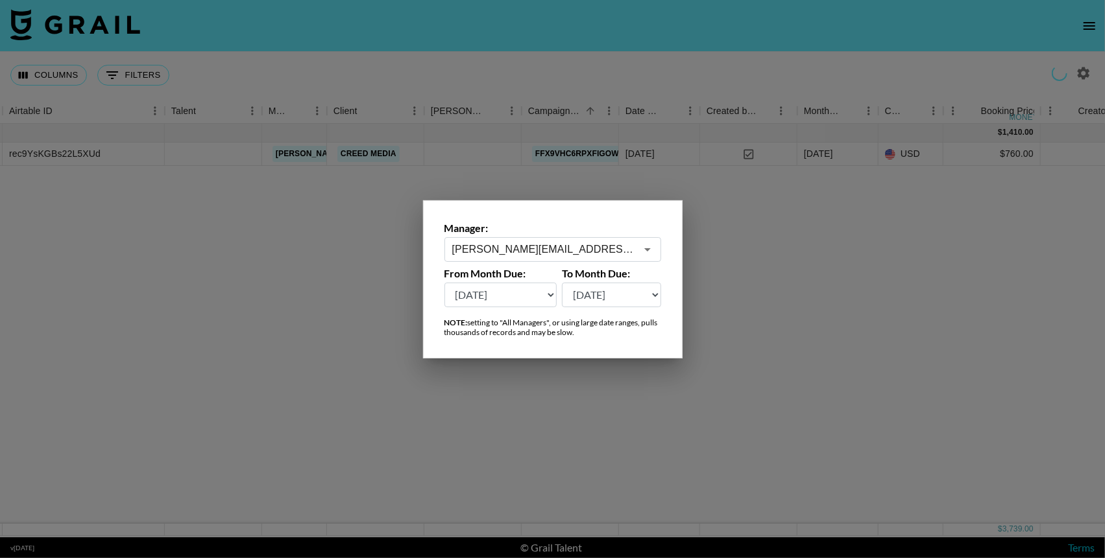
scroll to position [0, 267]
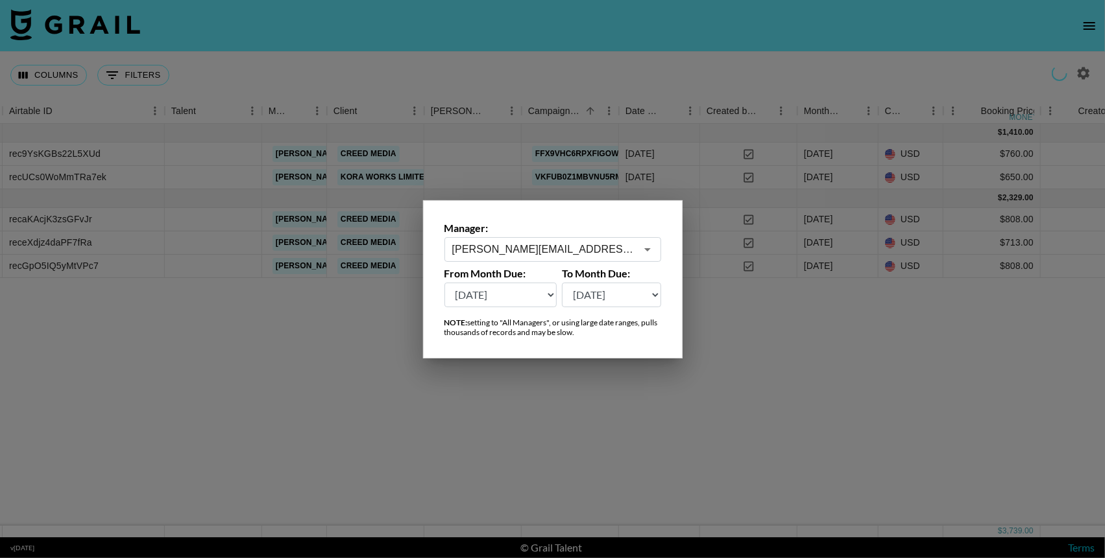
click at [648, 250] on icon "Open" at bounding box center [648, 250] width 16 height 16
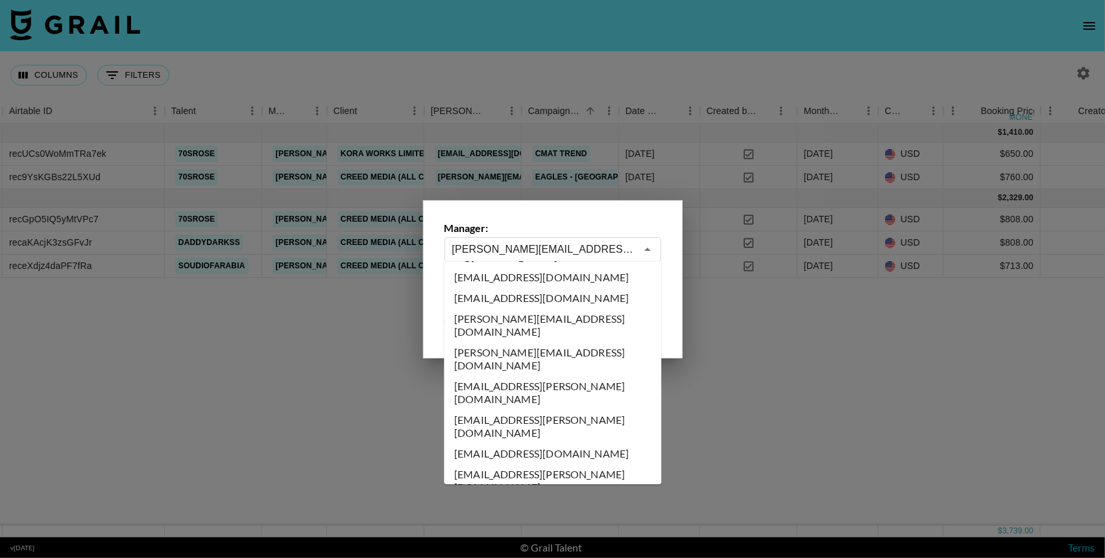
scroll to position [7077, 0]
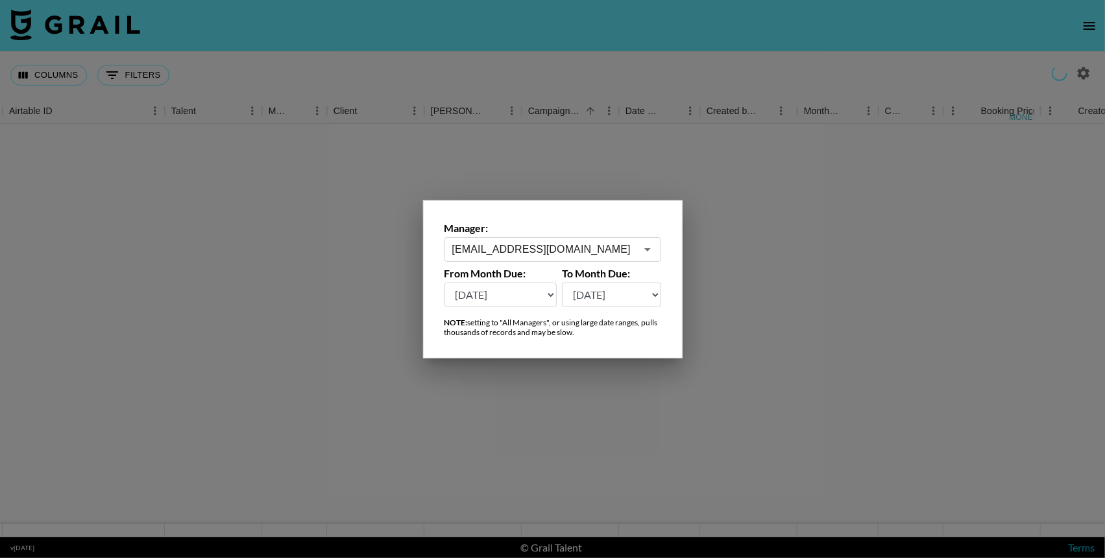
click at [647, 254] on icon "Open" at bounding box center [648, 250] width 16 height 16
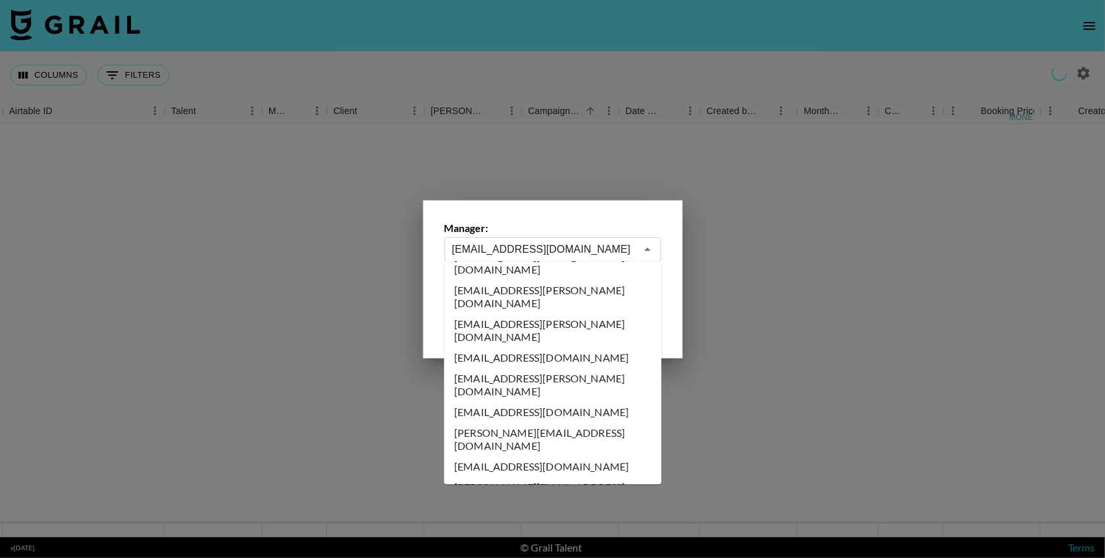
scroll to position [7200, 0]
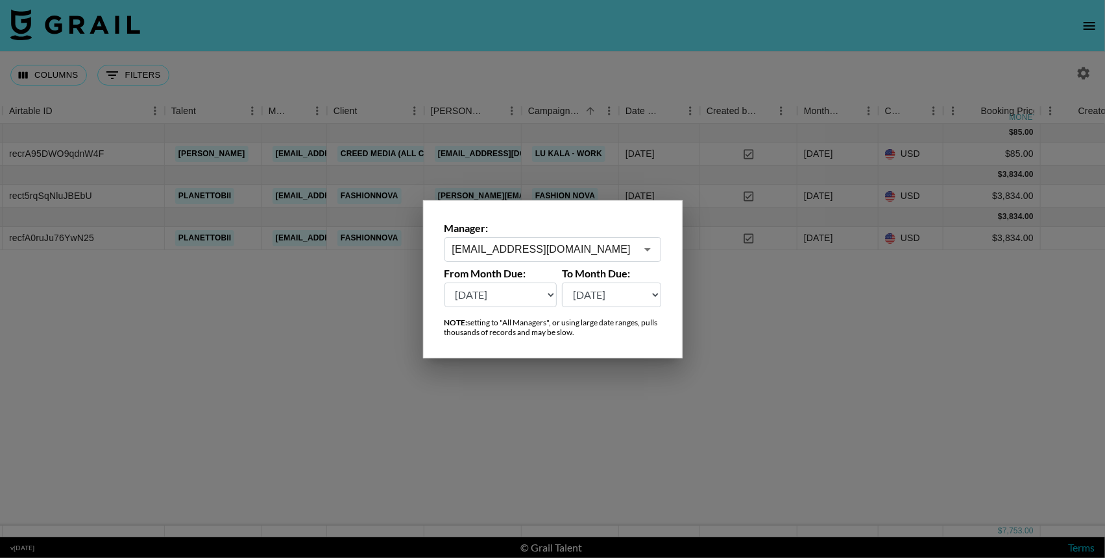
click at [647, 249] on icon "Open" at bounding box center [647, 249] width 6 height 3
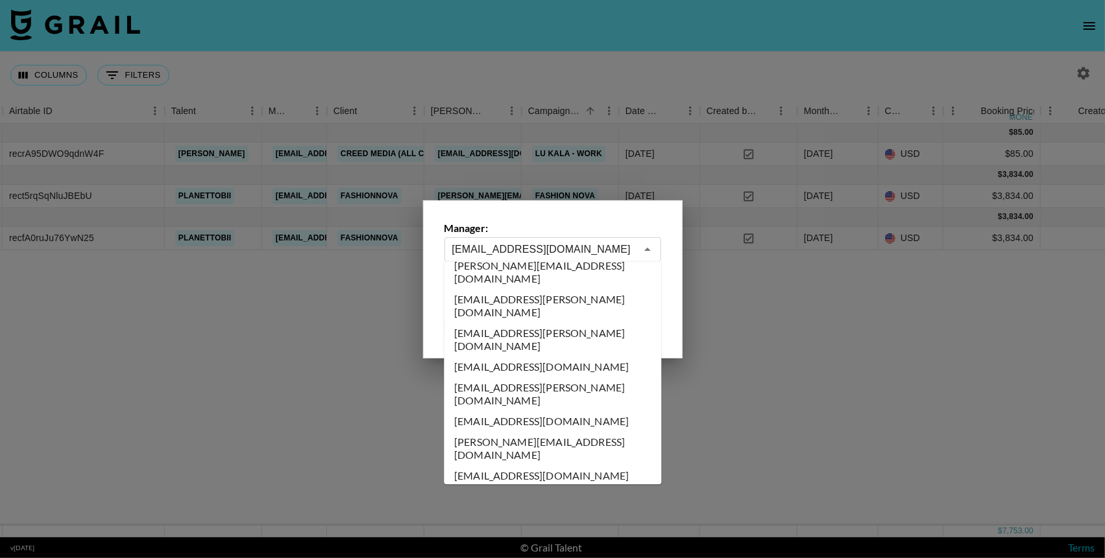
scroll to position [7186, 0]
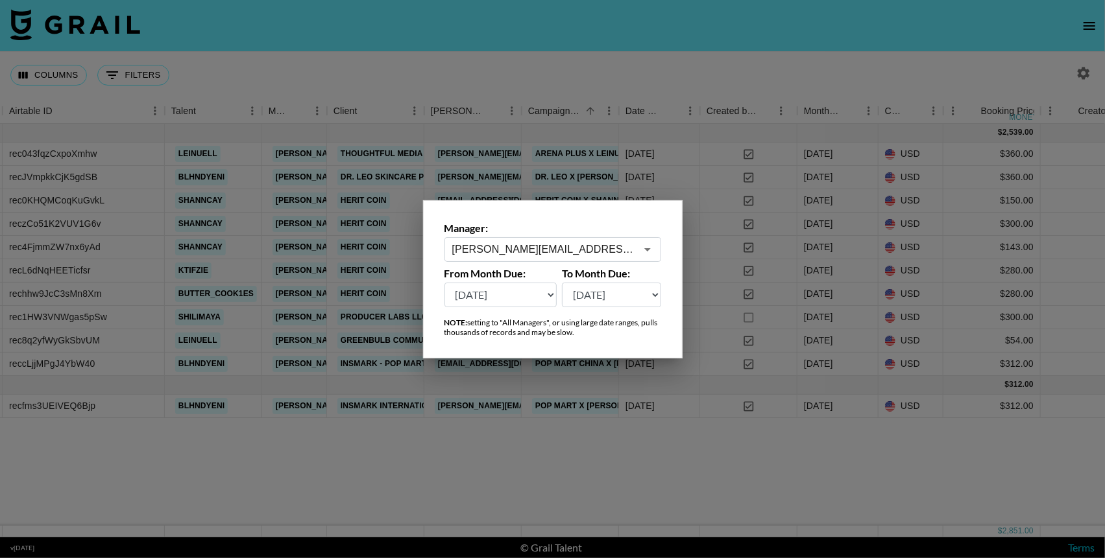
click at [648, 246] on icon "Open" at bounding box center [648, 250] width 16 height 16
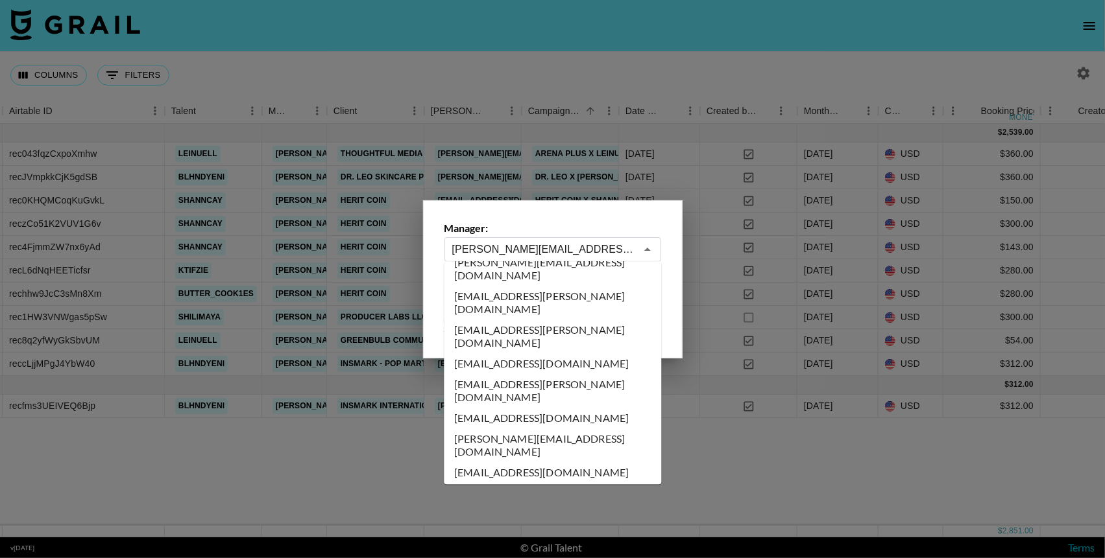
scroll to position [7178, 0]
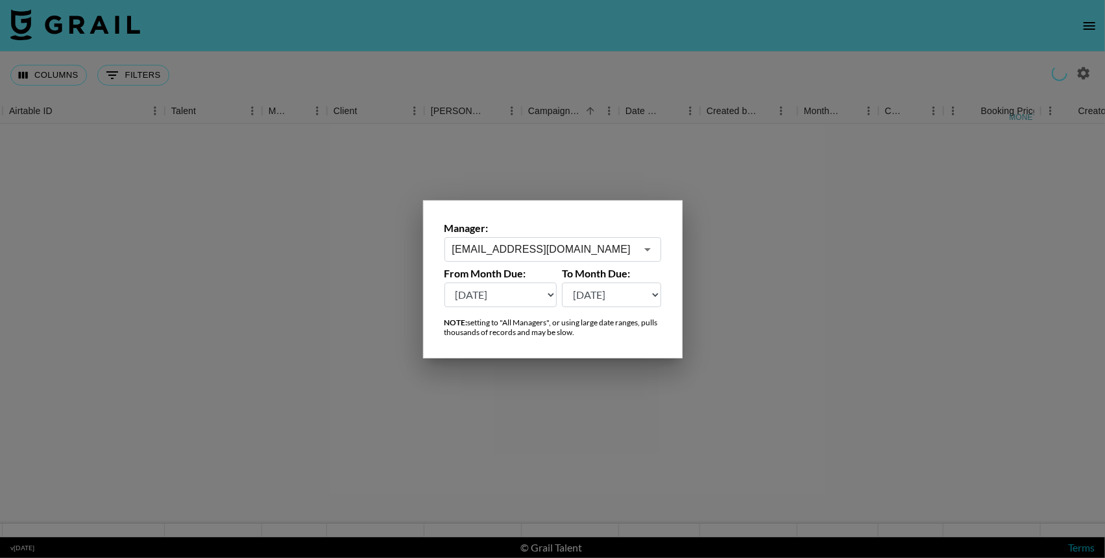
click at [649, 252] on icon "Open" at bounding box center [648, 250] width 16 height 16
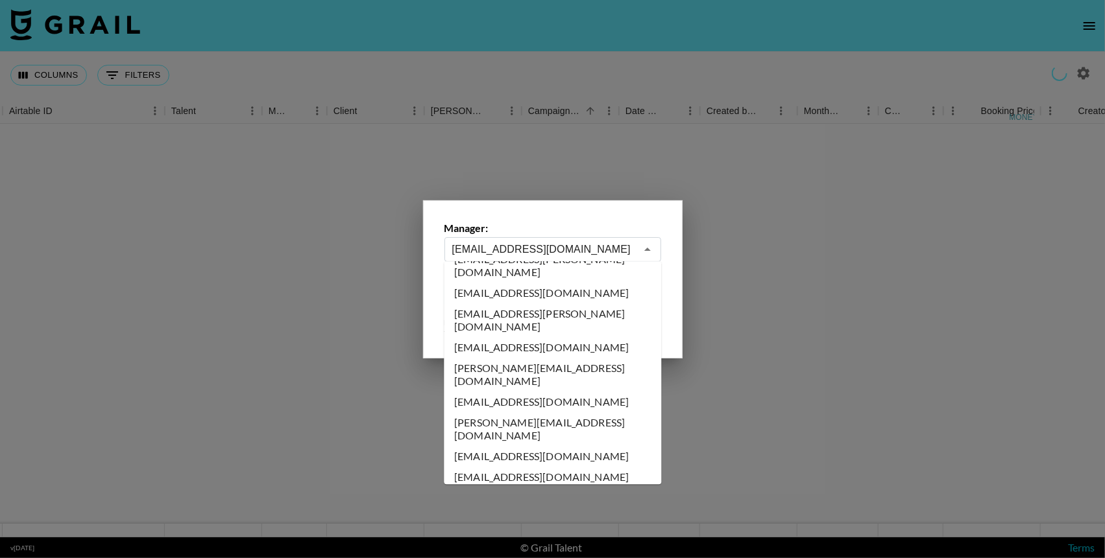
scroll to position [7237, 0]
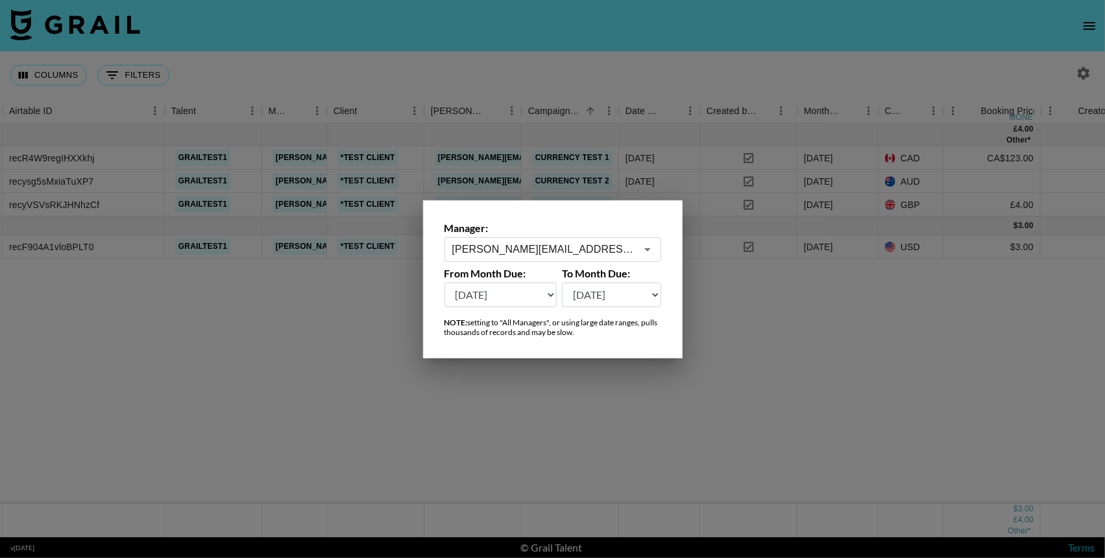
click at [648, 250] on icon "Open" at bounding box center [648, 250] width 16 height 16
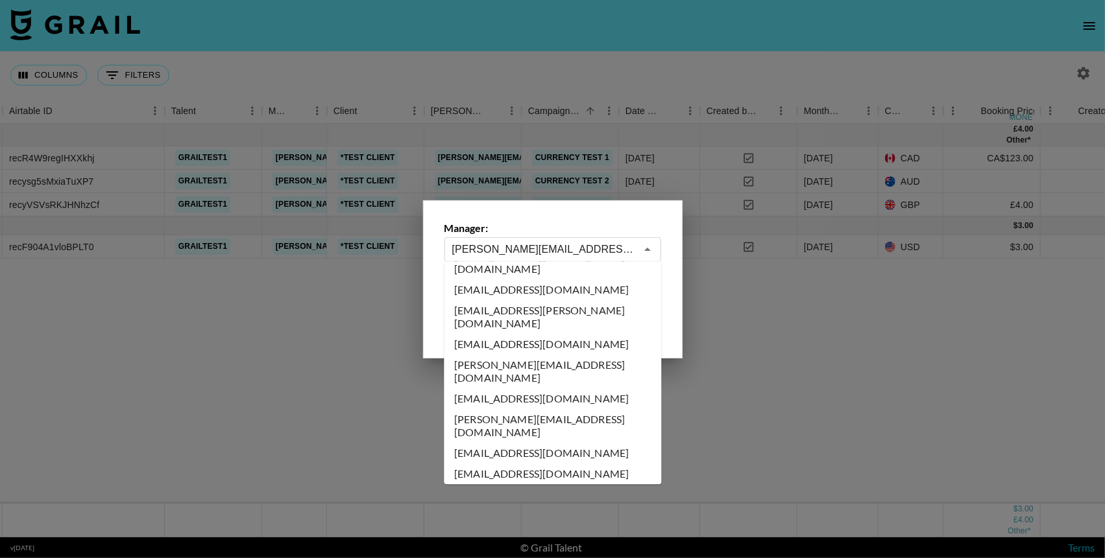
scroll to position [7237, 0]
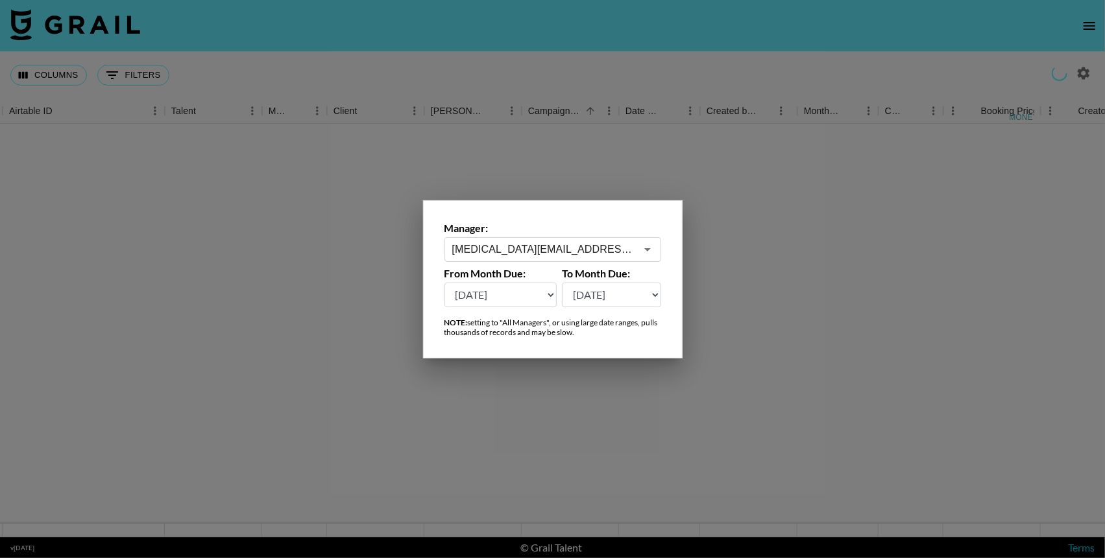
click at [647, 250] on icon "Open" at bounding box center [647, 249] width 6 height 3
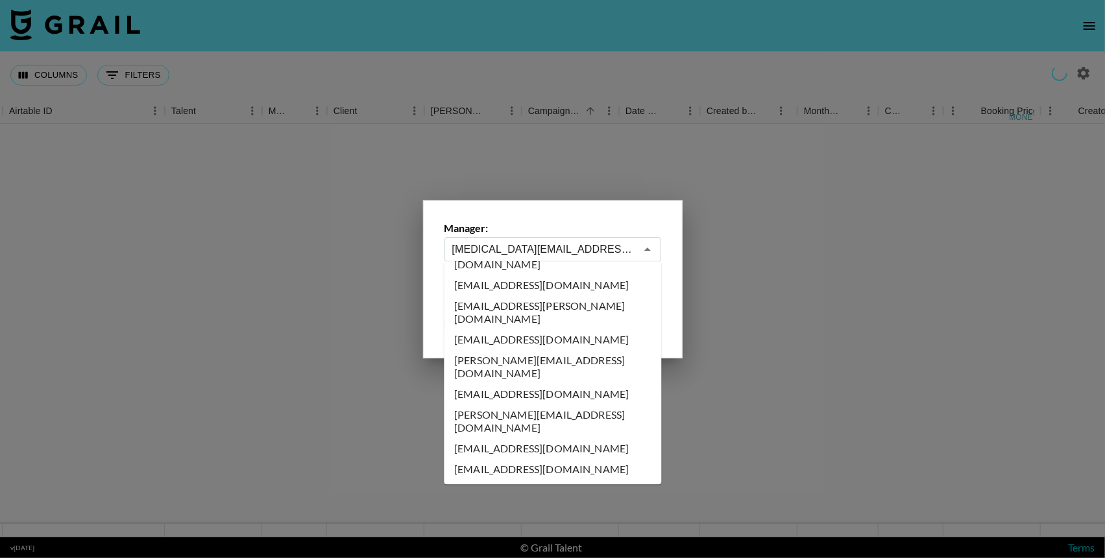
scroll to position [7256, 0]
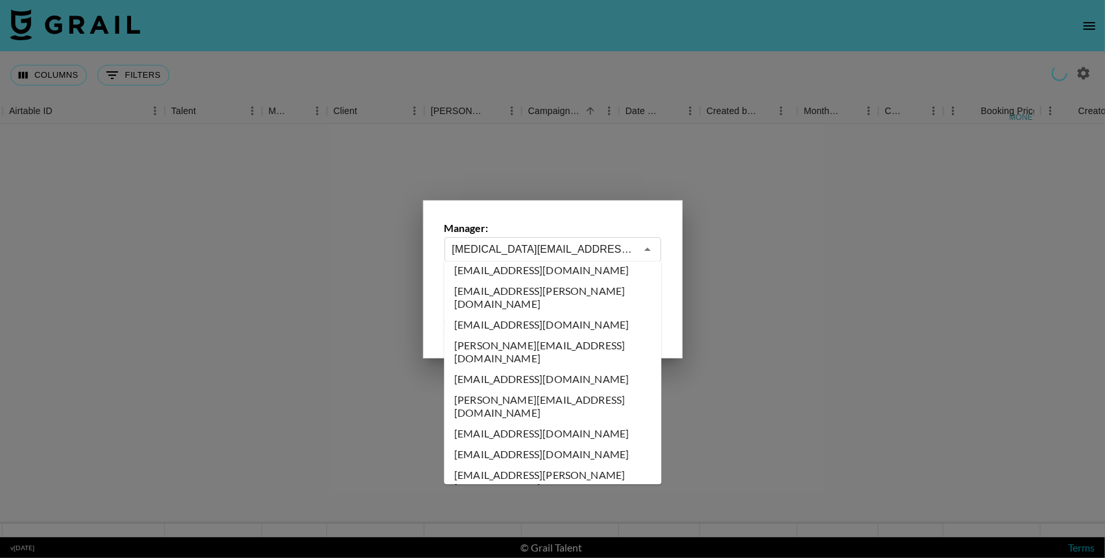
type input "[EMAIL_ADDRESS][DOMAIN_NAME]"
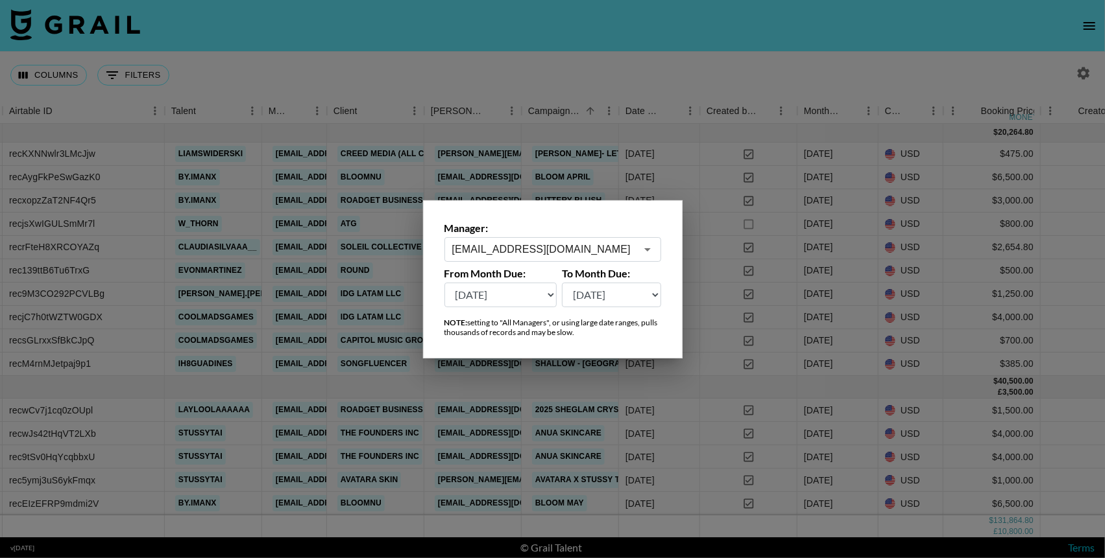
click at [692, 73] on div at bounding box center [552, 279] width 1105 height 558
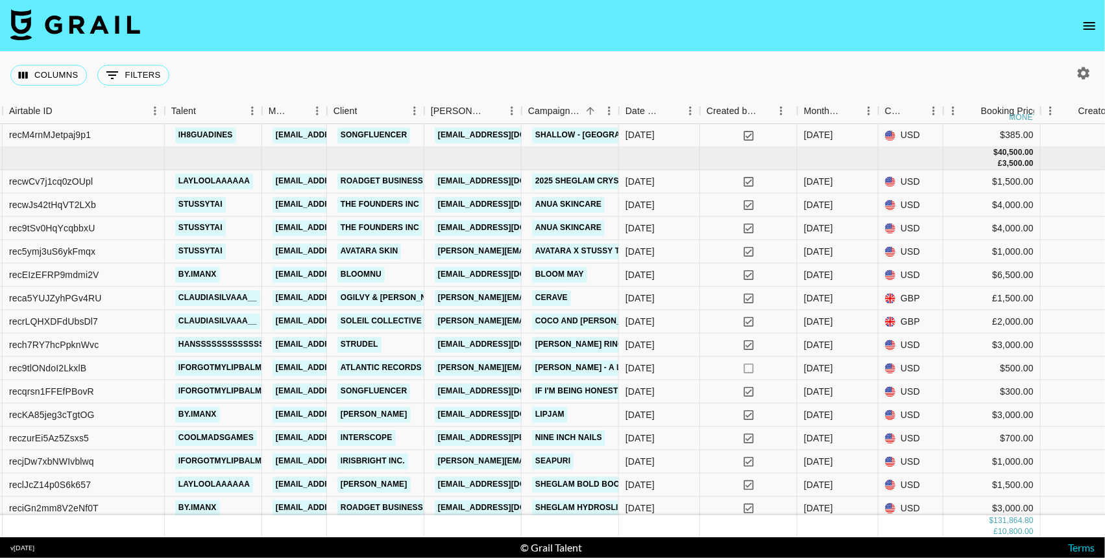
scroll to position [251, 267]
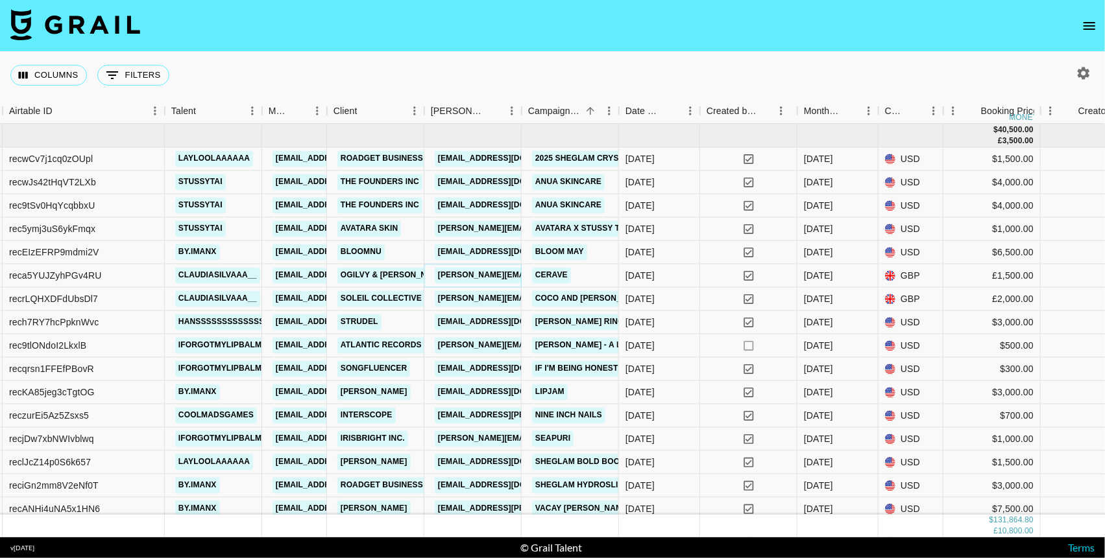
click at [488, 274] on link "trish.szymanska@wpp.com" at bounding box center [574, 276] width 278 height 16
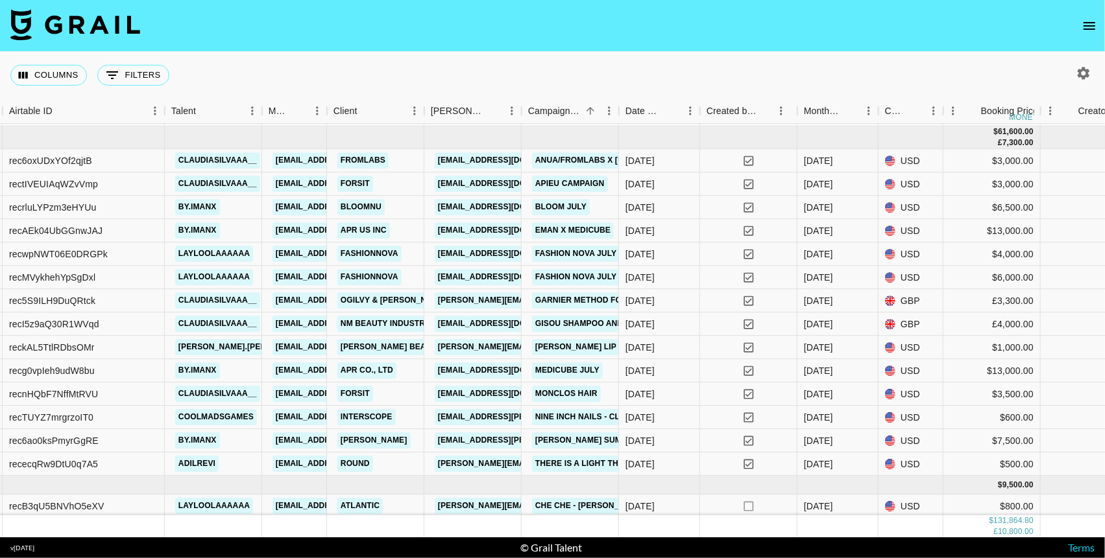
scroll to position [673, 267]
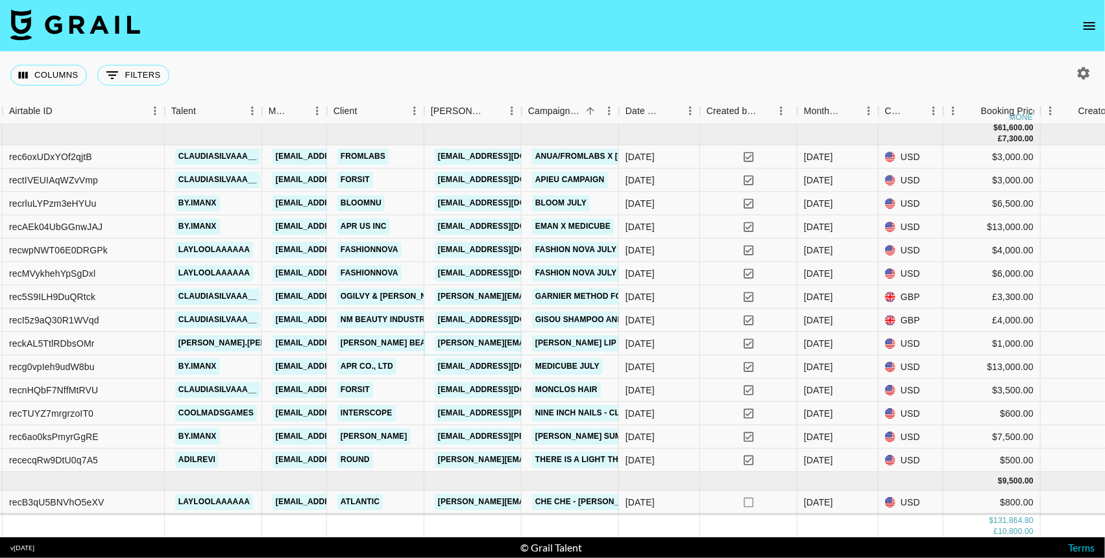
click at [483, 339] on link "ashley@lawlessbeauty.com" at bounding box center [540, 344] width 211 height 16
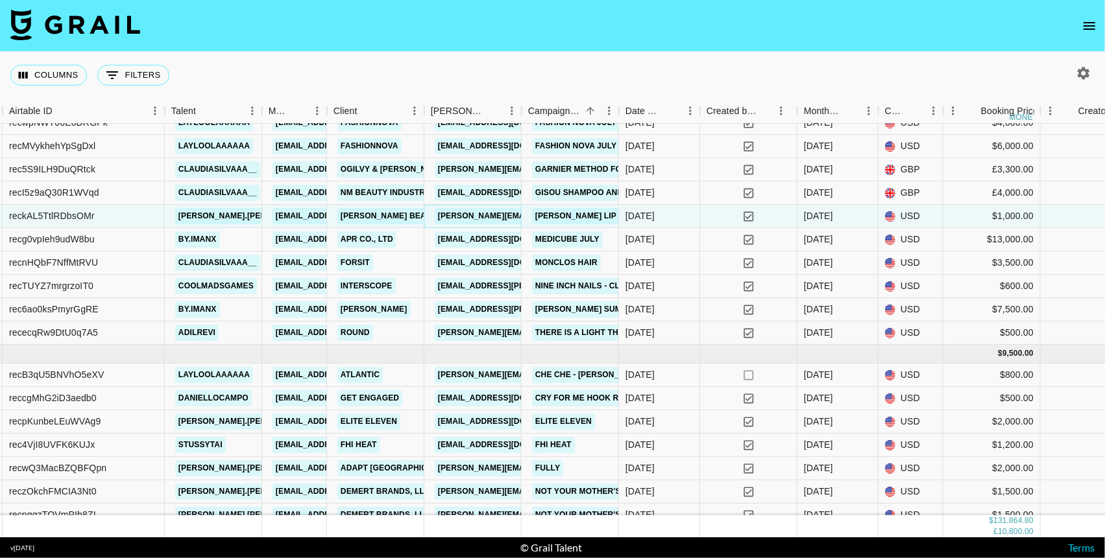
scroll to position [811, 267]
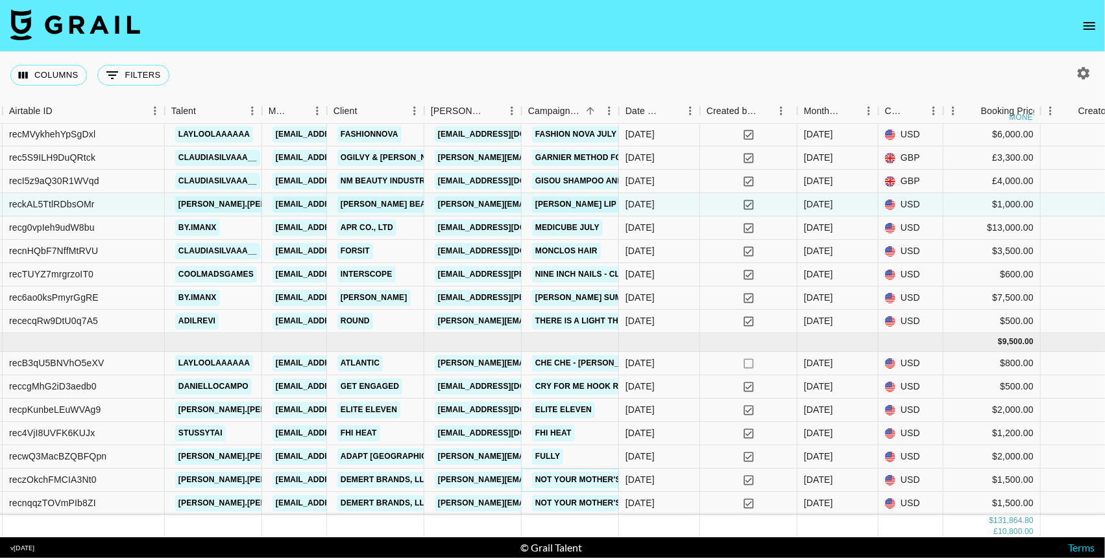
click at [592, 482] on link "Not Your Mother's Campaign" at bounding box center [600, 480] width 137 height 16
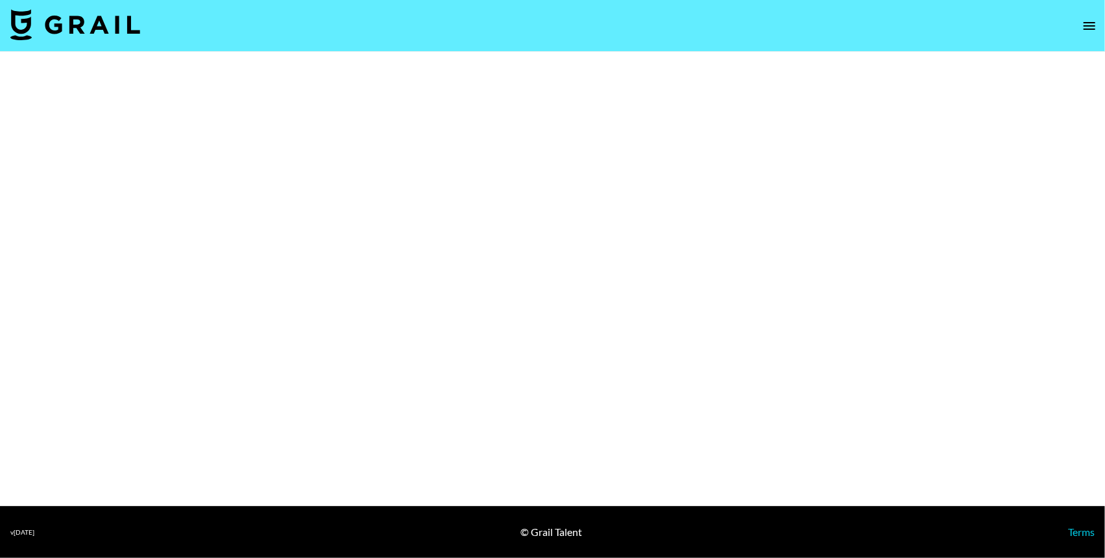
select select "Brand"
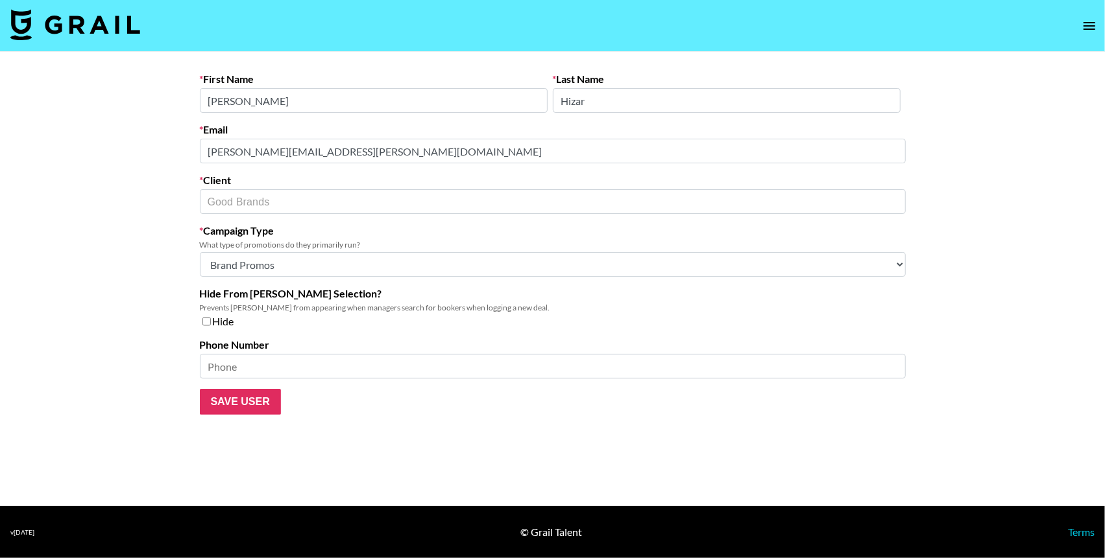
click at [367, 131] on div "Email morgan.hizar@typology.com" at bounding box center [553, 143] width 706 height 40
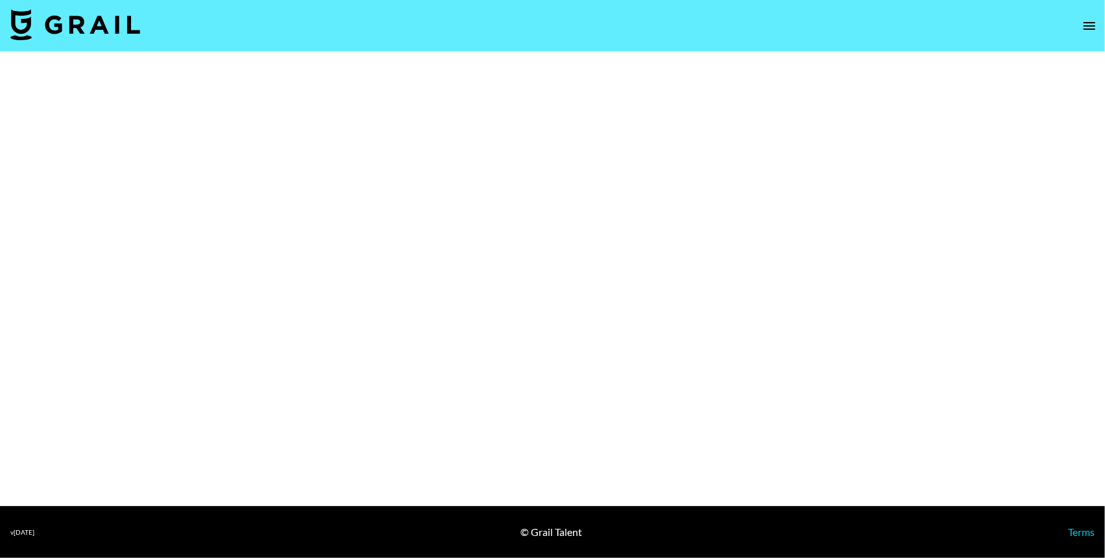
select select "Brand"
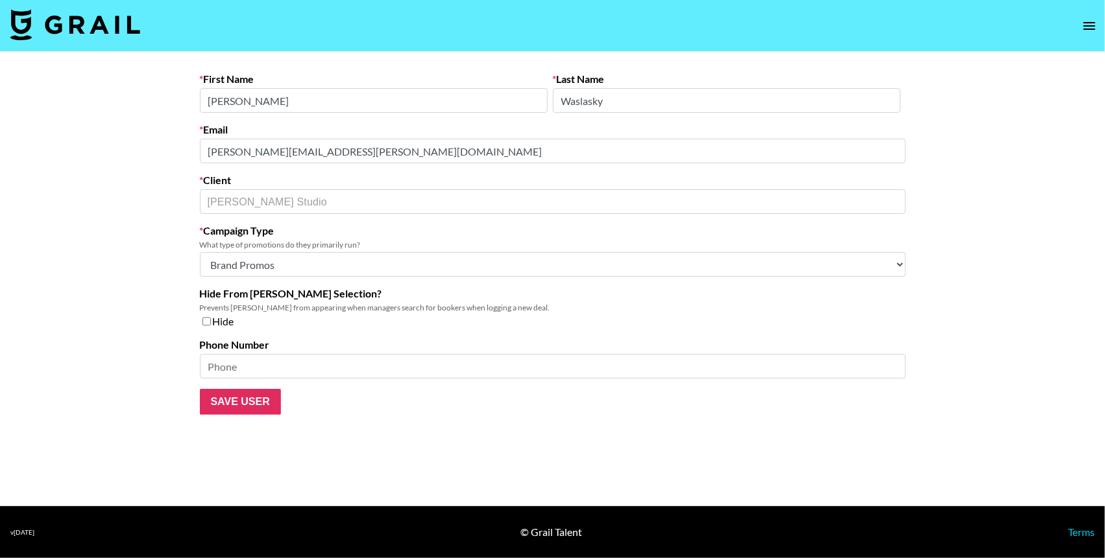
click at [411, 128] on div "Email [PERSON_NAME][EMAIL_ADDRESS][PERSON_NAME][DOMAIN_NAME]" at bounding box center [553, 143] width 706 height 40
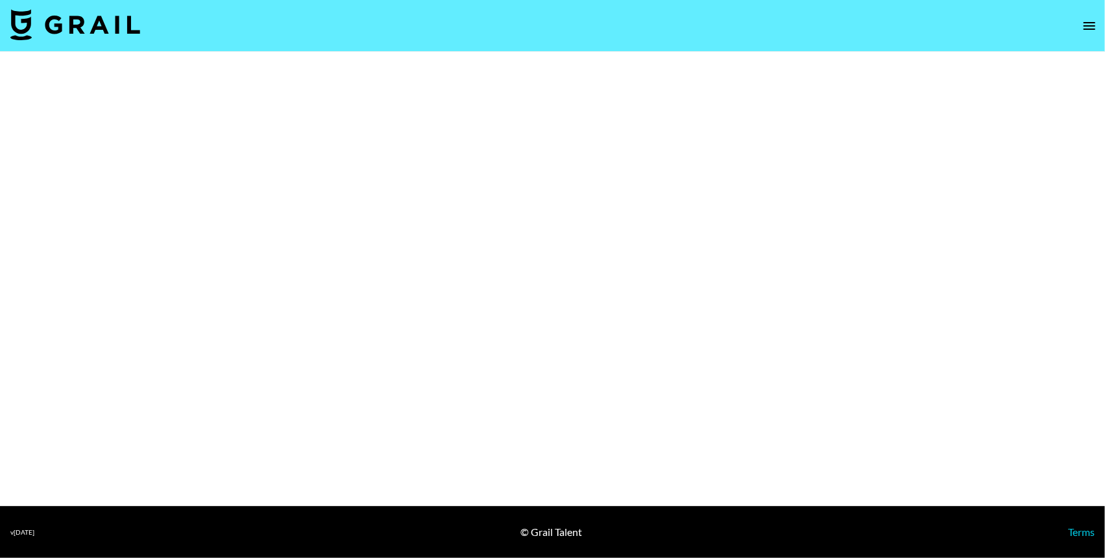
select select "Brand"
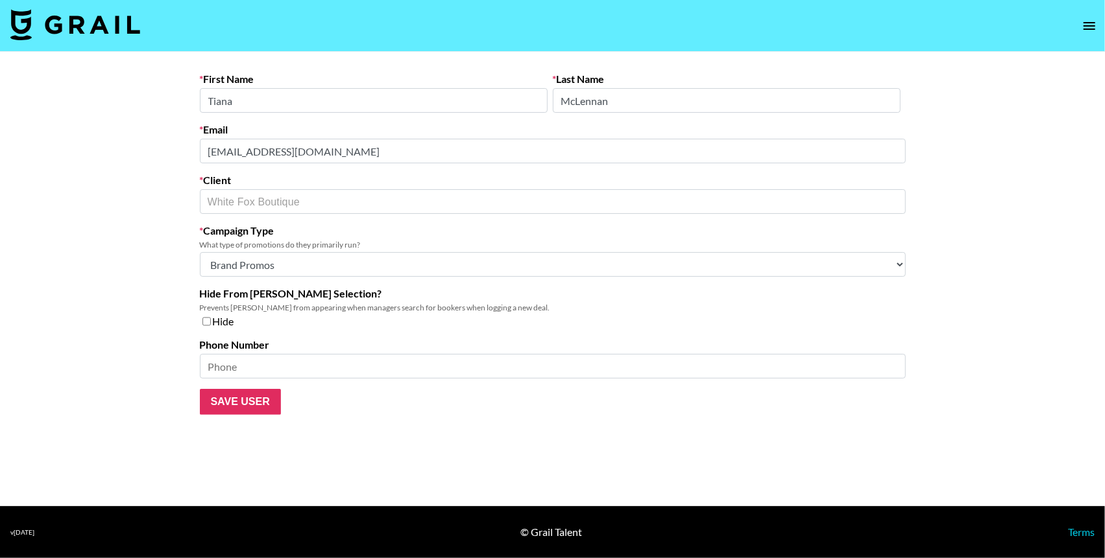
click at [351, 112] on form "First Name Tiana Last Name McLennan Email pr@whitefoxboutique.com Client White …" at bounding box center [553, 244] width 706 height 342
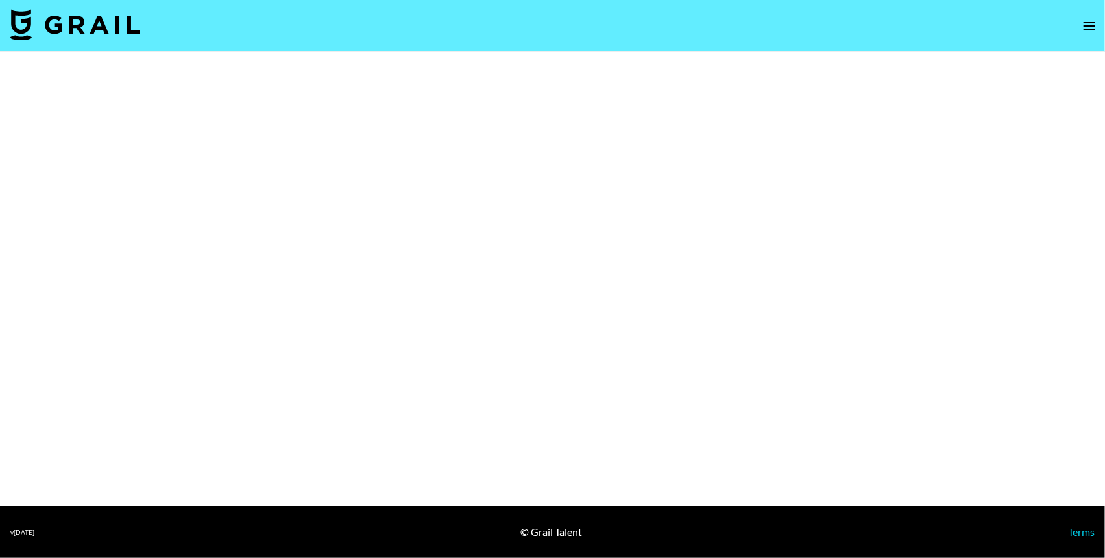
select select "Brand"
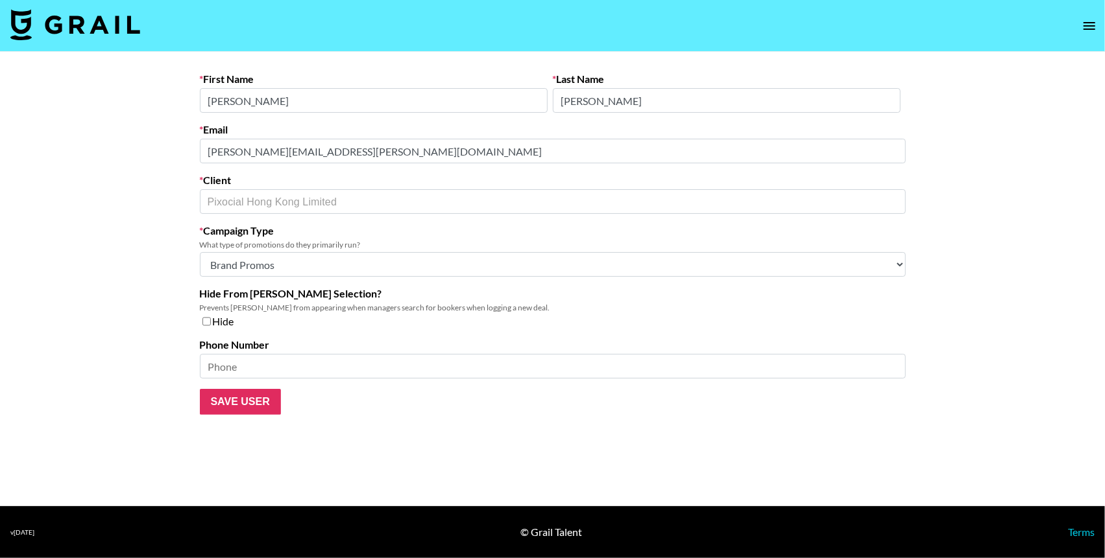
click at [403, 131] on div "Email [PERSON_NAME][EMAIL_ADDRESS][PERSON_NAME][DOMAIN_NAME]" at bounding box center [553, 143] width 706 height 40
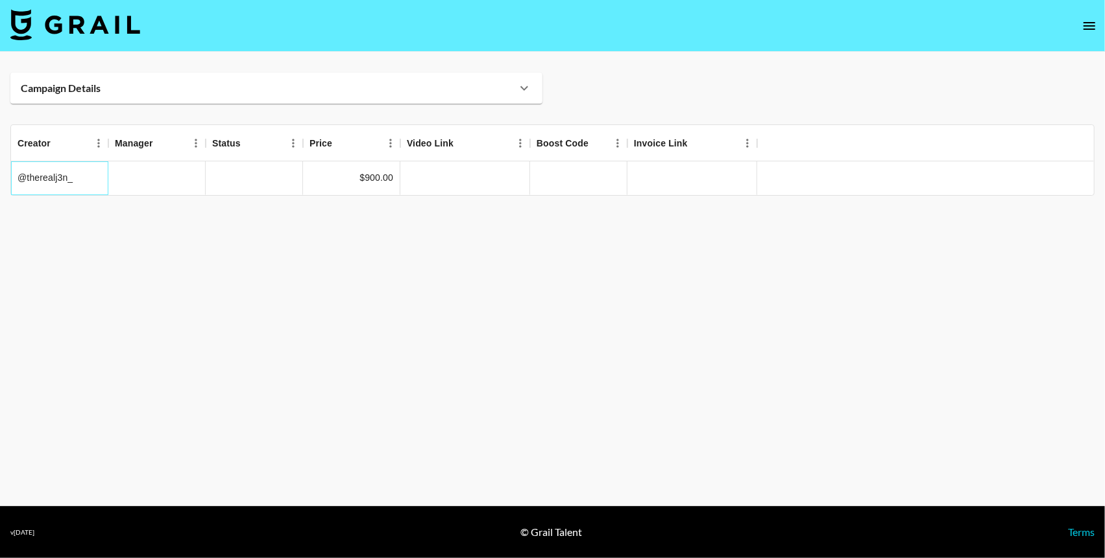
click at [47, 182] on div "@therealj3n_" at bounding box center [59, 179] width 97 height 34
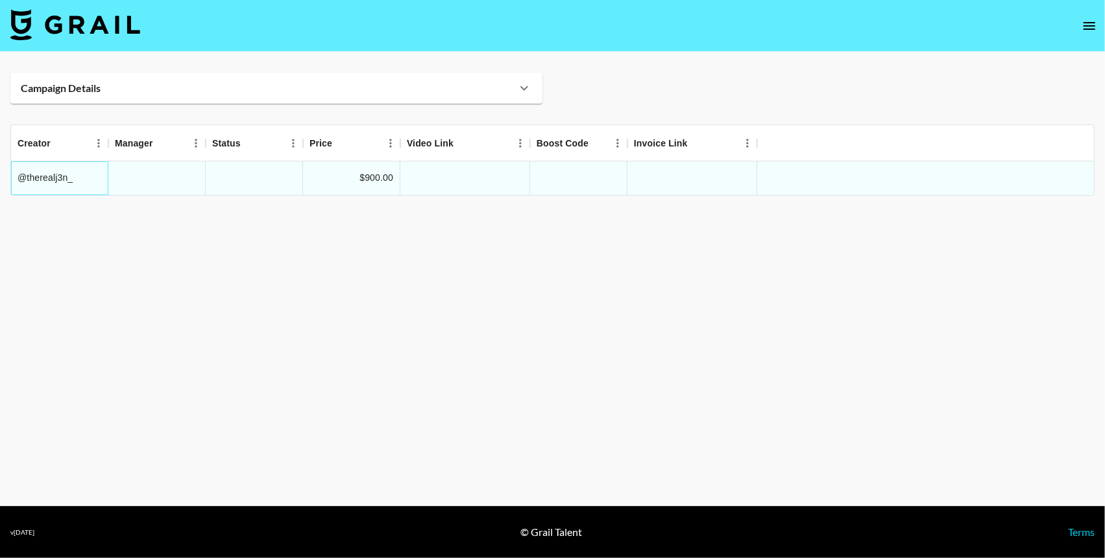
click at [71, 173] on div "@therealj3n_" at bounding box center [59, 179] width 97 height 34
click at [88, 187] on div "@therealj3n_" at bounding box center [59, 179] width 97 height 34
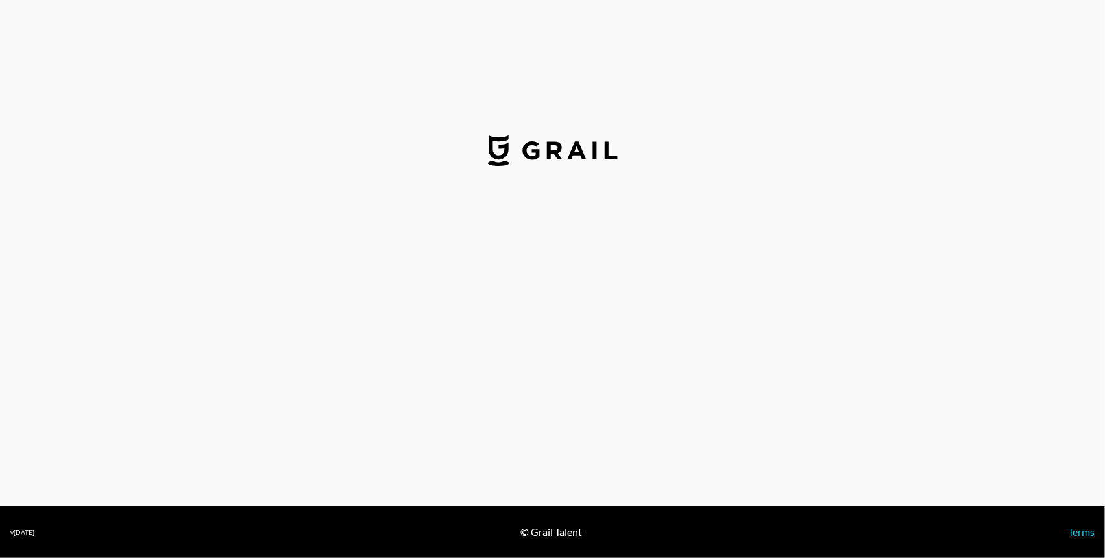
select select "USD"
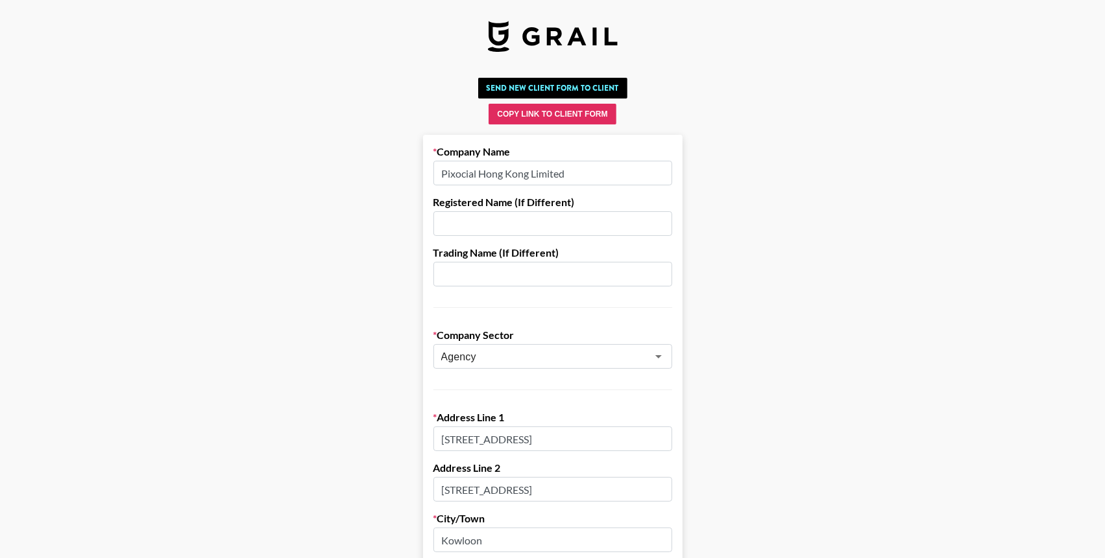
drag, startPoint x: 479, startPoint y: 175, endPoint x: 453, endPoint y: 156, distance: 32.6
click at [453, 156] on div "Company Name Pixocial Hong Kong Limited" at bounding box center [552, 165] width 239 height 40
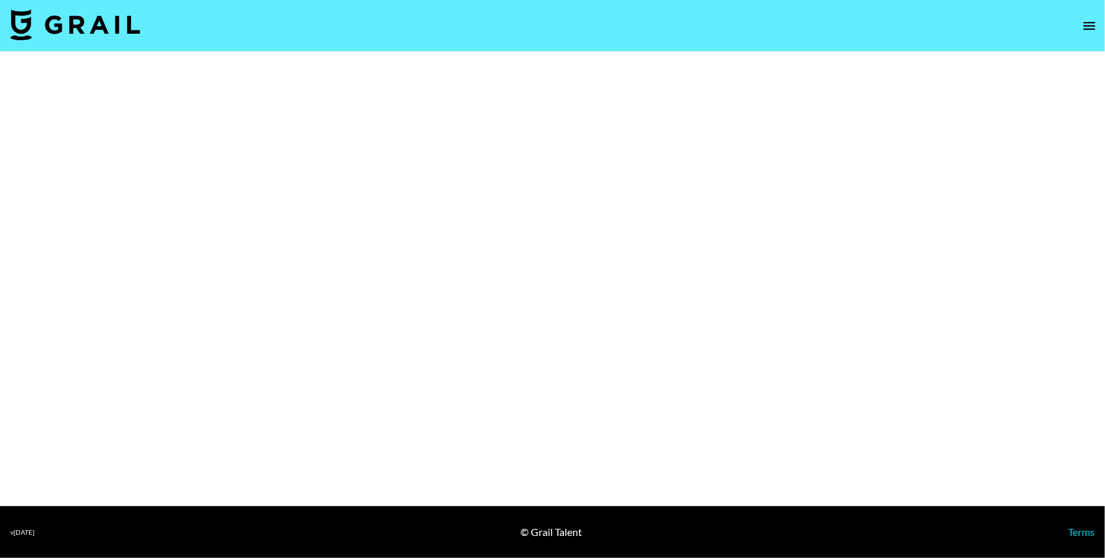
select select "Brand"
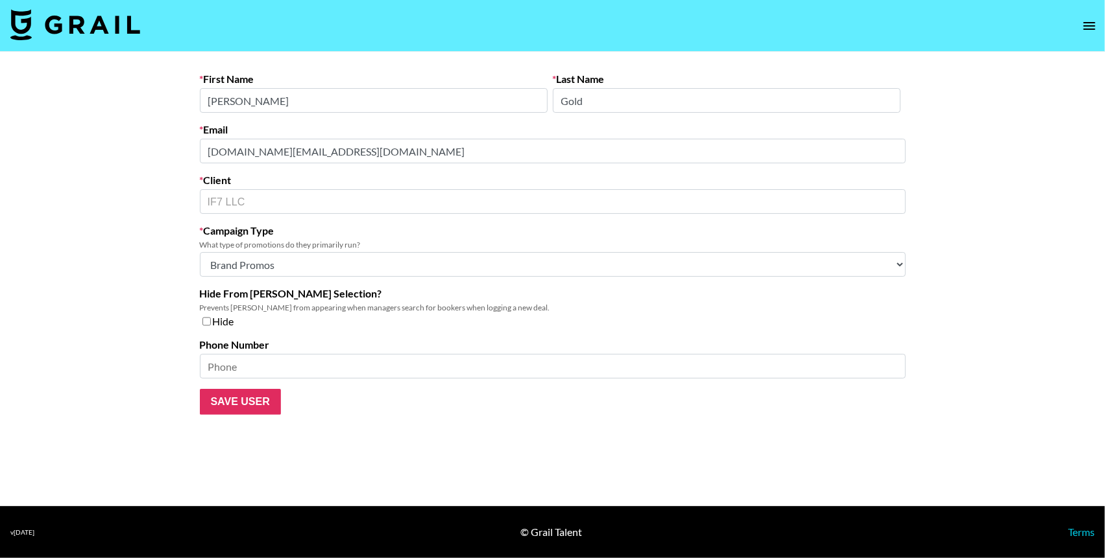
click at [378, 132] on div "Email [DOMAIN_NAME][EMAIL_ADDRESS][DOMAIN_NAME]" at bounding box center [553, 143] width 706 height 40
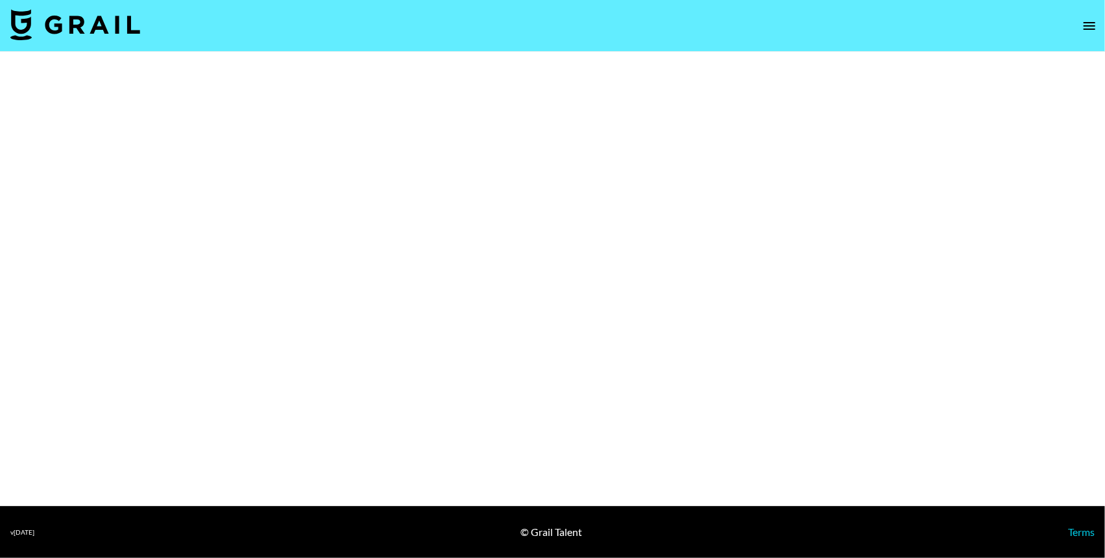
select select "Brand"
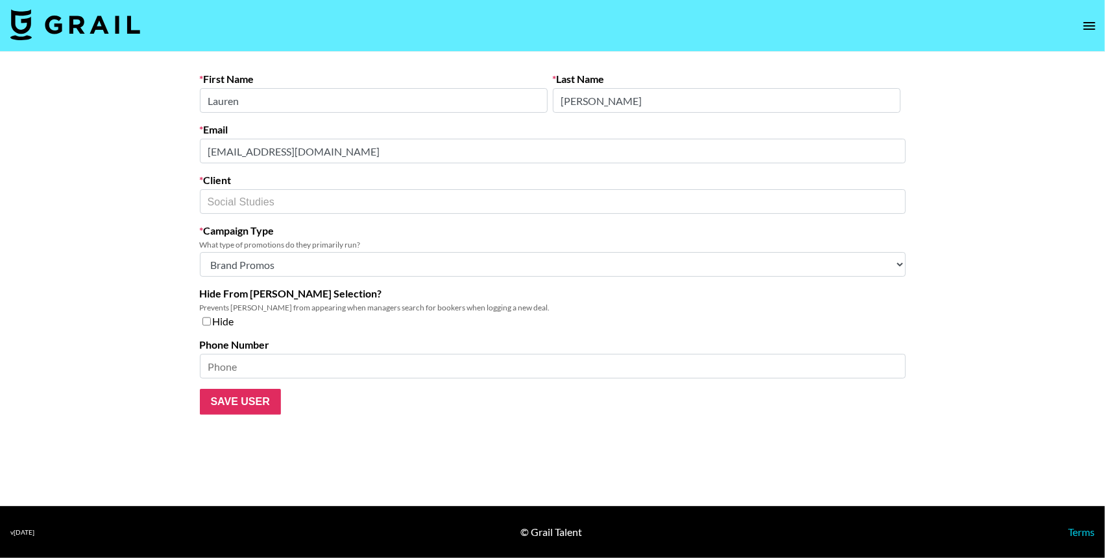
click at [350, 127] on div "Email lauren@socialstudies.io" at bounding box center [553, 143] width 706 height 40
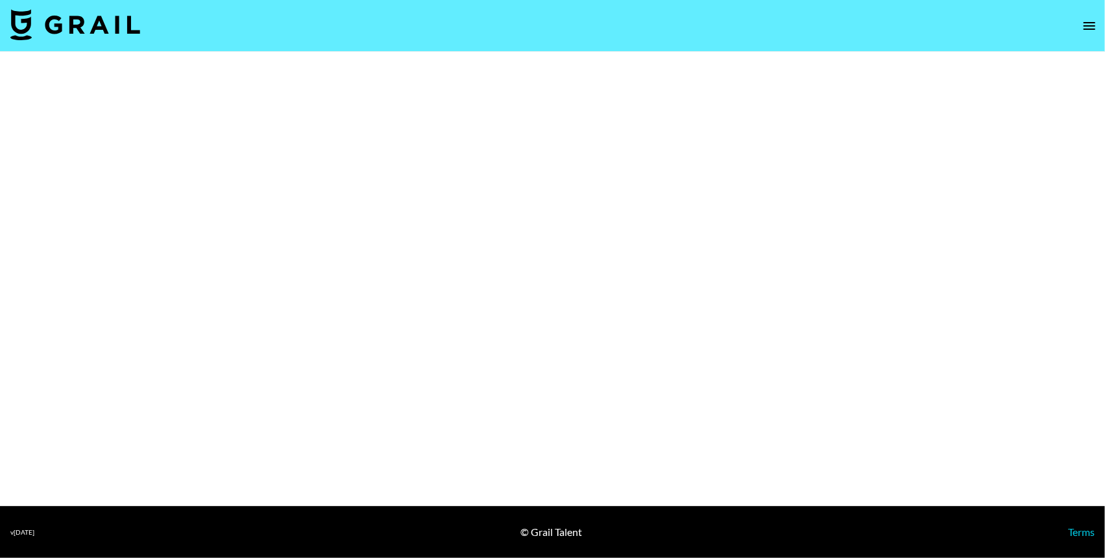
select select "Brand"
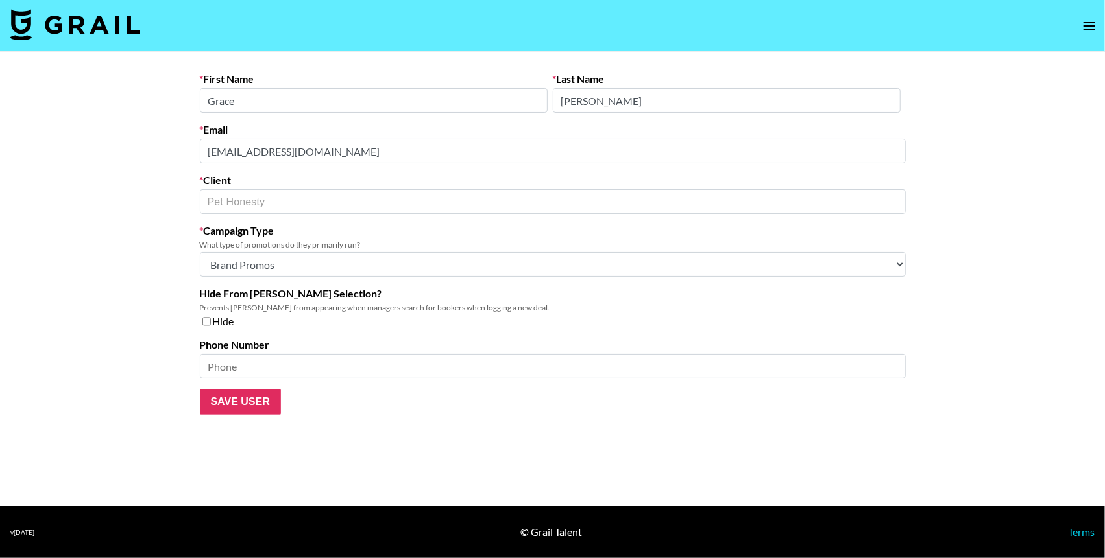
click at [378, 127] on div "Email [EMAIL_ADDRESS][DOMAIN_NAME]" at bounding box center [553, 143] width 706 height 40
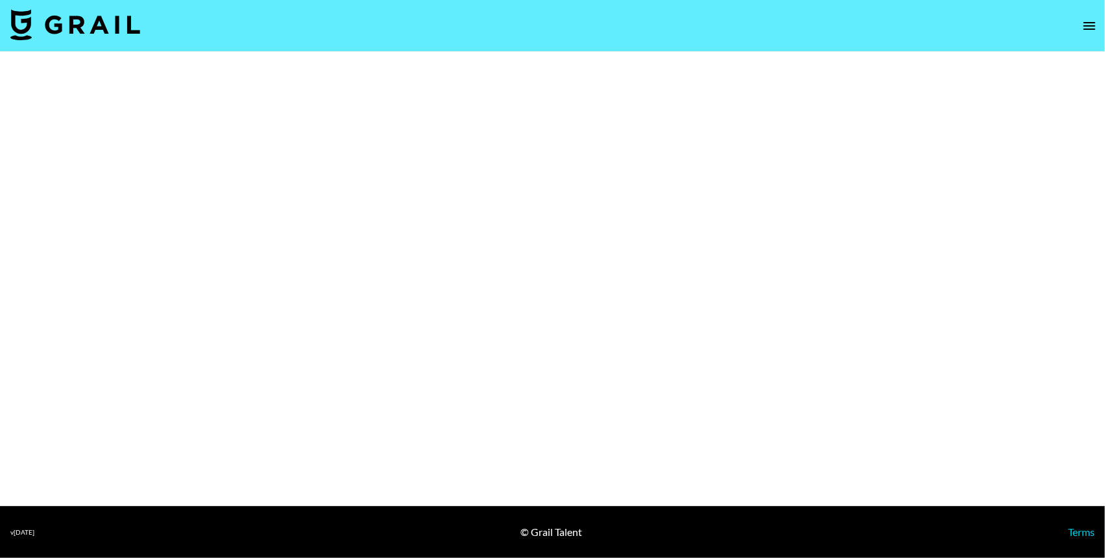
select select "Brand"
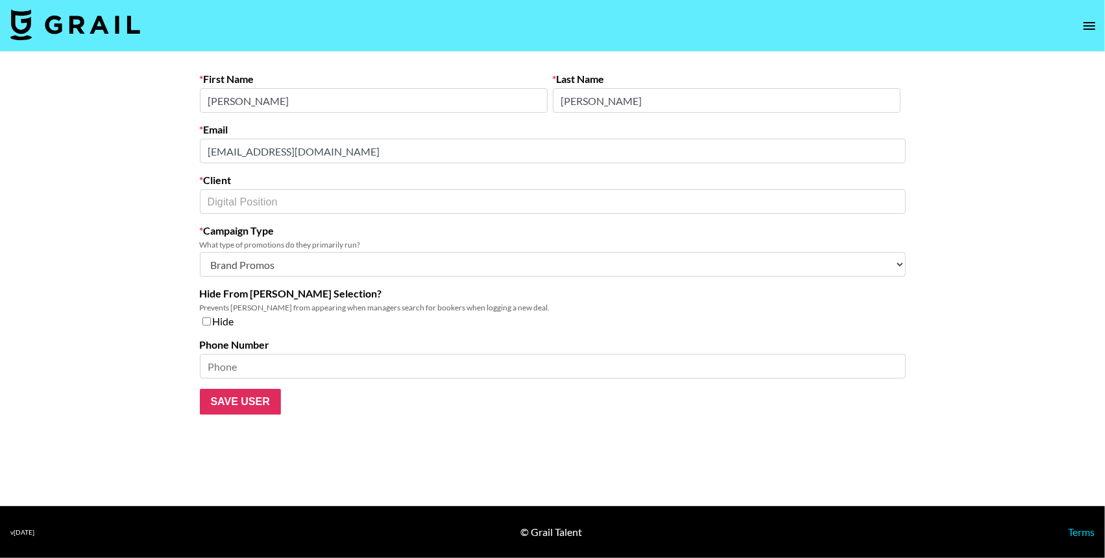
click at [414, 120] on form "First Name [PERSON_NAME] Last Name [PERSON_NAME] Email [EMAIL_ADDRESS][DOMAIN_N…" at bounding box center [553, 244] width 706 height 342
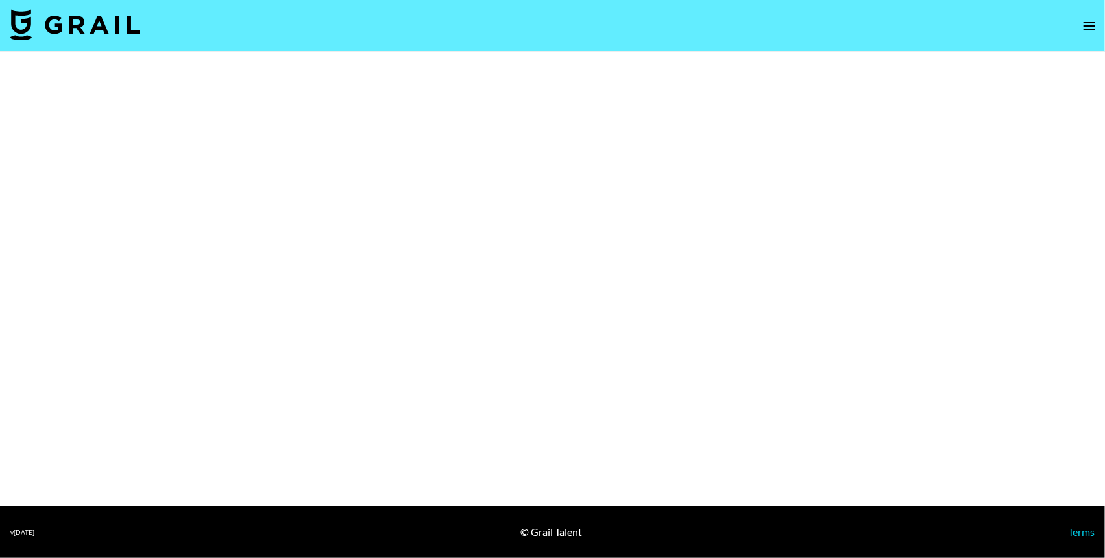
select select "Multi"
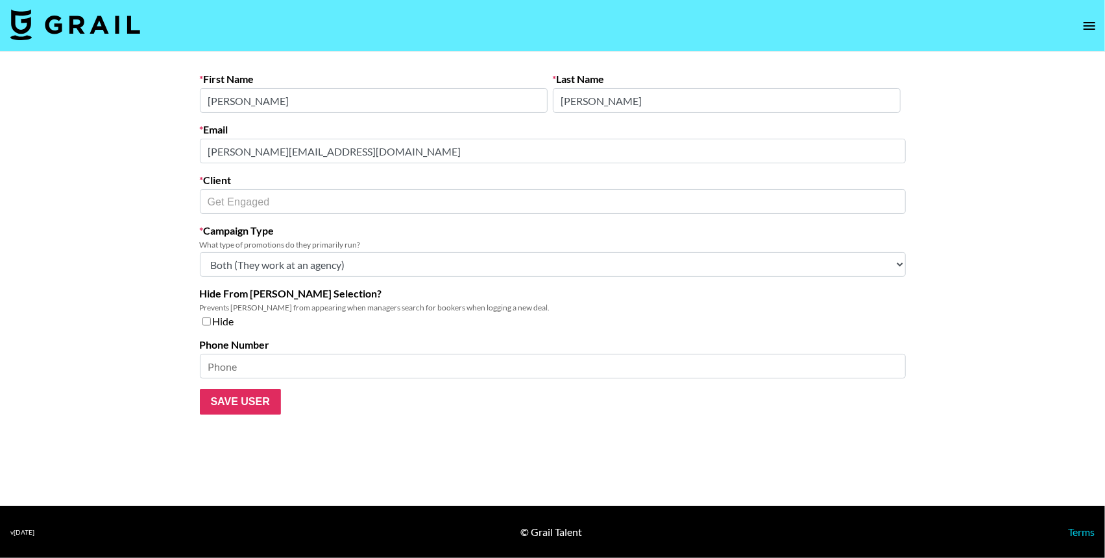
click at [365, 115] on form "First Name [PERSON_NAME] Last Name [PERSON_NAME] Email [PERSON_NAME][EMAIL_ADDR…" at bounding box center [553, 244] width 706 height 342
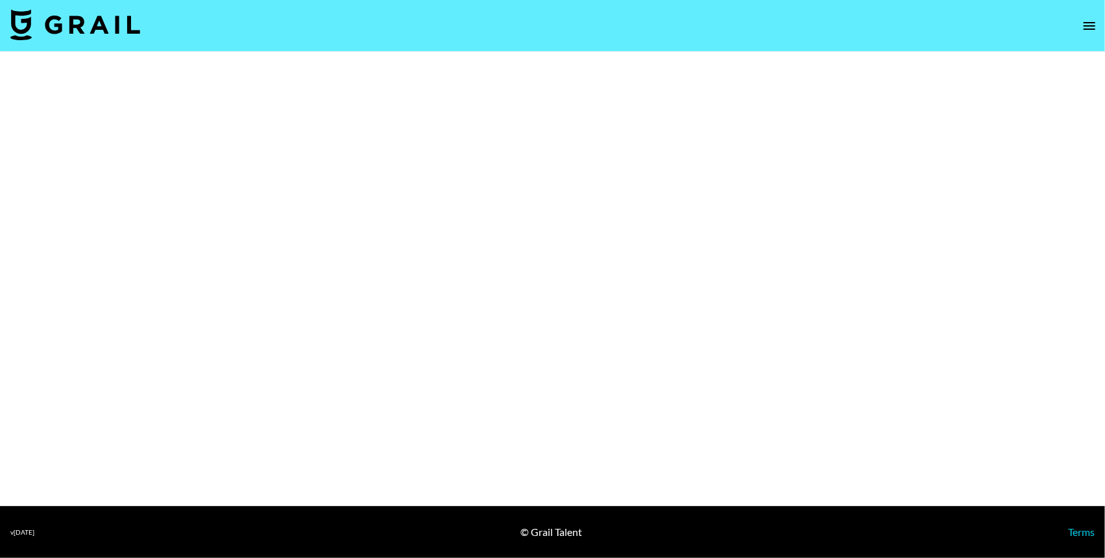
select select "Brand"
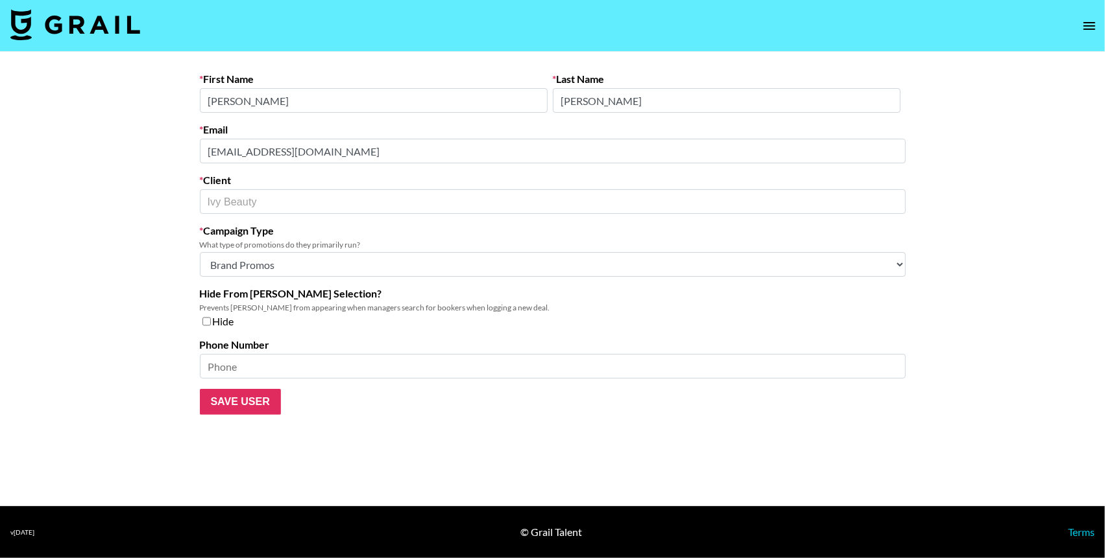
click at [324, 117] on form "First Name [PERSON_NAME] Last Name [PERSON_NAME] Email [EMAIL_ADDRESS][DOMAIN_N…" at bounding box center [553, 244] width 706 height 342
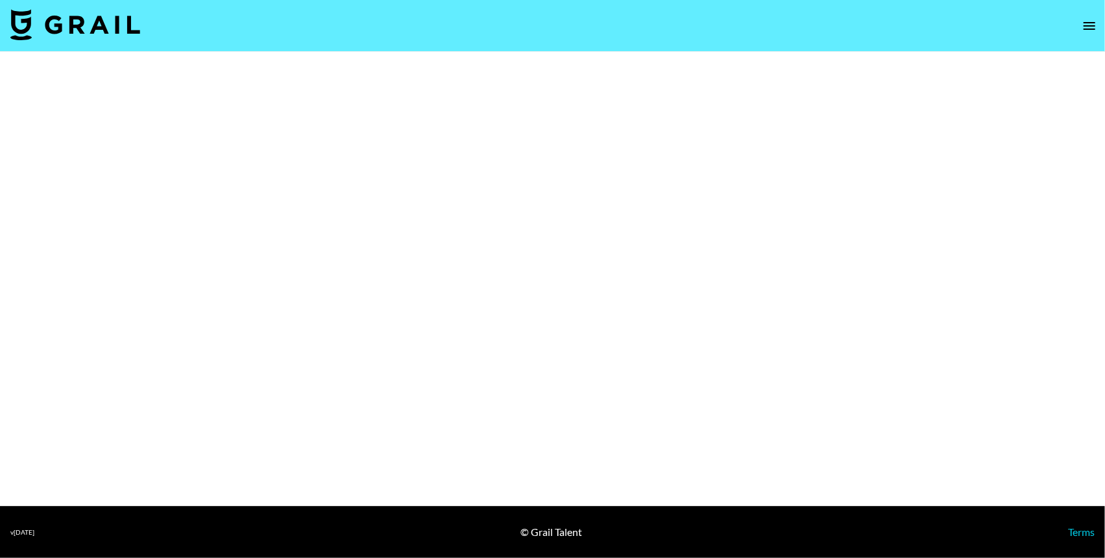
select select "Brand"
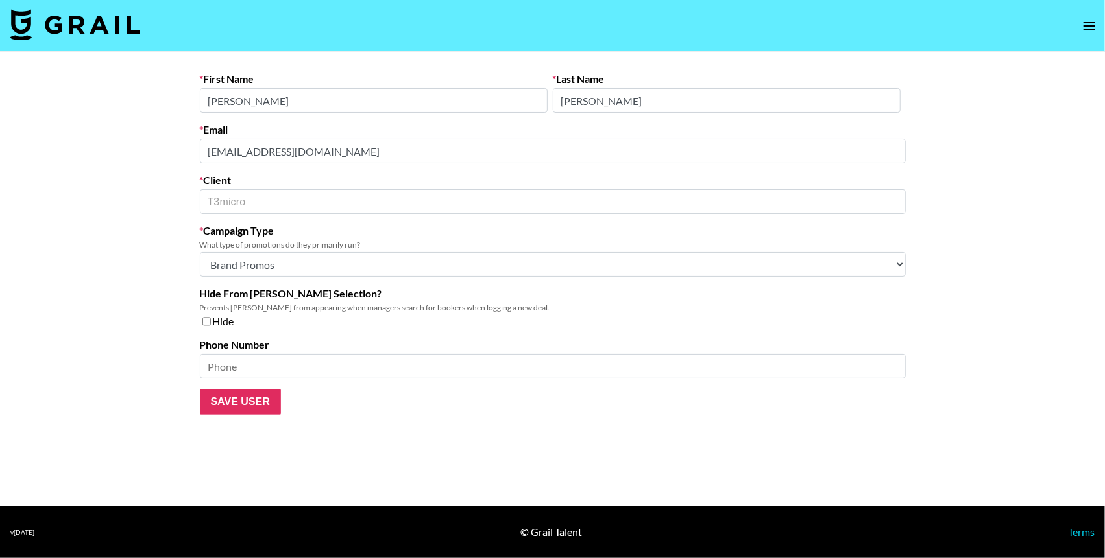
click at [400, 118] on form "First Name Angie Last Name Mathews Email AMathews@t3micro.com Client T3micro ​ …" at bounding box center [553, 244] width 706 height 342
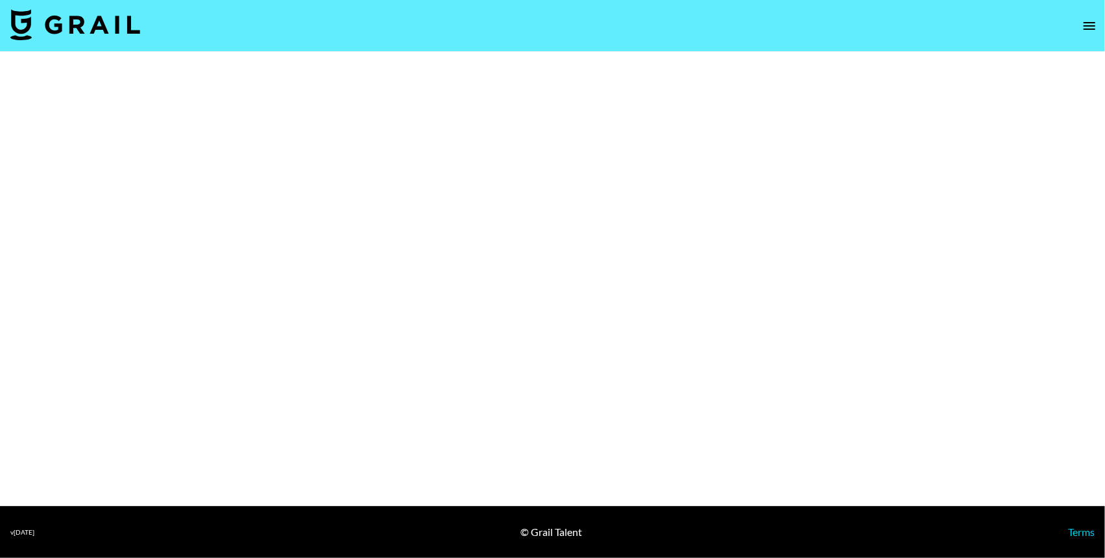
select select "Brand"
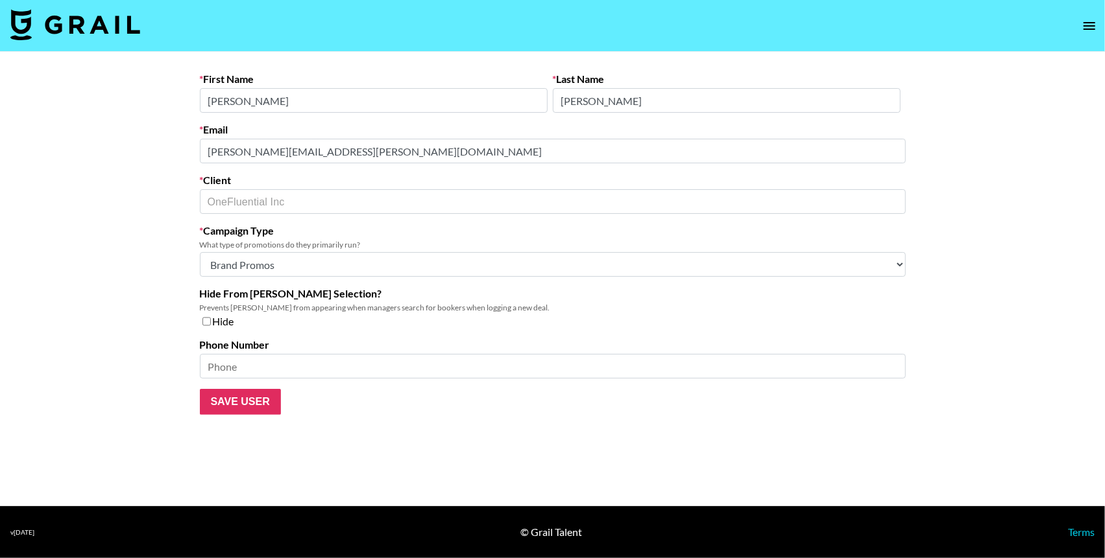
click at [436, 138] on div "Email [PERSON_NAME][EMAIL_ADDRESS][PERSON_NAME][DOMAIN_NAME]" at bounding box center [553, 143] width 706 height 40
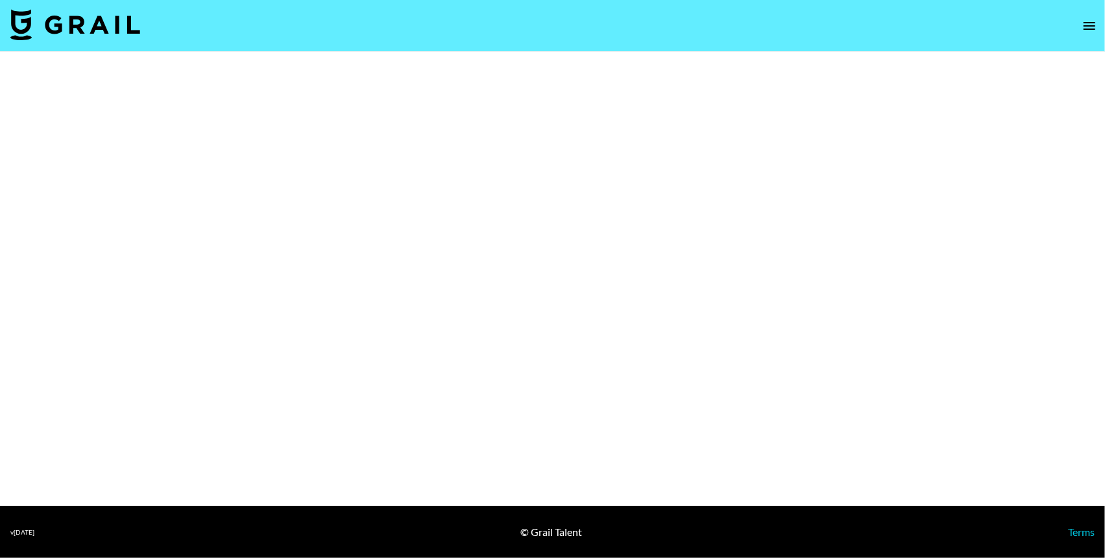
select select "Brand"
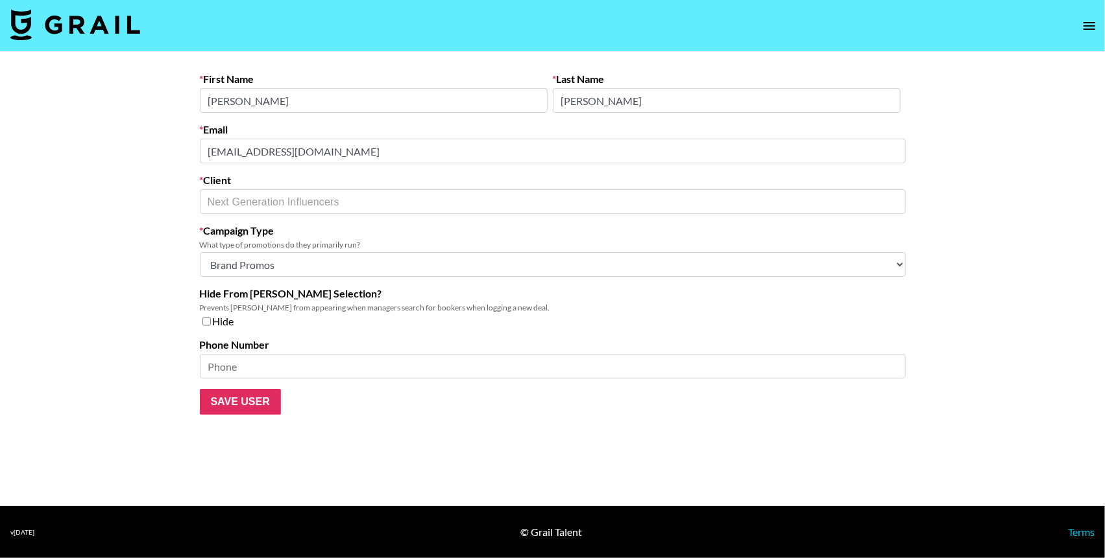
click at [400, 124] on div "Email [EMAIL_ADDRESS][DOMAIN_NAME]" at bounding box center [553, 143] width 706 height 40
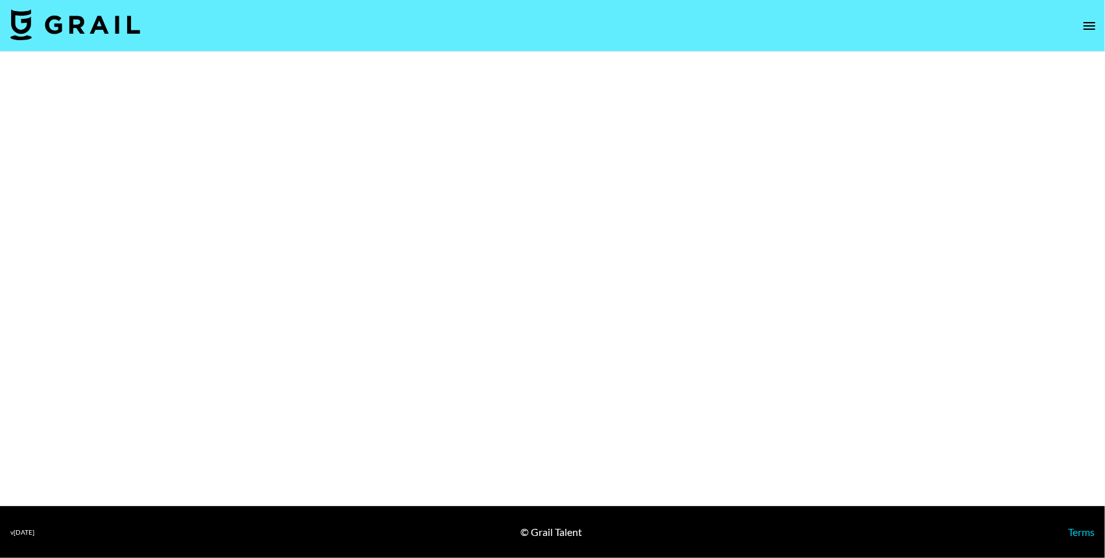
select select "Brand"
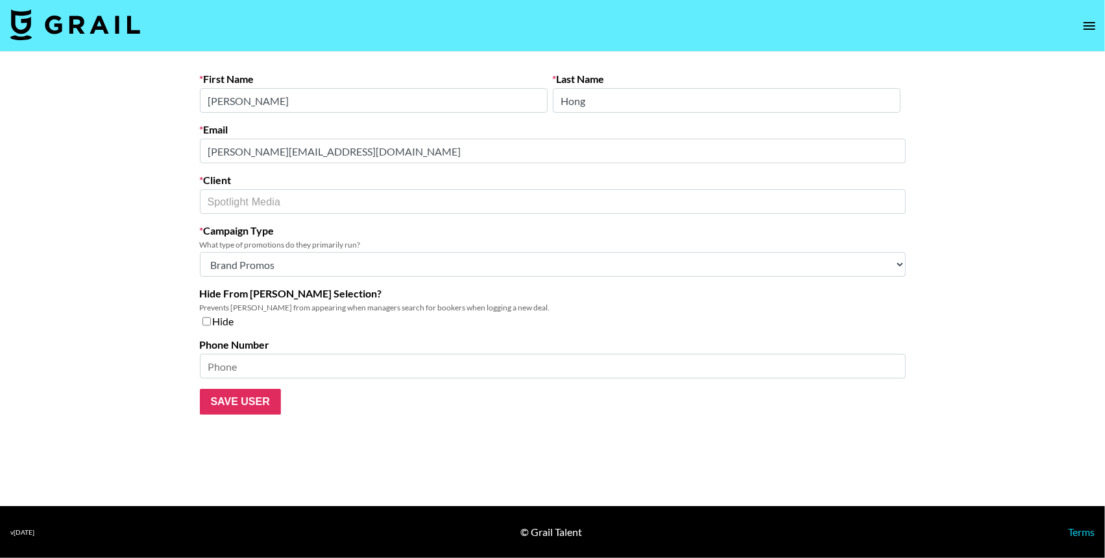
click at [412, 121] on form "First Name Heather Last Name Hong Email heather@tryspotlight.co Client Spotligh…" at bounding box center [553, 244] width 706 height 342
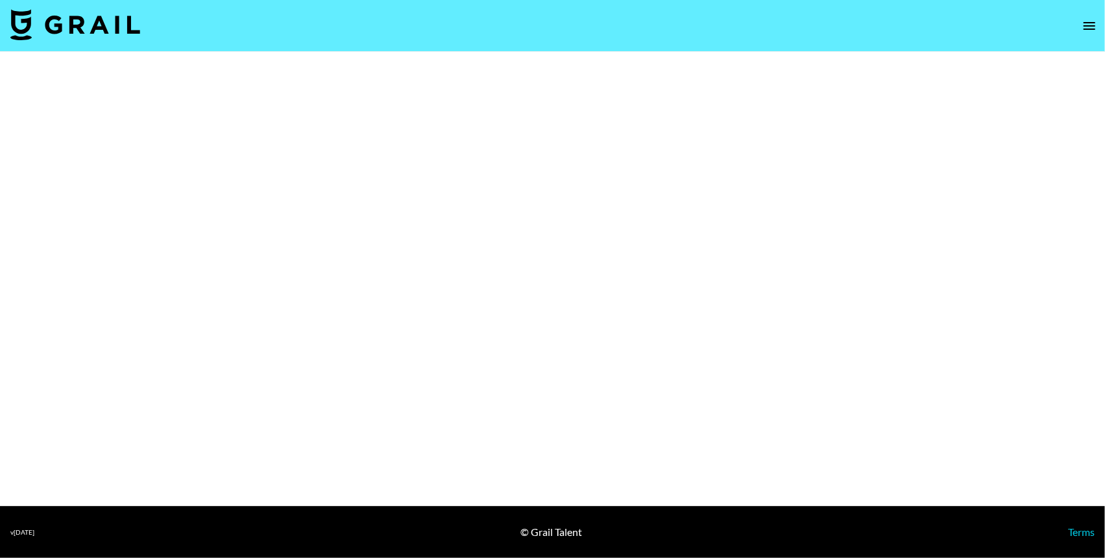
select select "Multi"
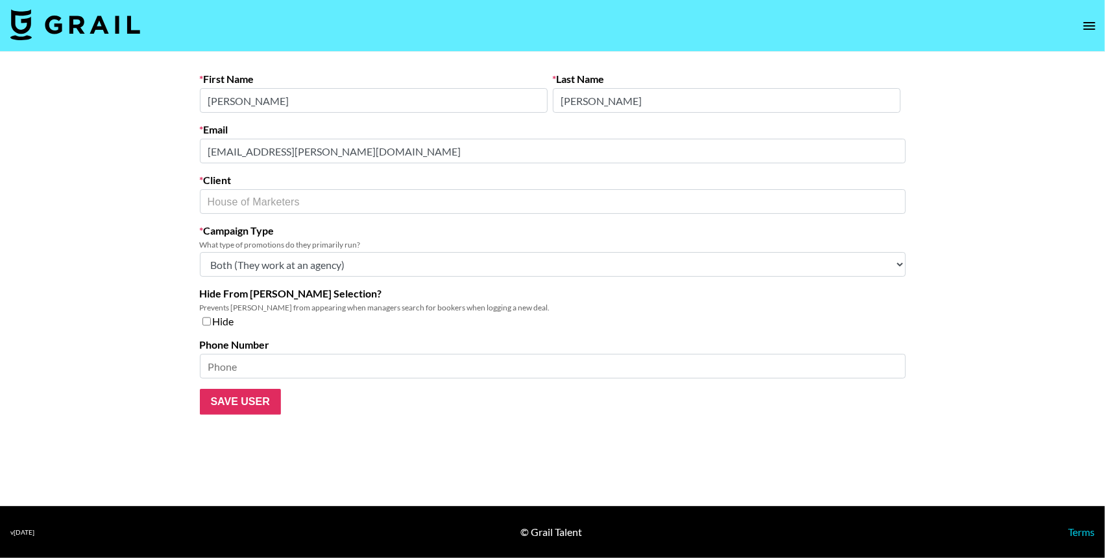
click at [425, 118] on form "First Name [PERSON_NAME] Last Name [PERSON_NAME] Email [EMAIL_ADDRESS][PERSON_N…" at bounding box center [553, 244] width 706 height 342
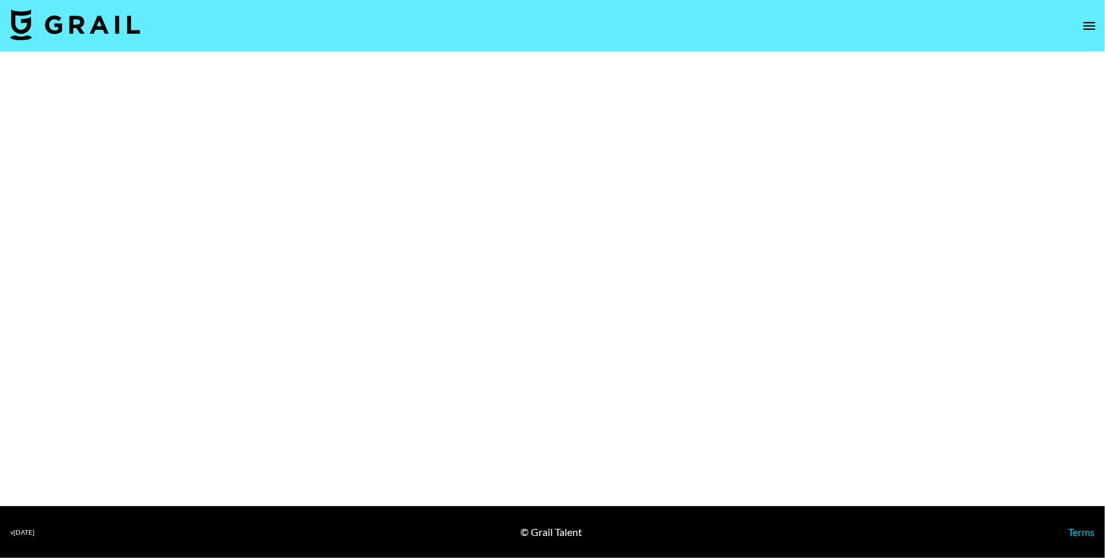
select select "Brand"
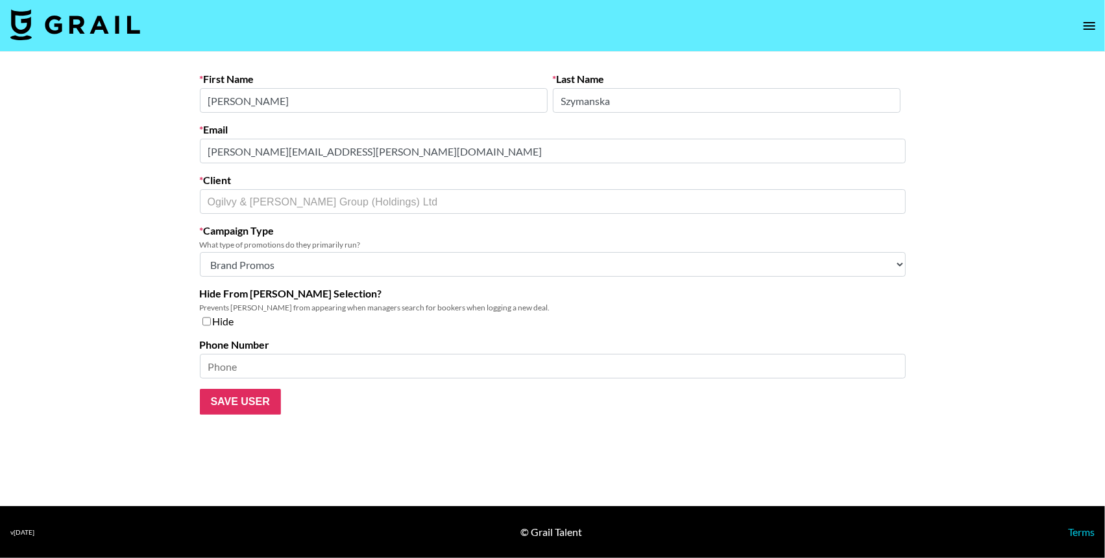
click at [390, 117] on form "First Name [PERSON_NAME] Last Name [PERSON_NAME] Email [PERSON_NAME][EMAIL_ADDR…" at bounding box center [553, 244] width 706 height 342
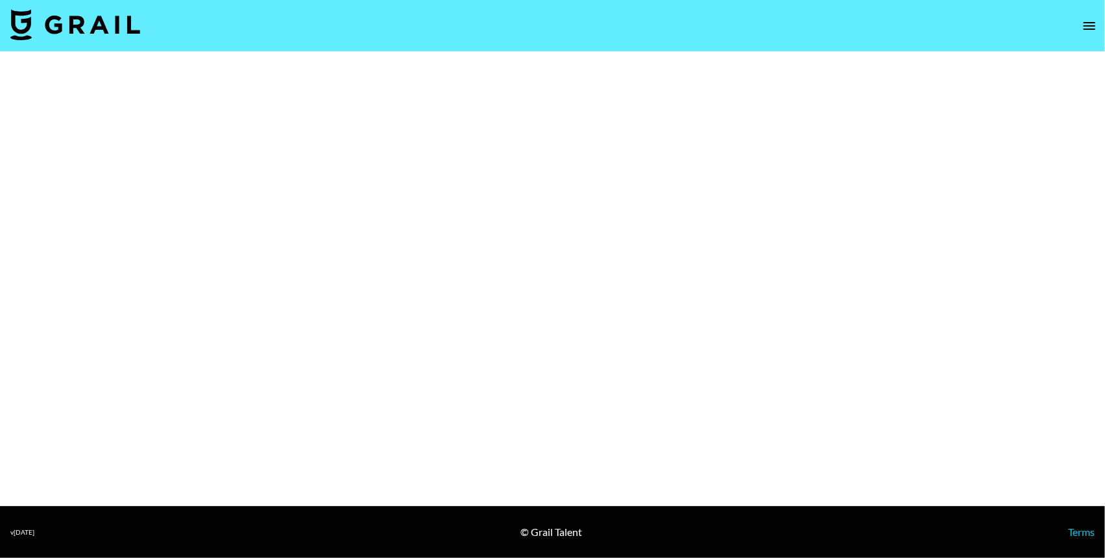
select select "Brand"
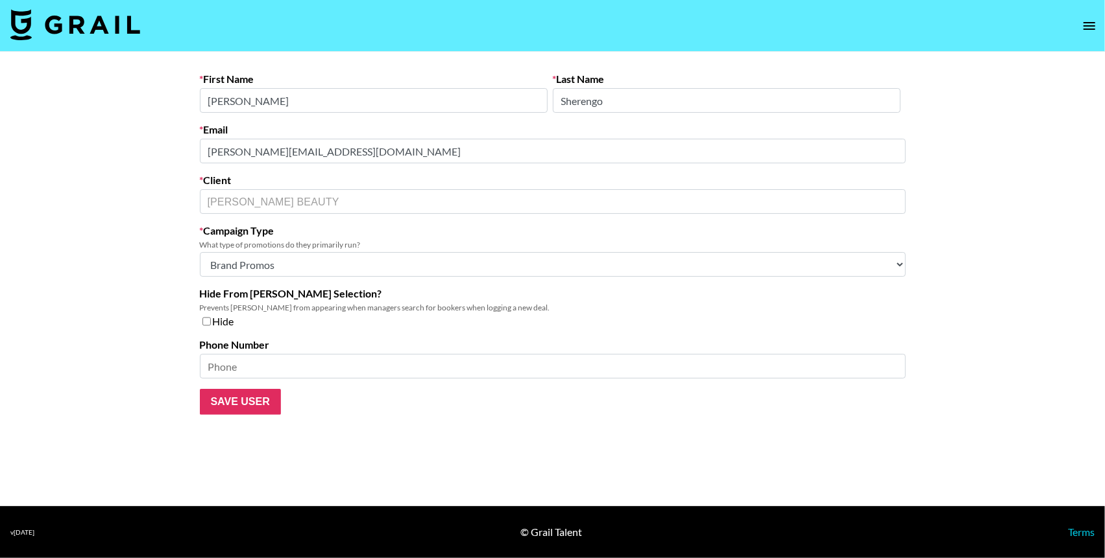
click at [341, 132] on div "Email [PERSON_NAME][EMAIL_ADDRESS][DOMAIN_NAME]" at bounding box center [553, 143] width 706 height 40
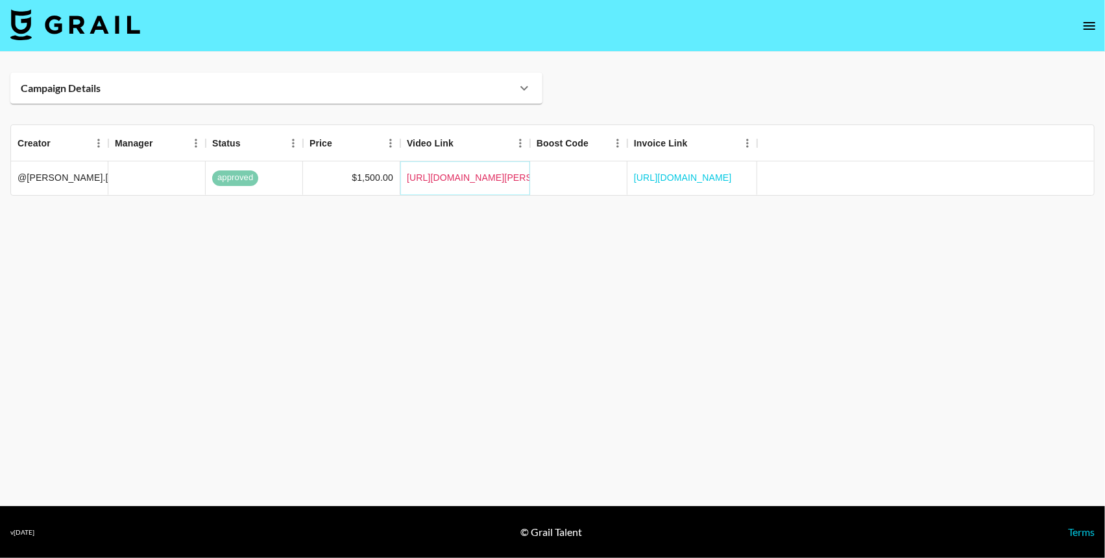
click at [487, 180] on link "[URL][DOMAIN_NAME][PERSON_NAME][DOMAIN_NAME][PERSON_NAME]" at bounding box center [569, 177] width 324 height 13
